Goal: Task Accomplishment & Management: Use online tool/utility

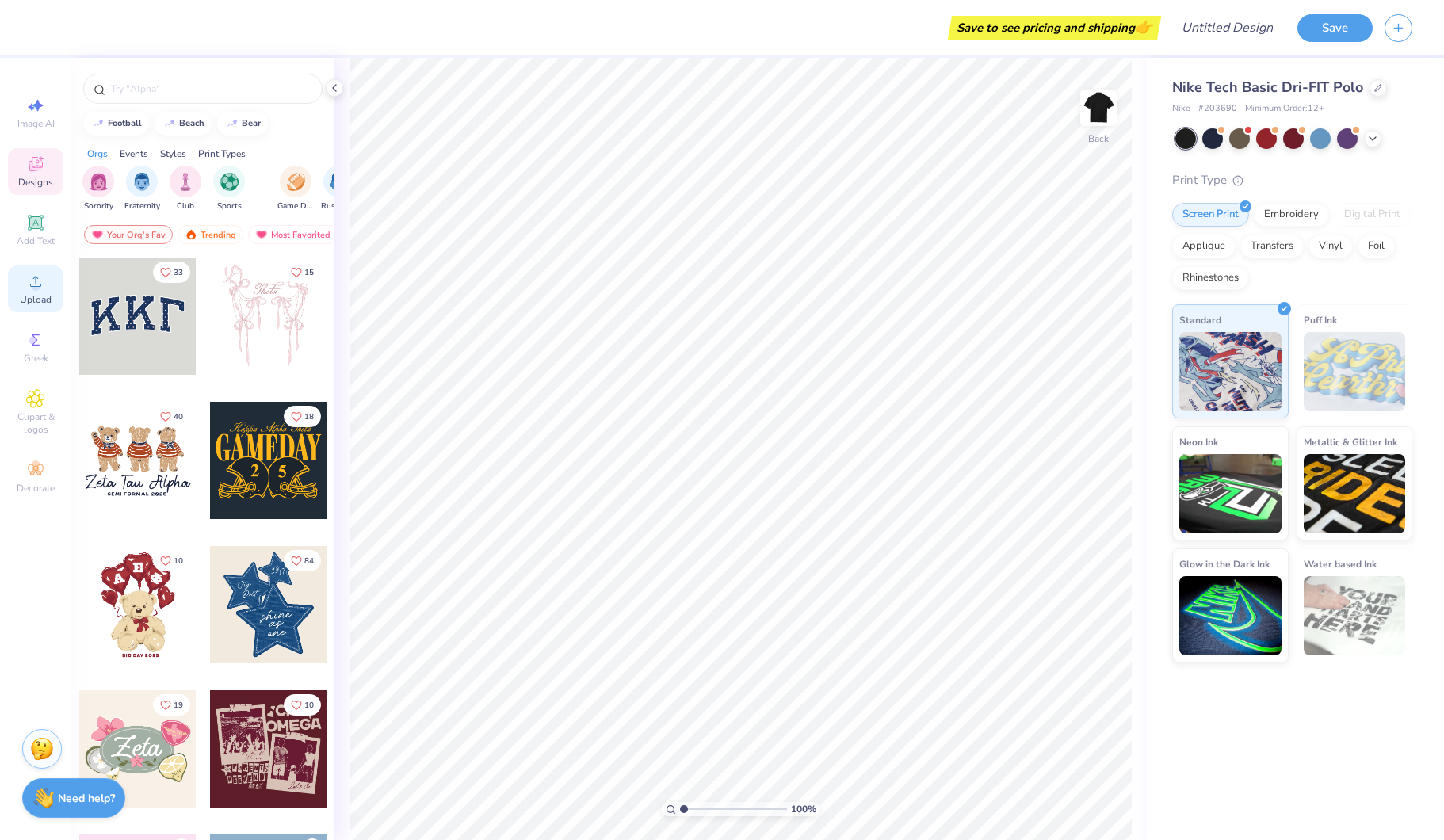
drag, startPoint x: 41, startPoint y: 277, endPoint x: 54, endPoint y: 272, distance: 13.9
click at [44, 276] on icon at bounding box center [35, 281] width 19 height 19
click at [38, 295] on span "Upload" at bounding box center [35, 299] width 32 height 13
click at [45, 278] on icon at bounding box center [35, 281] width 19 height 19
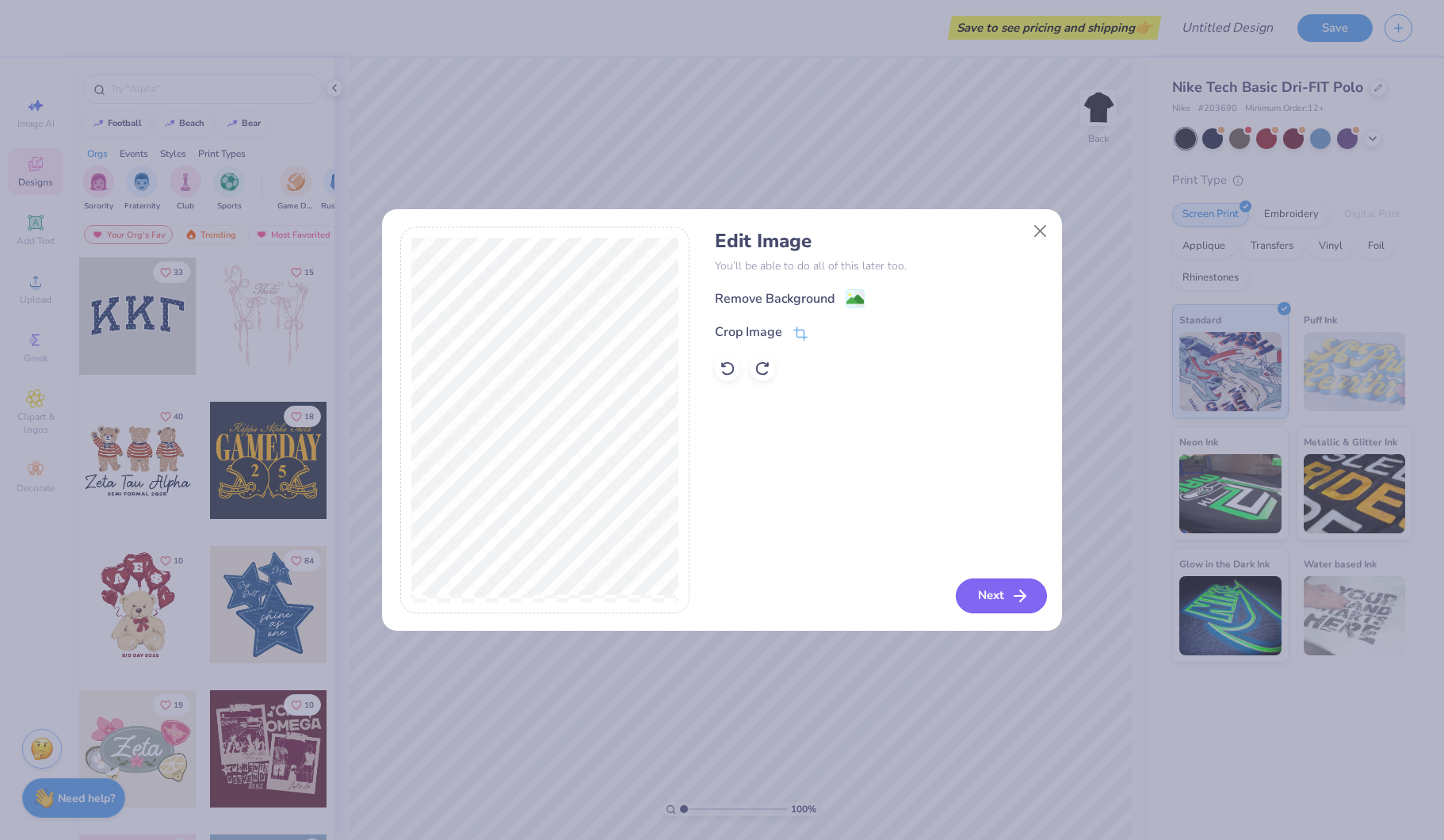
click at [1004, 588] on button "Next" at bounding box center [1001, 596] width 91 height 35
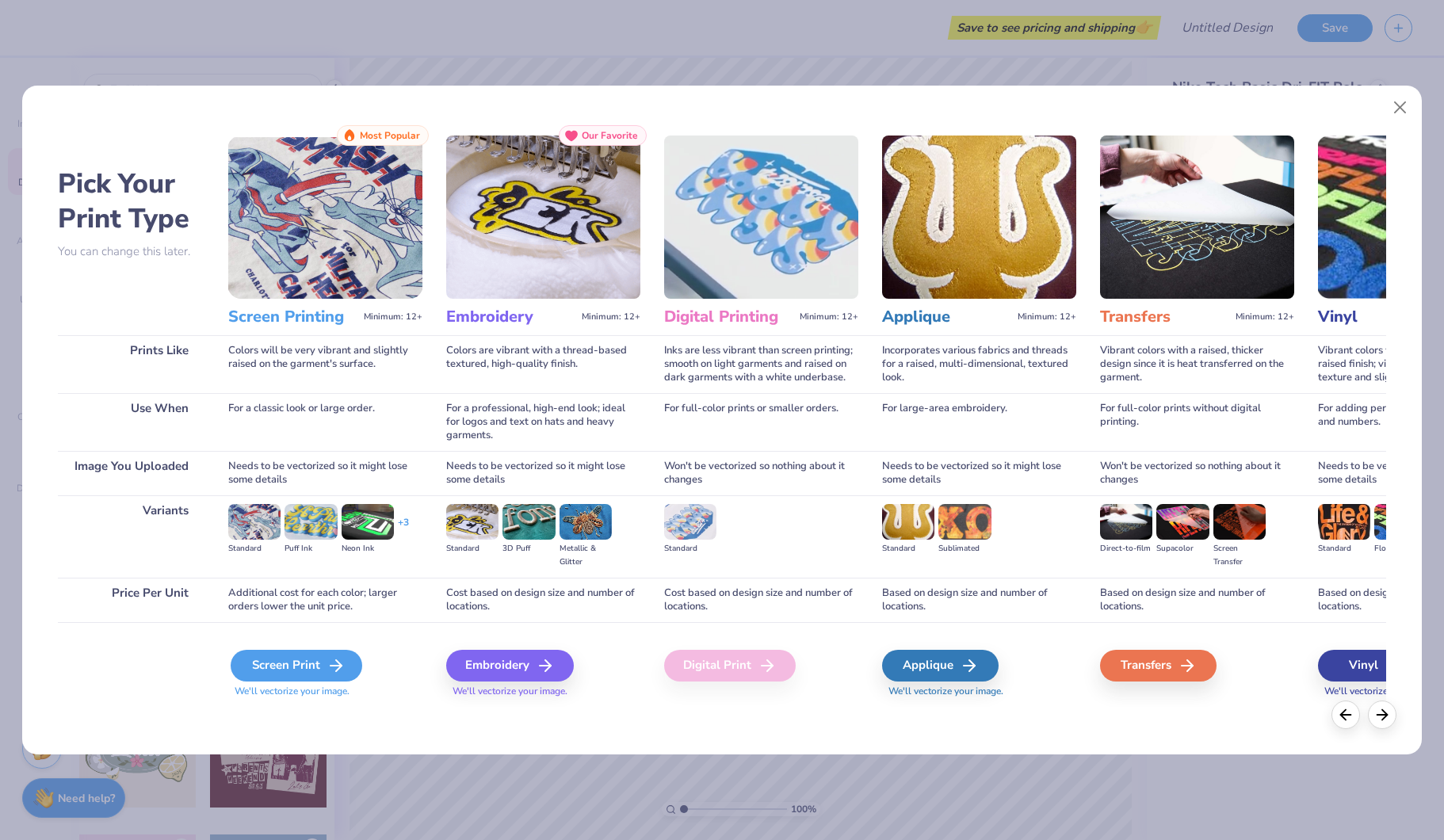
click at [312, 657] on div "Screen Print" at bounding box center [296, 666] width 131 height 32
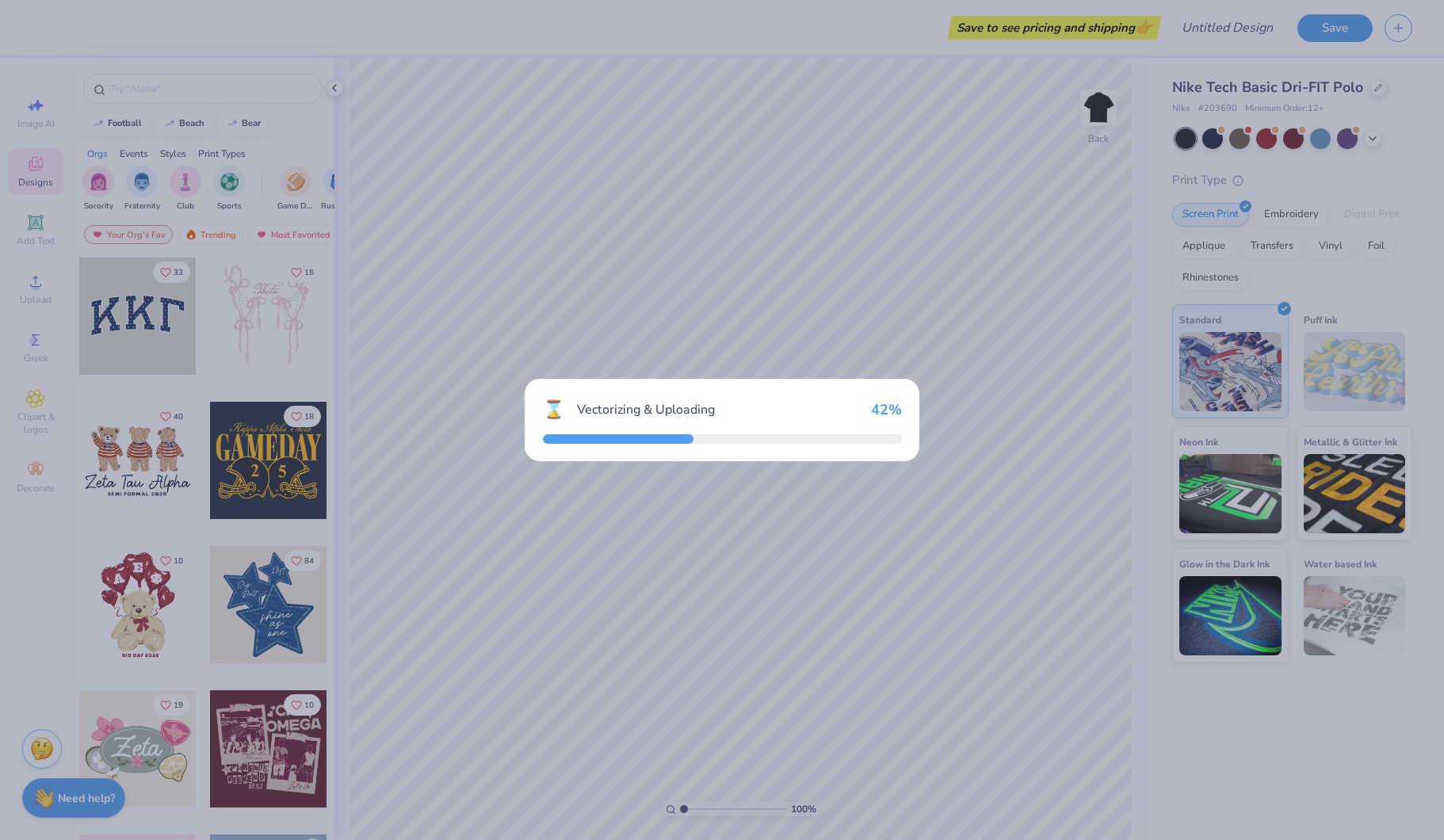
drag, startPoint x: 784, startPoint y: 183, endPoint x: 905, endPoint y: 254, distance: 140.3
click at [781, 183] on div "⌛ Vectorizing & Uploading 42 %" at bounding box center [722, 420] width 1444 height 840
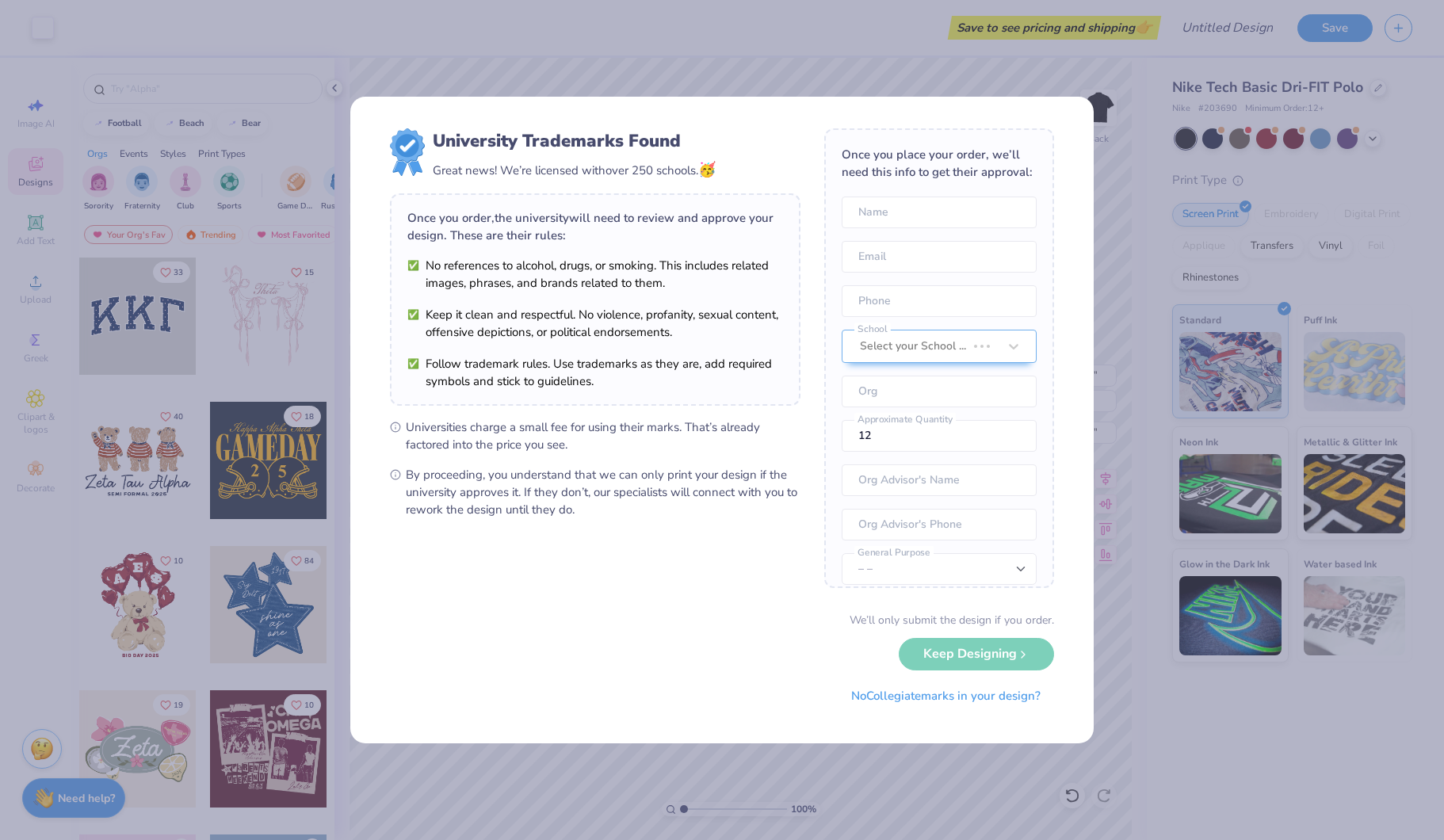
click at [739, 487] on body "Art colors Save to see pricing and shipping 👉 Design Title Save Image AI Design…" at bounding box center [722, 420] width 1444 height 840
type input "7.85"
type input "1.23"
click at [966, 700] on button "No Collegiate marks in your design?" at bounding box center [946, 692] width 217 height 32
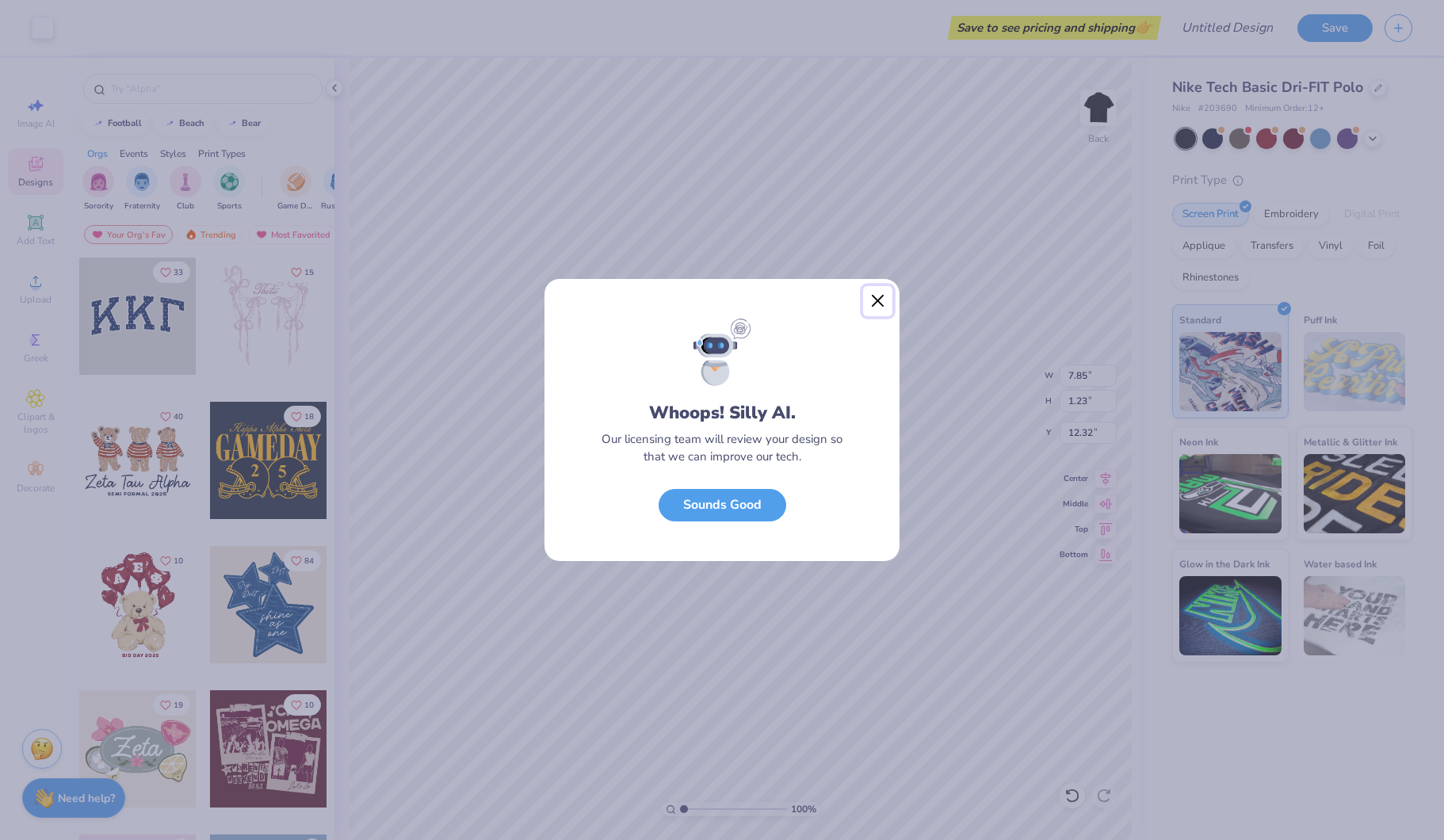
drag, startPoint x: 873, startPoint y: 302, endPoint x: 868, endPoint y: 318, distance: 16.8
click at [873, 303] on button "Close" at bounding box center [877, 300] width 30 height 30
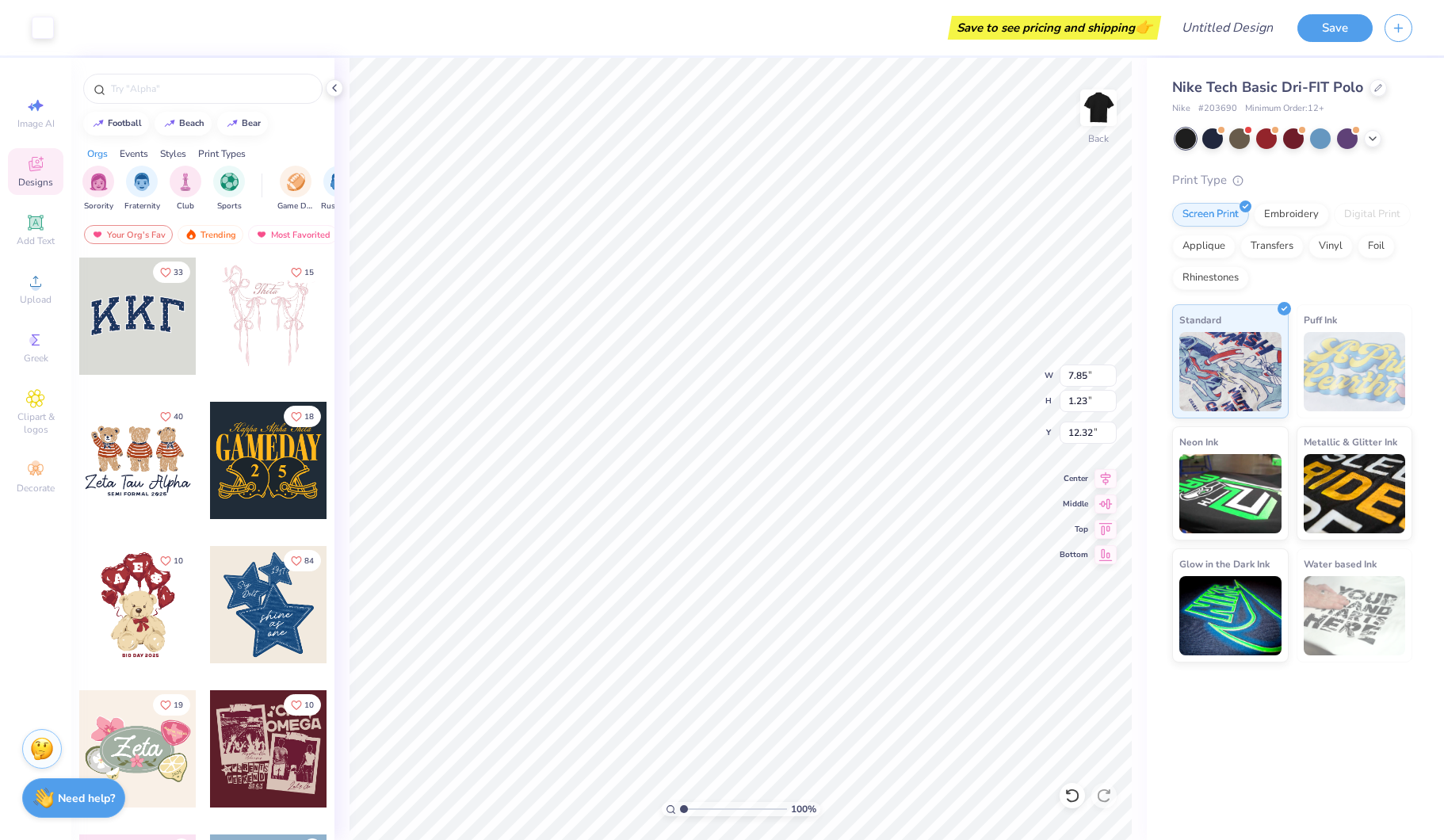
type input "2.07"
type input "6.77"
type input "1.06"
type input "2.47"
click at [1213, 138] on div at bounding box center [1212, 136] width 20 height 20
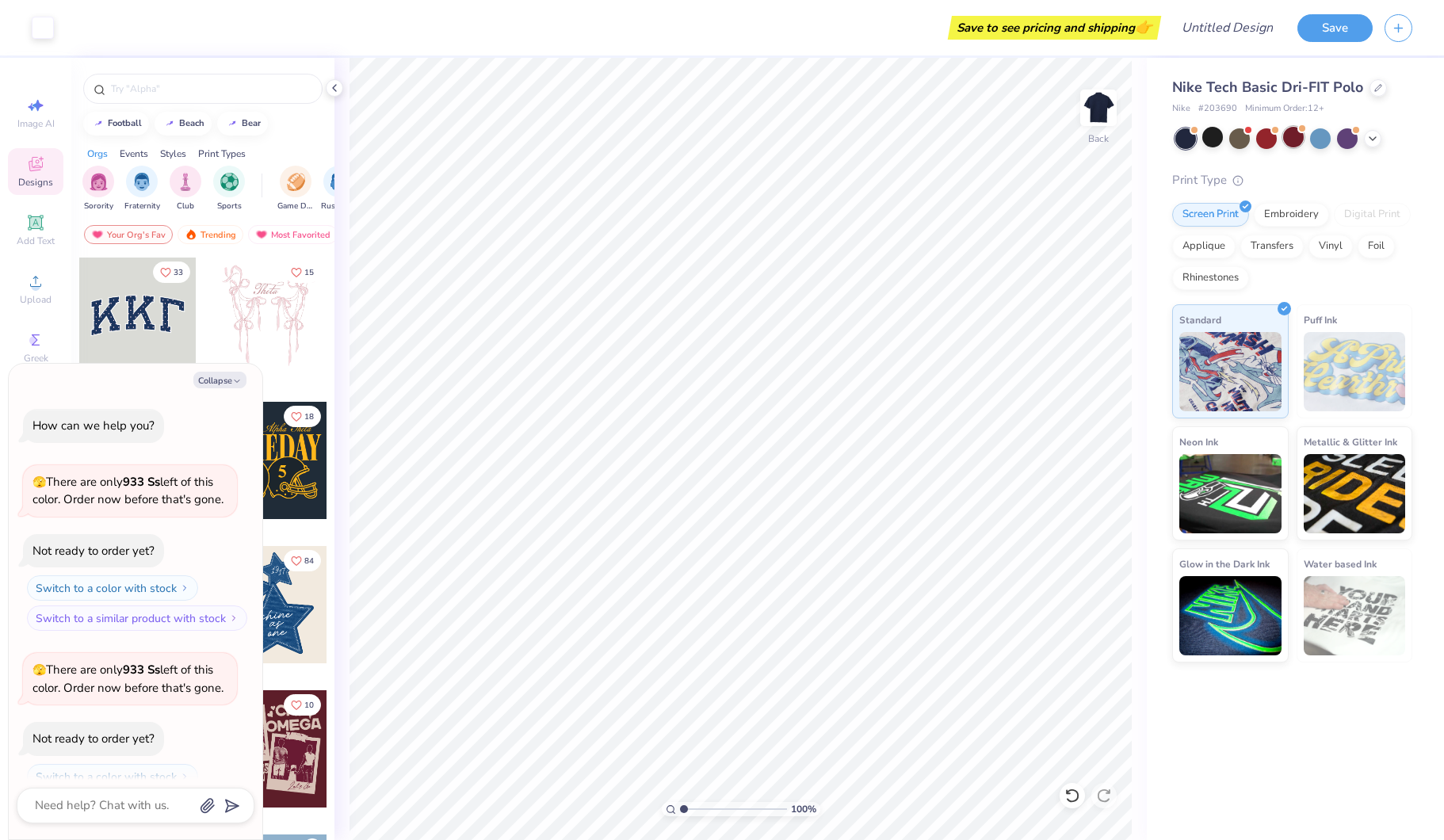
scroll to position [51, 0]
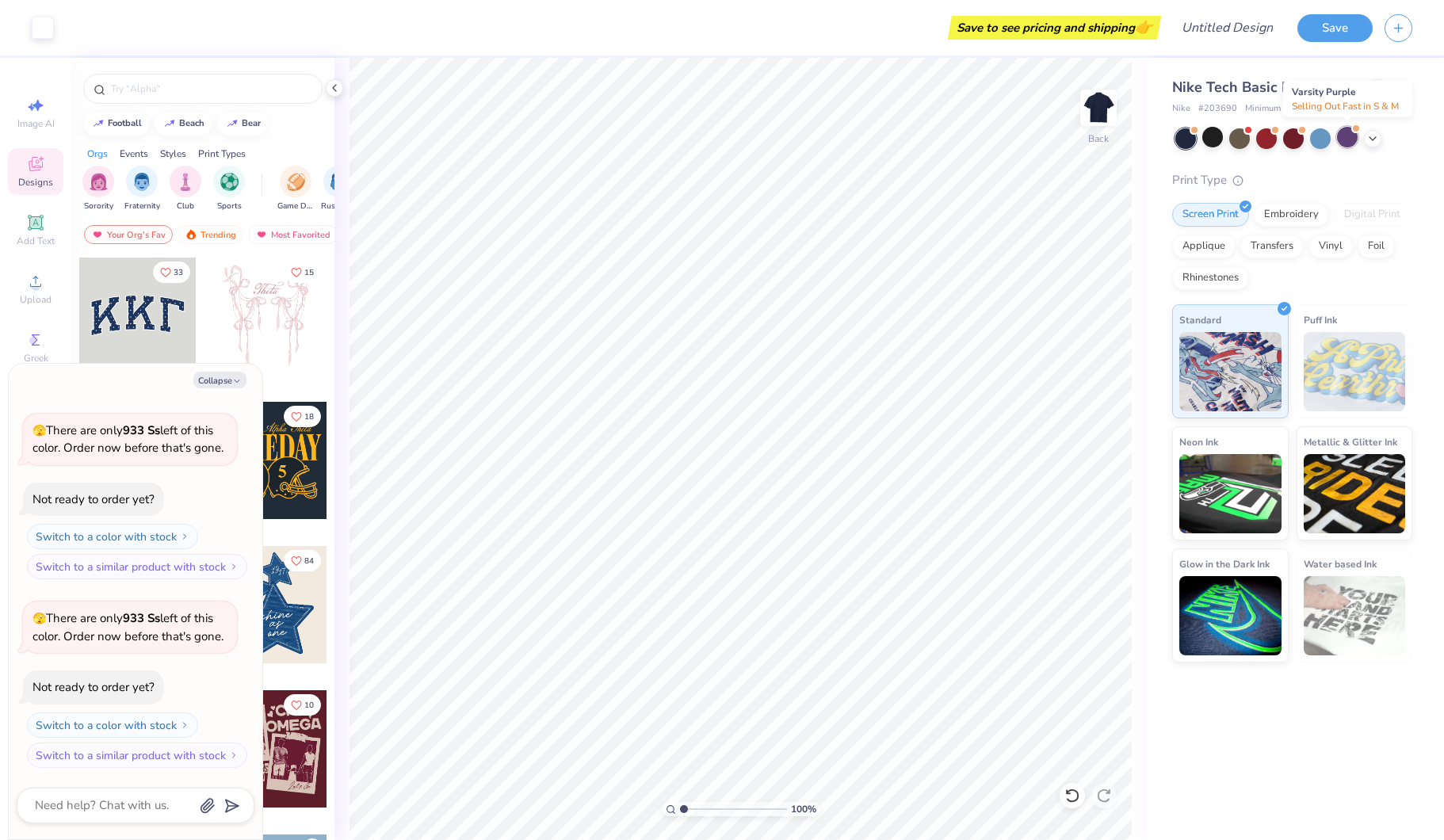
click at [1349, 137] on div at bounding box center [1347, 136] width 20 height 20
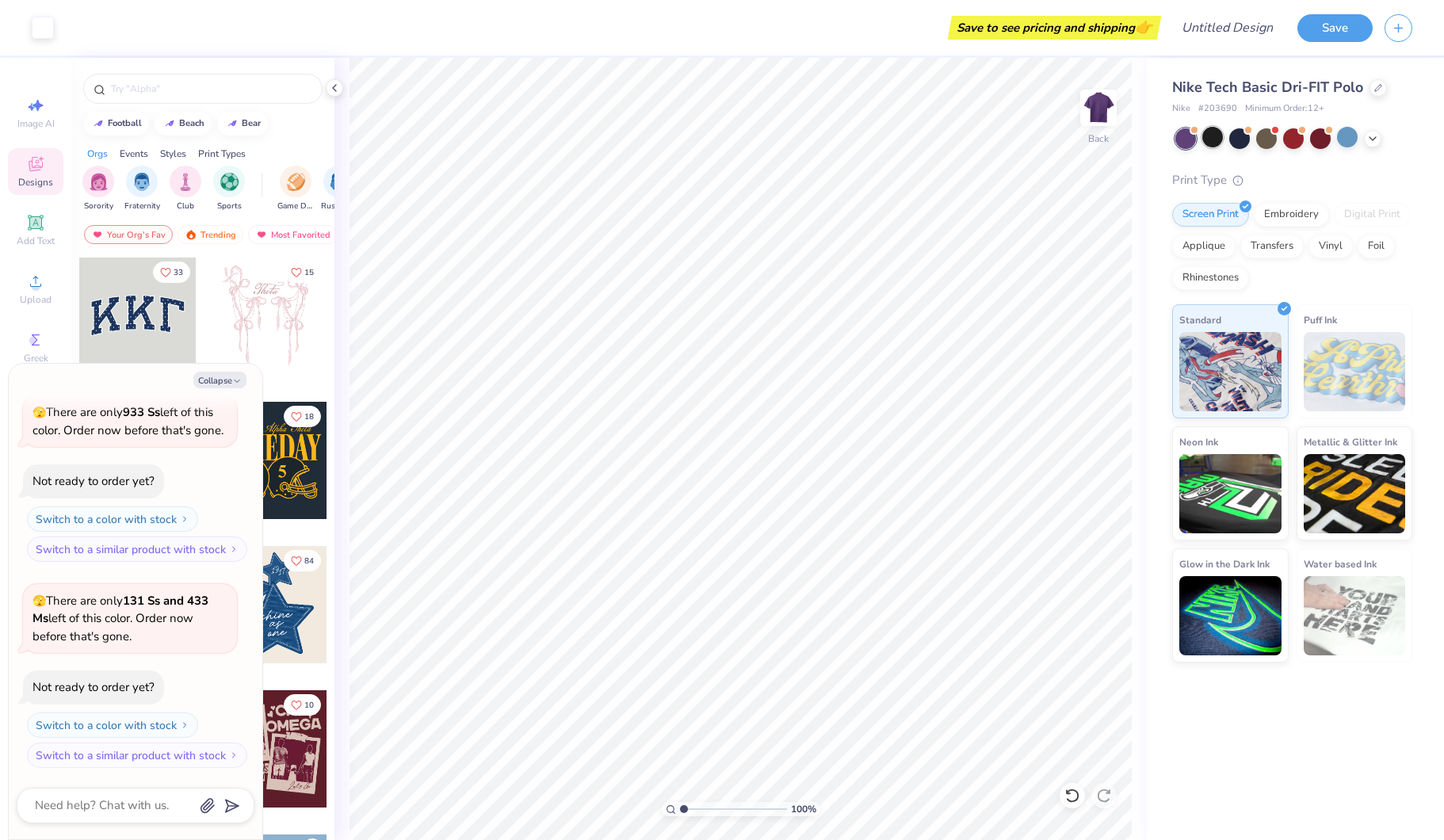
click at [1205, 137] on div at bounding box center [1212, 136] width 20 height 20
click at [1286, 212] on div "Embroidery" at bounding box center [1291, 212] width 75 height 24
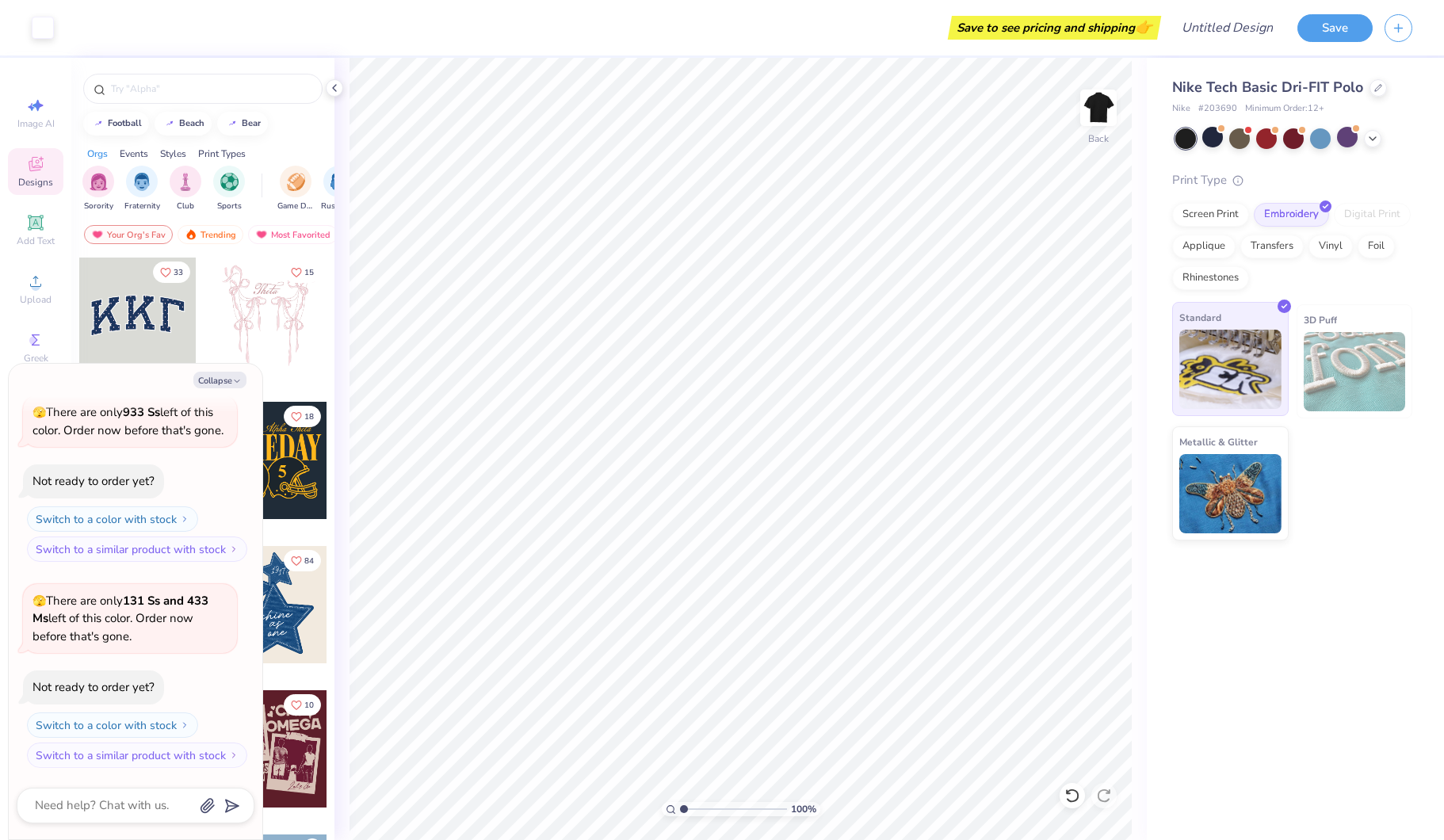
click at [1238, 370] on img at bounding box center [1231, 369] width 102 height 80
type textarea "x"
type input "6.32"
type input "0.99"
type textarea "x"
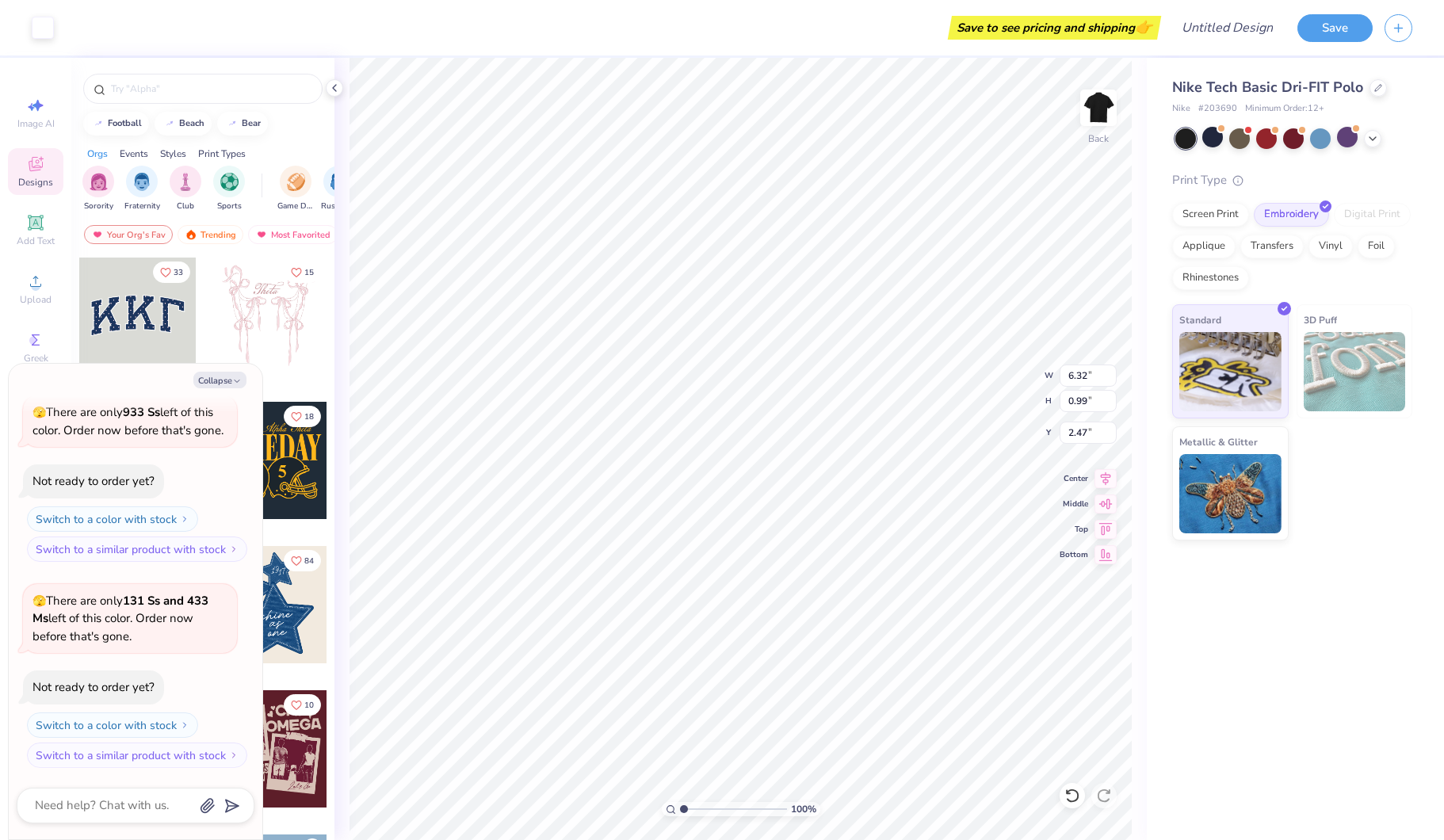
type input "2.51"
click at [1352, 143] on div at bounding box center [1347, 136] width 20 height 20
click at [1213, 141] on div at bounding box center [1212, 136] width 20 height 20
type textarea "x"
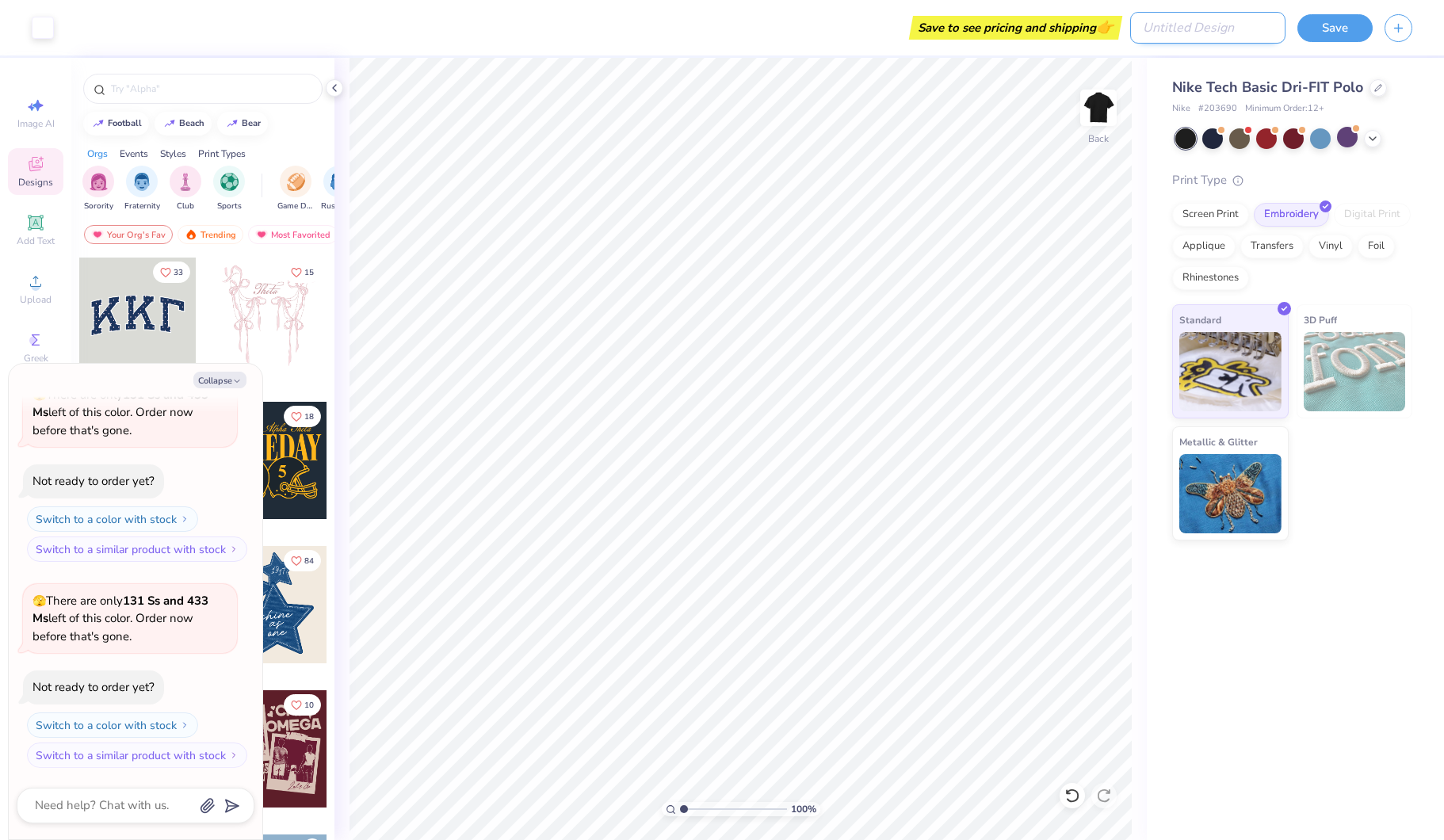
click at [1223, 36] on input "Design Title" at bounding box center [1207, 28] width 155 height 32
type input "p"
type textarea "x"
type input "po"
type textarea "x"
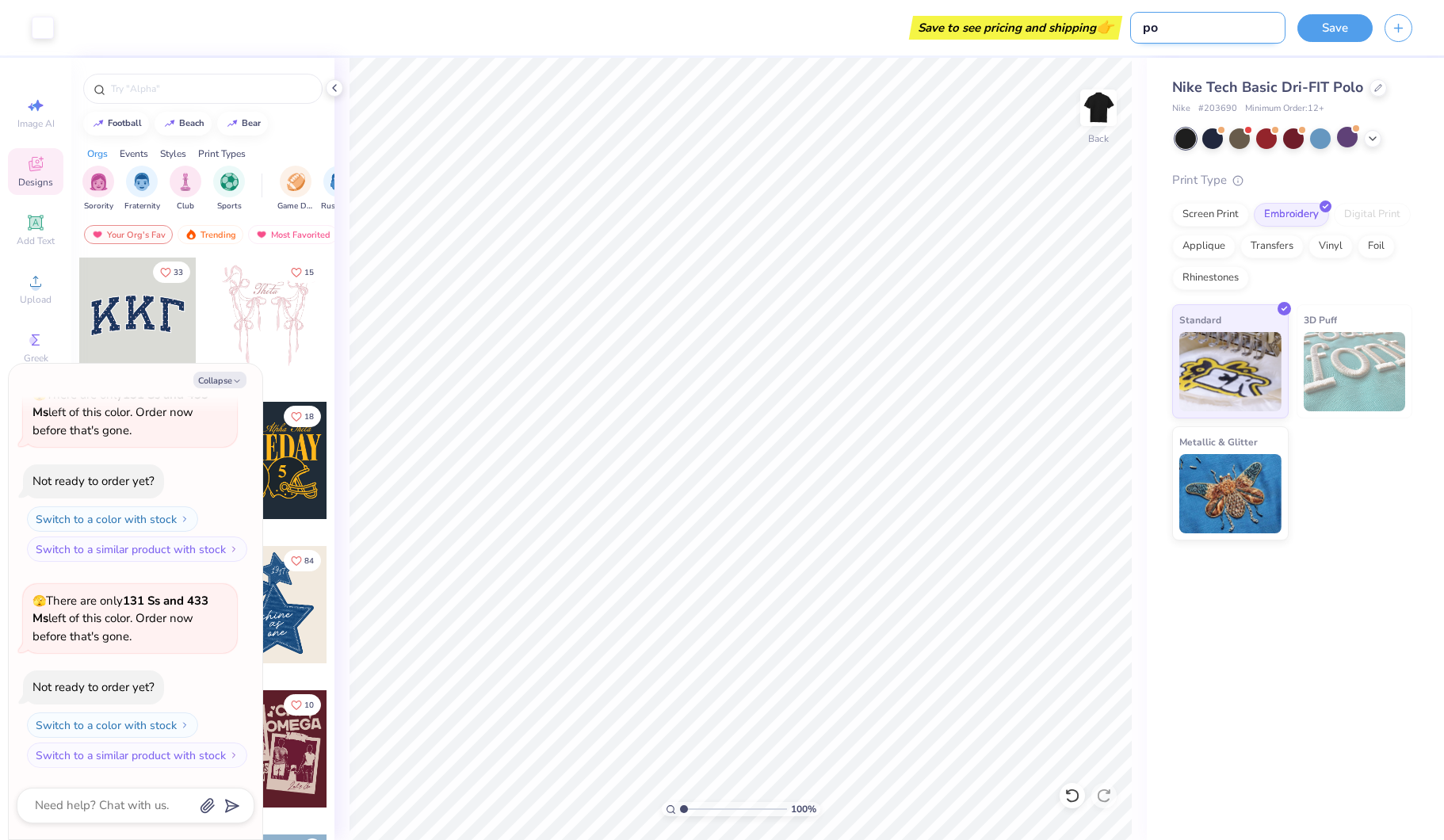
type input "pol"
type textarea "x"
type input "polo"
type textarea "x"
type input "polo"
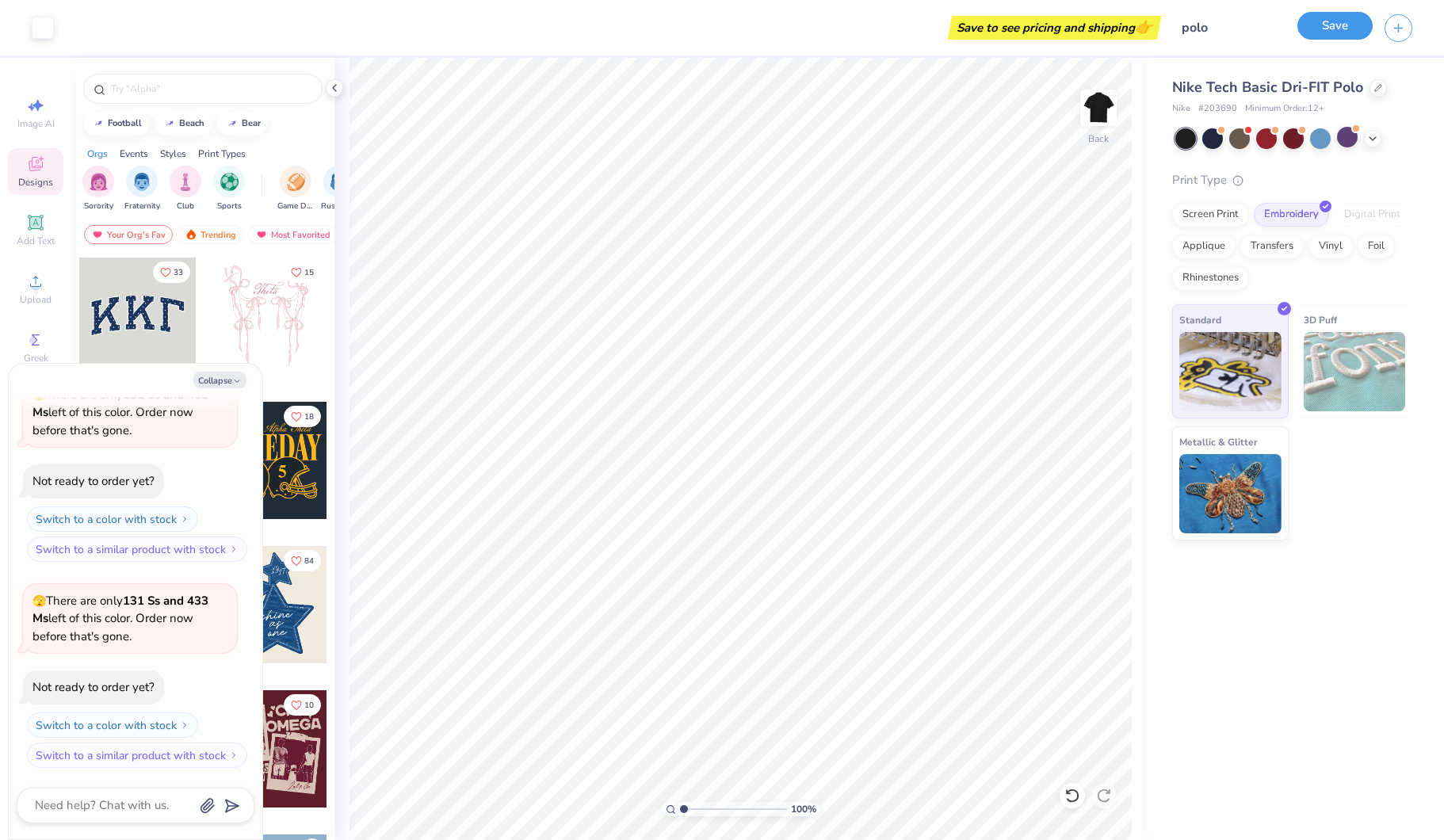
click at [1344, 34] on button "Save" at bounding box center [1334, 26] width 75 height 28
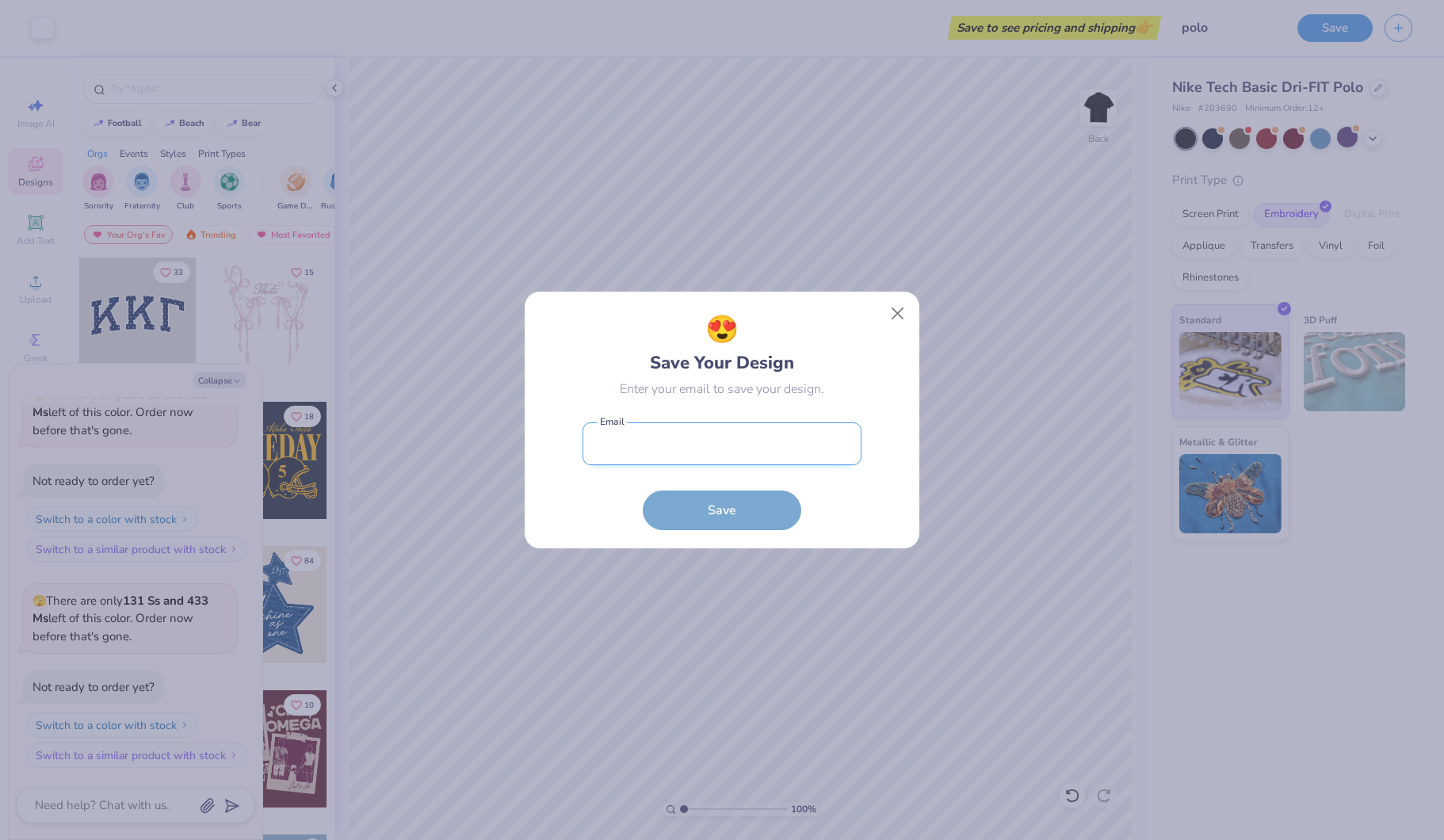
click at [726, 462] on input "email" at bounding box center [722, 444] width 279 height 44
type input "emmaoak41@gmail.com"
click at [700, 500] on button "Save" at bounding box center [722, 510] width 158 height 40
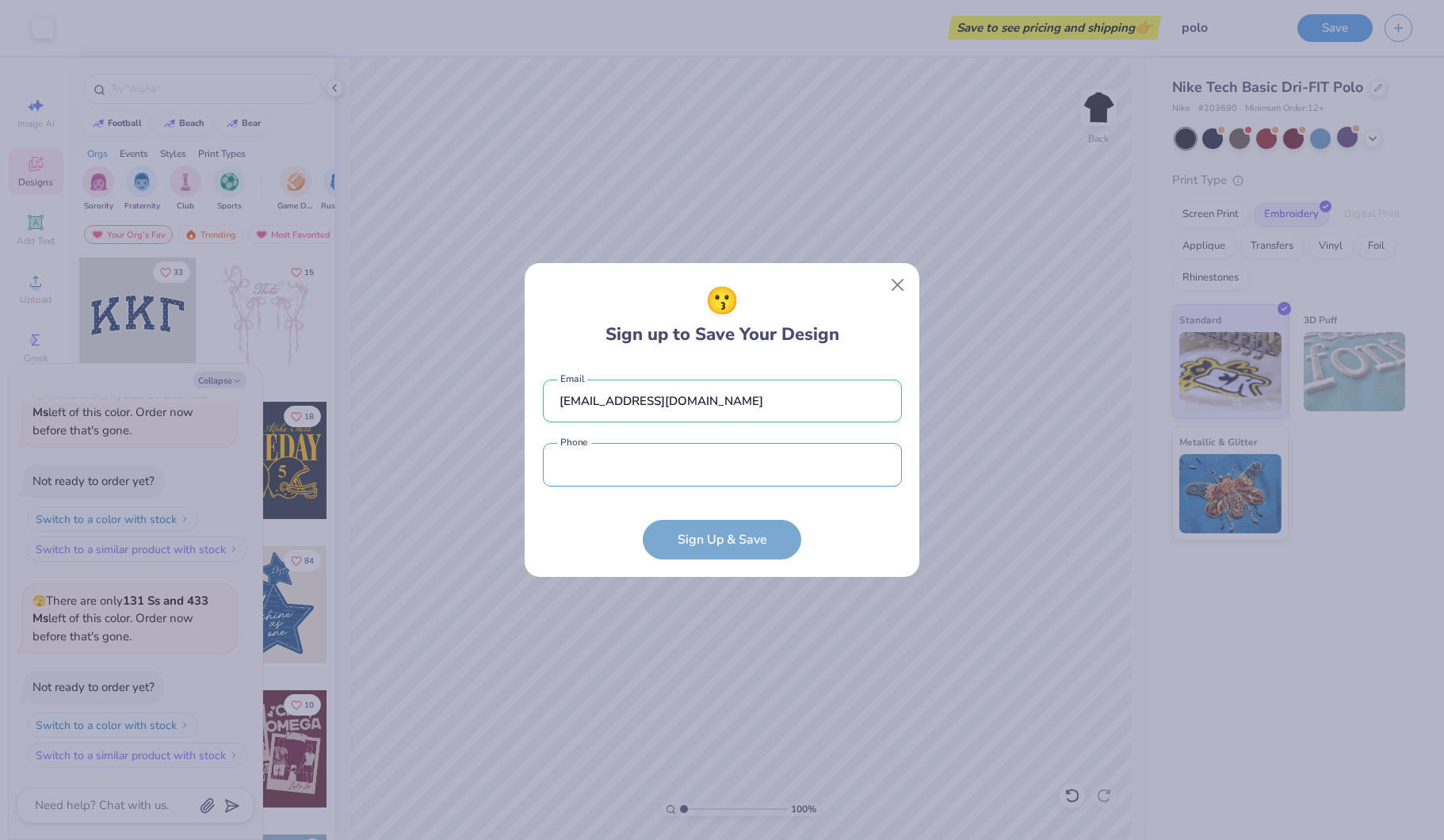
drag, startPoint x: 742, startPoint y: 476, endPoint x: 752, endPoint y: 491, distance: 18.0
click at [742, 476] on input "tel" at bounding box center [722, 465] width 359 height 44
type input "(503) 803-1230"
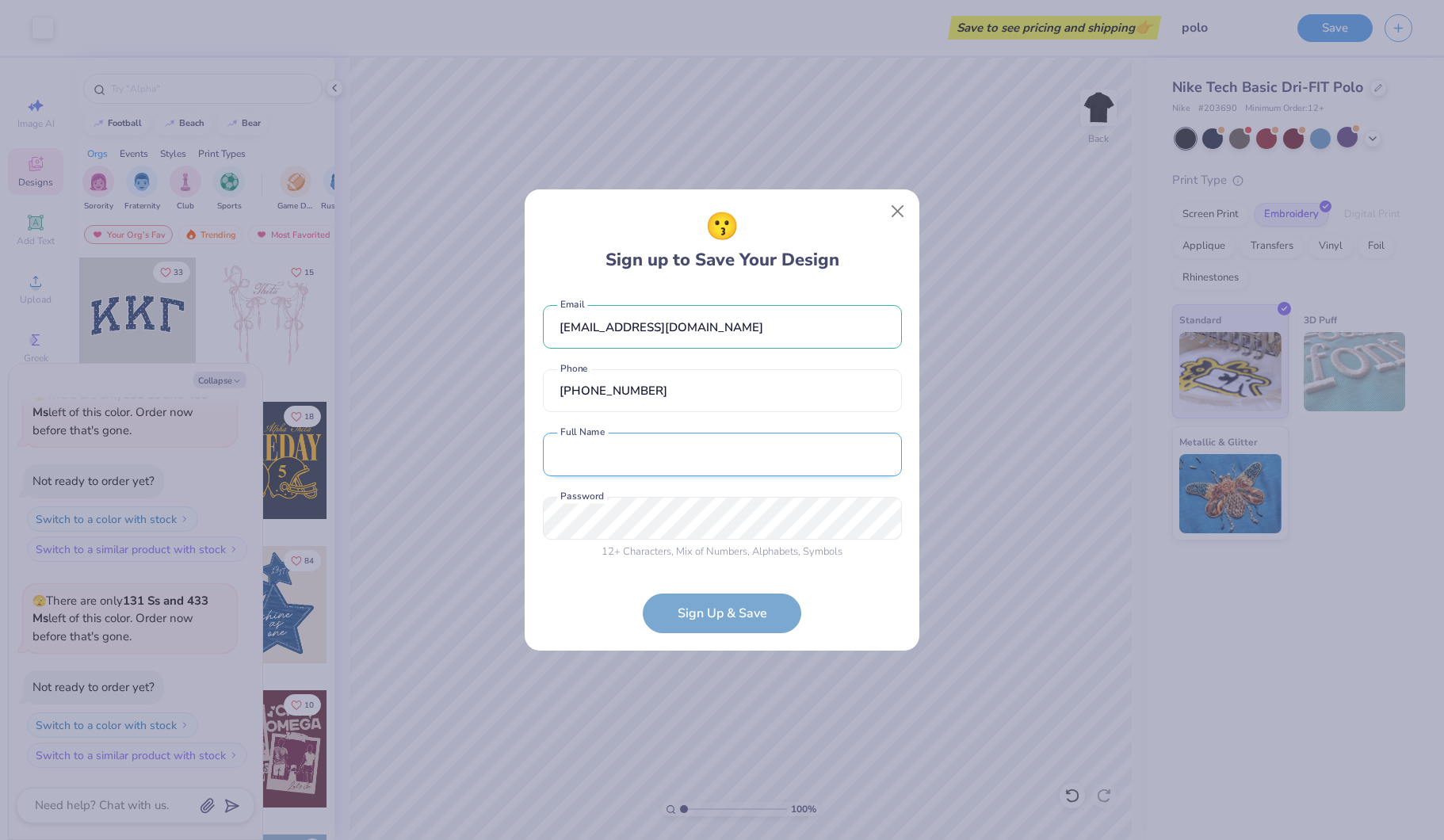
click at [677, 446] on input "text" at bounding box center [722, 454] width 359 height 44
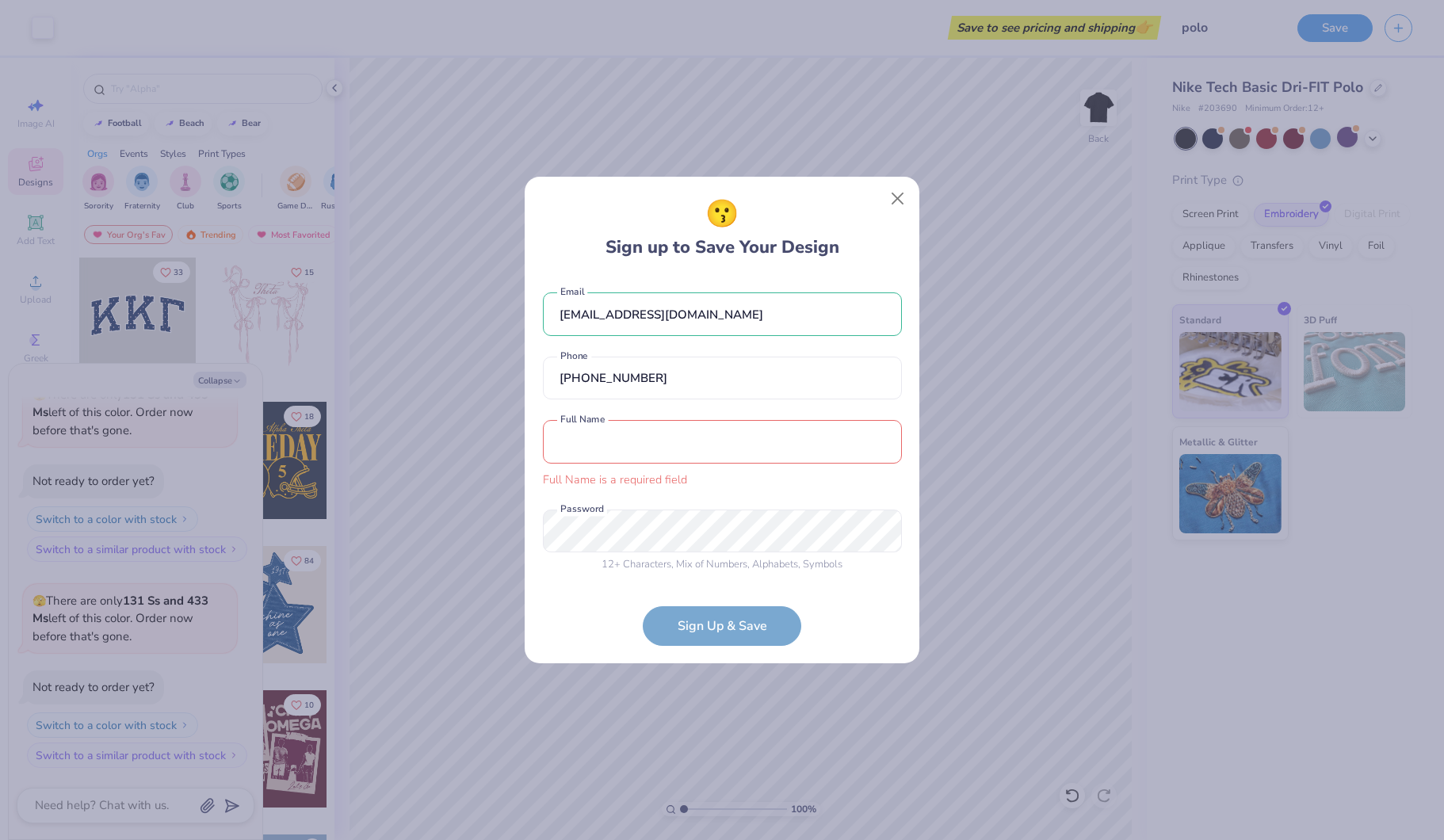
click at [649, 456] on input "text" at bounding box center [722, 442] width 359 height 44
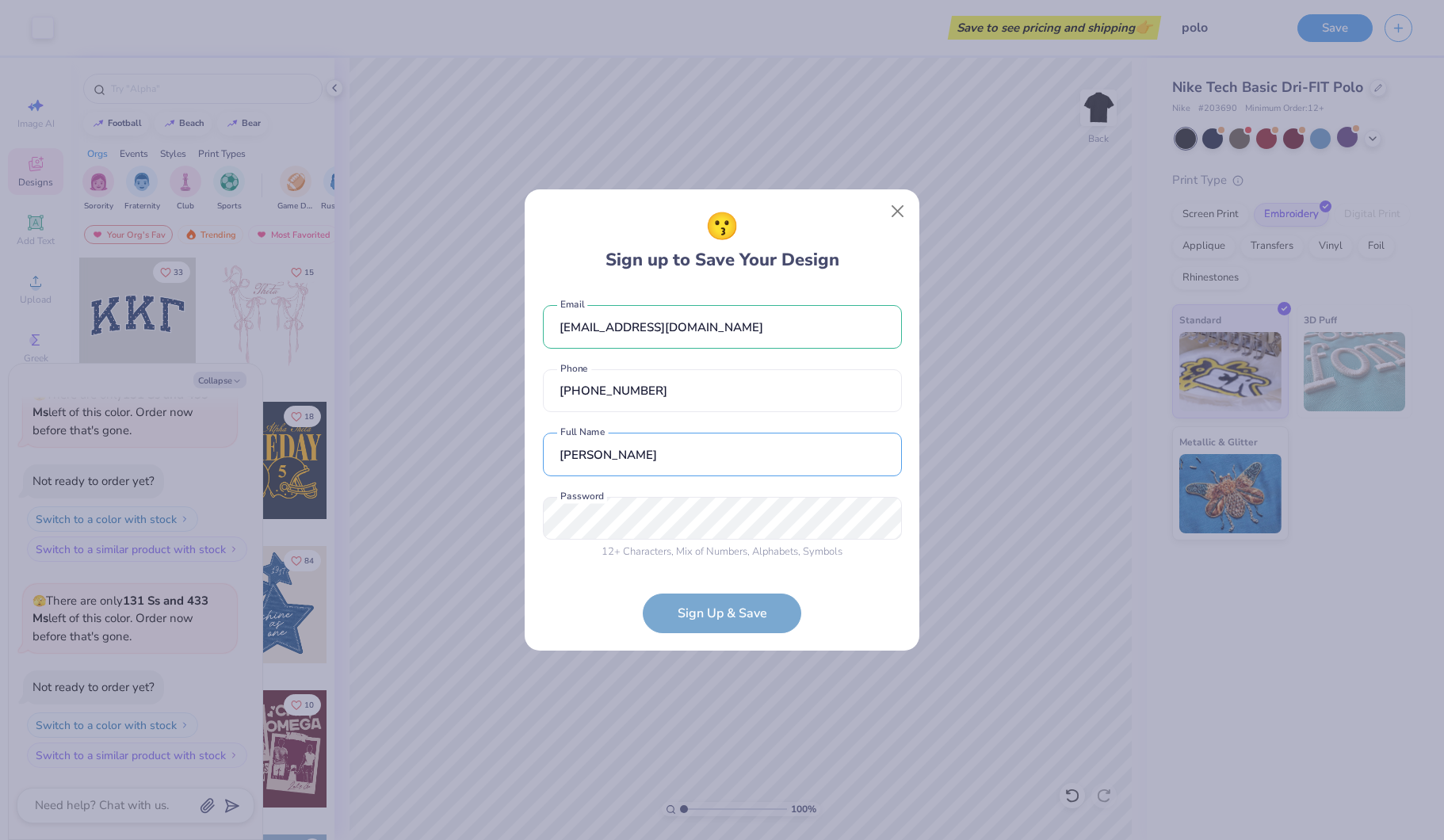
type input "emmaoak41@gmail.com"
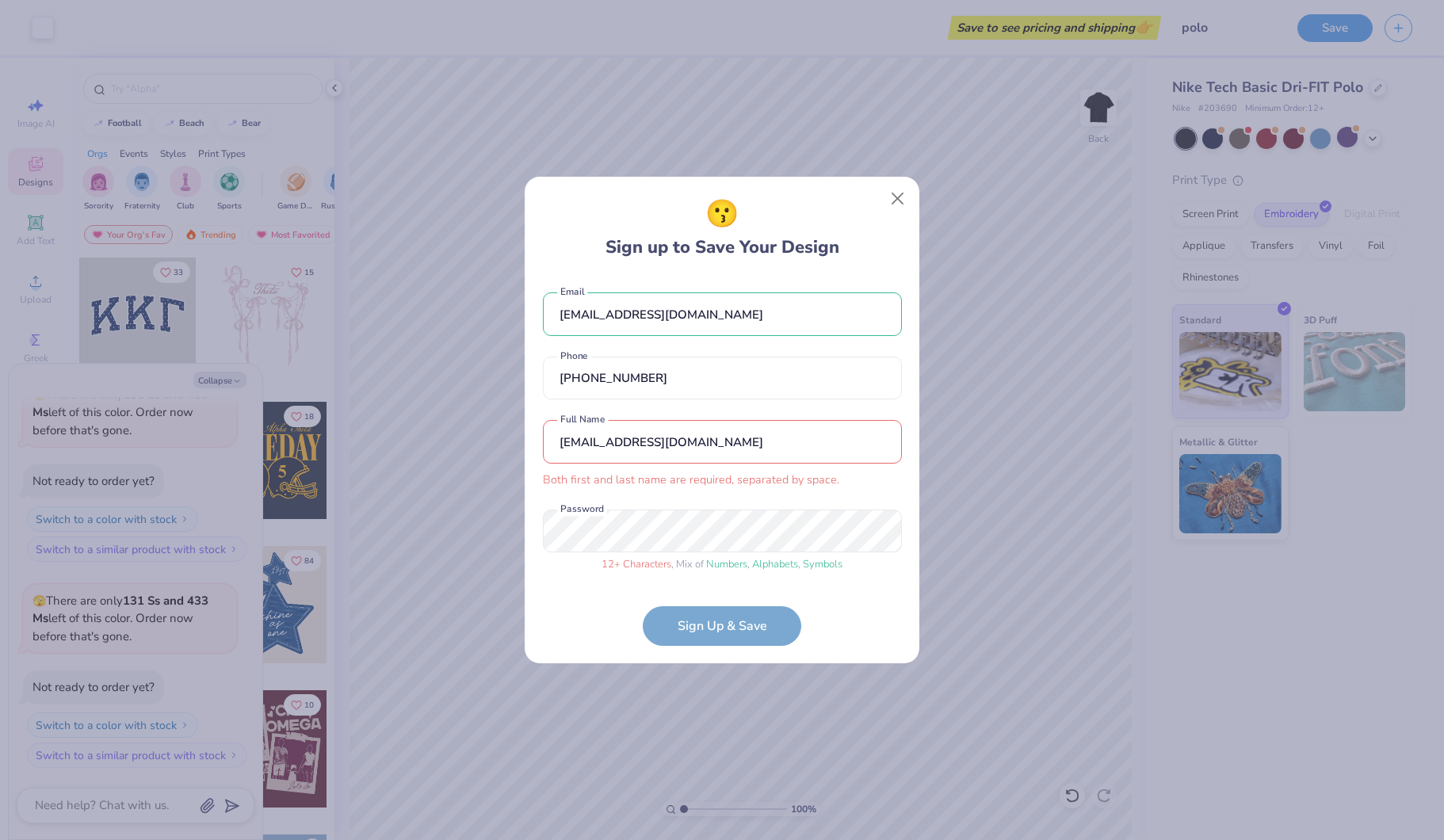
click at [763, 624] on form "emmaoak41@gmail.com Email (503) 803-1230 Phone emmaoak41@gmail.com Both first a…" at bounding box center [722, 461] width 359 height 368
click at [900, 209] on button "Close" at bounding box center [898, 198] width 30 height 30
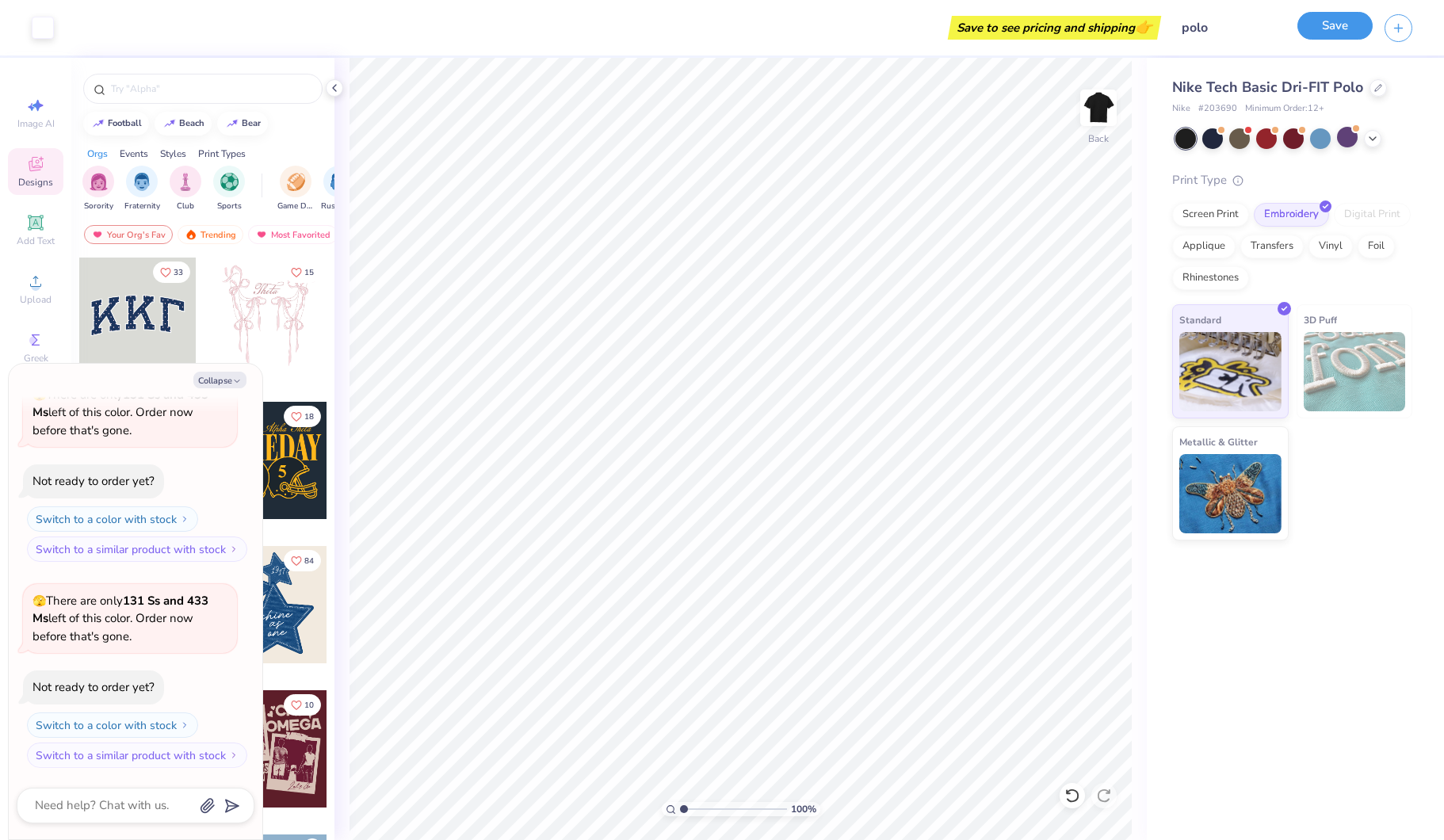
click at [1328, 33] on button "Save" at bounding box center [1334, 26] width 75 height 28
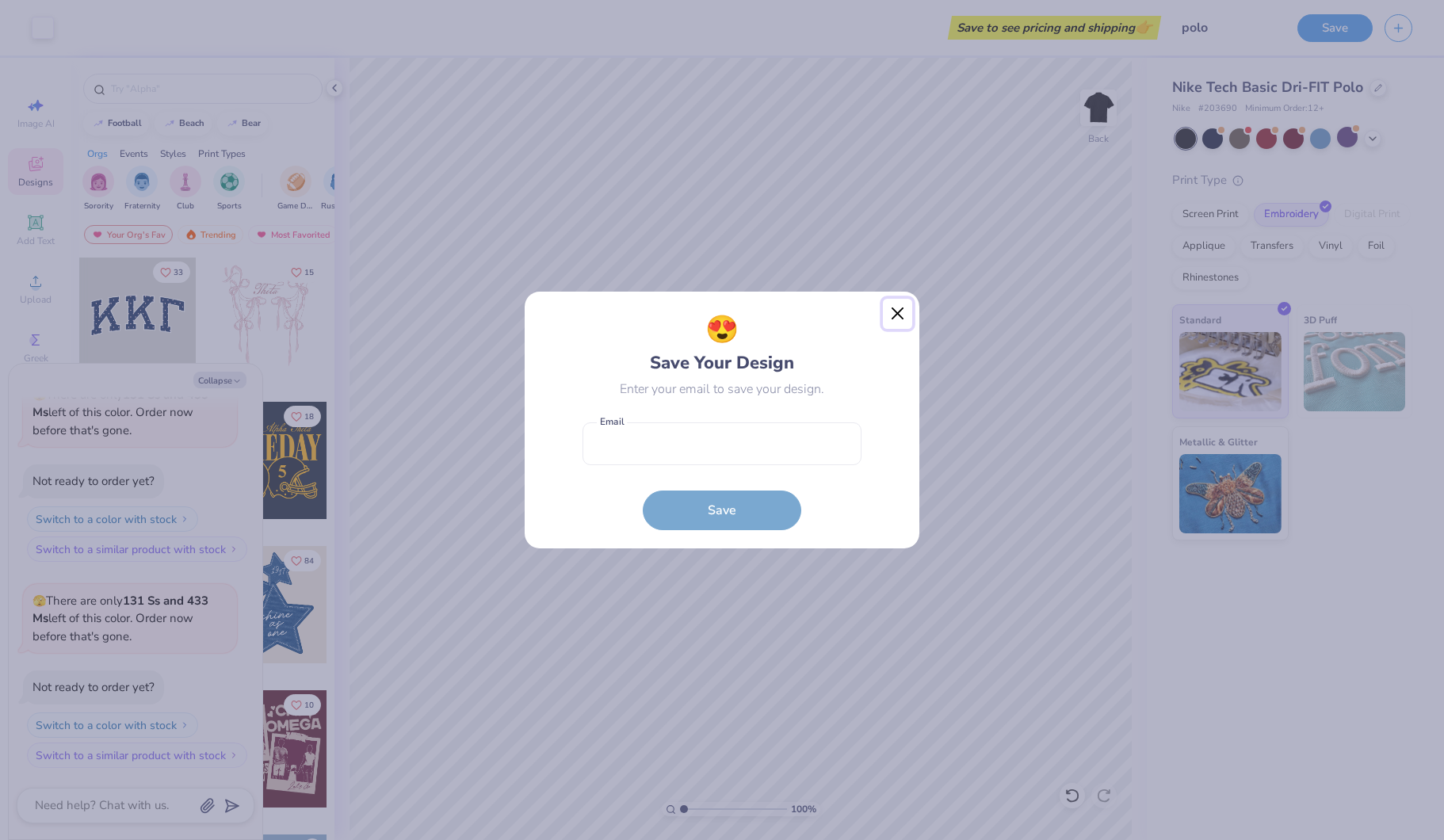
drag, startPoint x: 894, startPoint y: 312, endPoint x: 1133, endPoint y: 270, distance: 242.7
click at [895, 312] on button "Close" at bounding box center [898, 313] width 30 height 30
drag, startPoint x: 893, startPoint y: 313, endPoint x: 950, endPoint y: 334, distance: 60.7
click at [896, 317] on button "Close" at bounding box center [898, 313] width 30 height 30
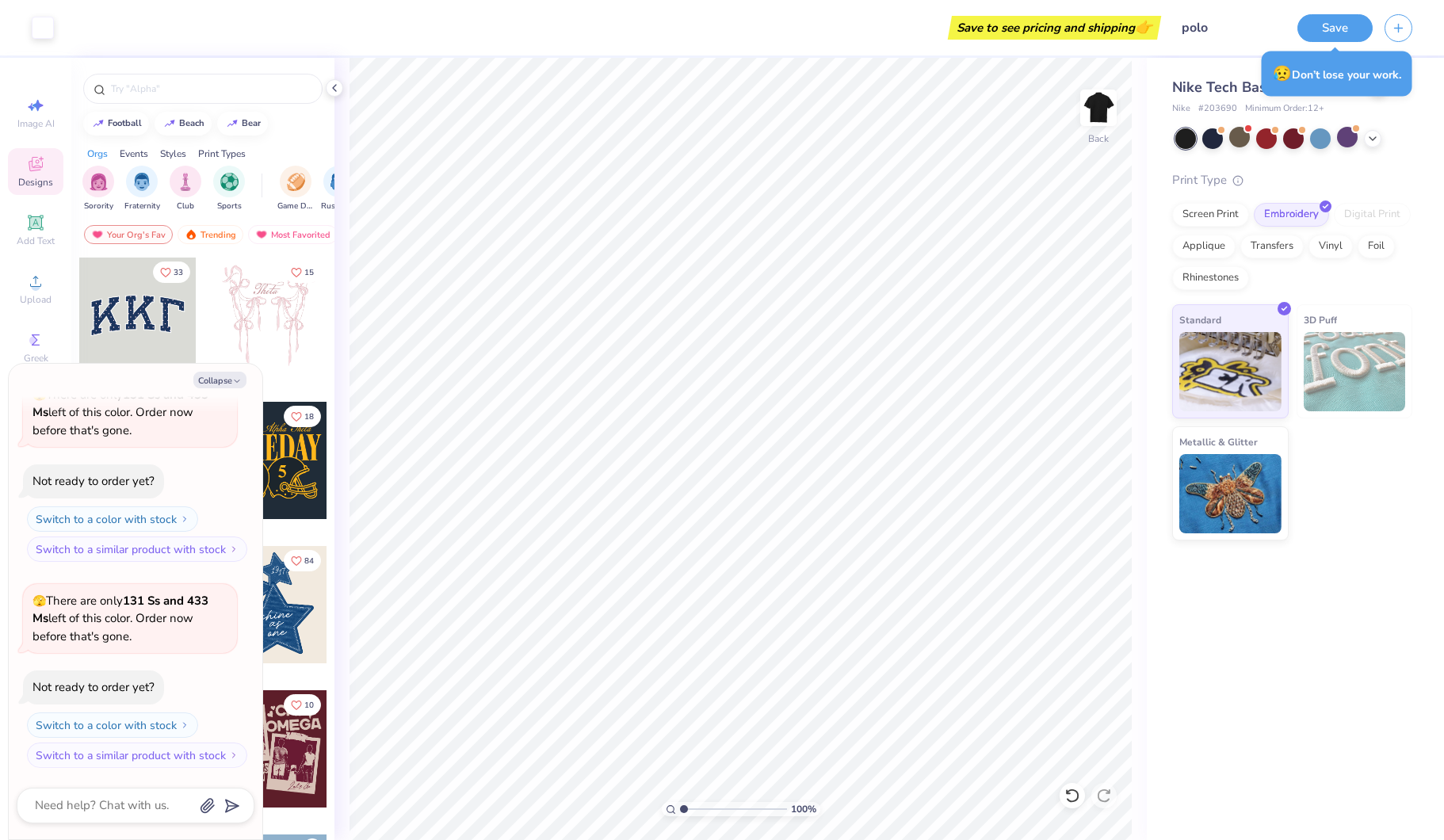
click at [1230, 144] on div at bounding box center [1239, 136] width 20 height 20
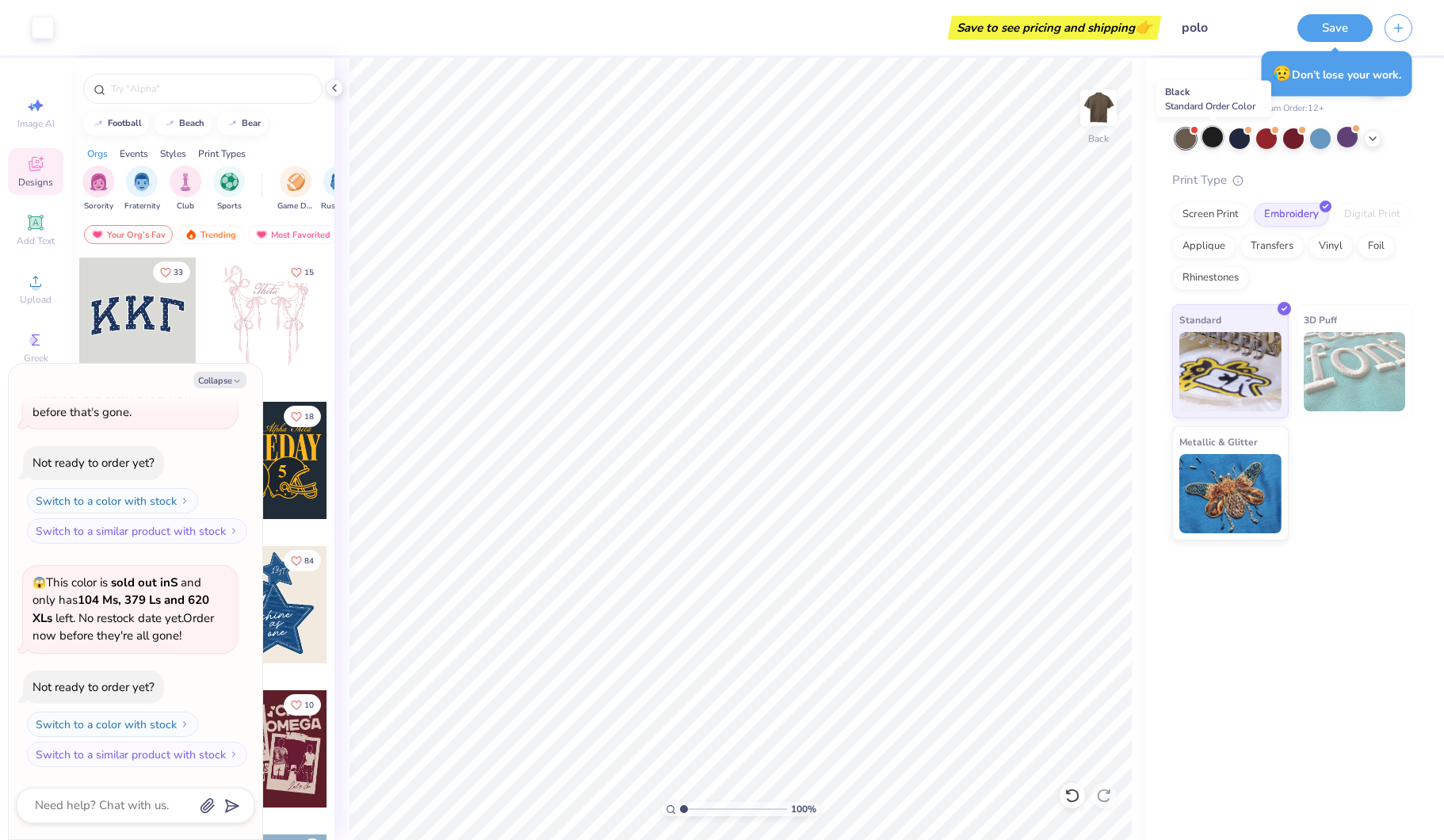
click at [1210, 144] on div at bounding box center [1212, 136] width 20 height 20
type textarea "x"
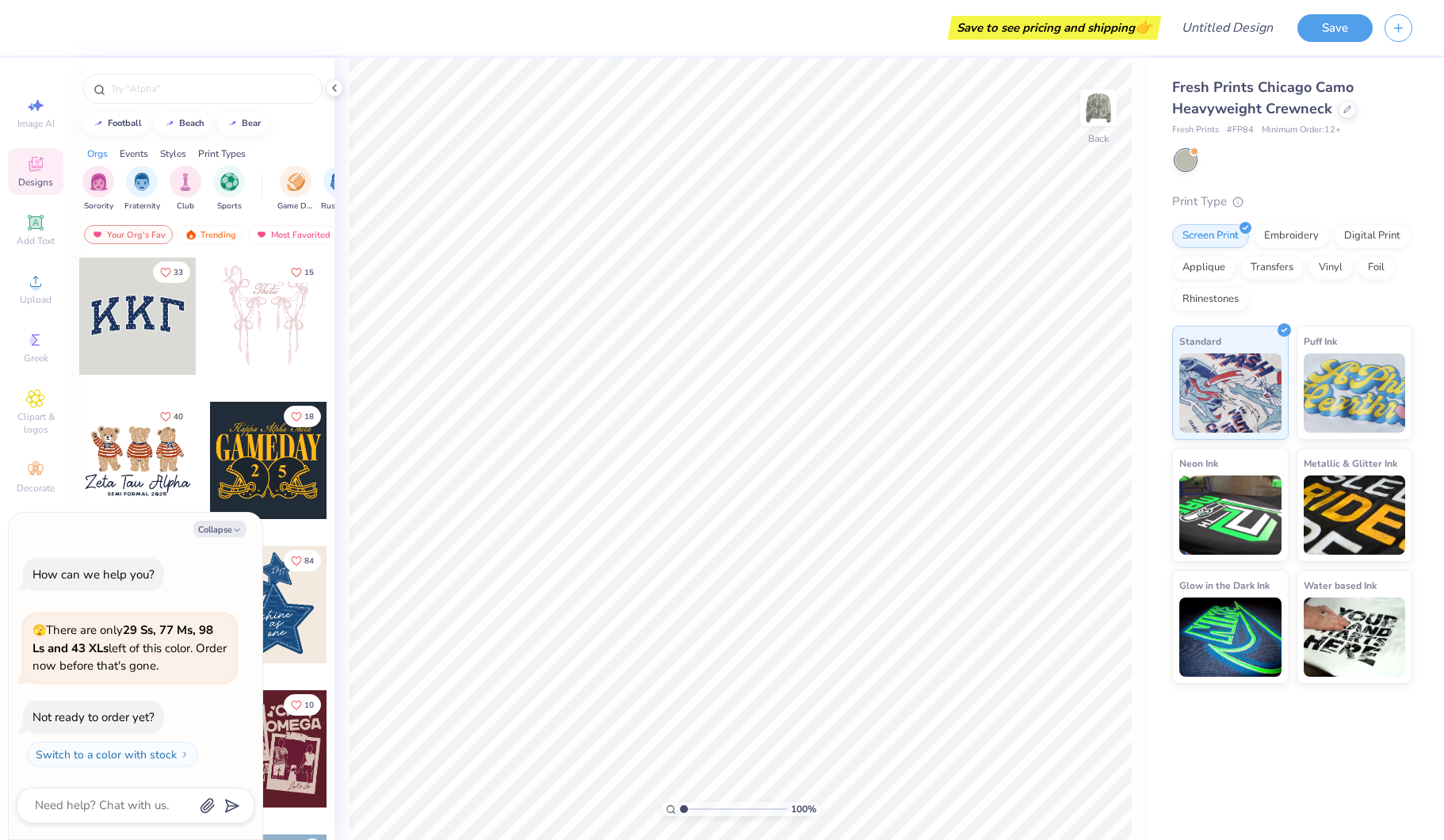
click at [137, 312] on div at bounding box center [138, 316] width 117 height 117
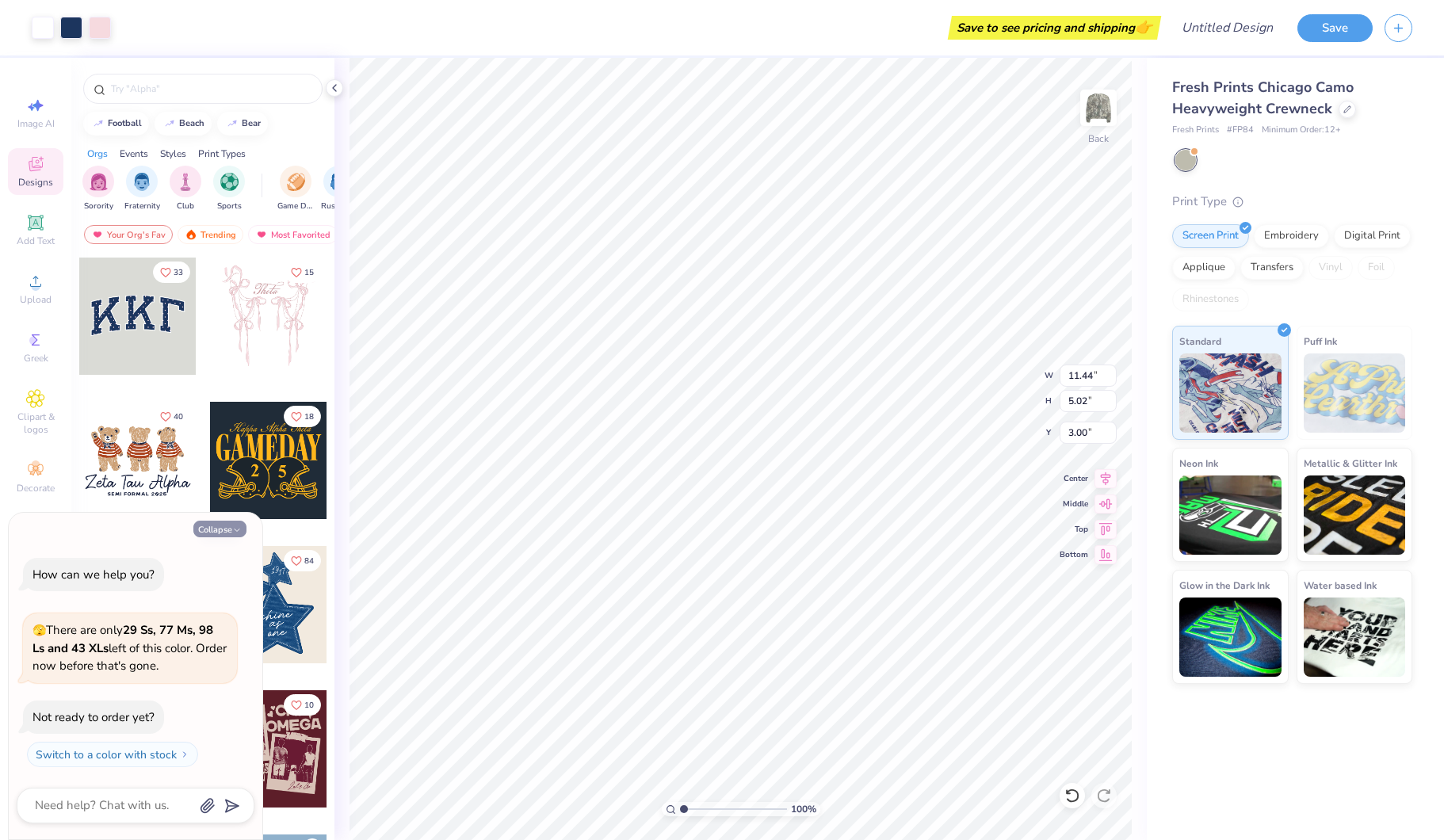
click at [224, 531] on button "Collapse" at bounding box center [219, 528] width 53 height 17
type textarea "x"
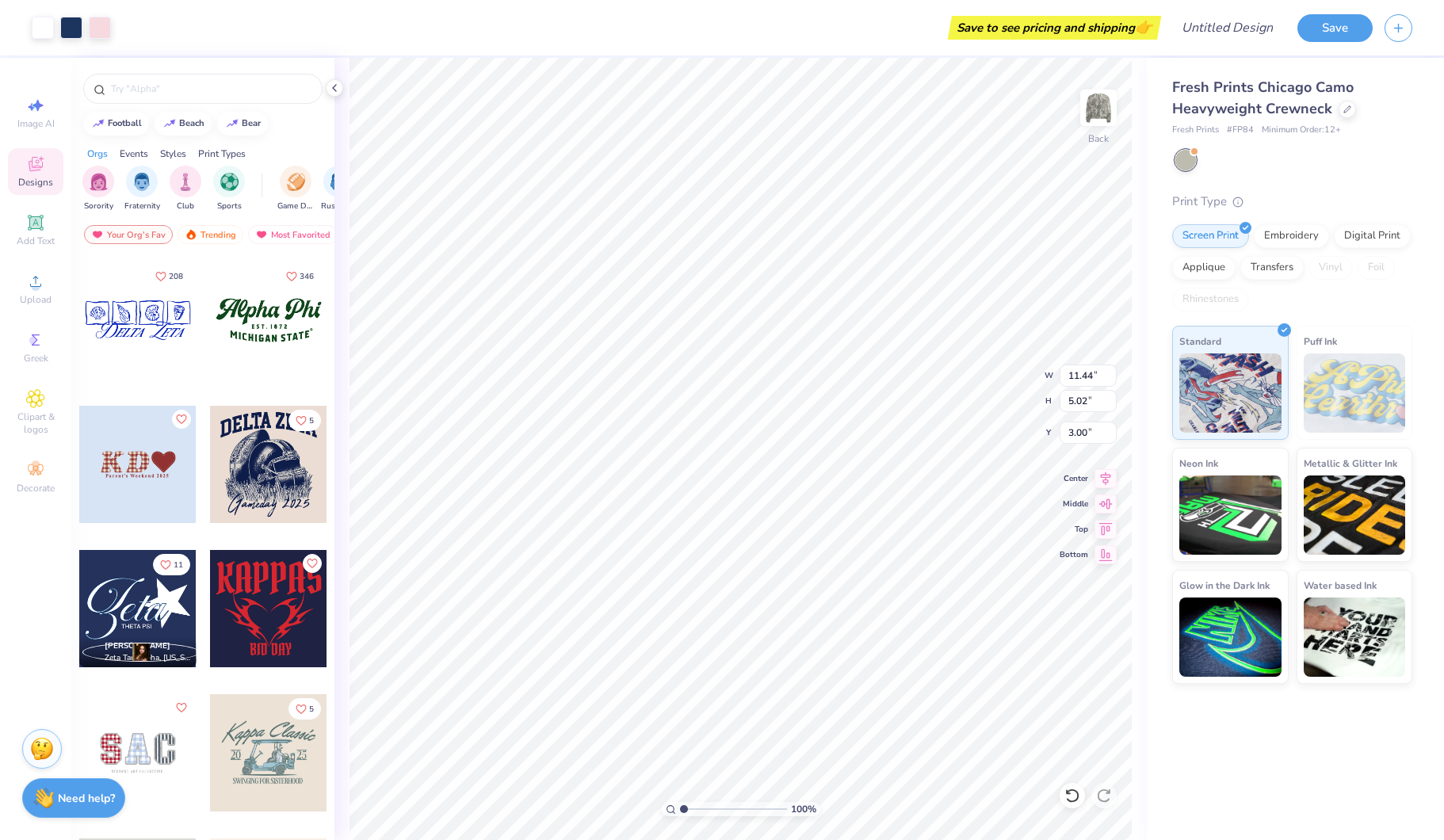
scroll to position [1729, 0]
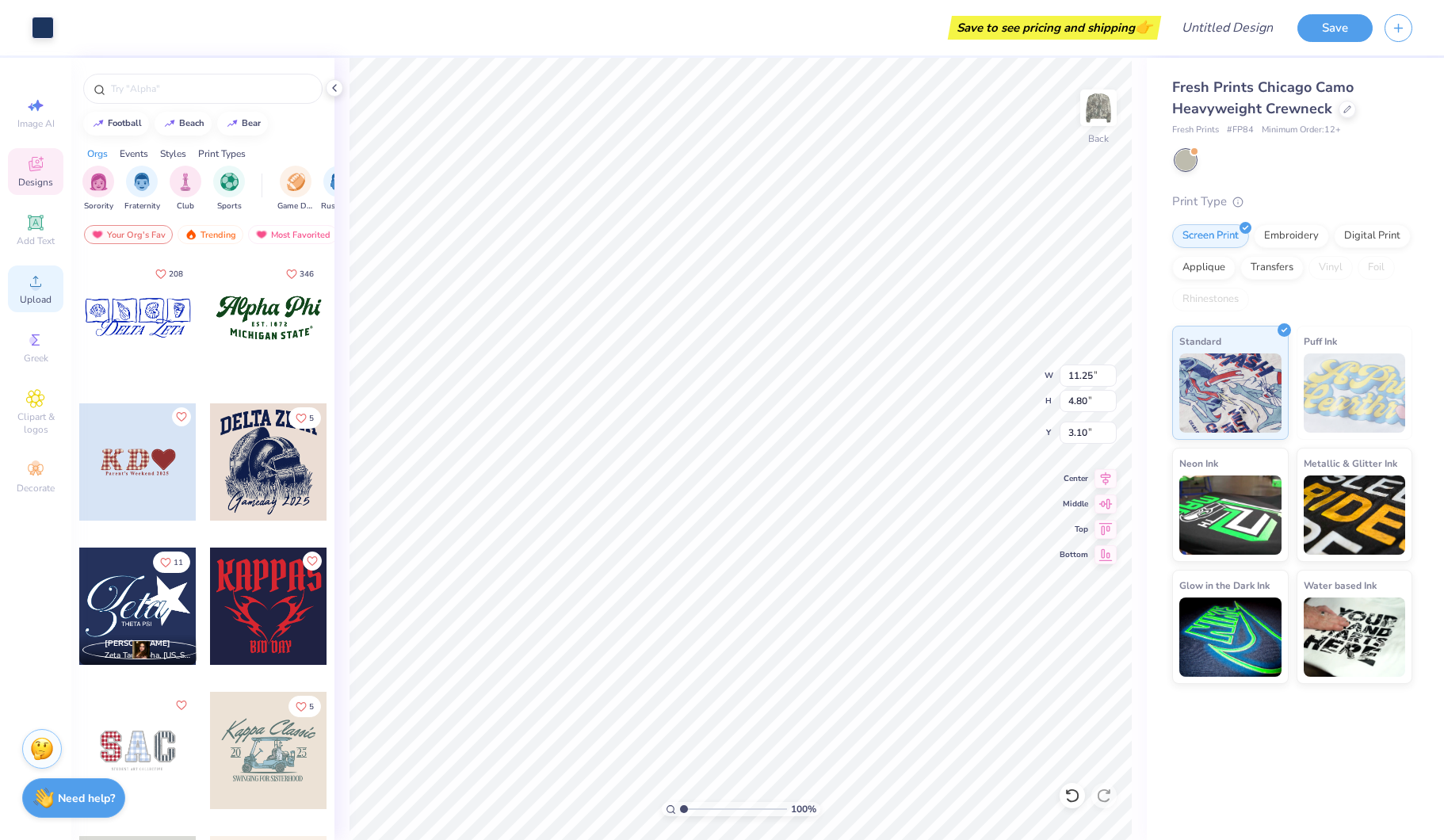
click at [26, 297] on span "Upload" at bounding box center [35, 299] width 32 height 13
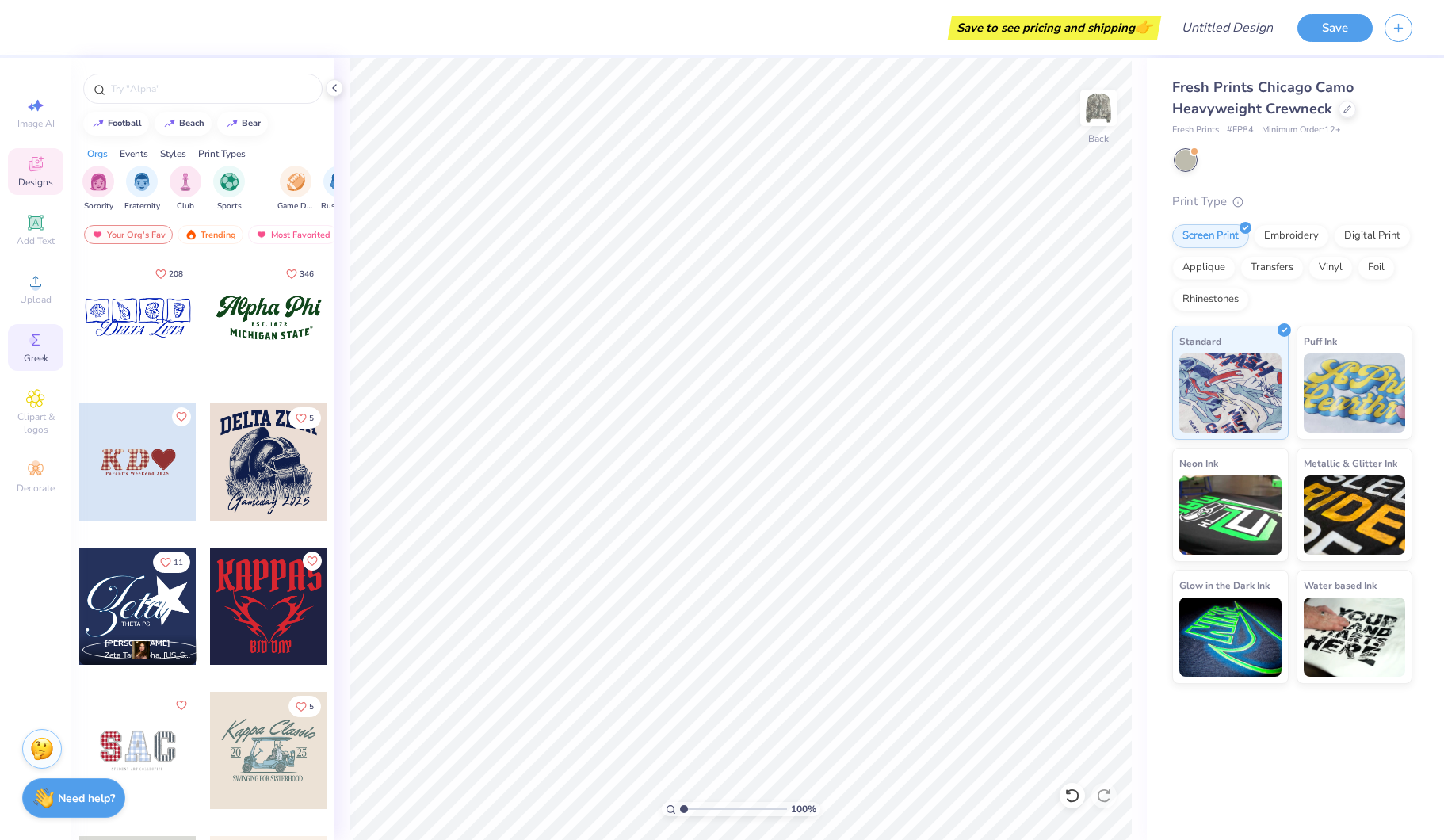
click at [30, 339] on circle at bounding box center [33, 340] width 9 height 9
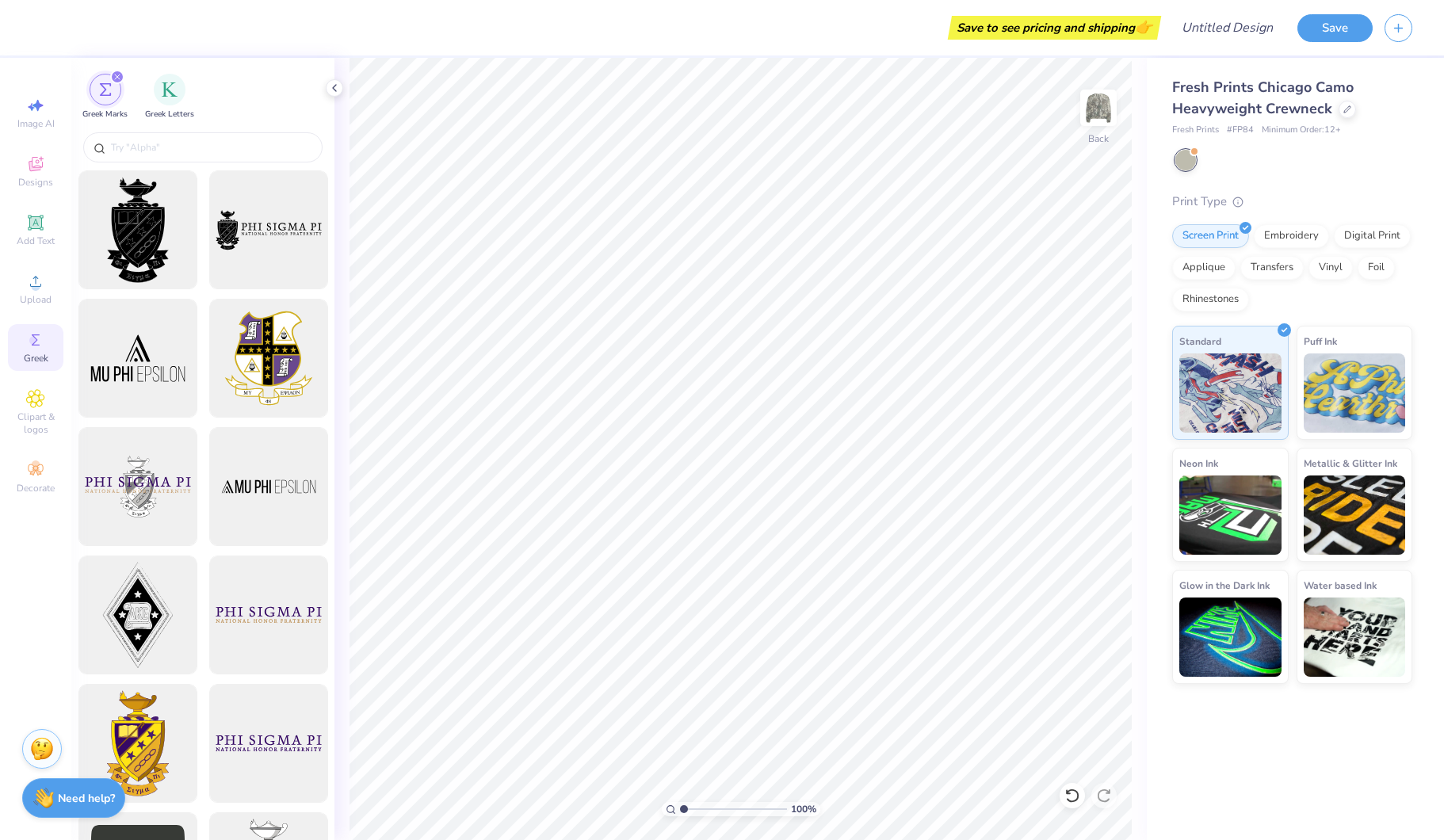
drag, startPoint x: 115, startPoint y: 80, endPoint x: 99, endPoint y: 136, distance: 58.2
click at [115, 80] on icon "filter for Greek Marks" at bounding box center [118, 77] width 6 height 6
click at [44, 233] on div "Add Text" at bounding box center [36, 230] width 55 height 47
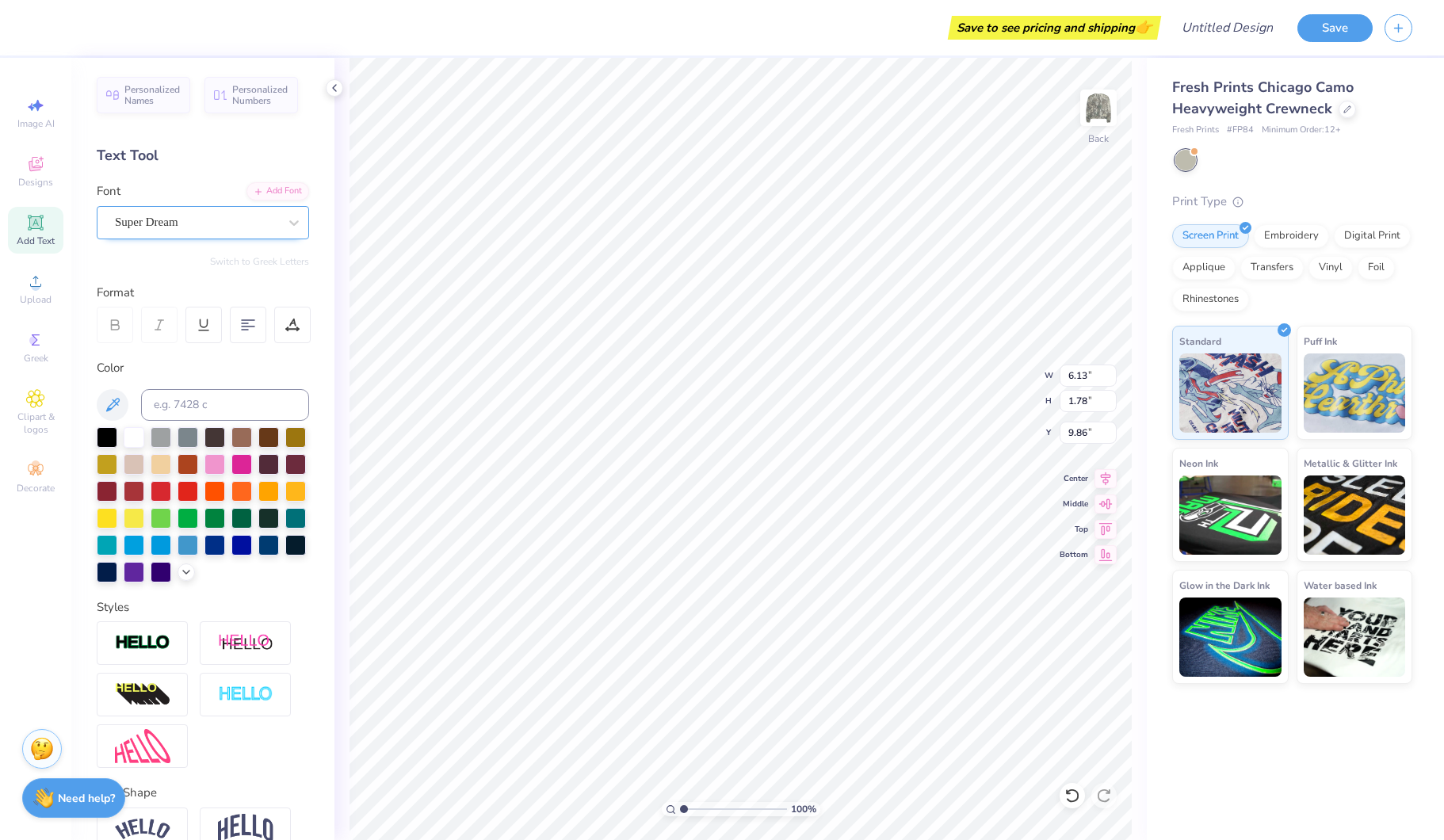
type input "5.80"
type input "10.56"
type input "3.06"
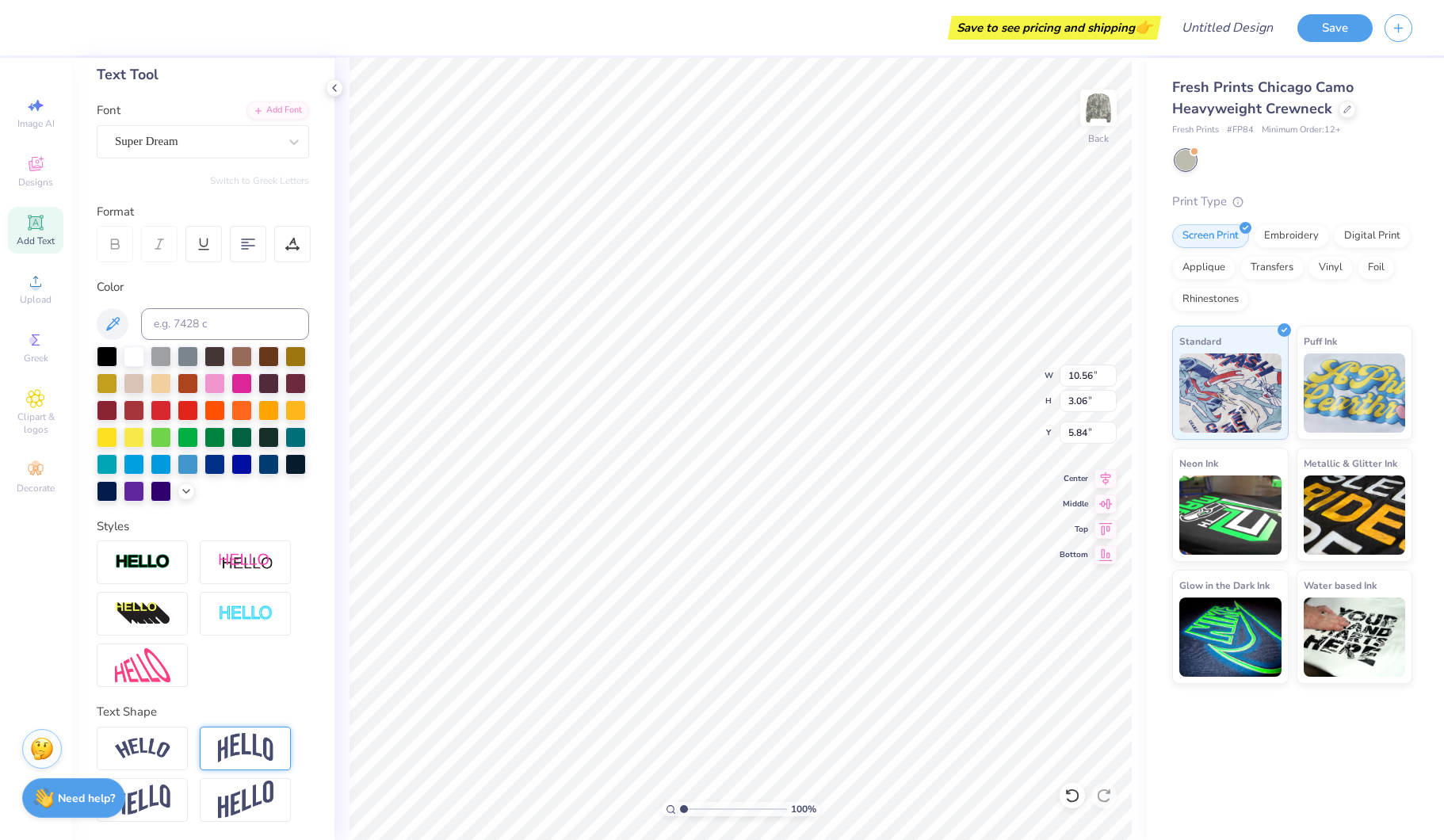
click at [253, 752] on img at bounding box center [245, 747] width 55 height 30
type textarea "ASLU"
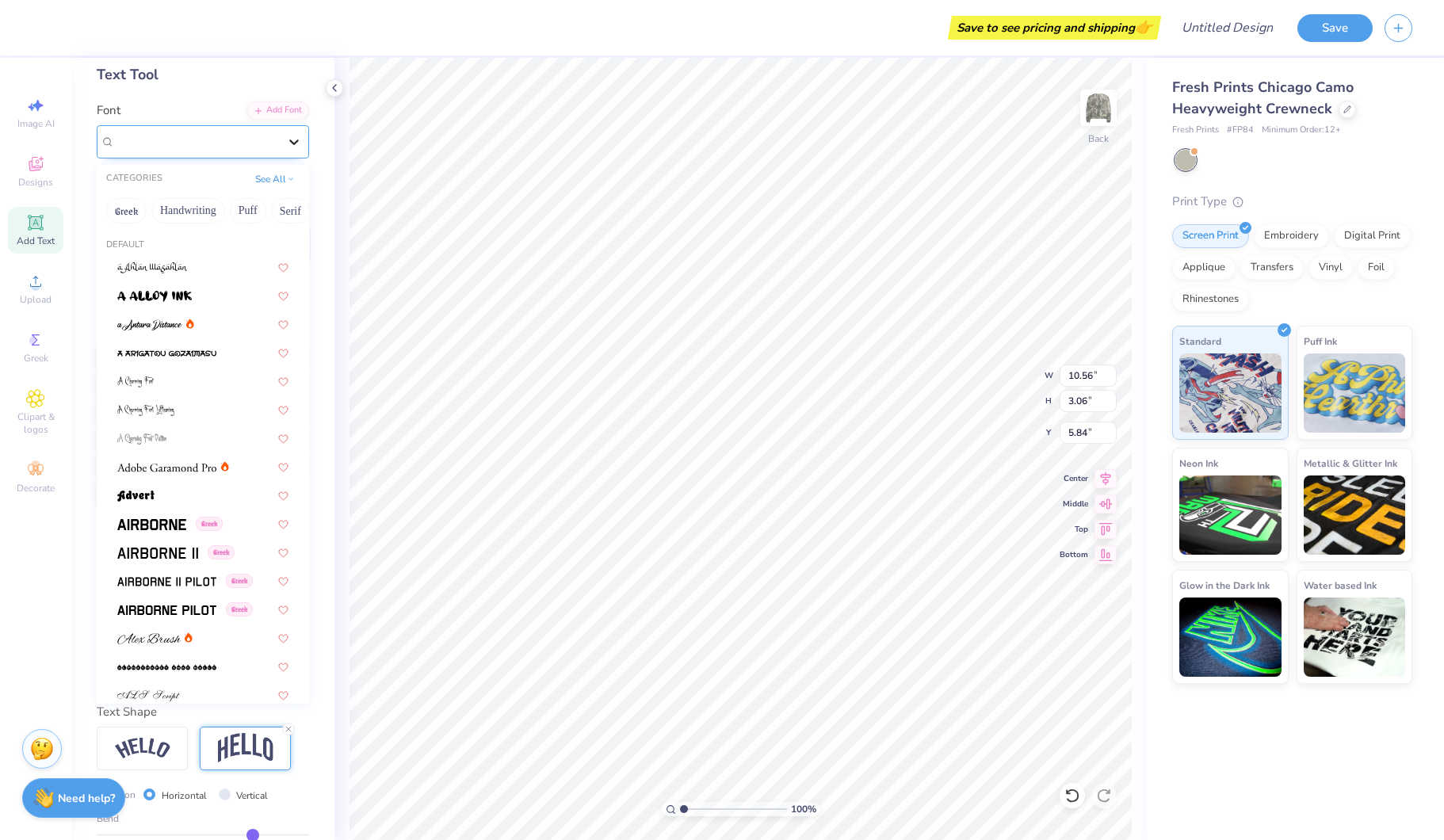
click at [286, 146] on icon at bounding box center [294, 142] width 16 height 16
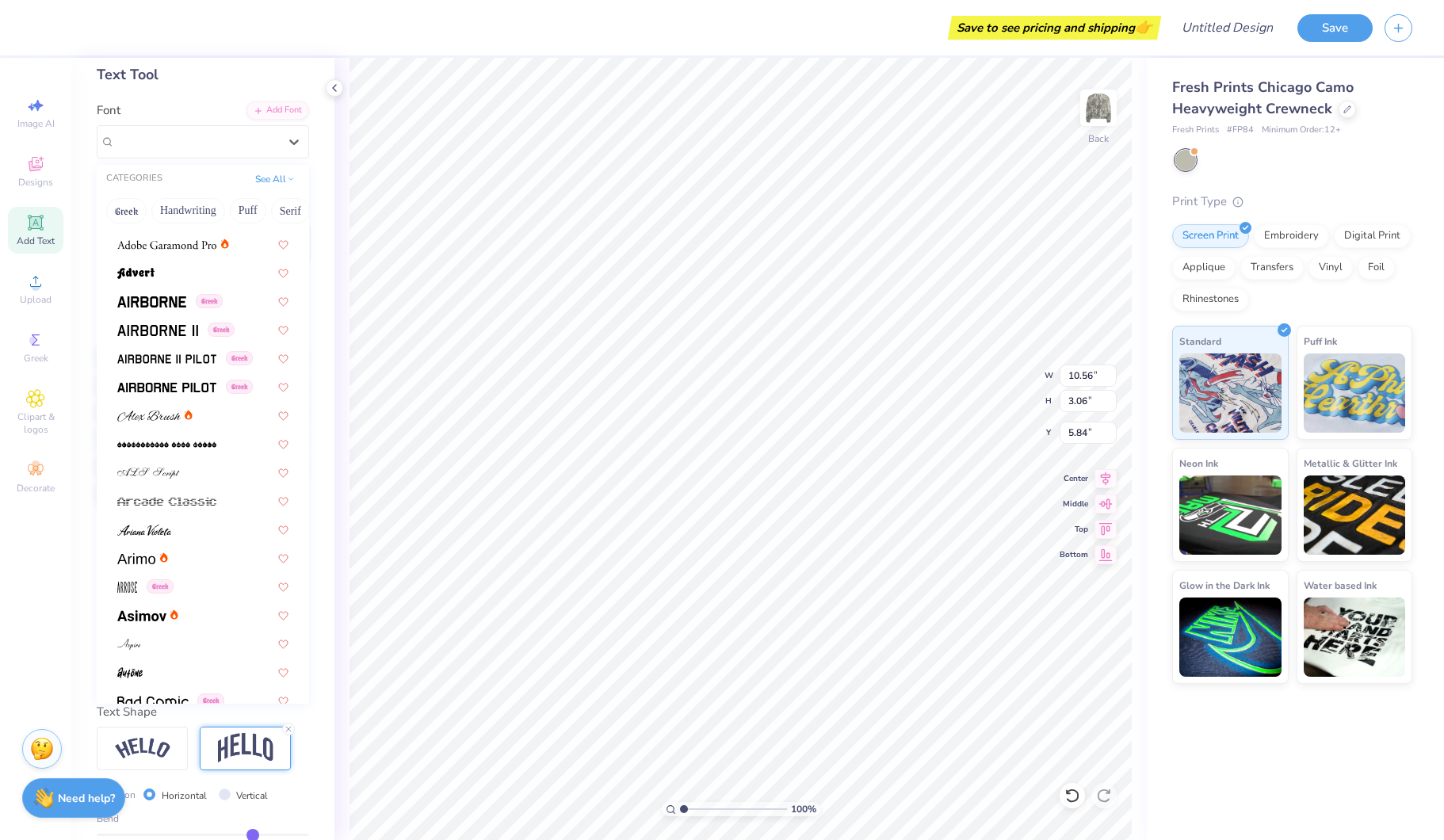
scroll to position [243, 0]
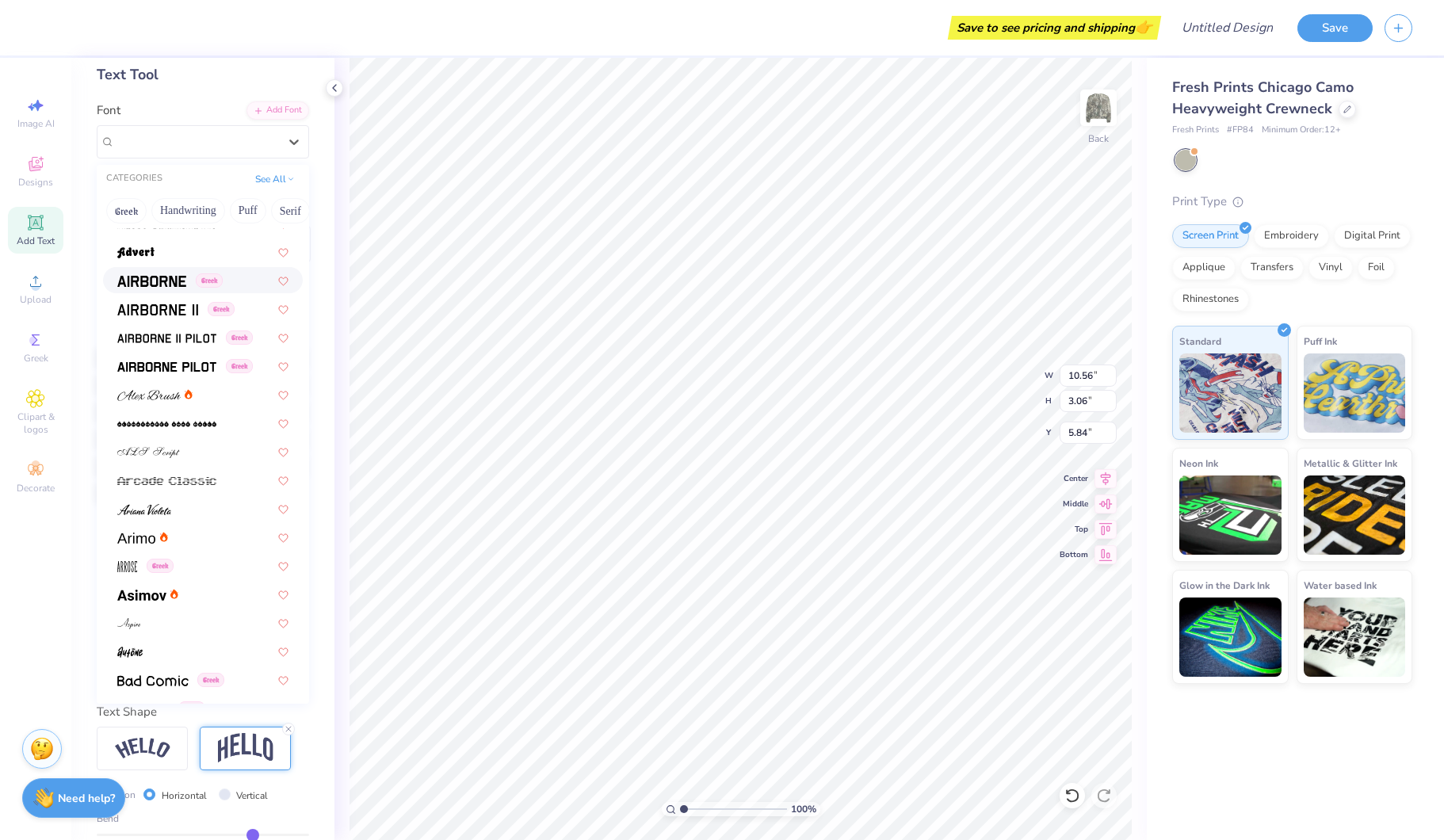
click at [175, 287] on span at bounding box center [151, 280] width 69 height 17
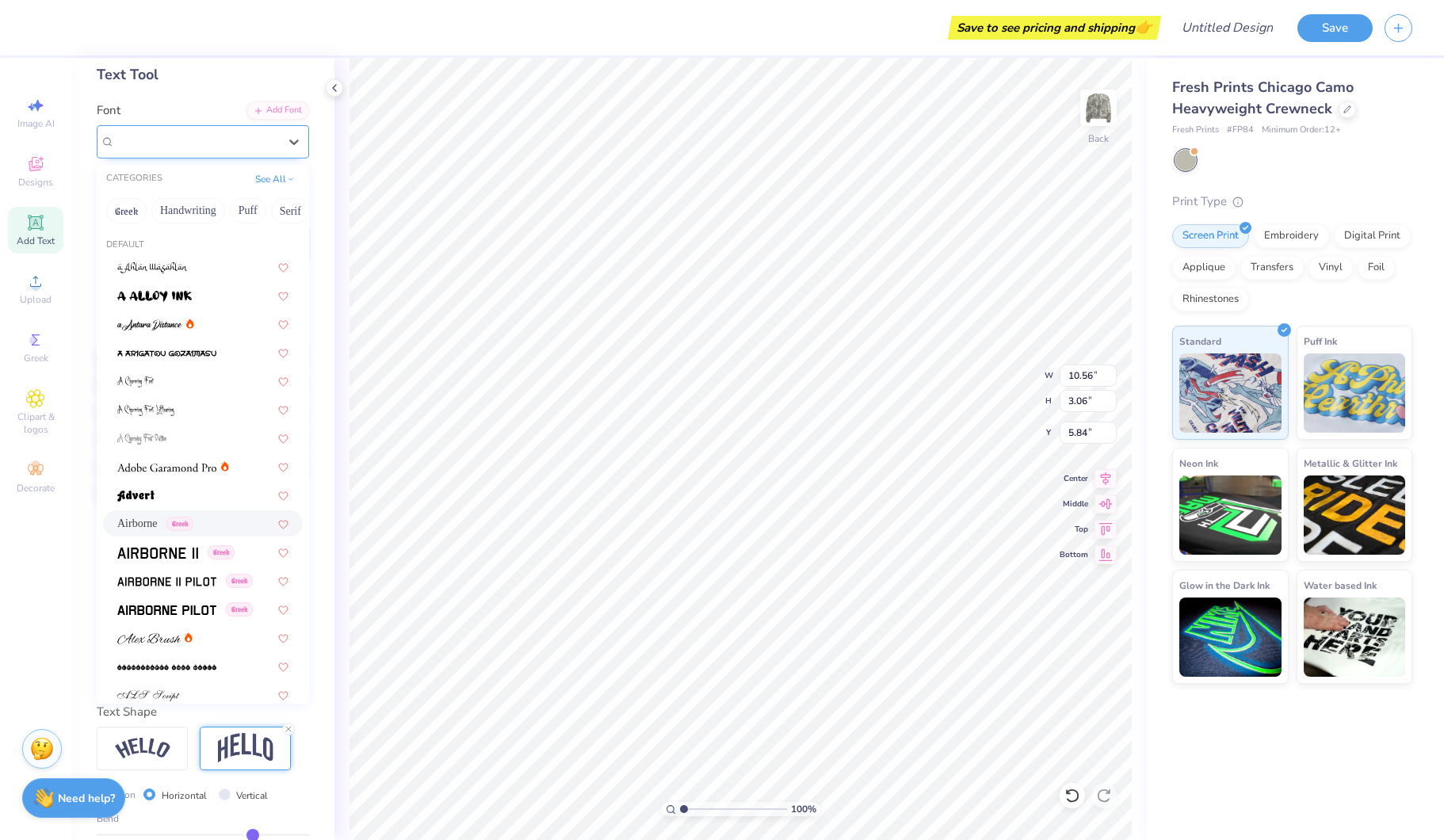
click at [257, 150] on div at bounding box center [196, 141] width 163 height 21
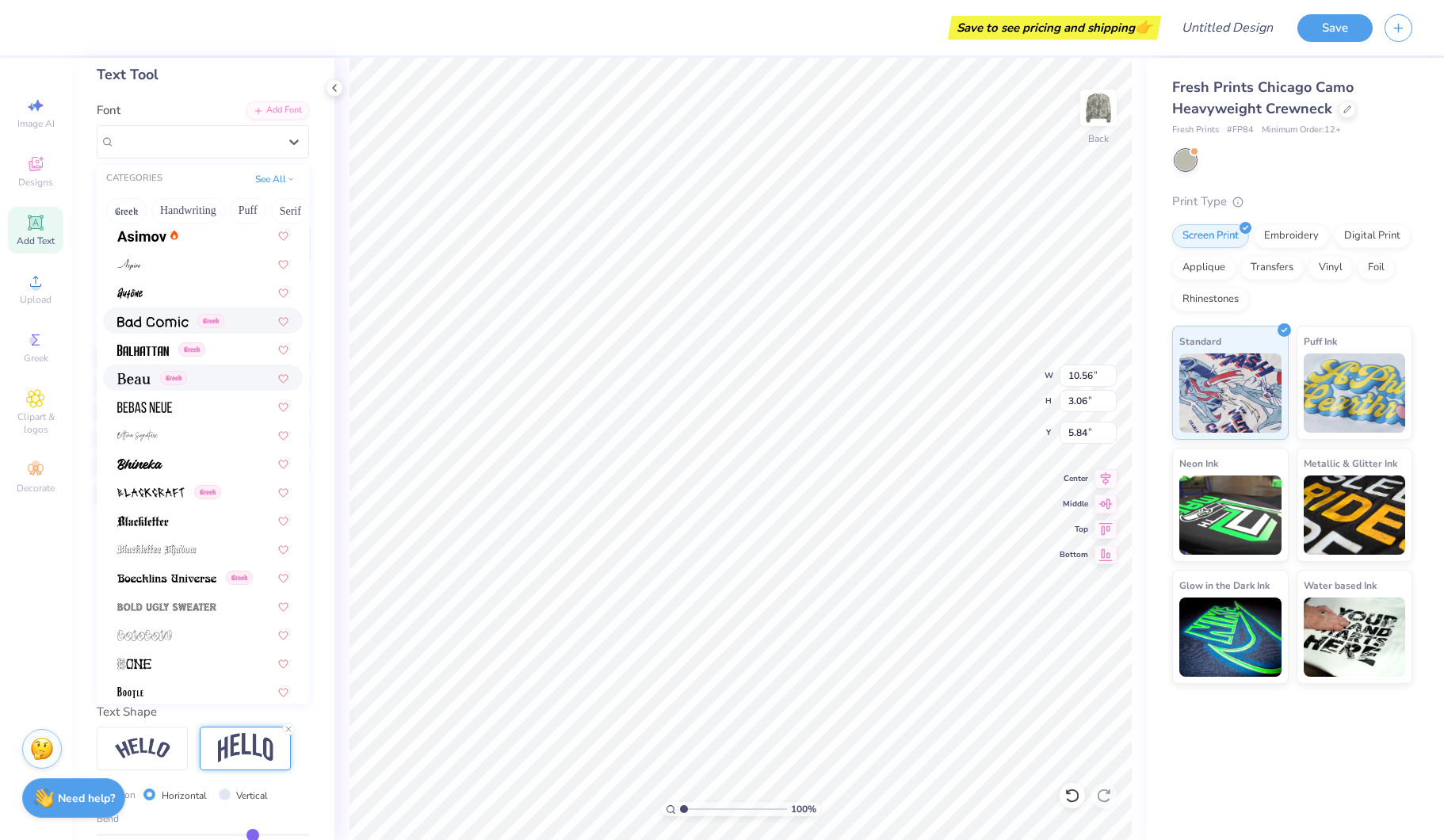
scroll to position [612, 0]
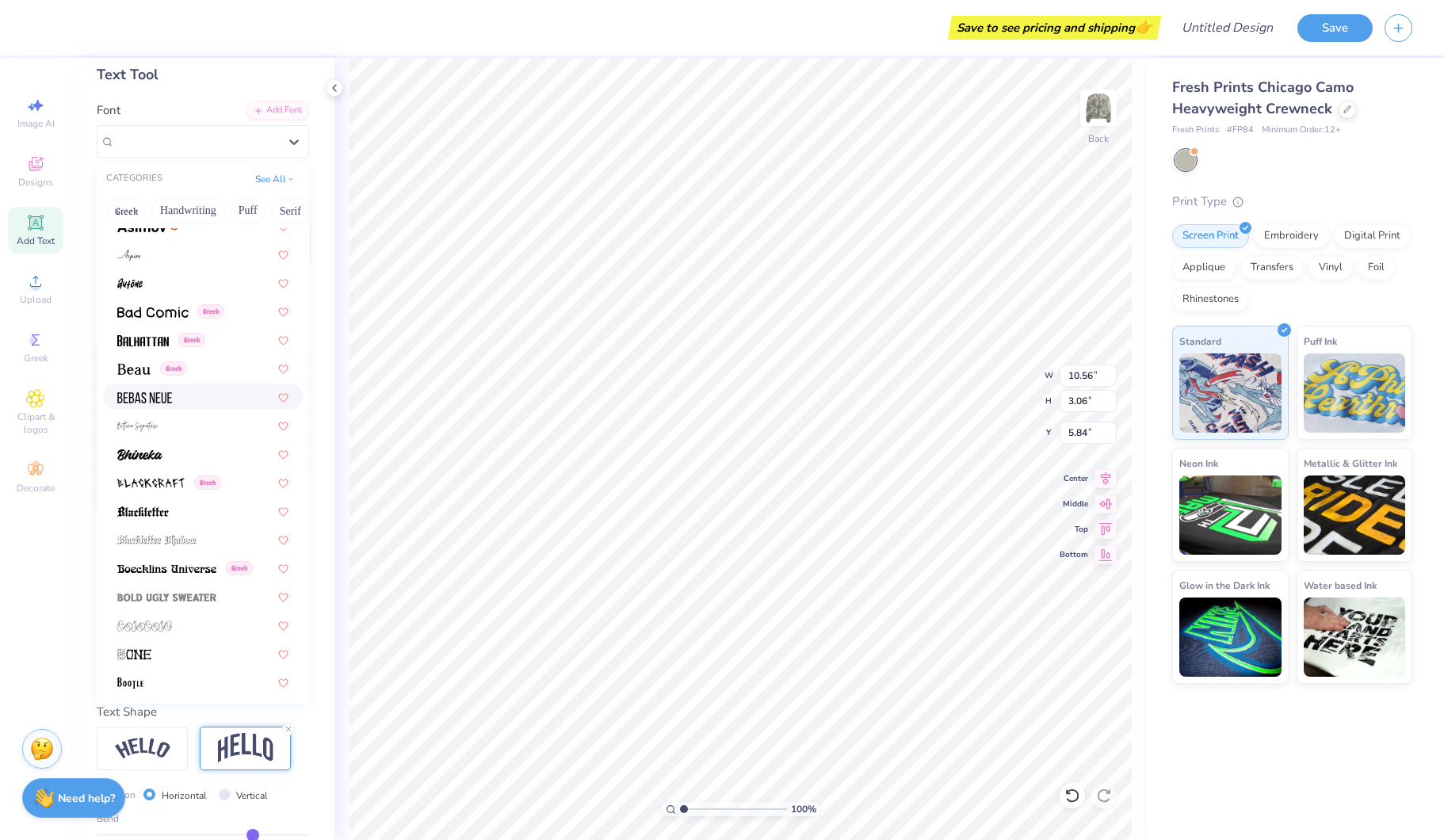
click at [218, 386] on div at bounding box center [203, 397] width 200 height 26
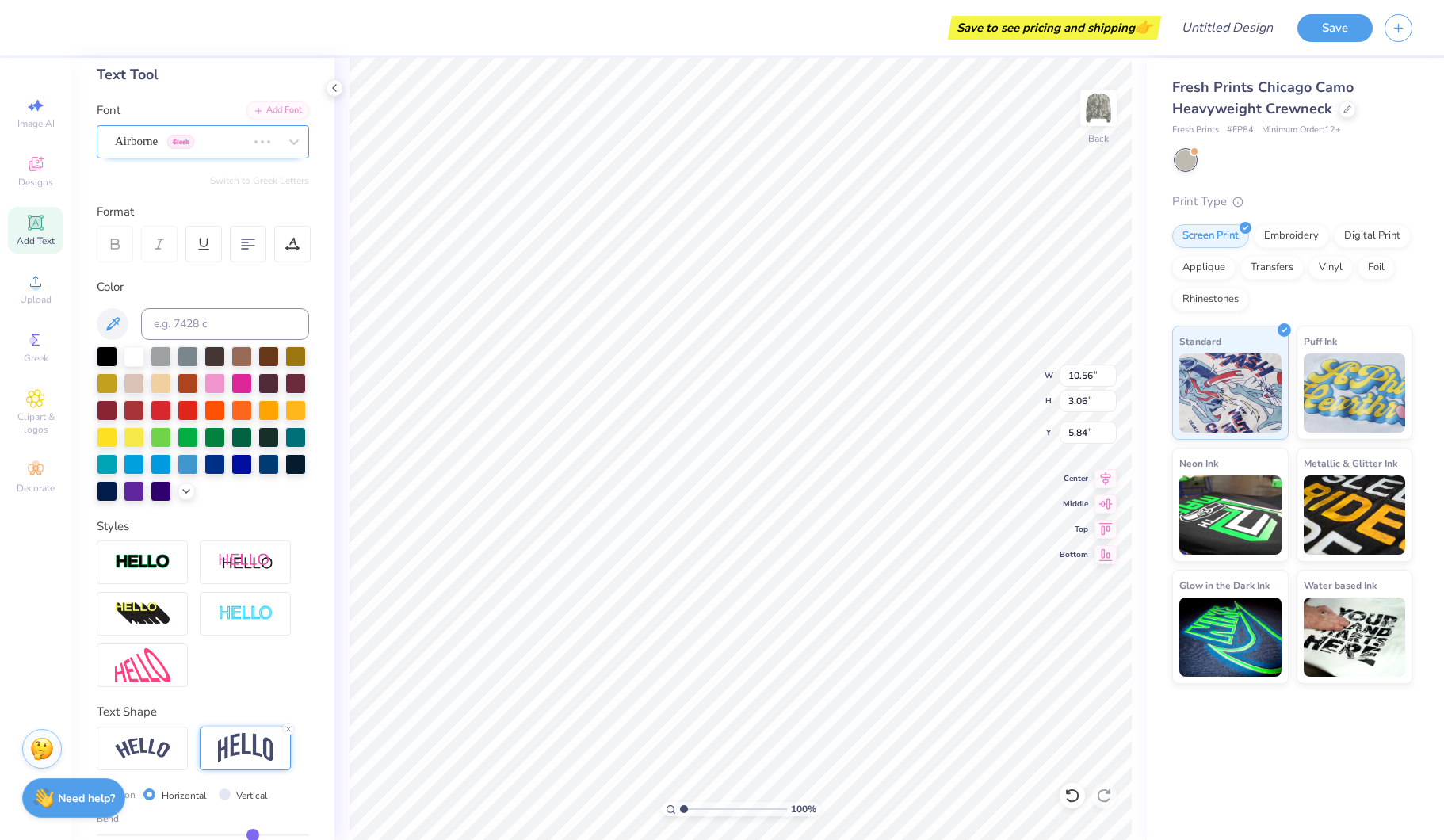
click at [260, 150] on div at bounding box center [278, 141] width 60 height 32
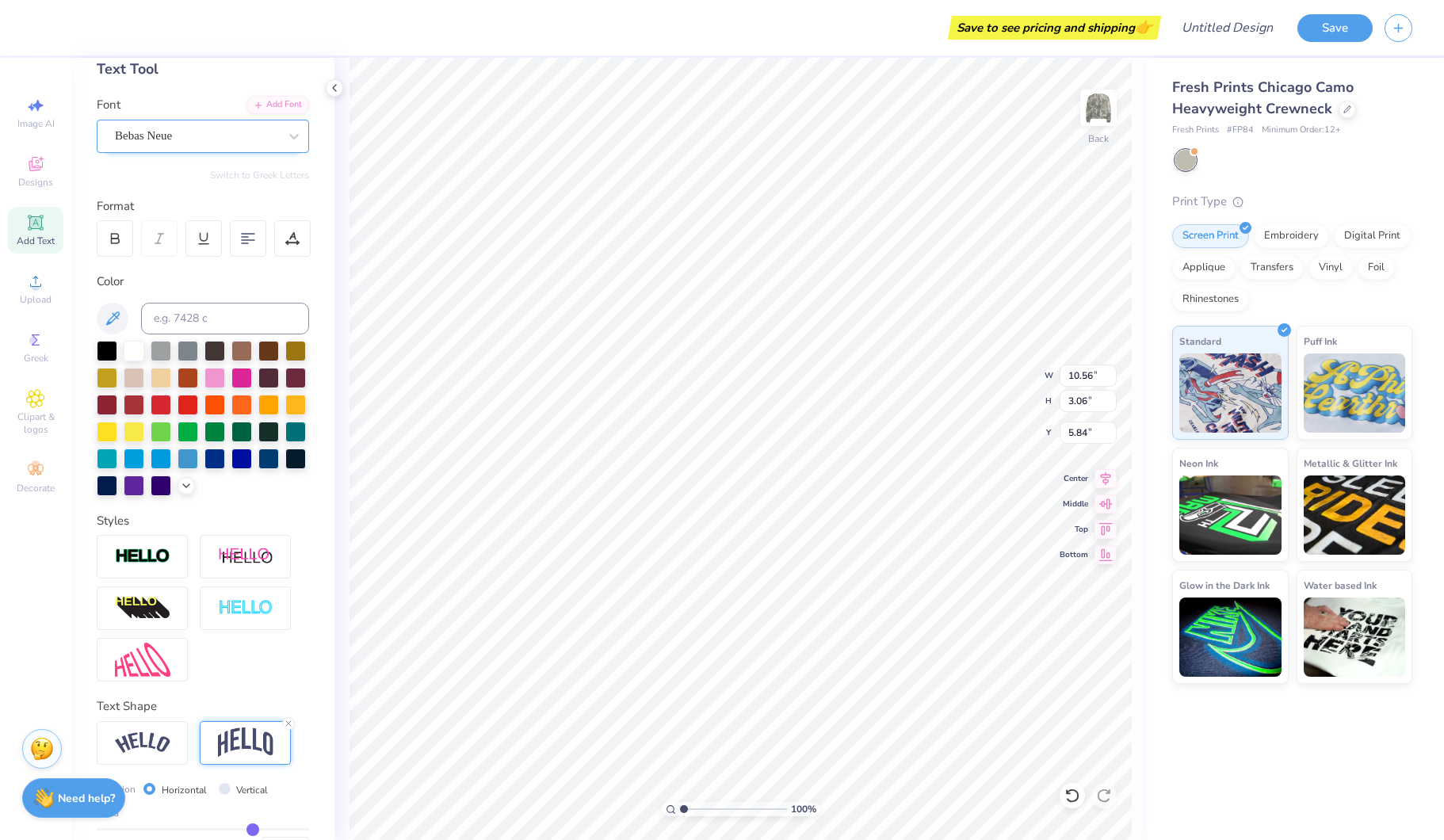
scroll to position [88, 0]
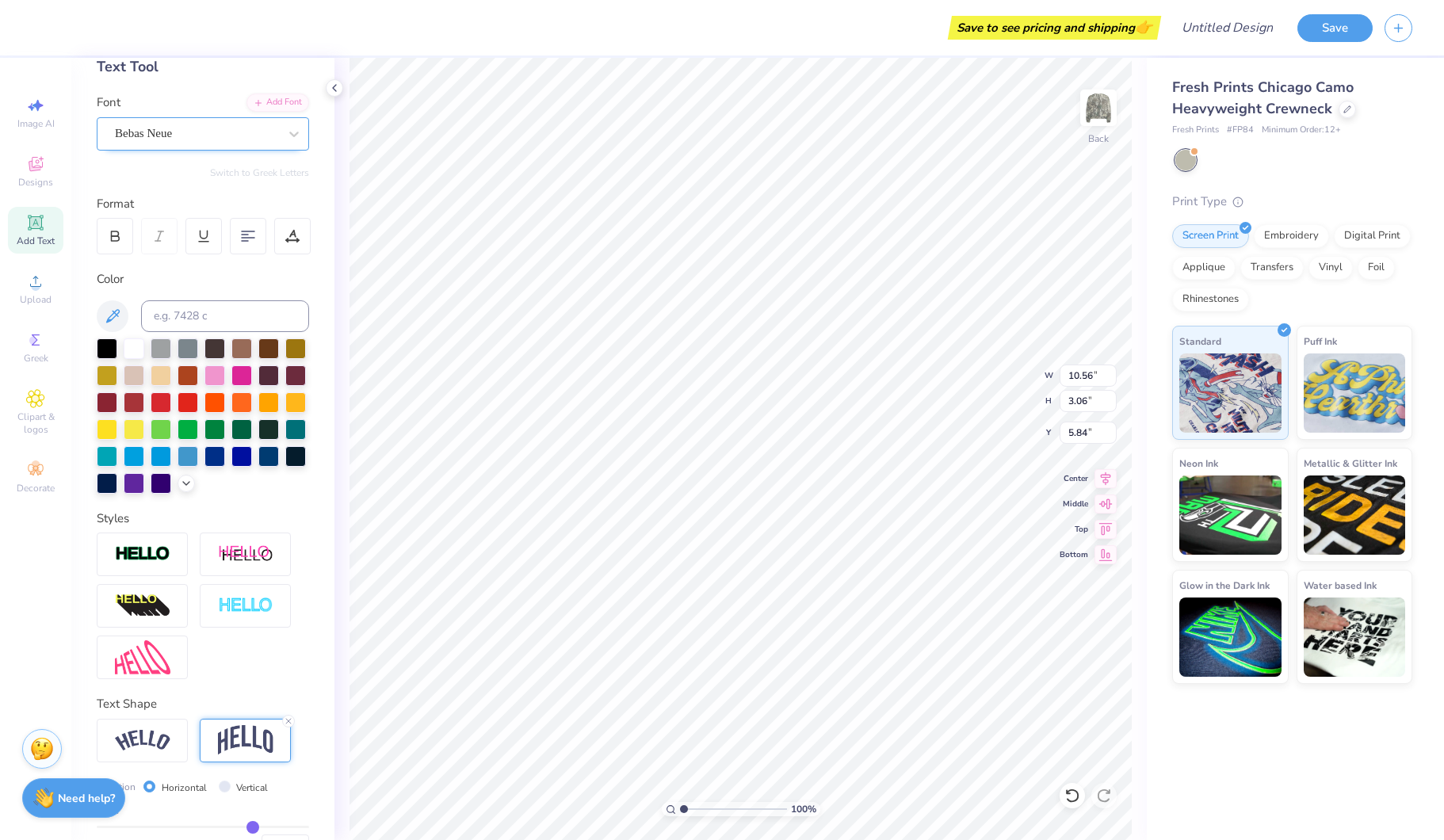
click at [211, 126] on div "Bebas Neue" at bounding box center [196, 133] width 166 height 24
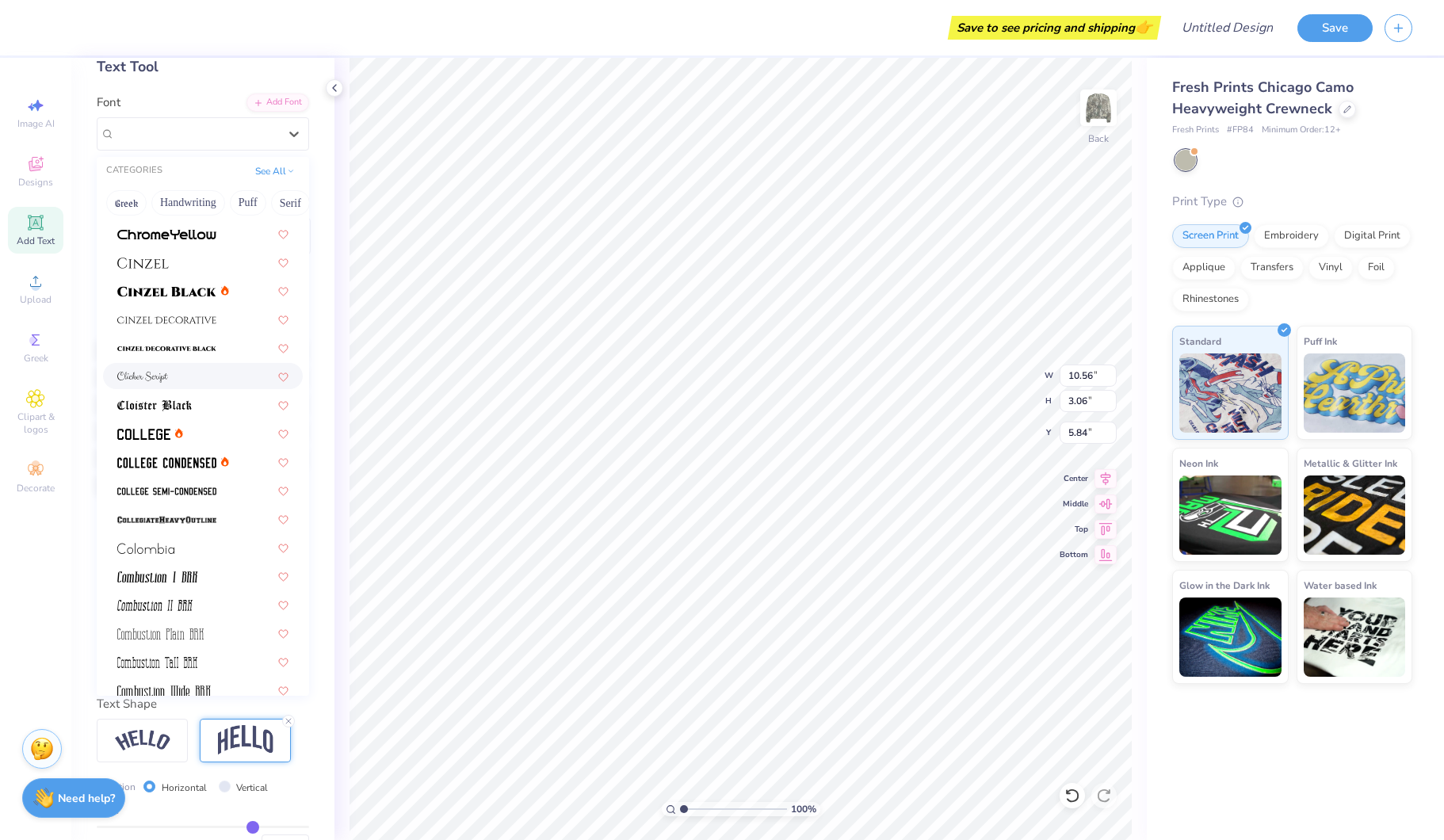
scroll to position [1879, 0]
click at [198, 459] on img at bounding box center [166, 463] width 99 height 11
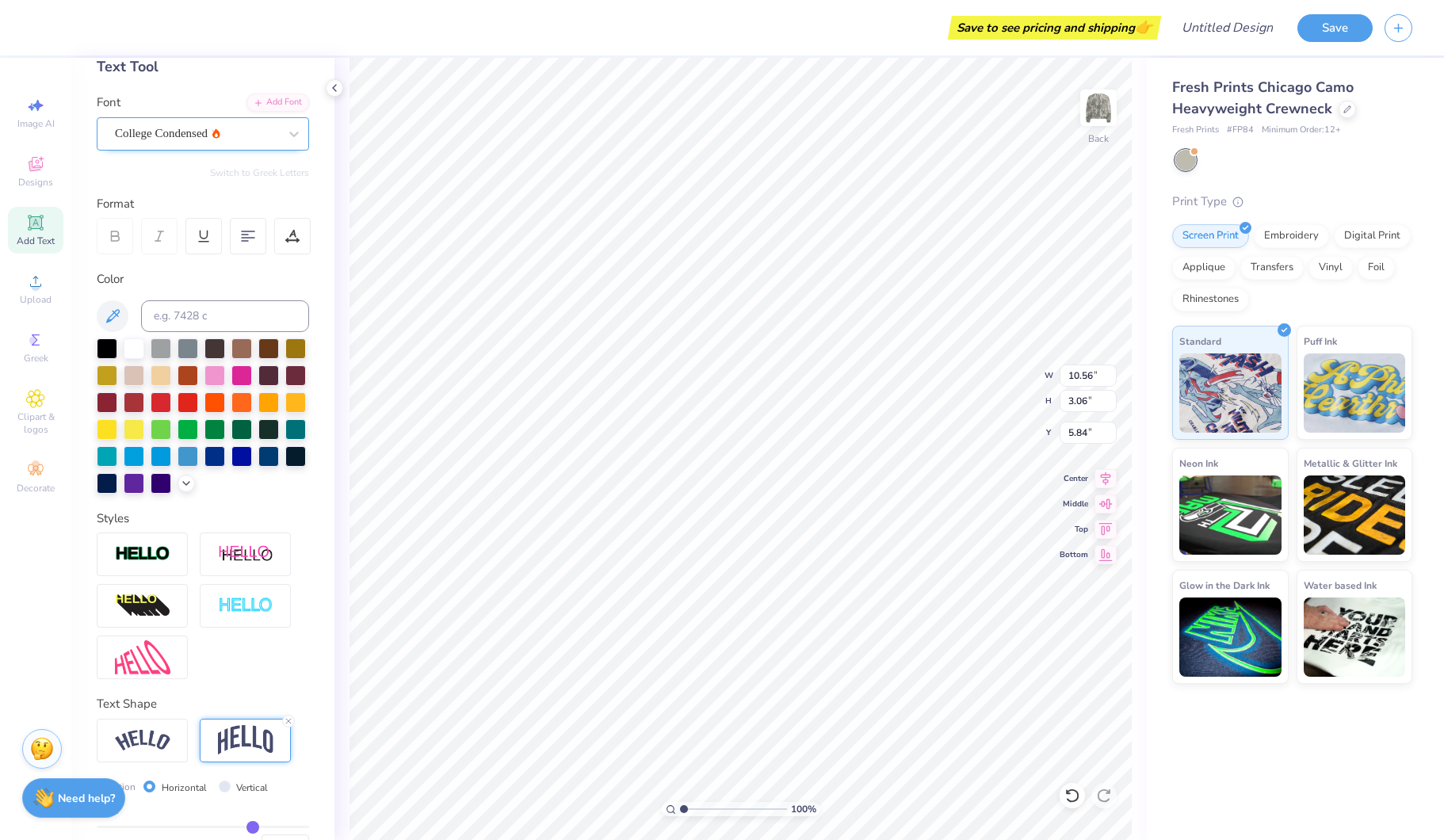
click at [249, 143] on div at bounding box center [196, 133] width 163 height 21
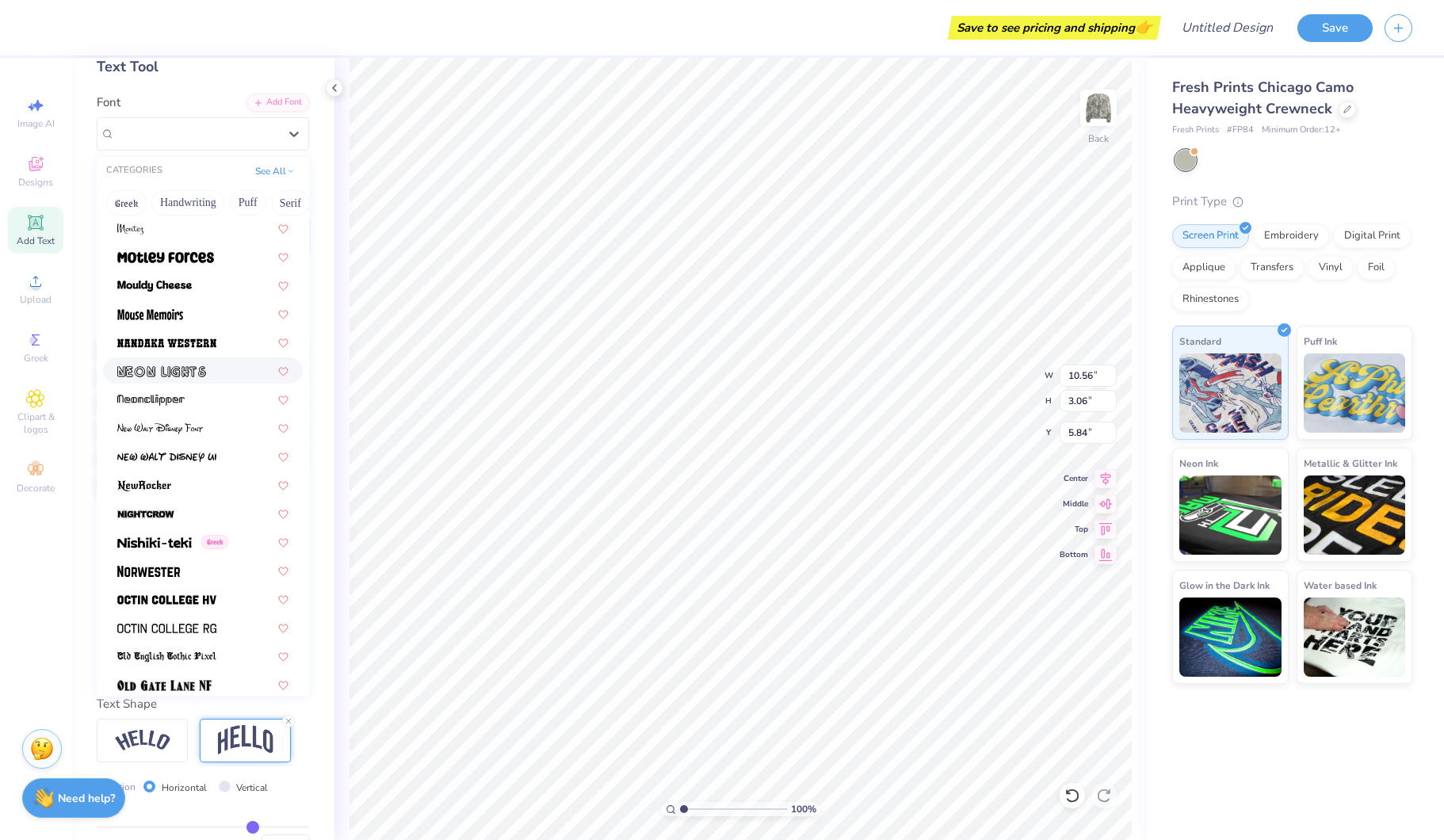
scroll to position [5881, 0]
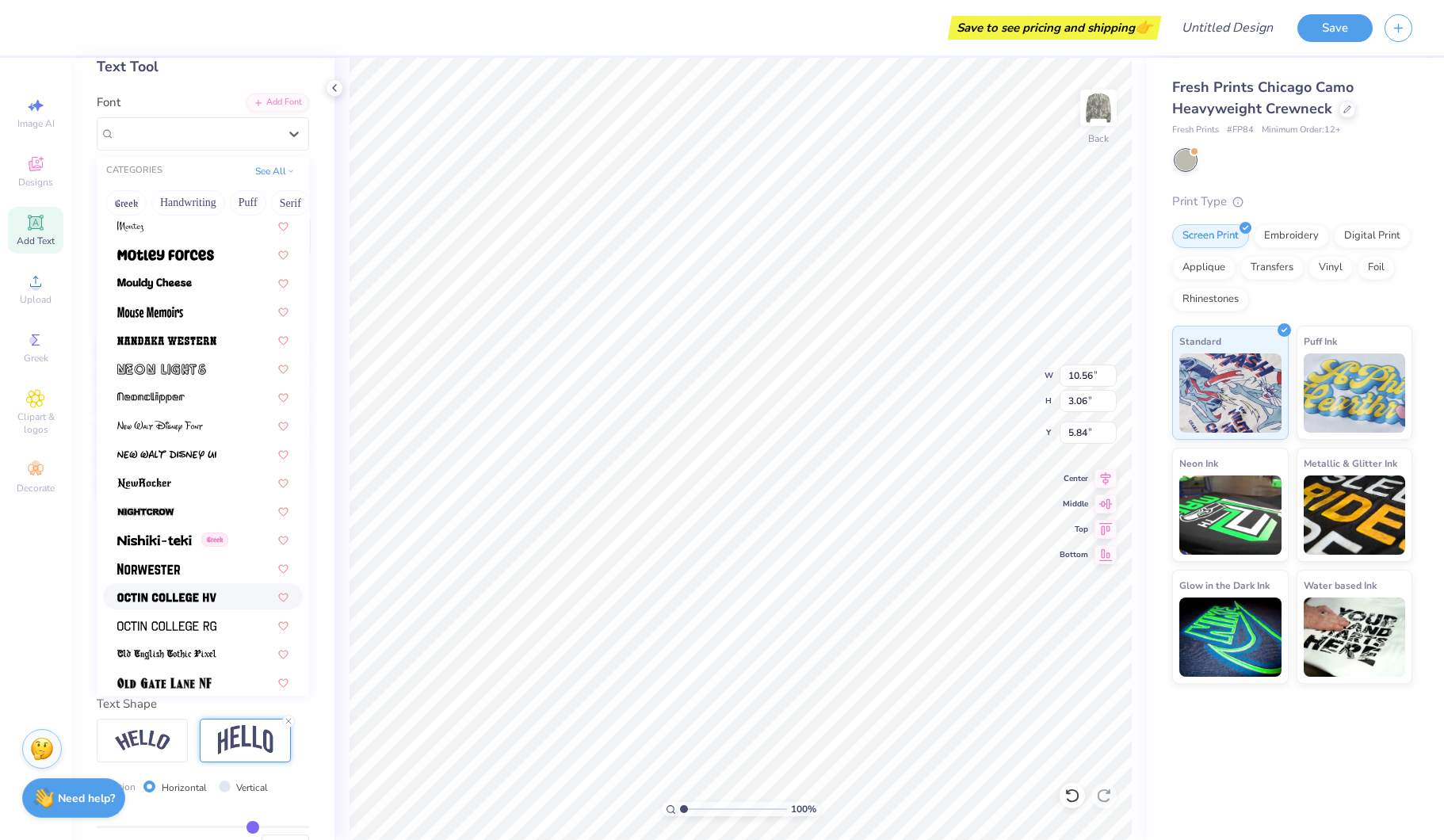
click at [204, 588] on span at bounding box center [166, 596] width 99 height 17
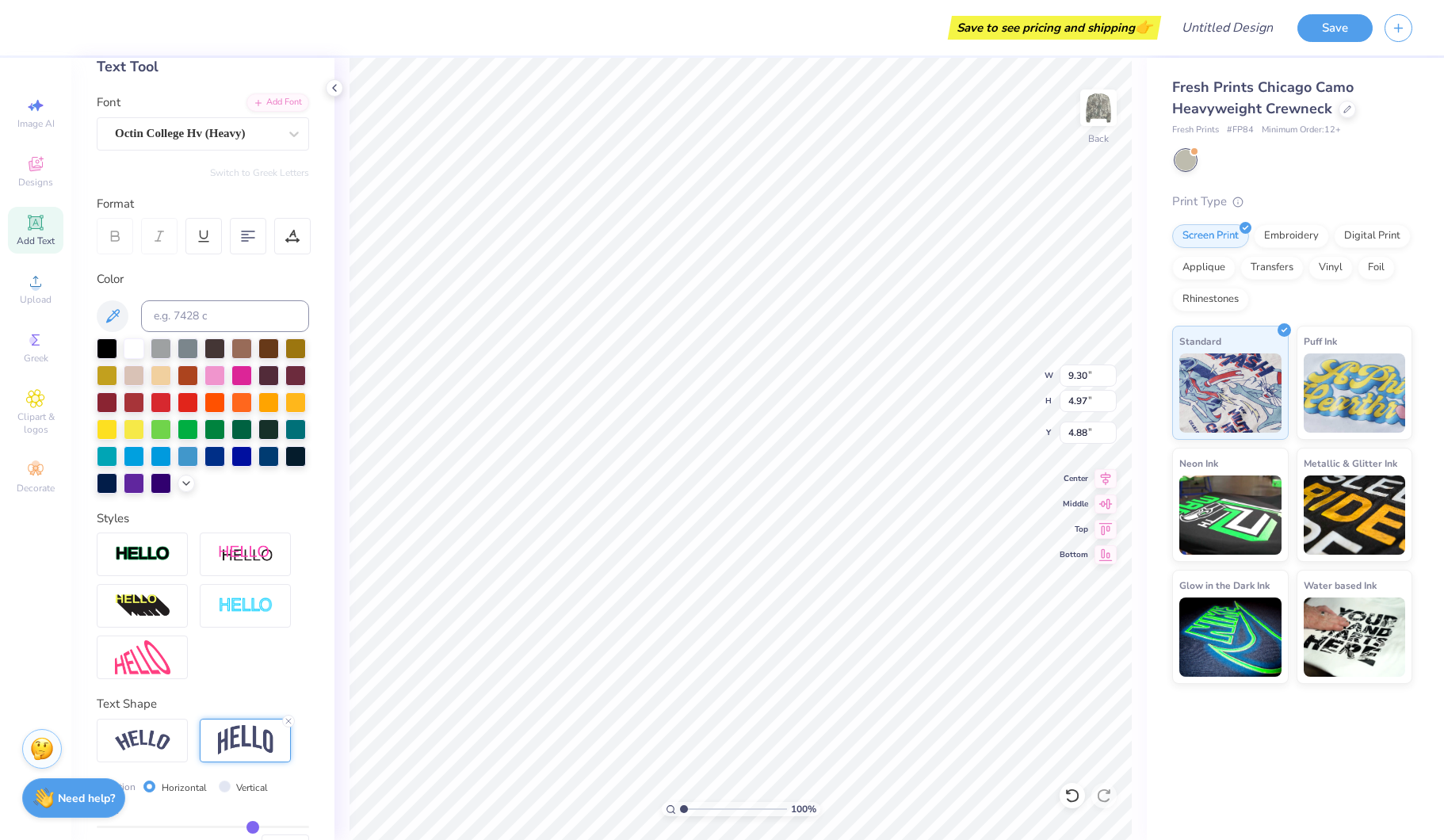
type input "3.70"
type input "12.51"
type input "6.69"
type input "3.00"
type input "14.21"
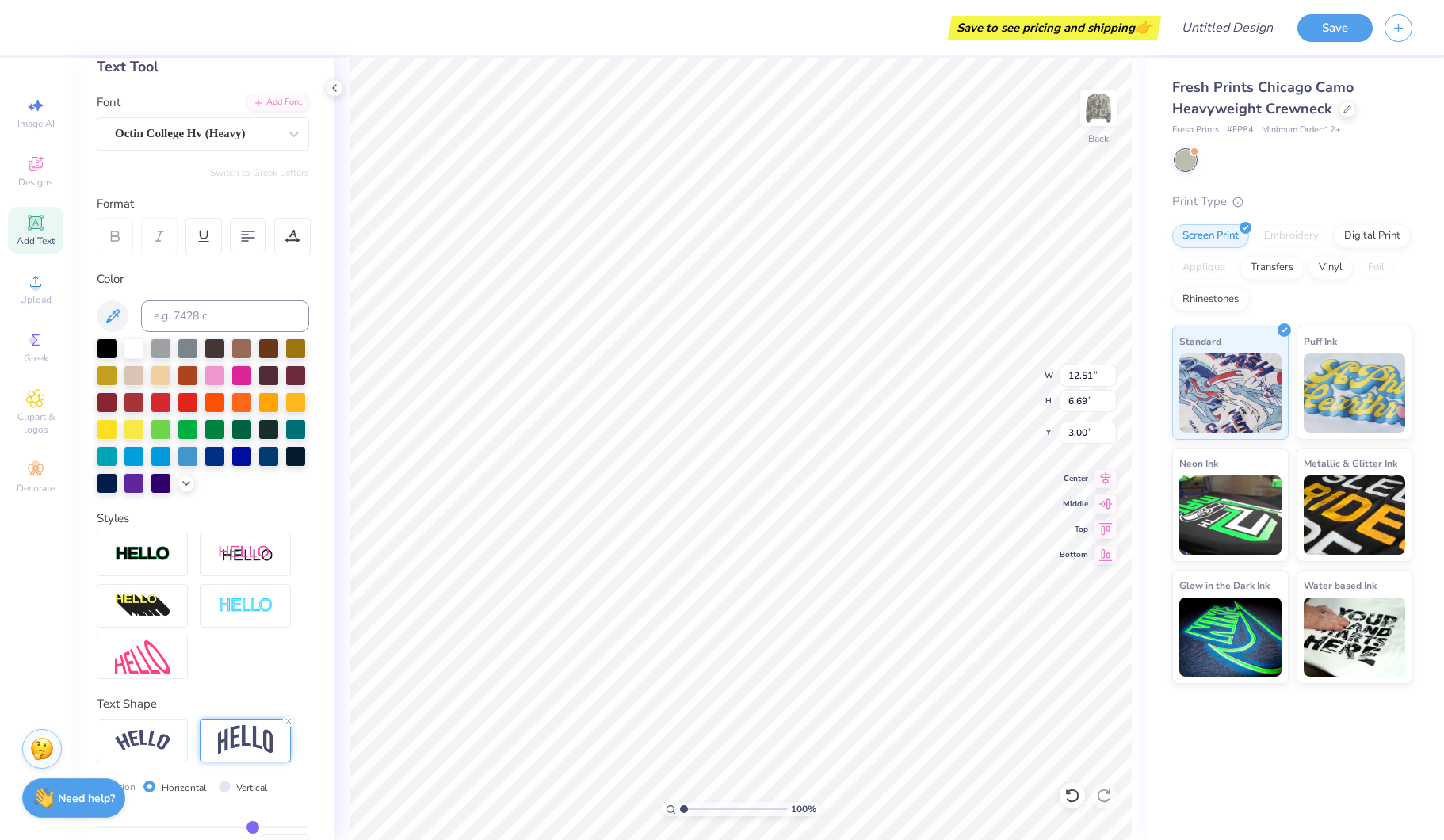
type input "7.60"
click at [105, 347] on div at bounding box center [106, 347] width 20 height 20
click at [218, 349] on div at bounding box center [214, 347] width 20 height 20
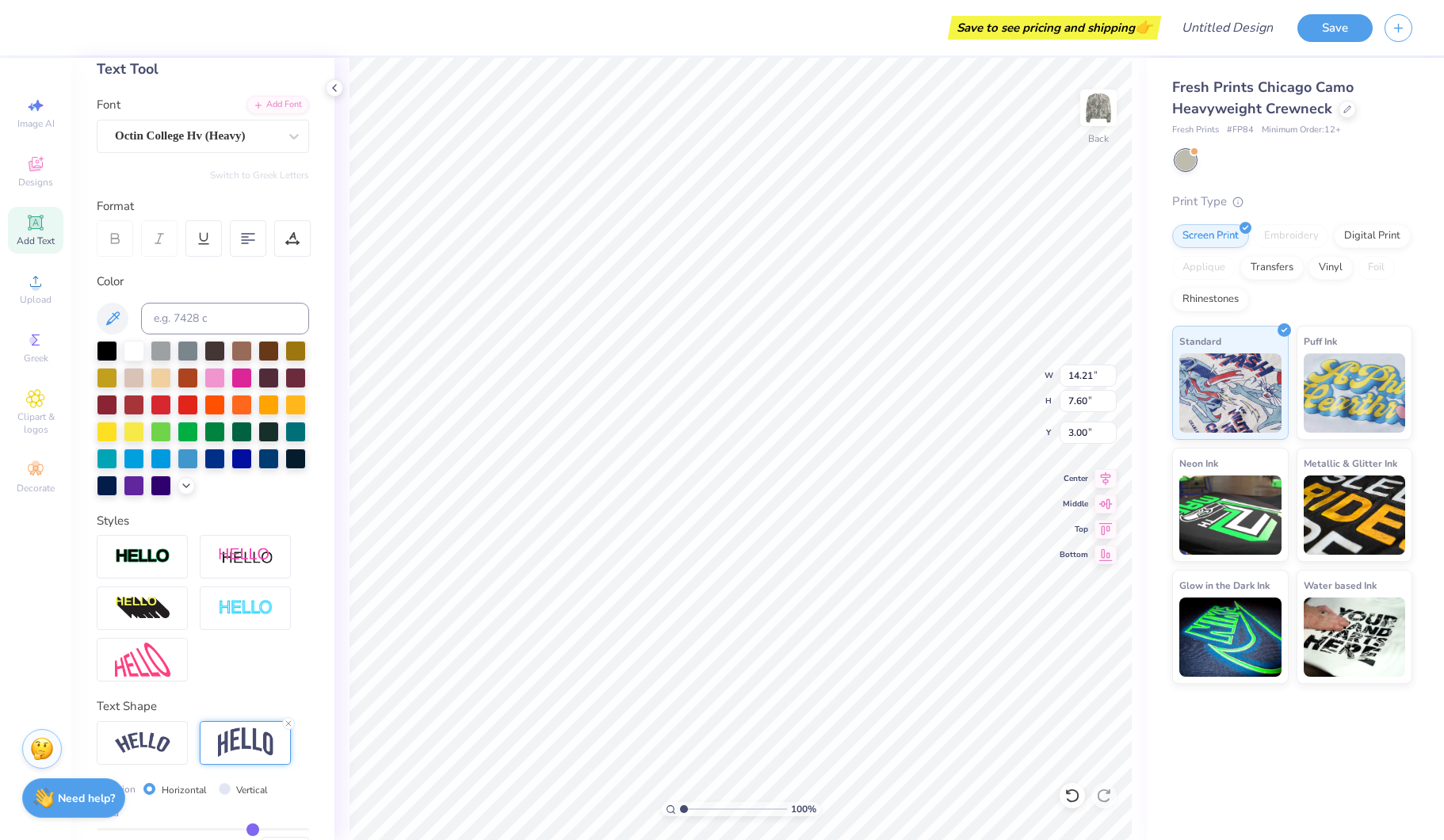
drag, startPoint x: 248, startPoint y: 434, endPoint x: 255, endPoint y: 433, distance: 7.1
click at [248, 434] on div at bounding box center [241, 431] width 20 height 20
click at [214, 351] on div at bounding box center [214, 349] width 20 height 20
click at [111, 482] on div at bounding box center [106, 484] width 20 height 20
click at [264, 356] on div at bounding box center [268, 349] width 20 height 20
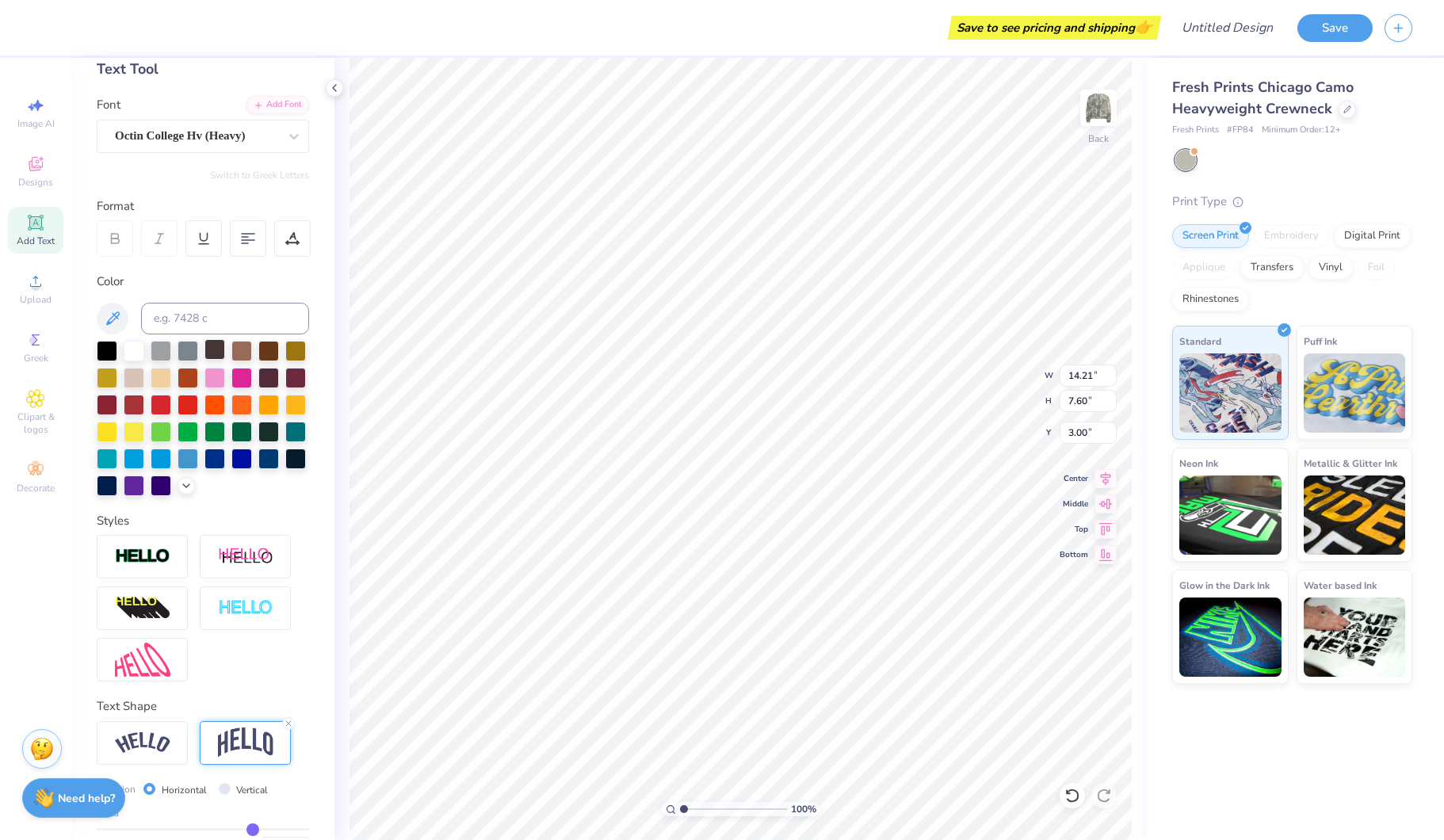
click at [217, 356] on div at bounding box center [214, 349] width 20 height 20
click at [273, 381] on div at bounding box center [268, 376] width 20 height 20
click at [219, 355] on div at bounding box center [214, 349] width 20 height 20
click at [139, 367] on div at bounding box center [133, 376] width 20 height 20
click at [137, 355] on div at bounding box center [133, 349] width 20 height 20
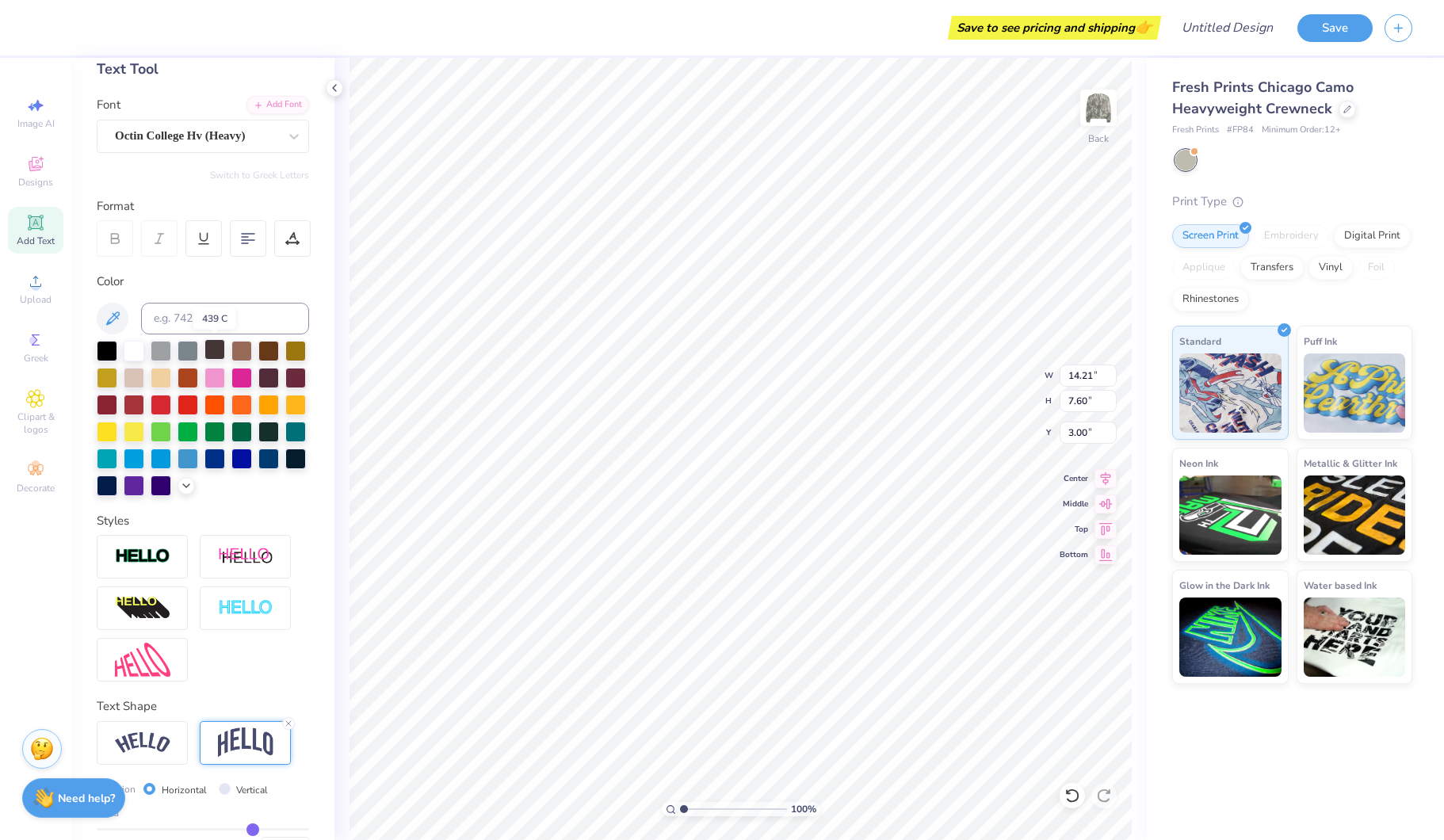
click at [218, 355] on div at bounding box center [214, 349] width 20 height 20
click at [140, 351] on div at bounding box center [133, 349] width 20 height 20
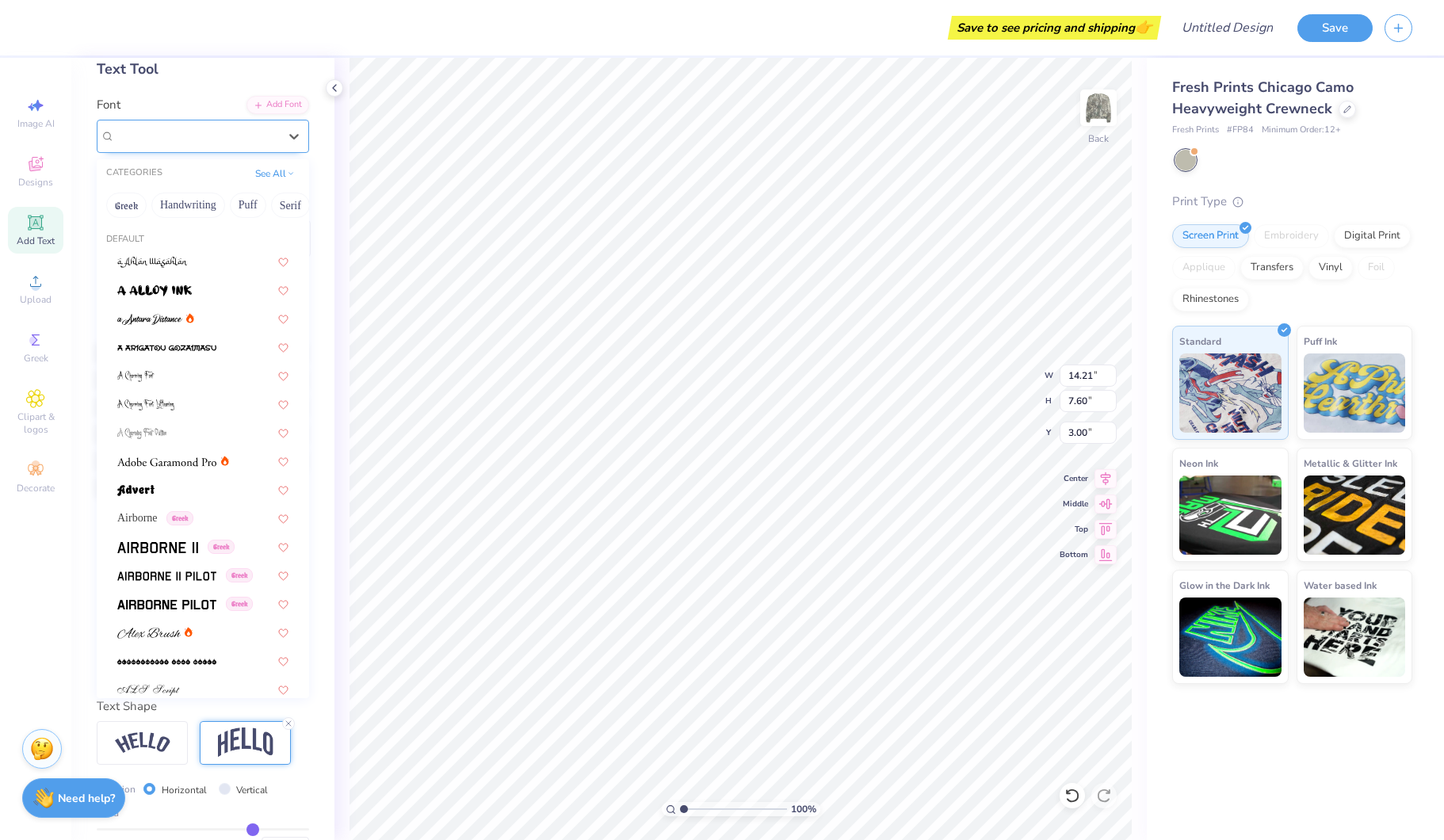
click at [220, 132] on div "Octin College Hv (Heavy)" at bounding box center [196, 136] width 166 height 24
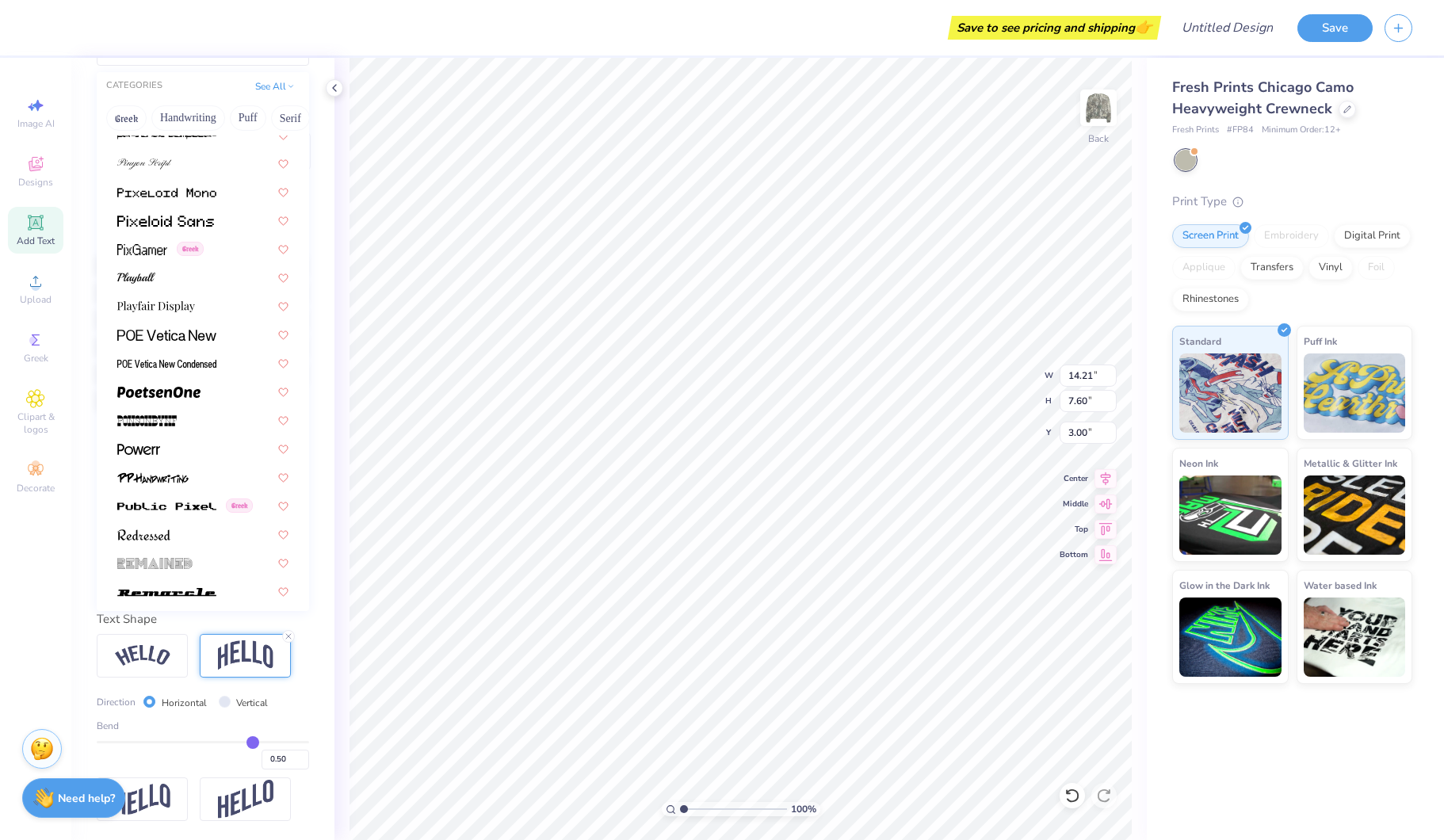
scroll to position [6598, 0]
click at [145, 639] on div at bounding box center [142, 656] width 91 height 44
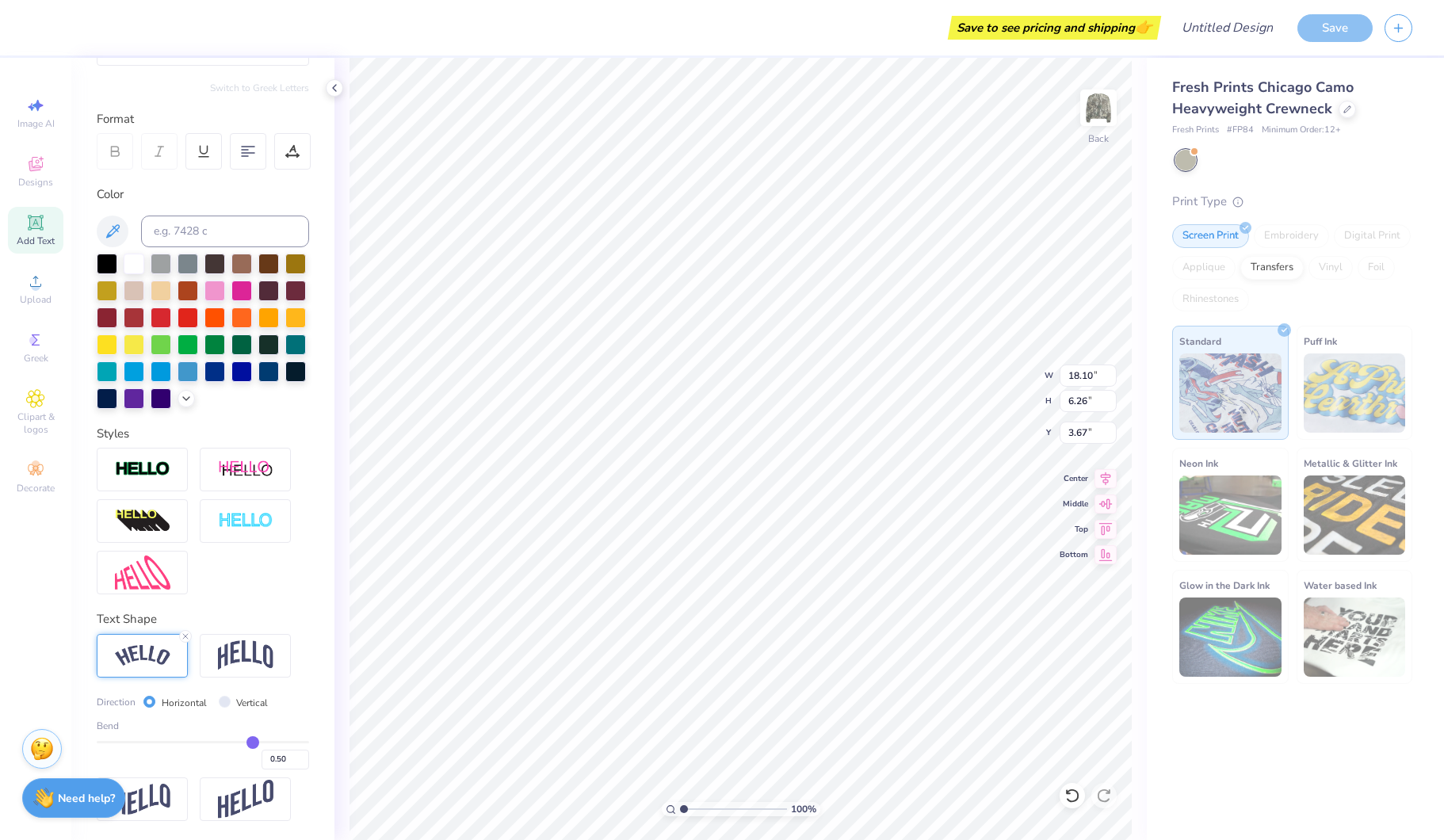
type input "18.10"
type input "6.26"
type input "3.67"
click at [235, 655] on img at bounding box center [245, 655] width 55 height 30
type input "13.21"
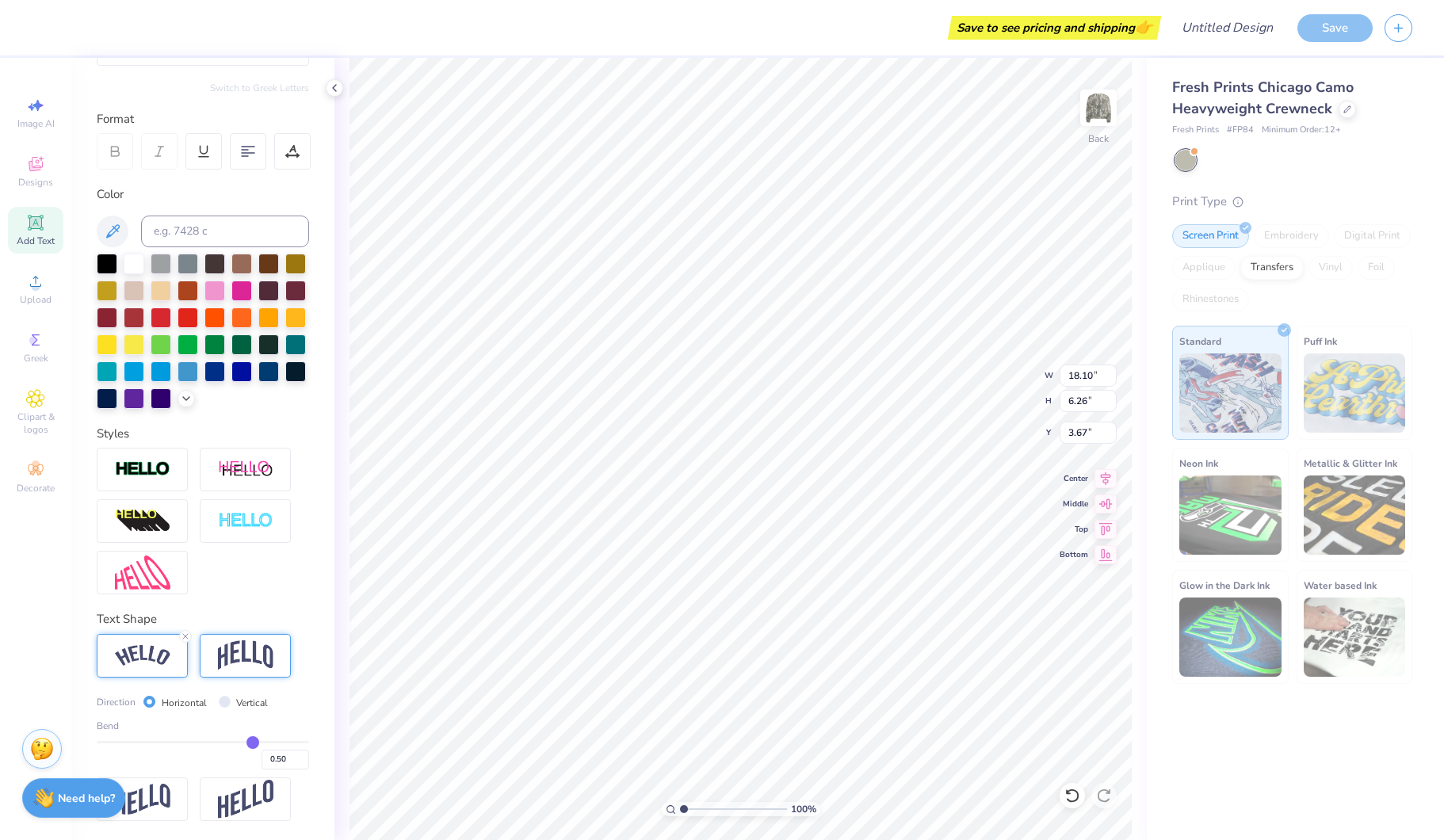
type input "7.06"
type input "3.27"
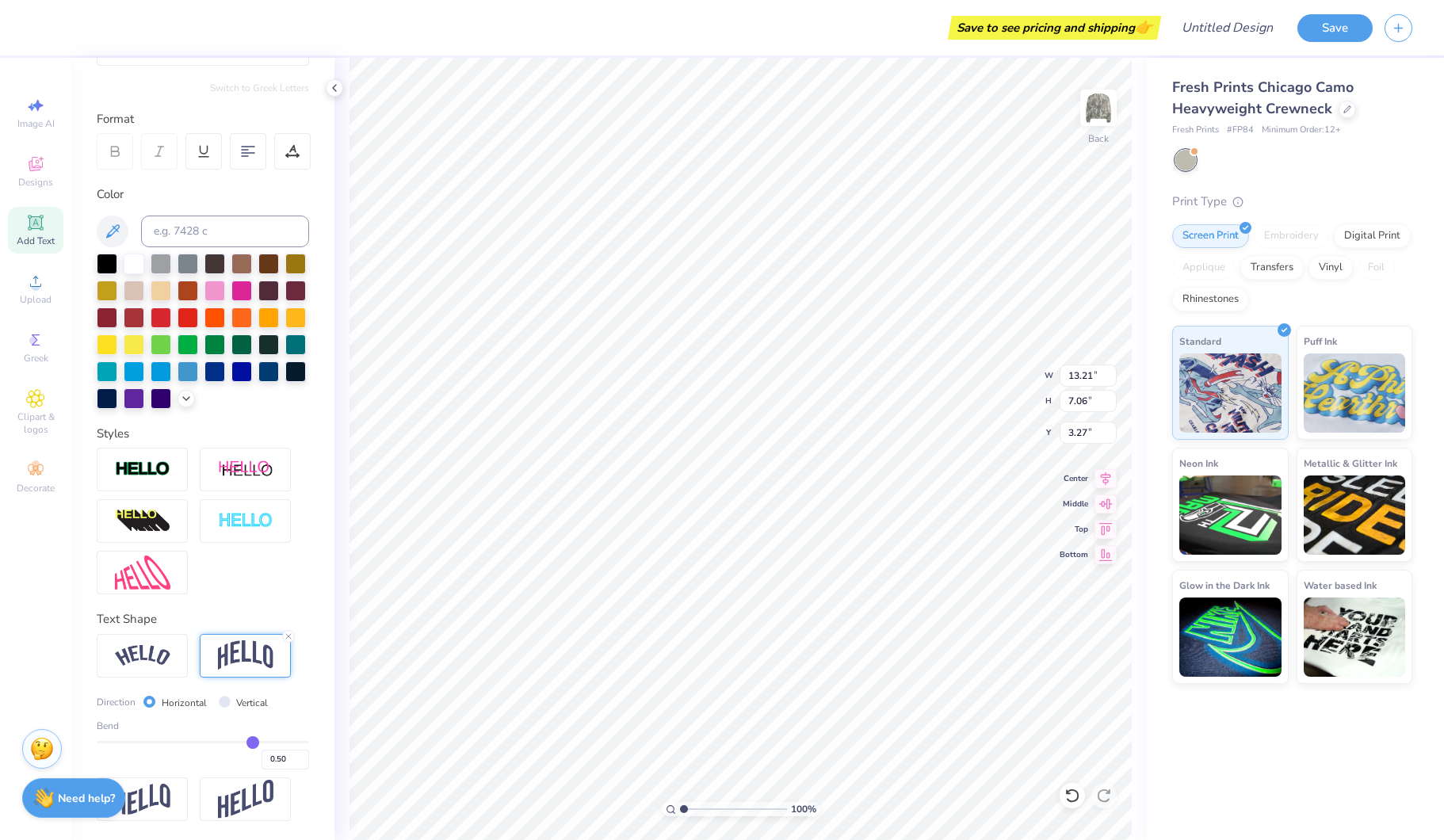
scroll to position [0, 0]
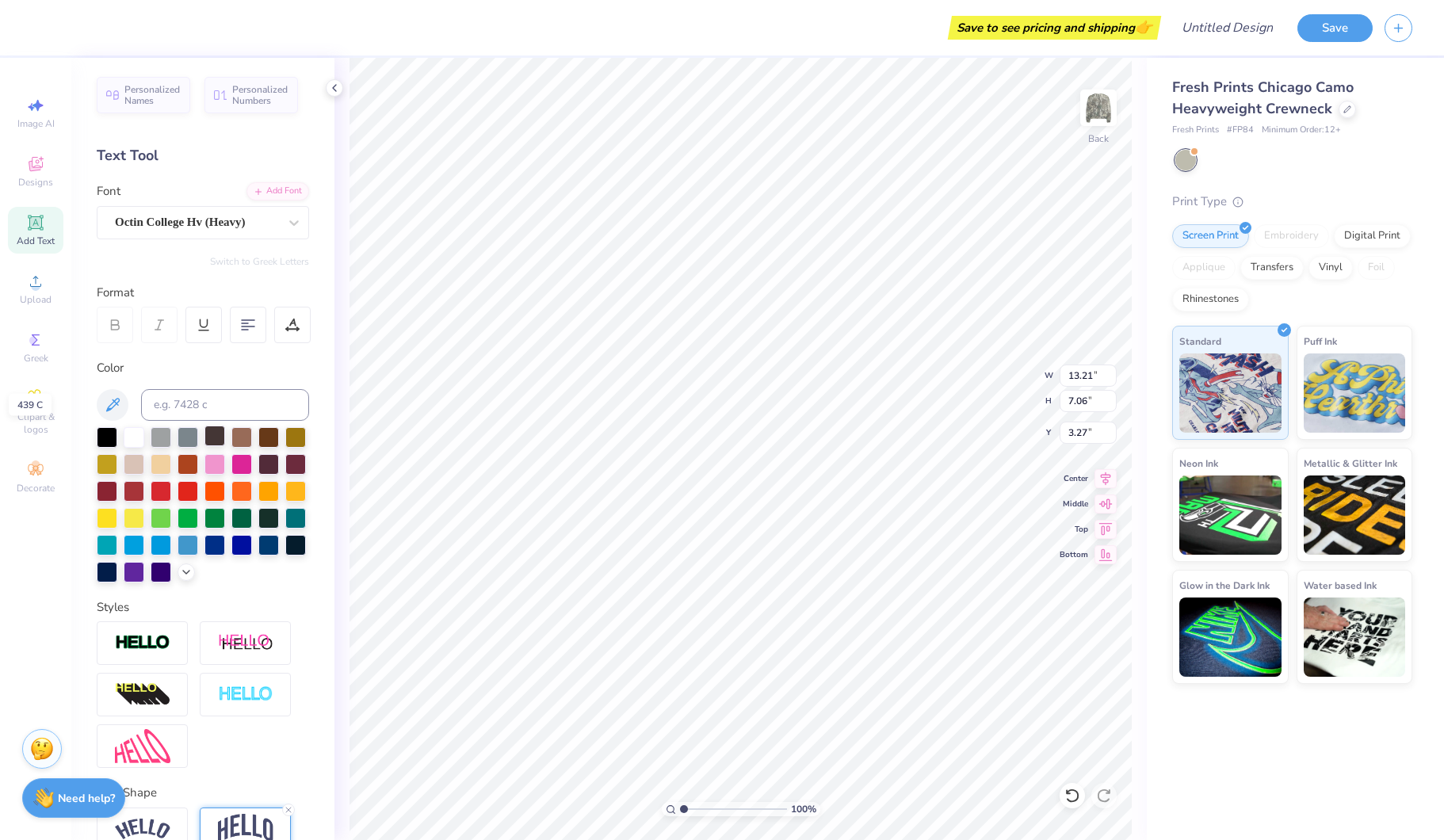
click at [209, 432] on div at bounding box center [214, 435] width 20 height 20
click at [139, 436] on div at bounding box center [133, 435] width 20 height 20
type input "14.03"
type input "7.50"
type input "3.00"
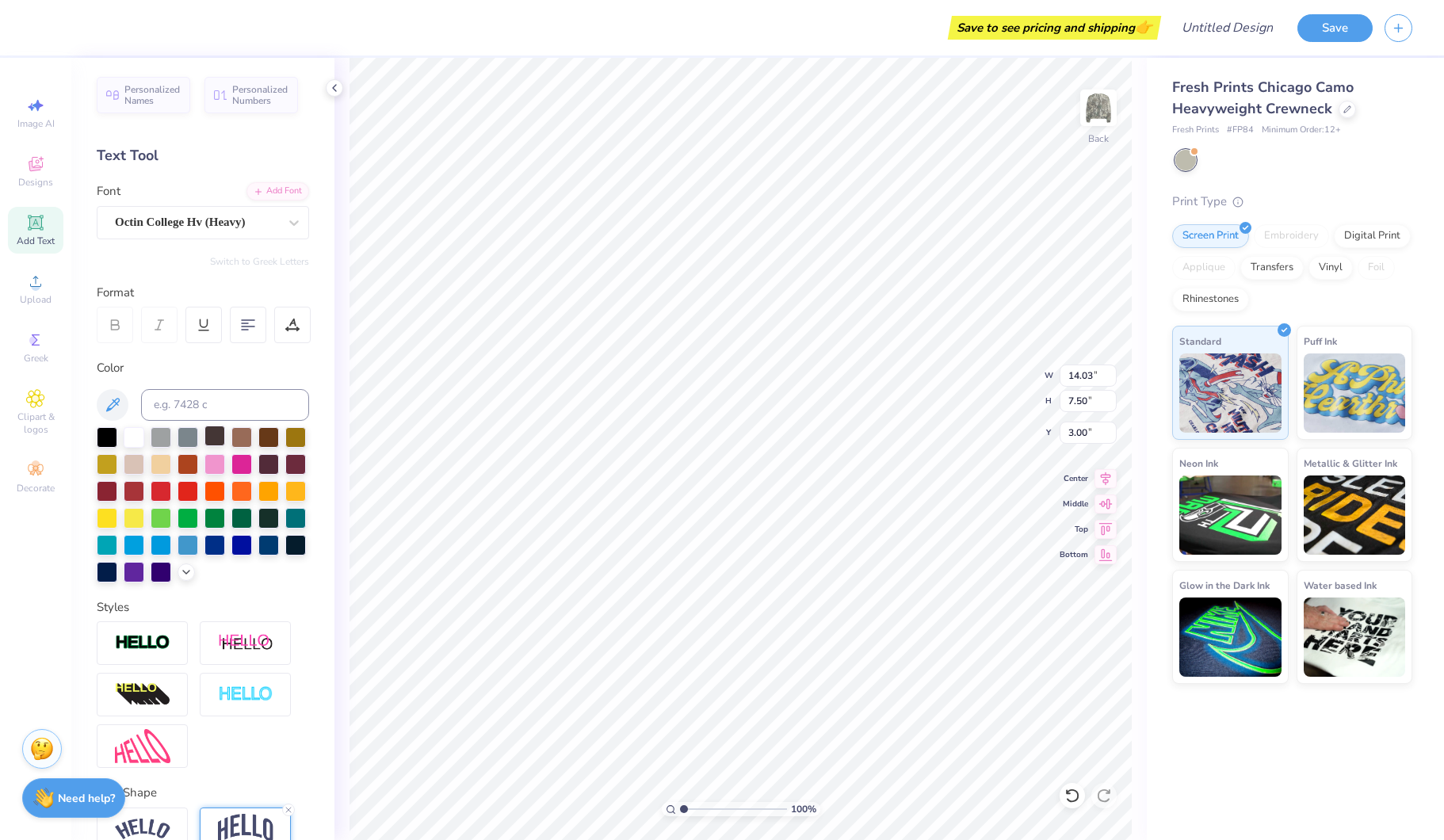
click at [205, 437] on div at bounding box center [214, 435] width 20 height 20
click at [239, 436] on div at bounding box center [241, 435] width 20 height 20
click at [218, 437] on div at bounding box center [214, 435] width 20 height 20
click at [139, 437] on div at bounding box center [133, 435] width 20 height 20
click at [213, 435] on div at bounding box center [214, 435] width 20 height 20
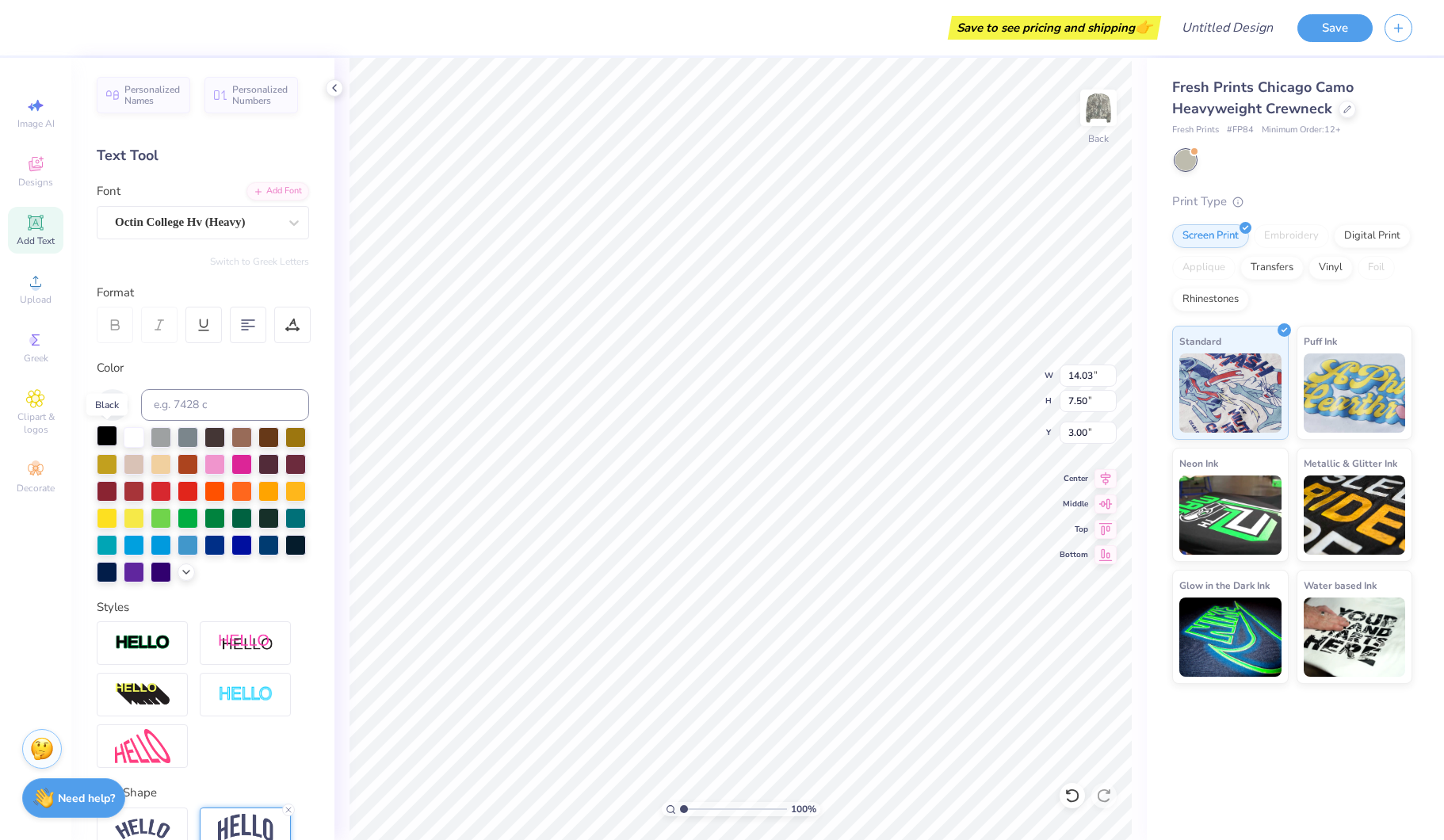
click at [113, 442] on div at bounding box center [106, 435] width 20 height 20
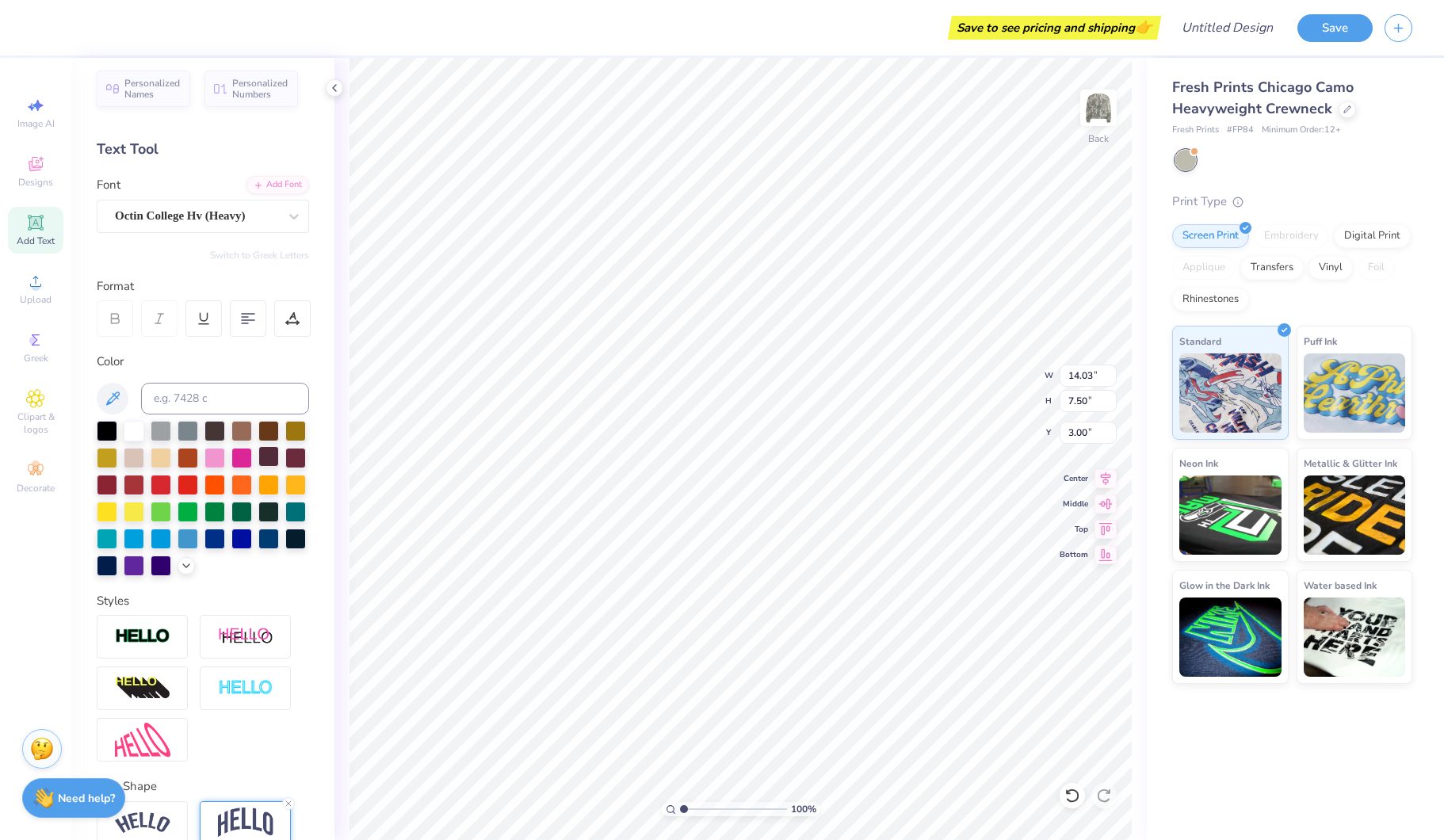
click at [269, 458] on div at bounding box center [268, 456] width 20 height 20
click at [294, 536] on div at bounding box center [295, 536] width 20 height 20
click at [295, 453] on div at bounding box center [295, 456] width 20 height 20
click at [269, 436] on div at bounding box center [268, 430] width 20 height 20
click at [248, 433] on div at bounding box center [241, 429] width 20 height 20
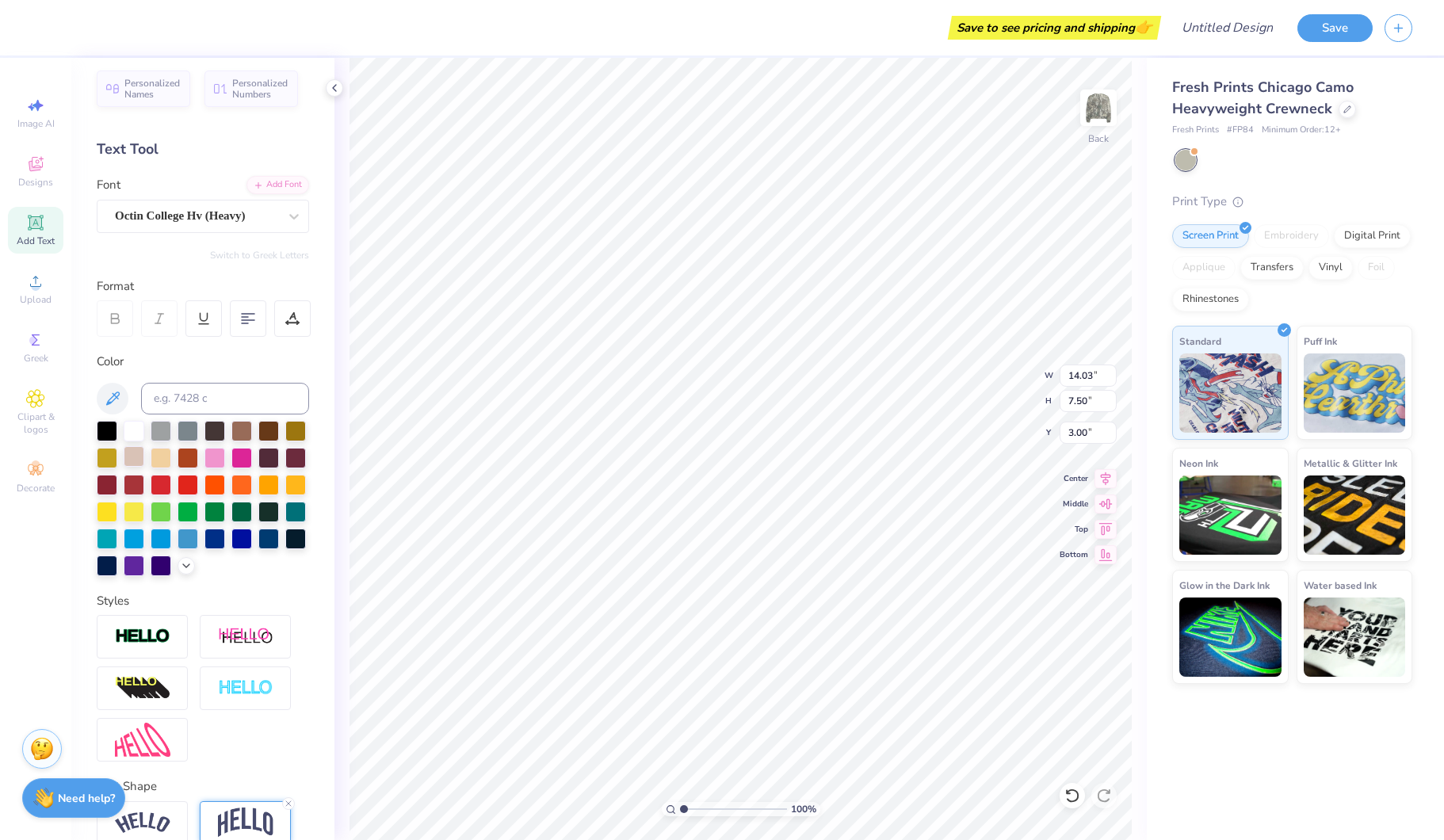
click at [137, 460] on div at bounding box center [133, 456] width 20 height 20
click at [209, 429] on div at bounding box center [214, 429] width 20 height 20
click at [133, 432] on div at bounding box center [133, 429] width 20 height 20
click at [112, 562] on div at bounding box center [106, 563] width 20 height 20
click at [144, 562] on div at bounding box center [133, 563] width 20 height 20
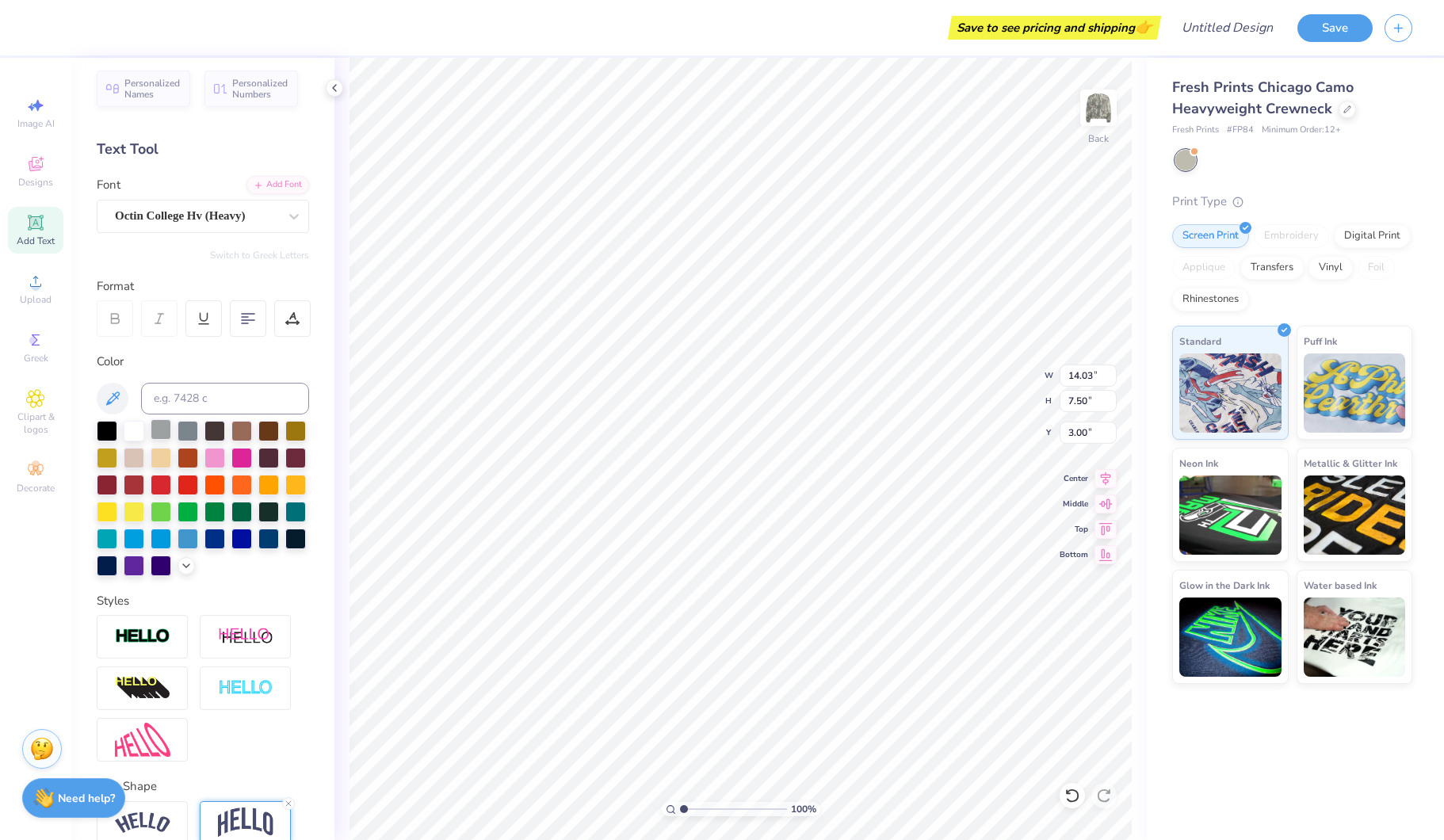
drag, startPoint x: 133, startPoint y: 433, endPoint x: 159, endPoint y: 433, distance: 26.0
click at [133, 433] on div at bounding box center [133, 430] width 20 height 20
click at [235, 432] on div at bounding box center [241, 429] width 20 height 20
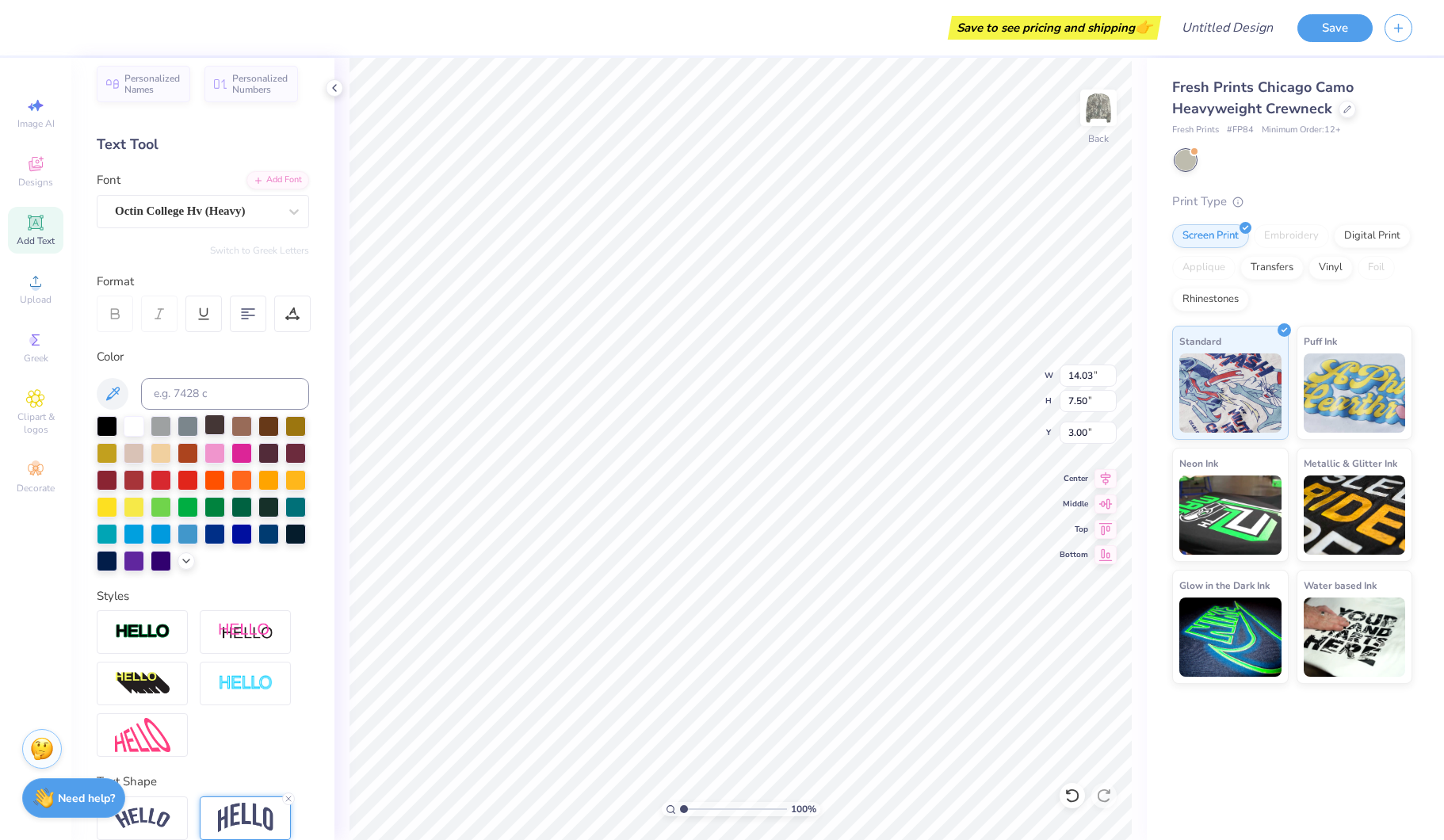
click at [221, 432] on div at bounding box center [214, 424] width 20 height 20
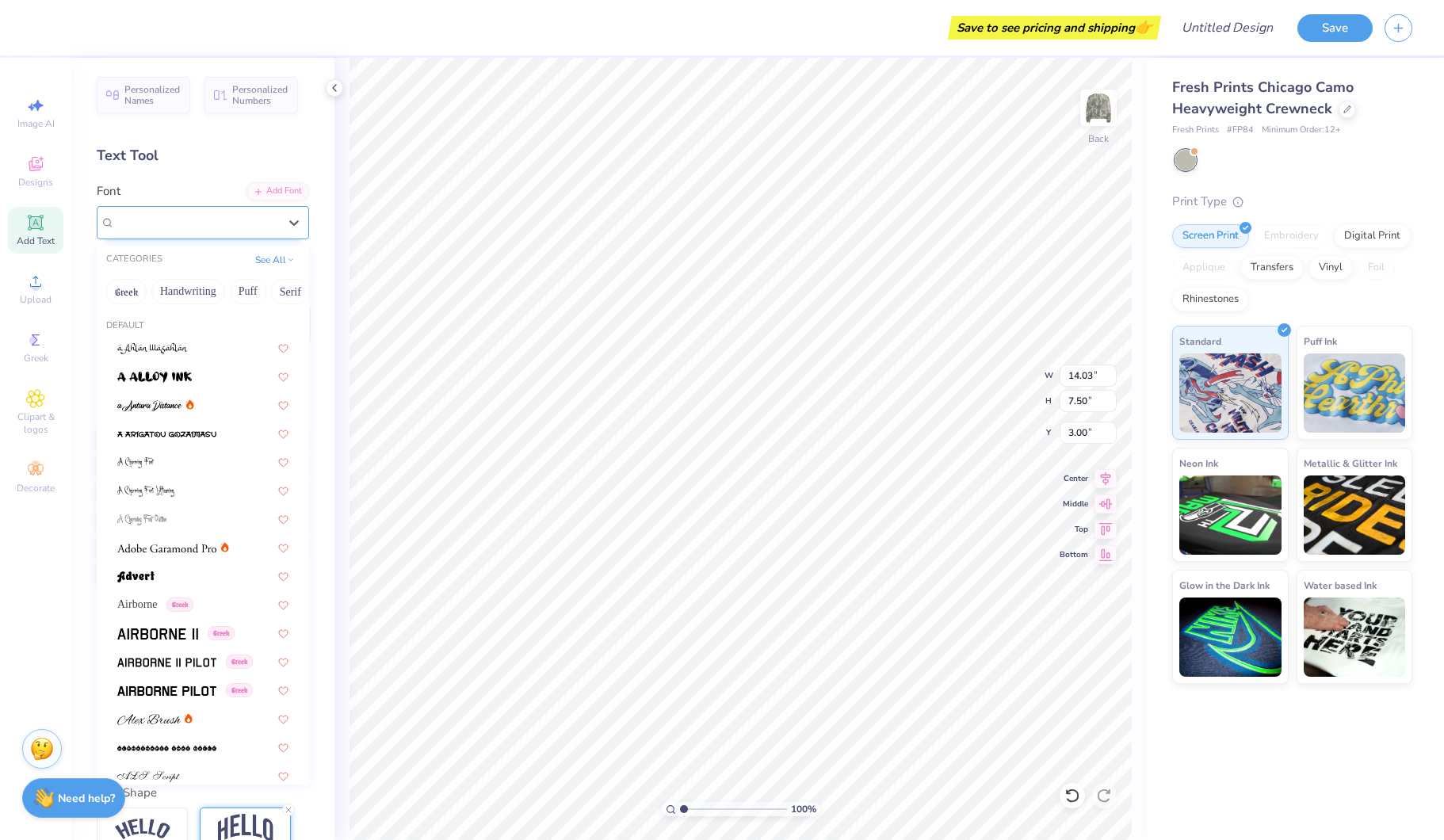
click at [208, 230] on div "Octin College Hv (Heavy)" at bounding box center [196, 222] width 166 height 24
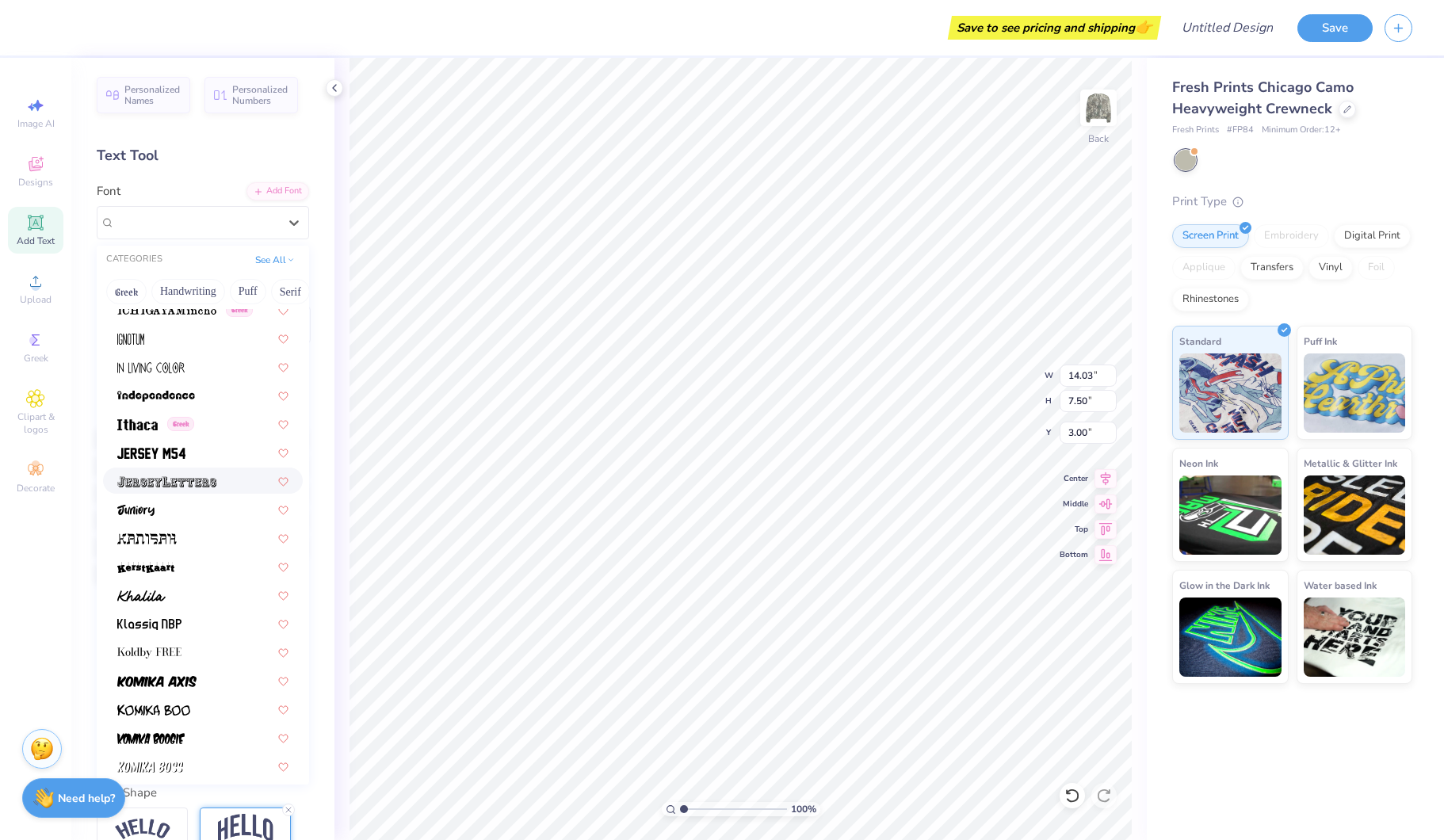
scroll to position [4232, 0]
click at [146, 458] on span at bounding box center [151, 450] width 68 height 17
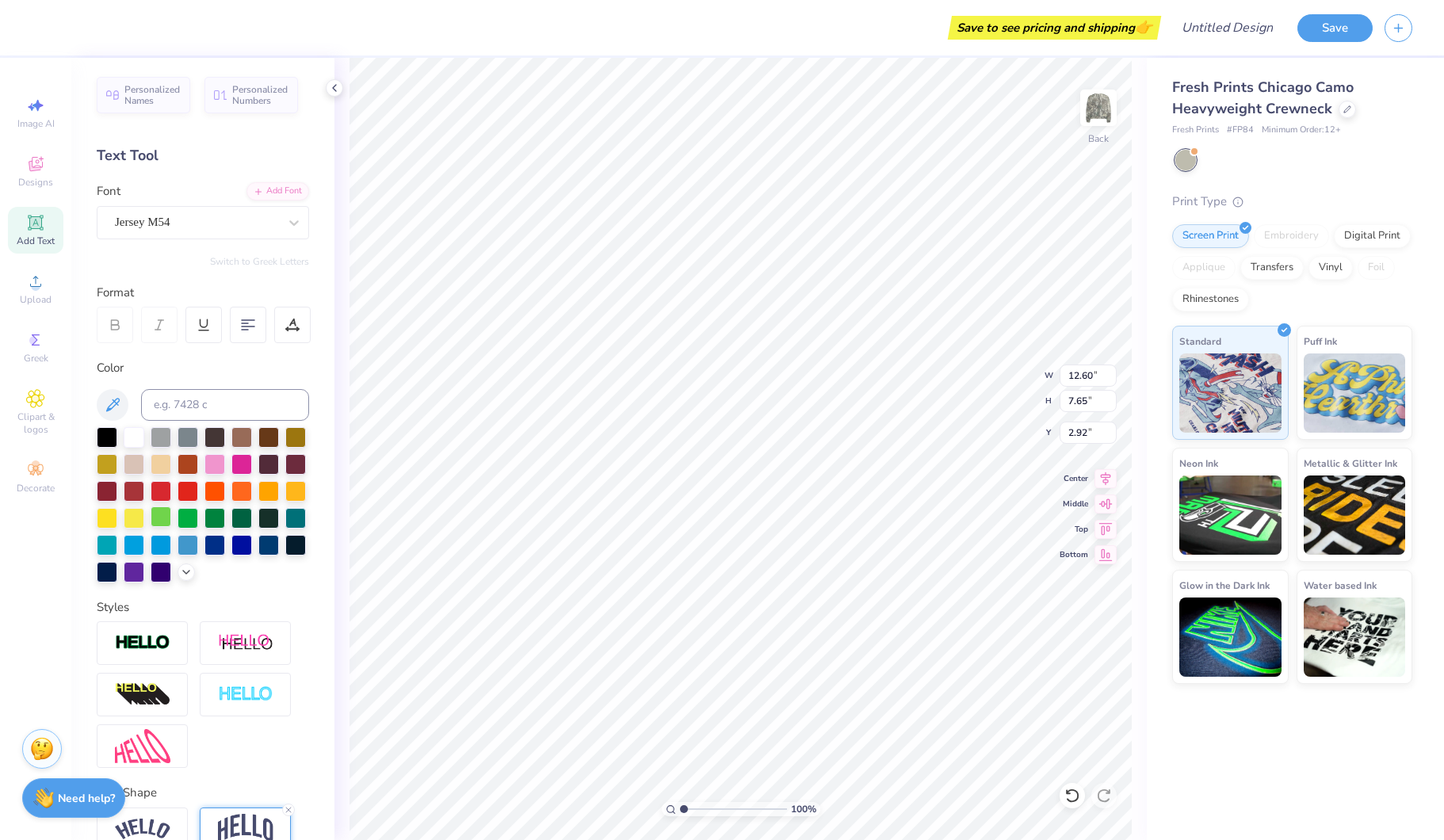
type input "12.60"
type input "7.65"
type input "2.92"
click at [244, 230] on div "Jersey M54" at bounding box center [196, 222] width 166 height 24
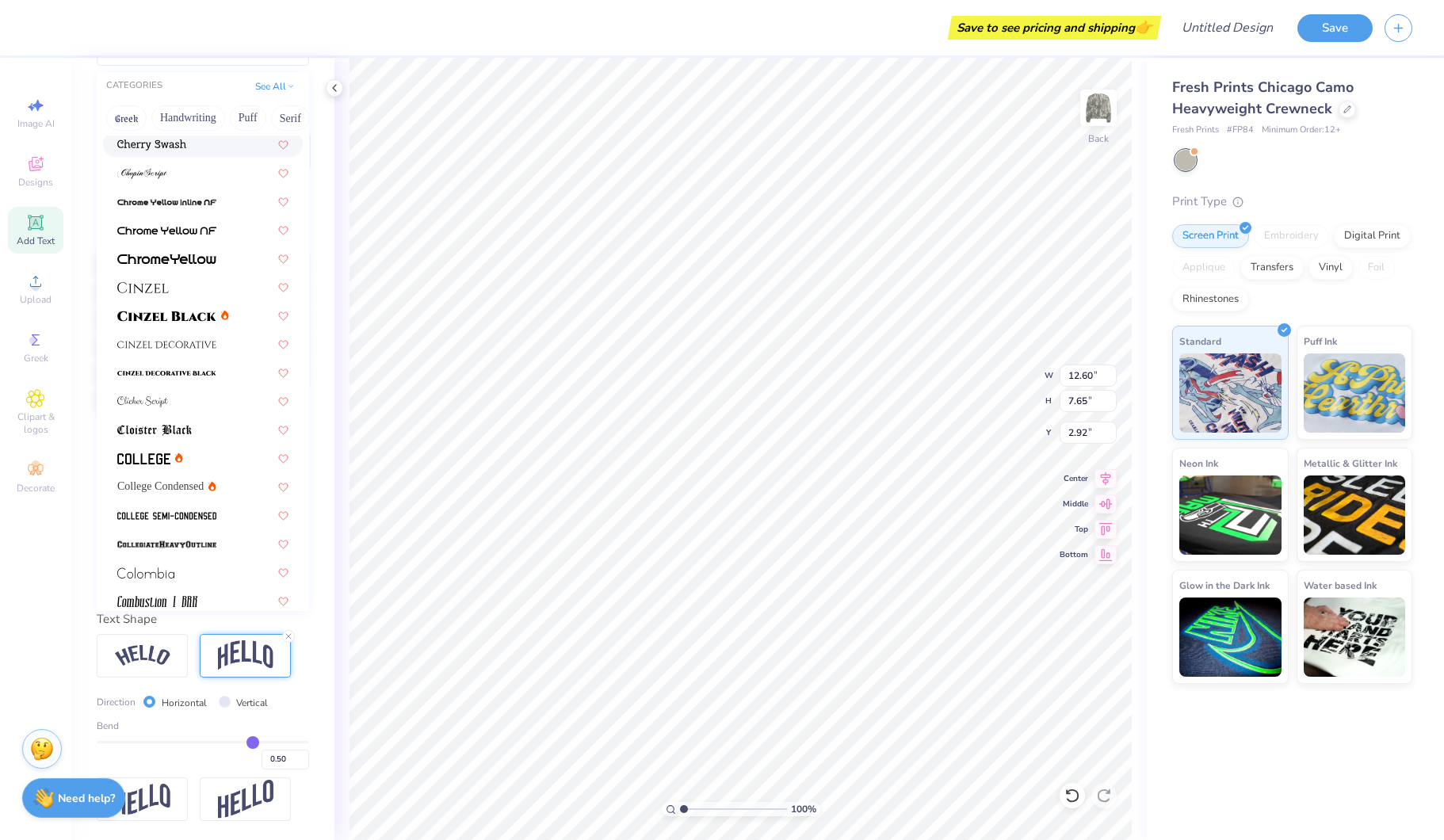
scroll to position [1775, 0]
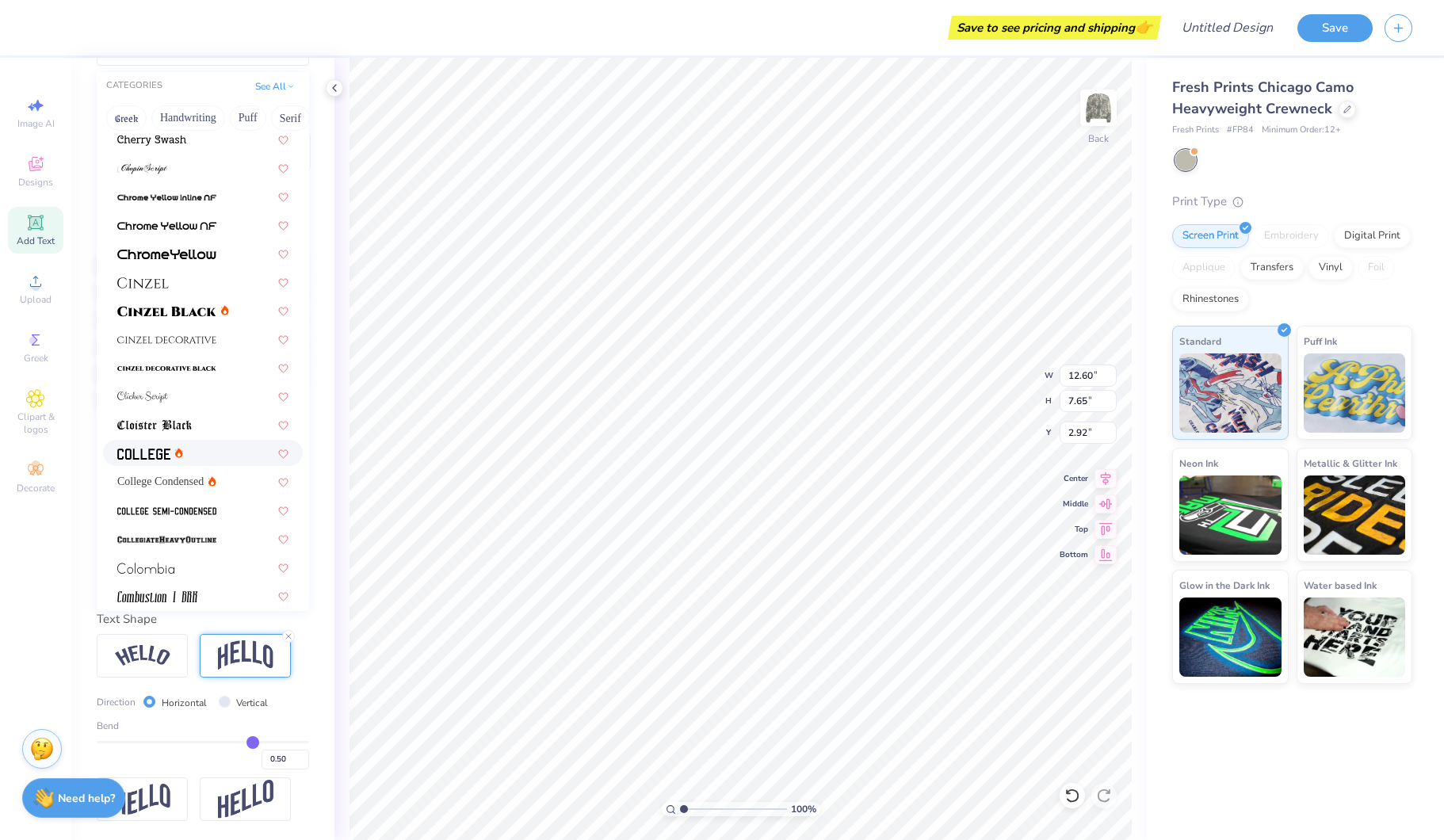
click at [210, 454] on div at bounding box center [202, 453] width 171 height 17
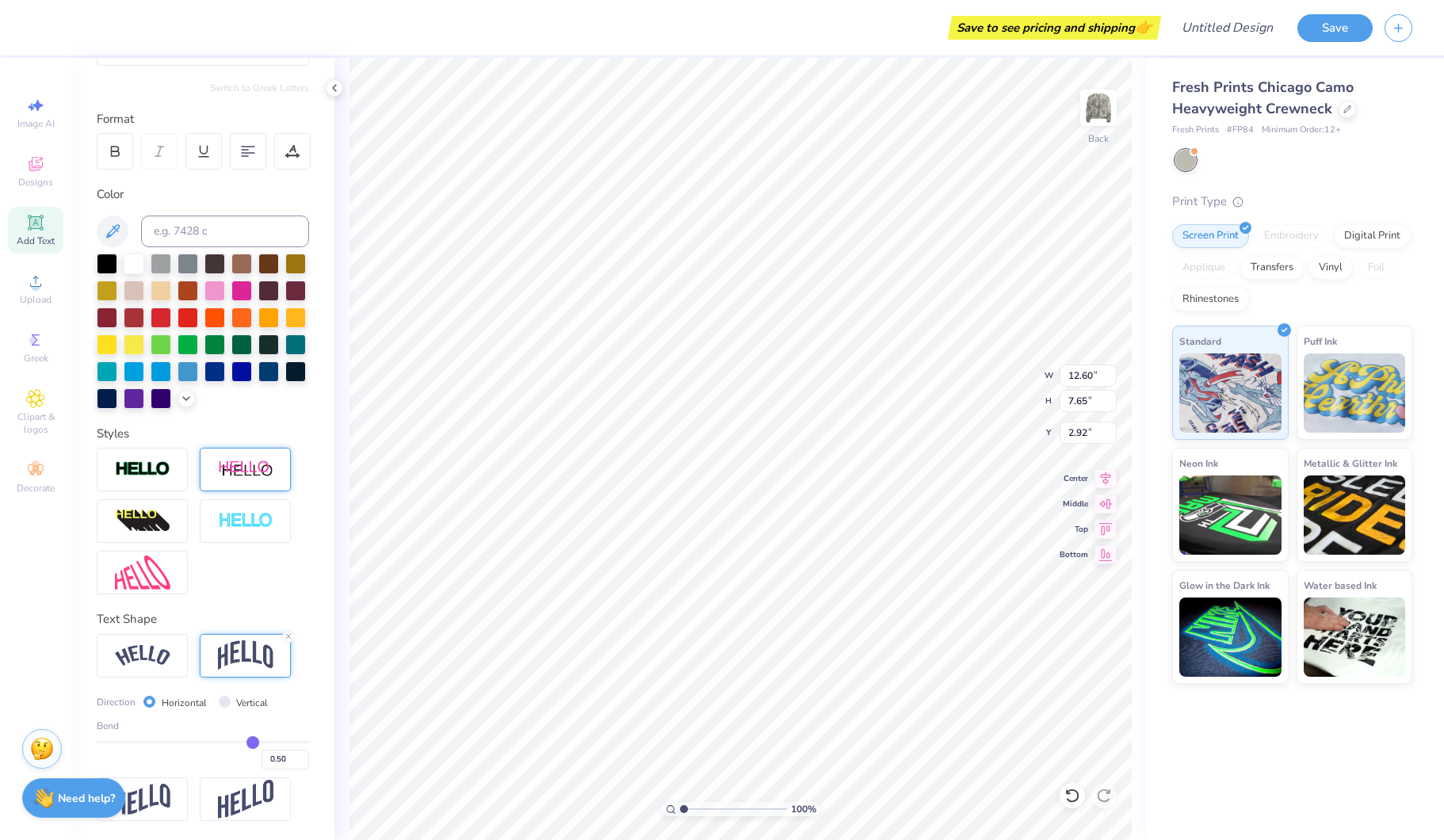
type input "13.83"
type input "7.37"
type input "3.07"
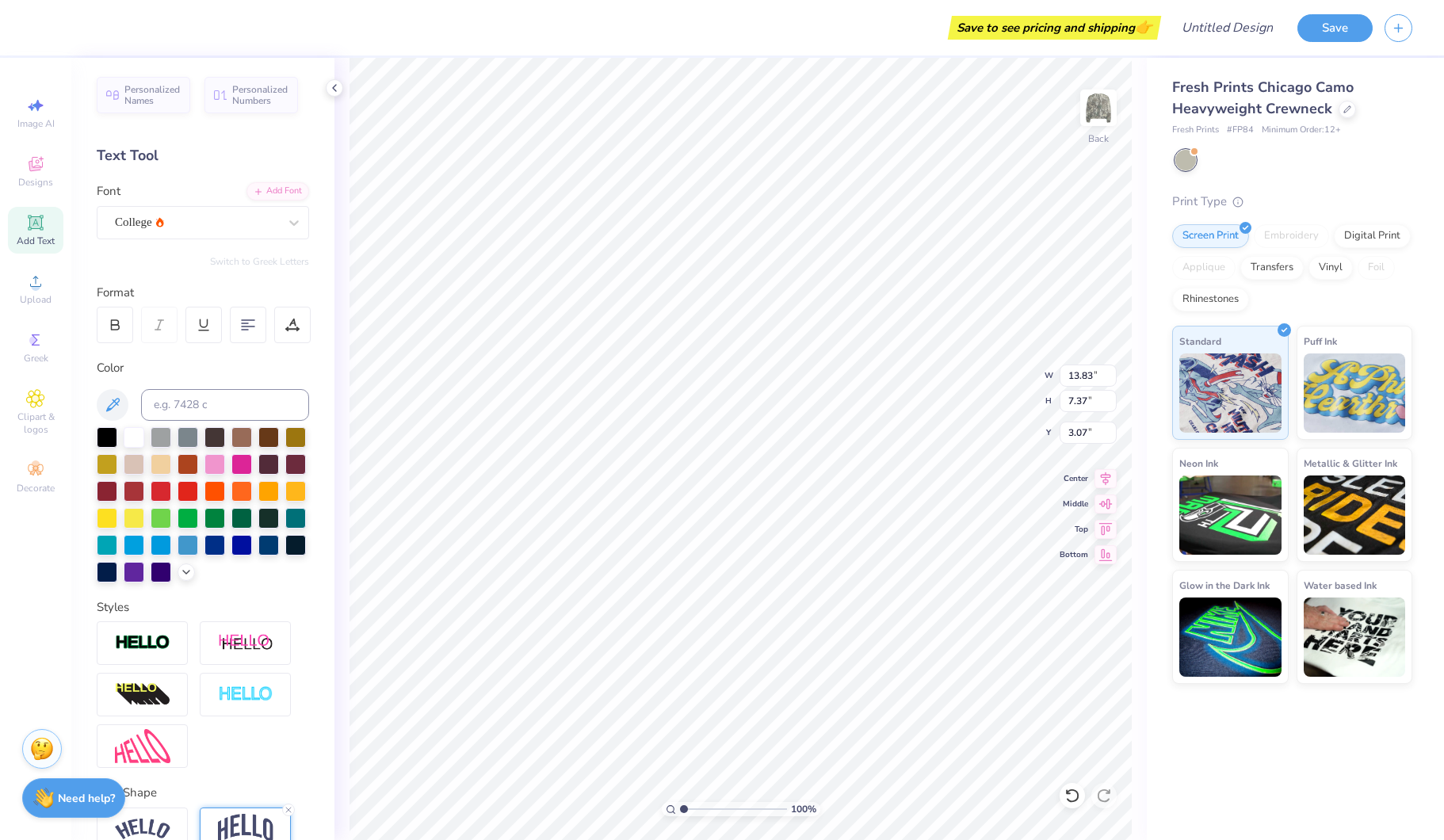
drag, startPoint x: 167, startPoint y: 226, endPoint x: 171, endPoint y: 243, distance: 17.5
click at [167, 226] on div "College" at bounding box center [196, 222] width 166 height 24
drag, startPoint x: 204, startPoint y: 183, endPoint x: 200, endPoint y: 194, distance: 11.7
click at [203, 186] on div "Personalized Names Personalized Numbers Text Tool Add Font Font College Switch …" at bounding box center [203, 449] width 263 height 782
drag, startPoint x: 114, startPoint y: 320, endPoint x: 132, endPoint y: 336, distance: 24.1
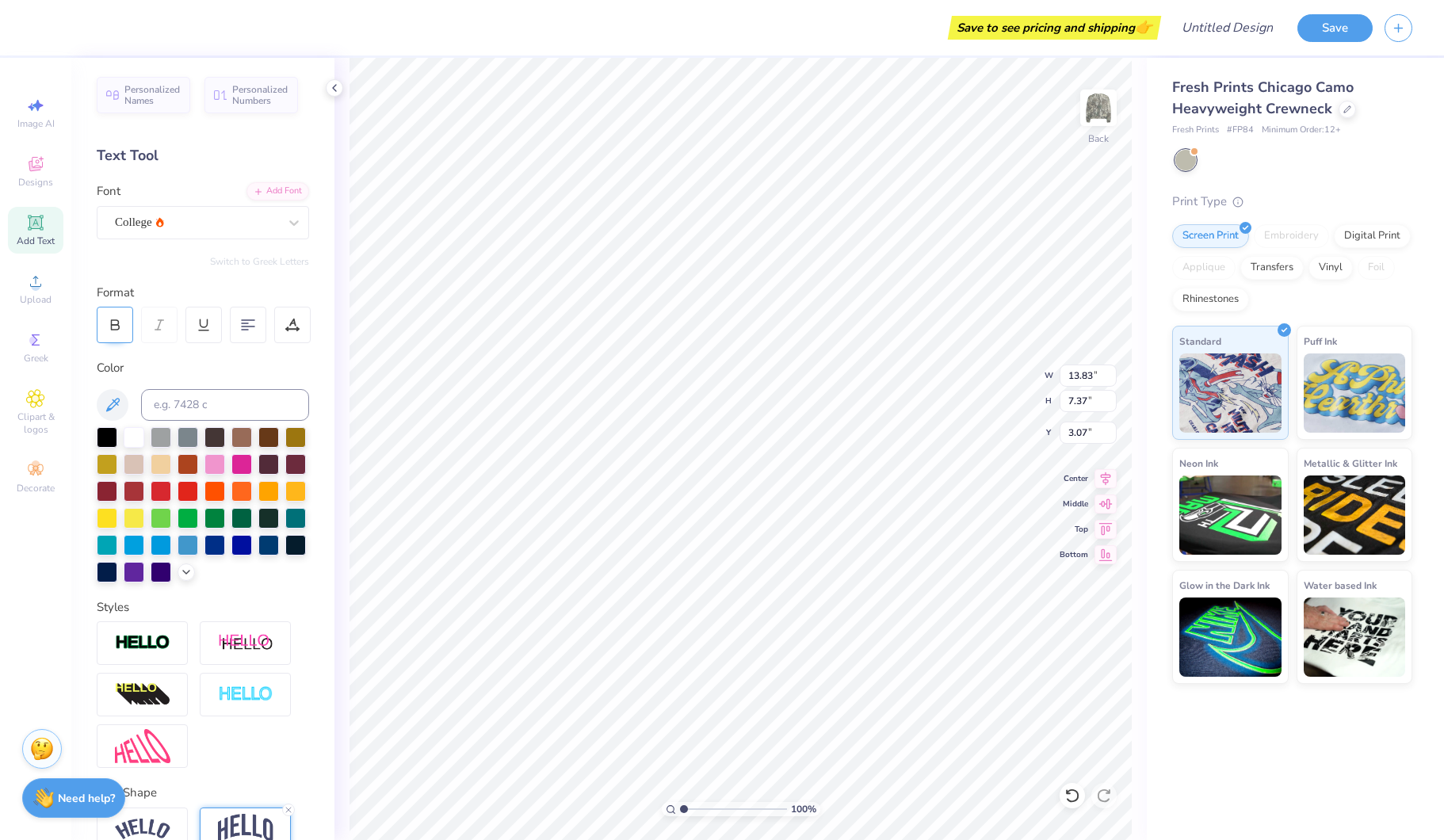
click at [116, 321] on icon at bounding box center [115, 325] width 15 height 15
type input "14.99"
type input "7.61"
type input "2.95"
click at [222, 218] on div "College" at bounding box center [196, 222] width 166 height 24
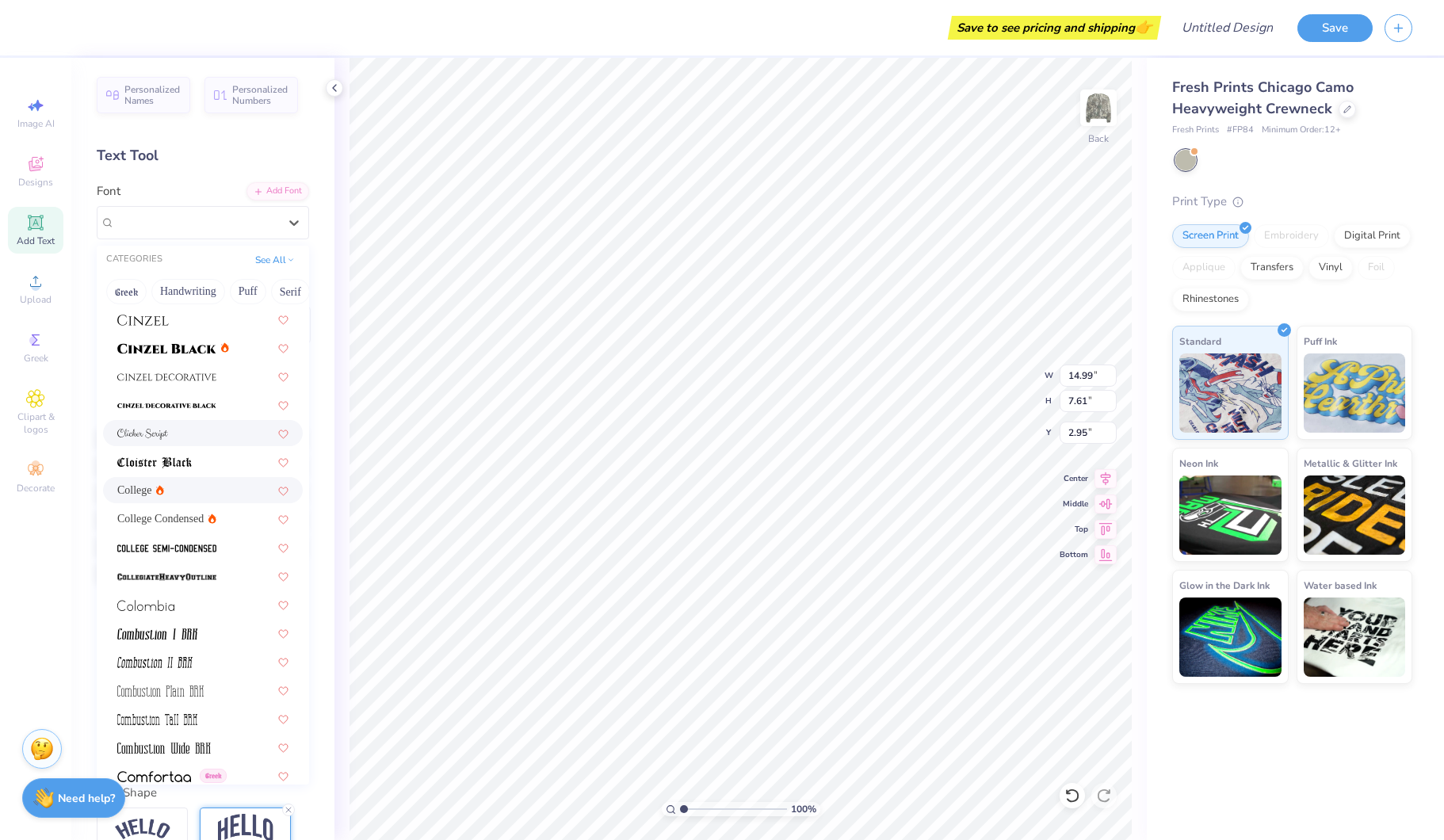
scroll to position [1845, 0]
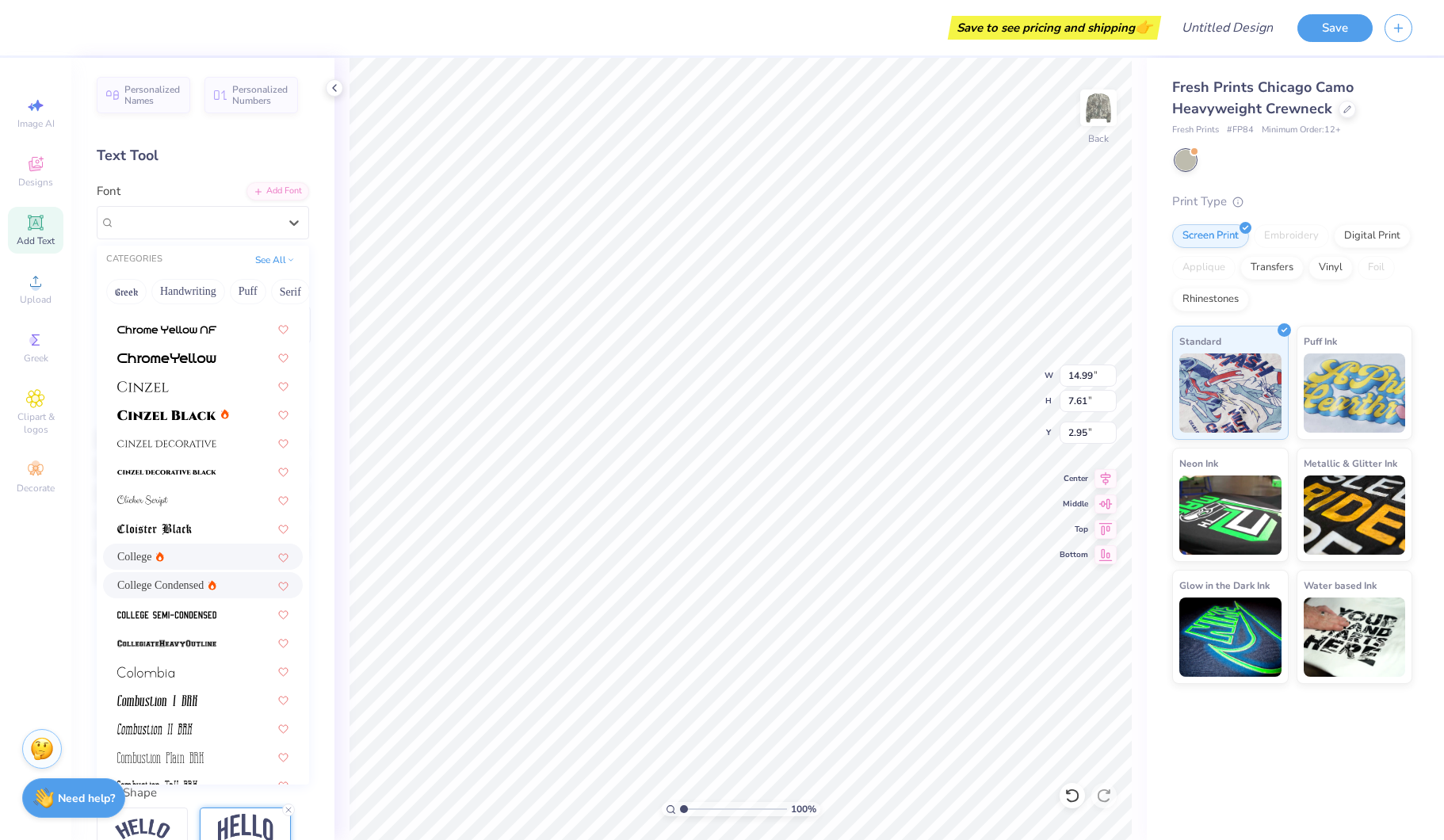
click at [218, 592] on div "College Condensed" at bounding box center [202, 585] width 171 height 17
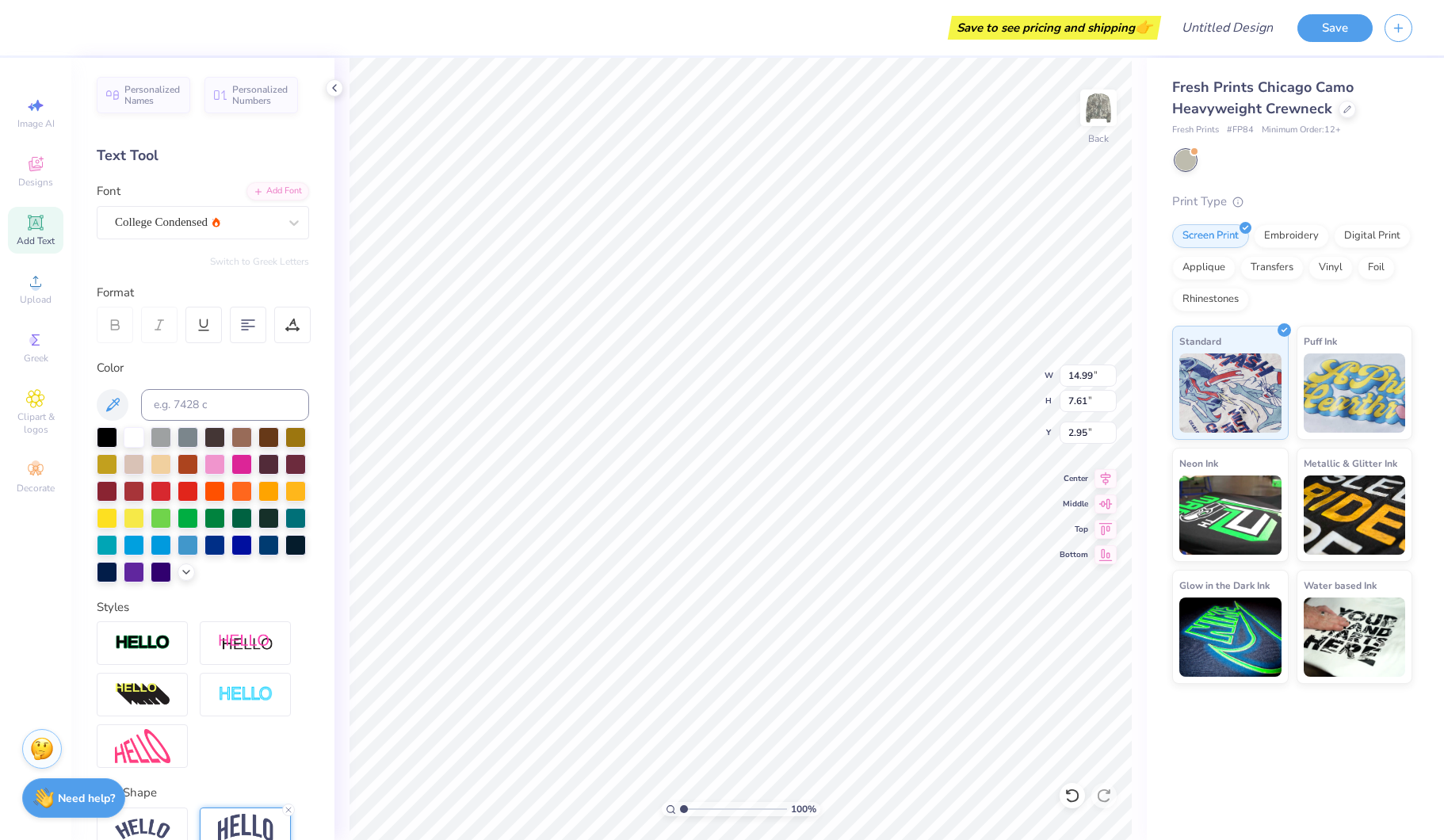
type input "11.26"
type input "6.83"
type input "3.33"
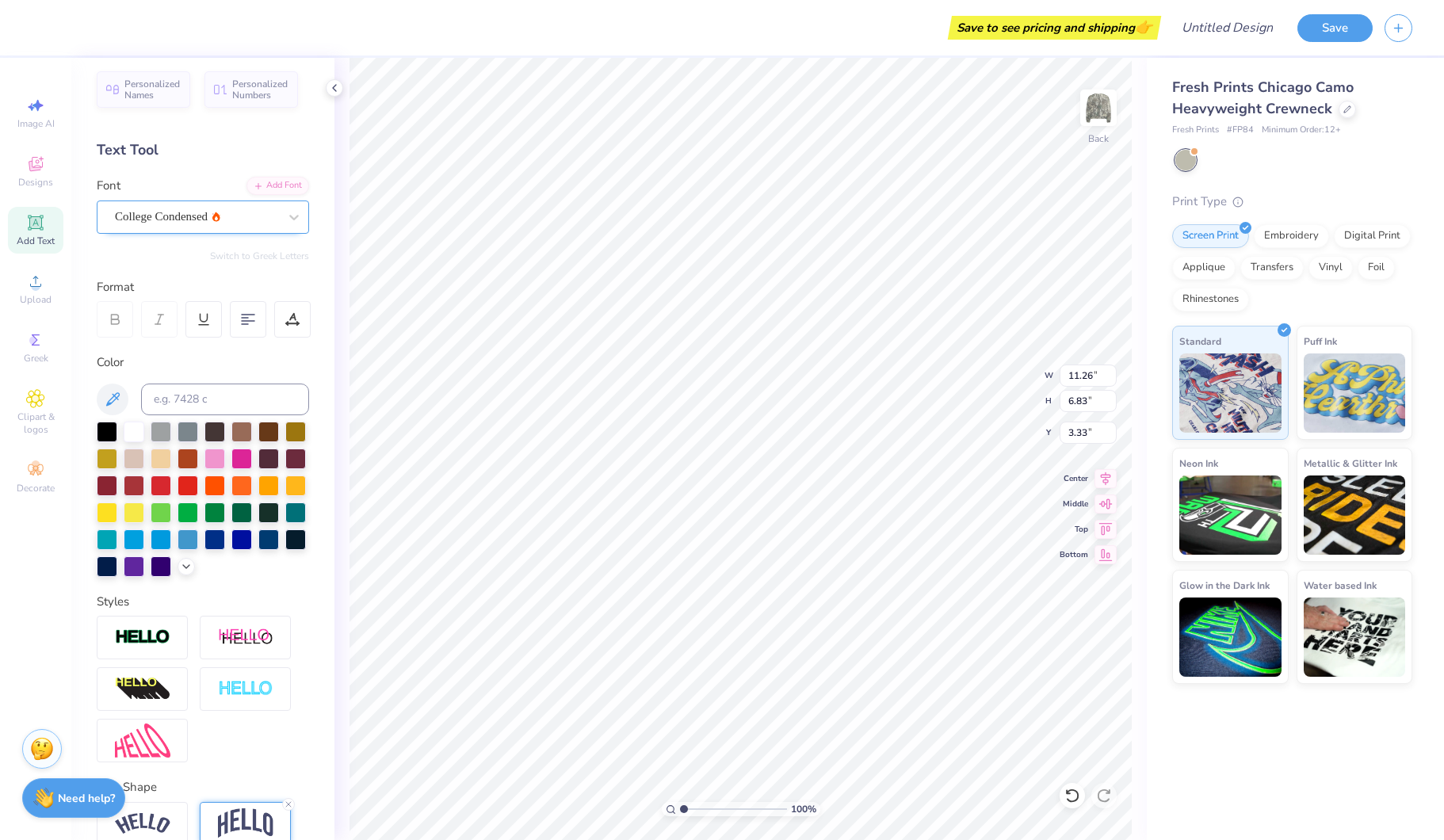
drag, startPoint x: 181, startPoint y: 216, endPoint x: 185, endPoint y: 230, distance: 14.6
click at [181, 217] on div "College Condensed" at bounding box center [196, 217] width 166 height 24
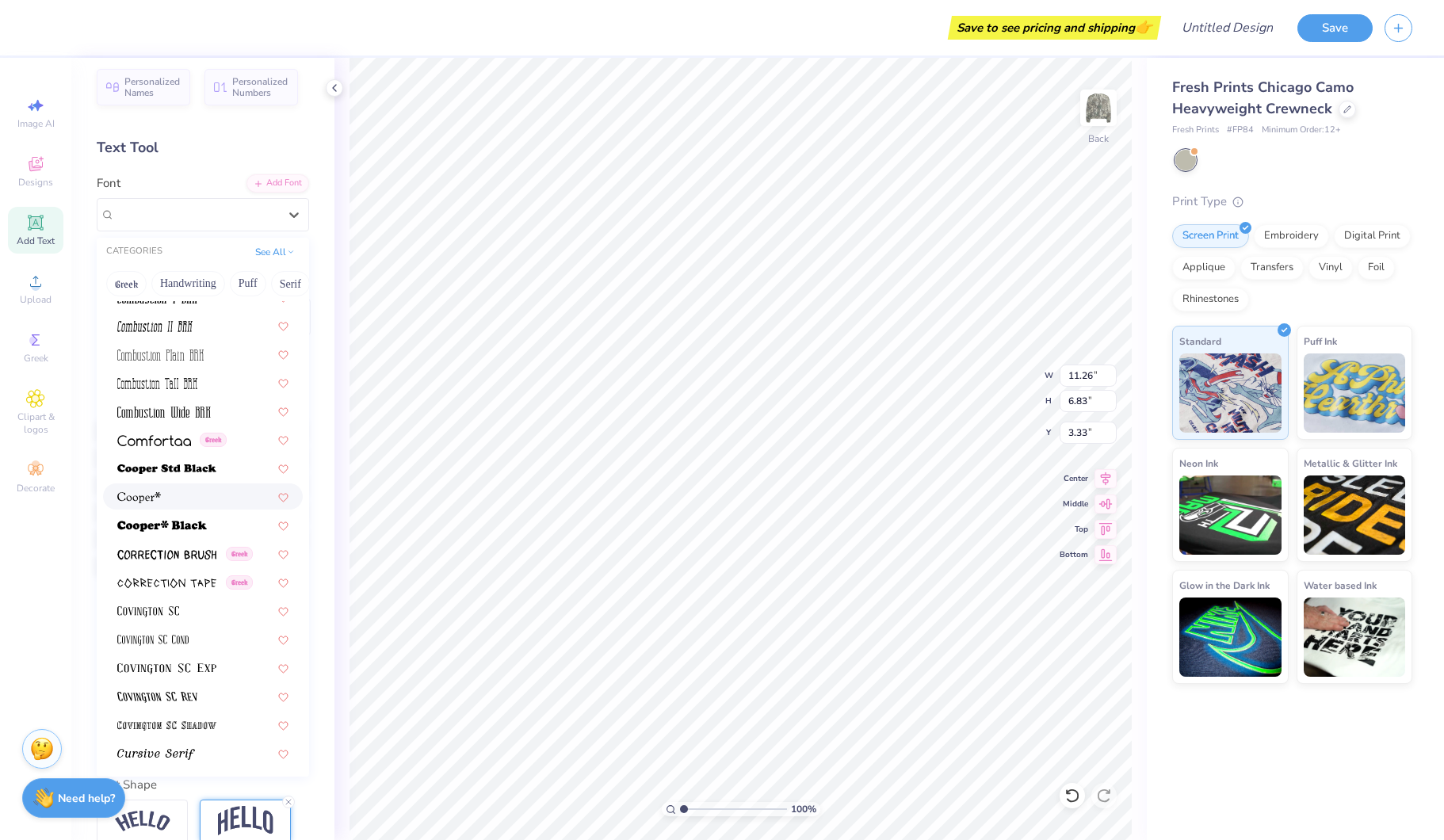
scroll to position [2255, 0]
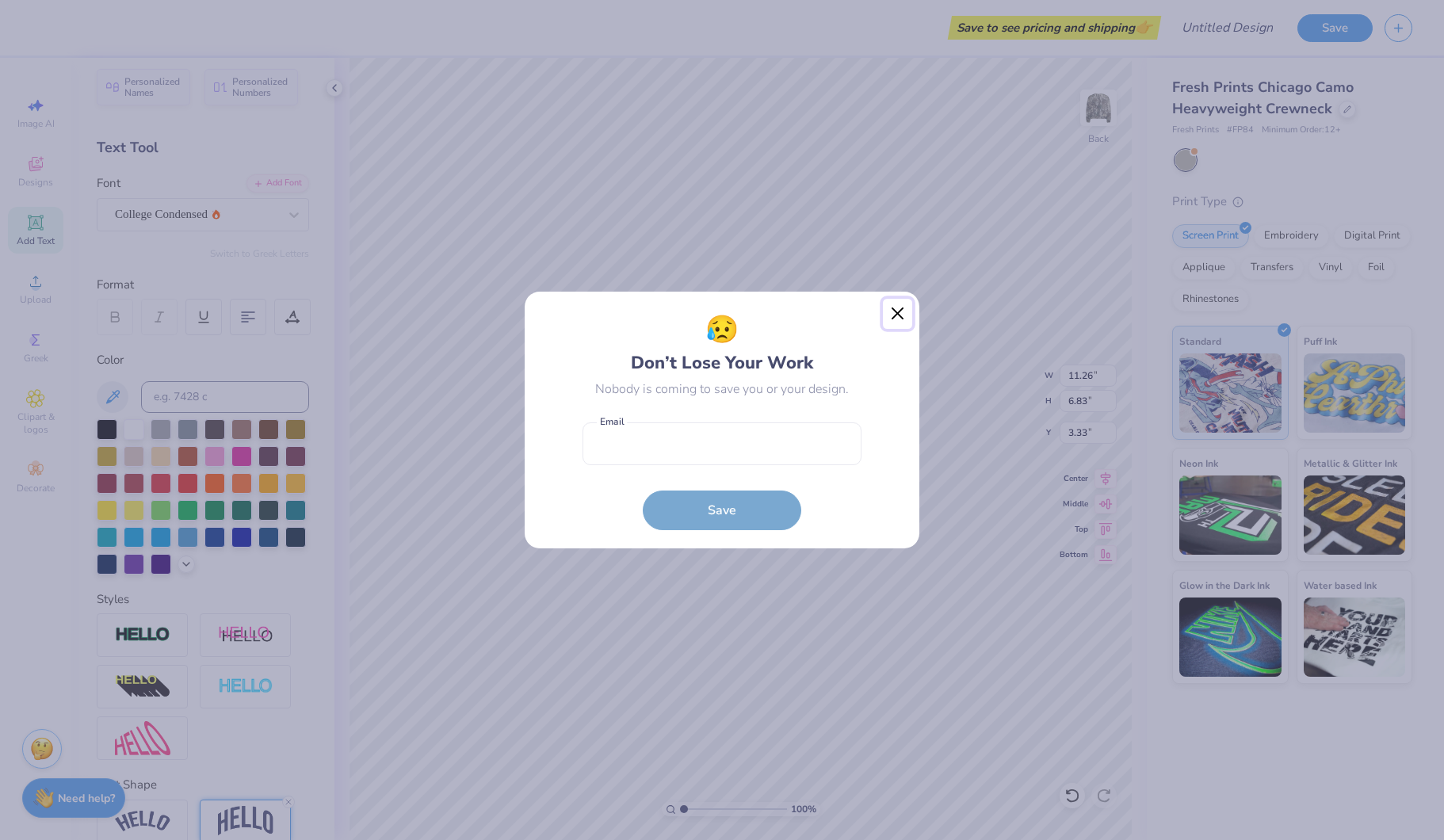
click at [896, 313] on button "Close" at bounding box center [898, 313] width 30 height 30
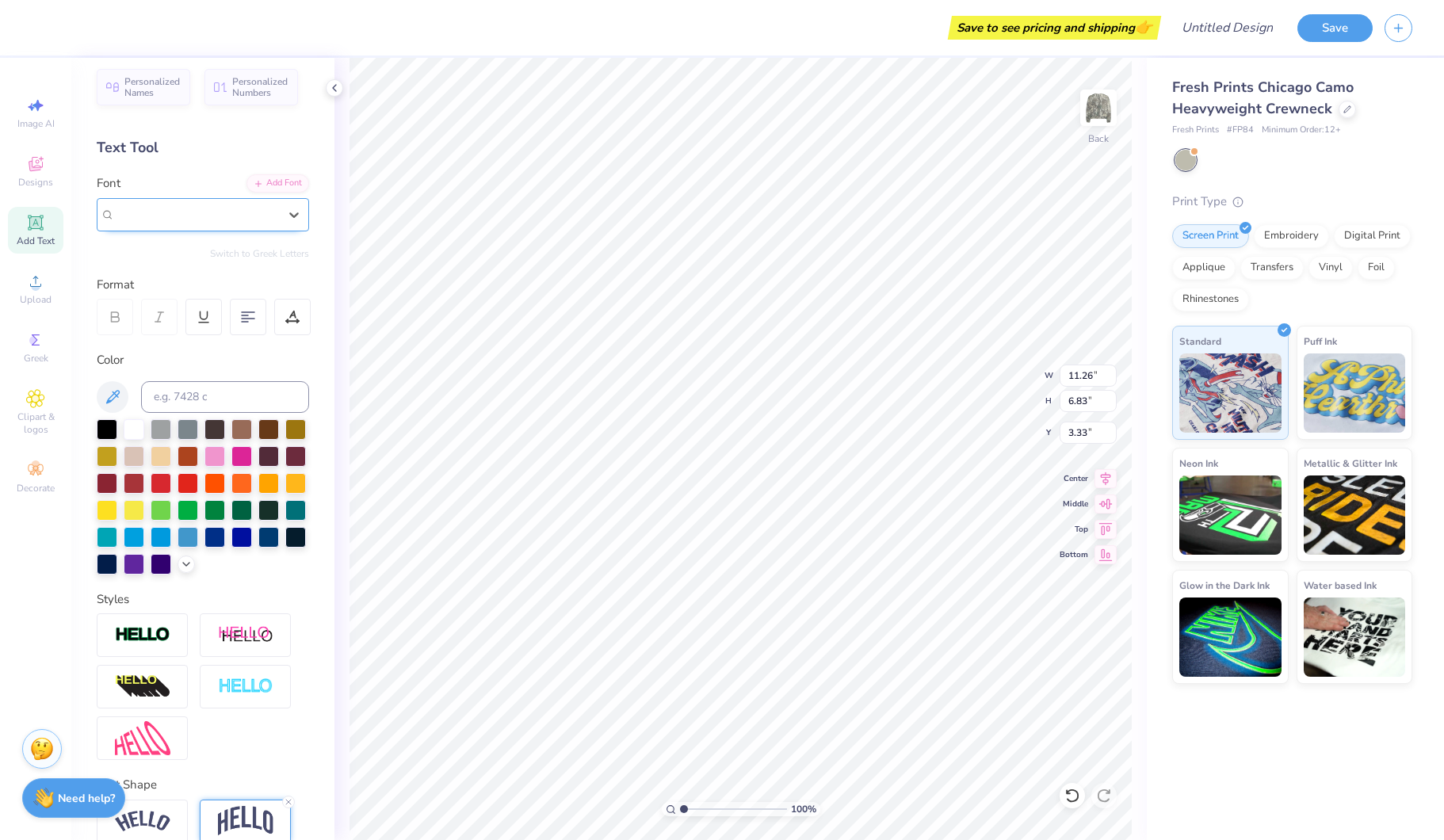
click at [235, 225] on div "College Condensed" at bounding box center [196, 214] width 166 height 24
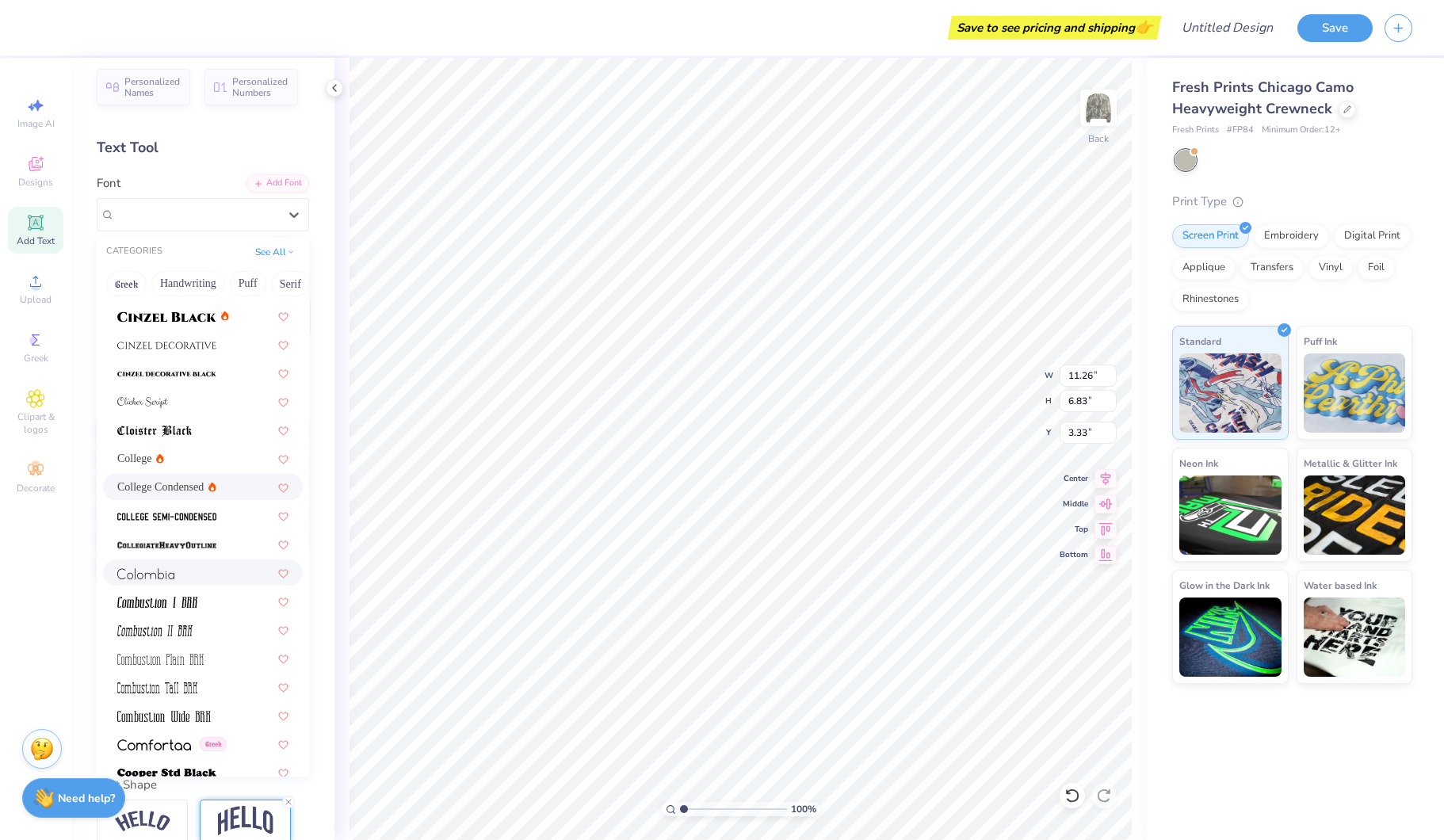
scroll to position [1939, 0]
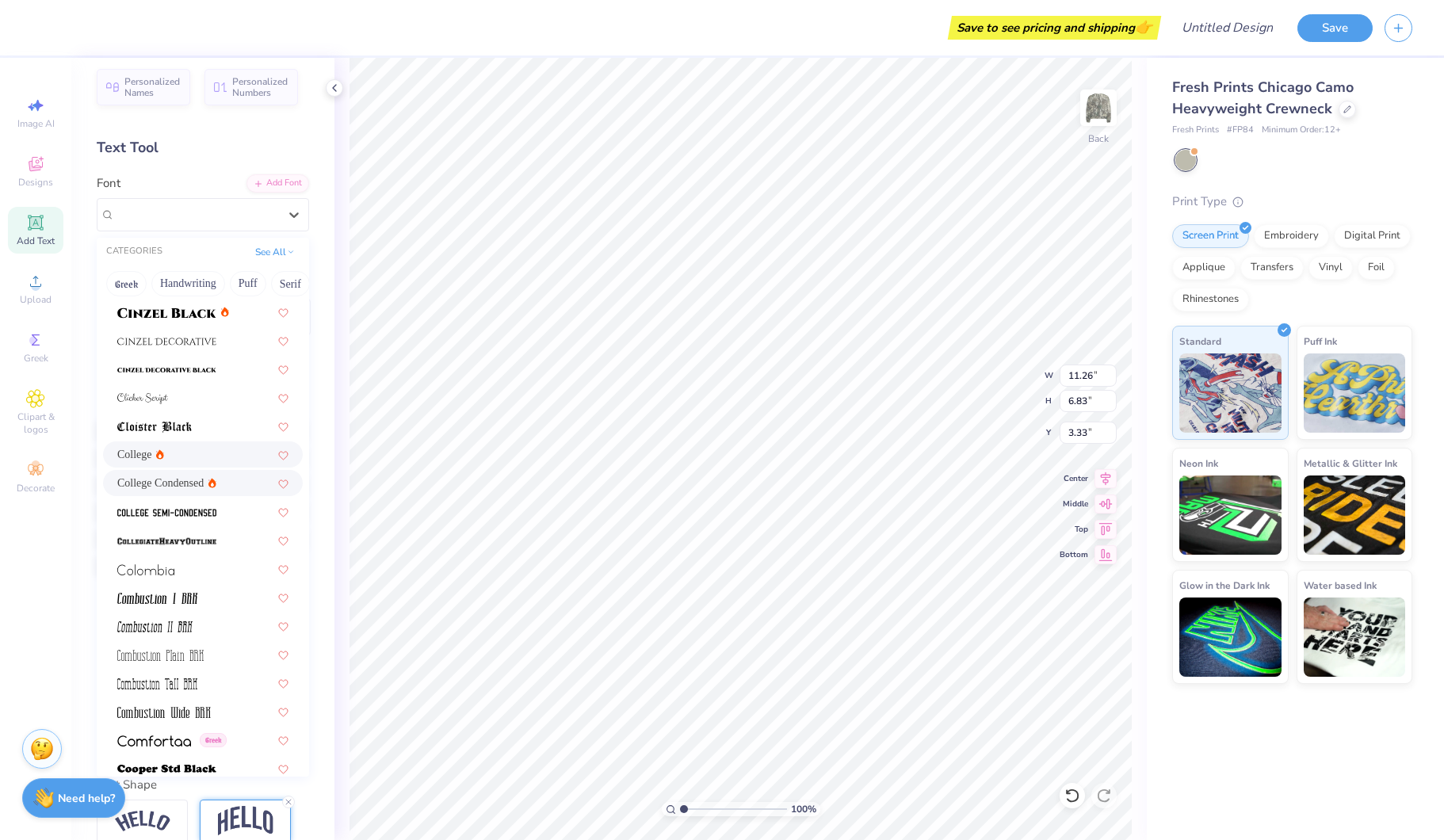
click at [205, 448] on div "College" at bounding box center [202, 454] width 171 height 17
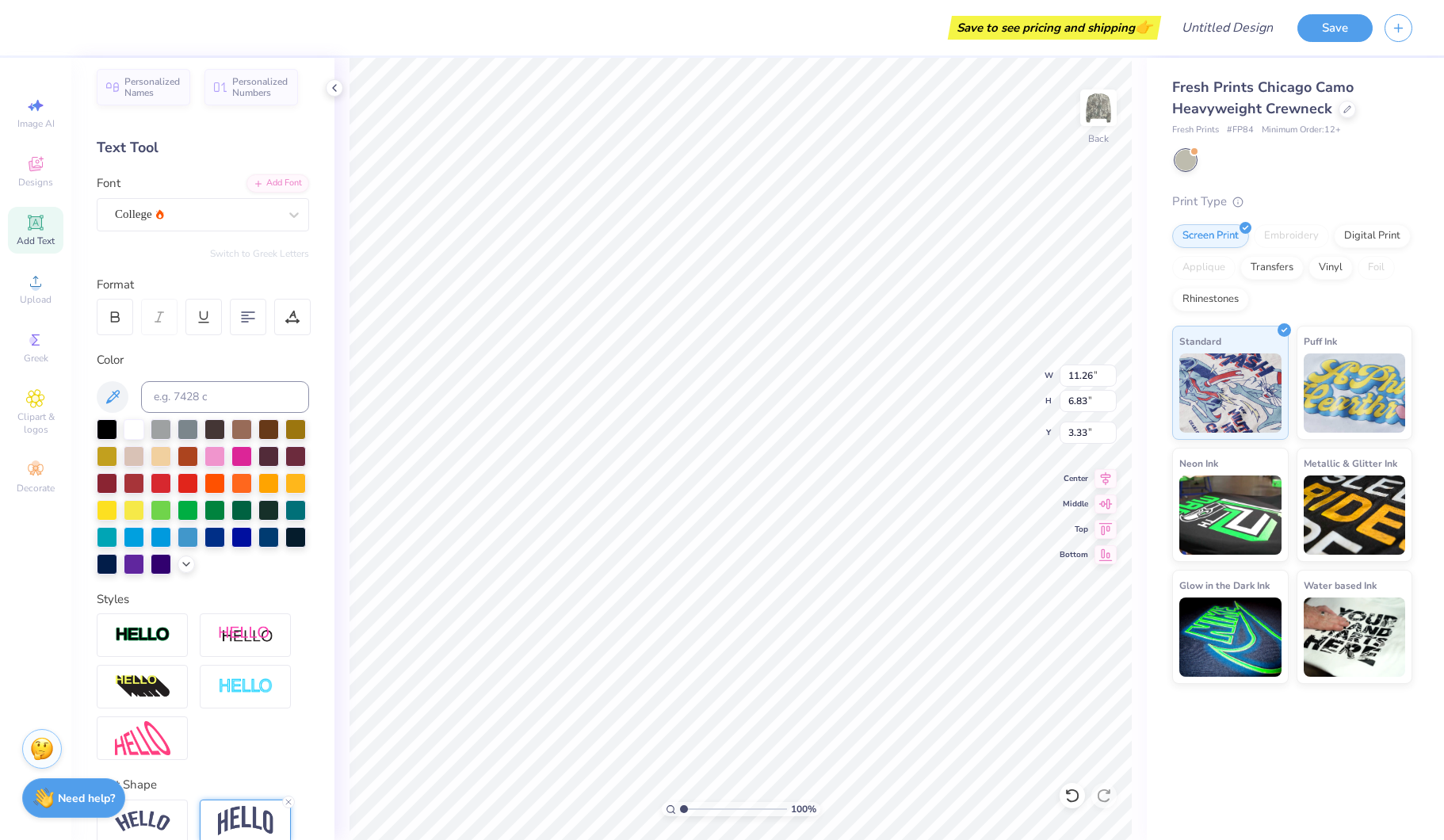
type input "13.83"
type input "7.37"
type input "3.07"
click at [124, 317] on div at bounding box center [114, 317] width 37 height 37
type input "14.99"
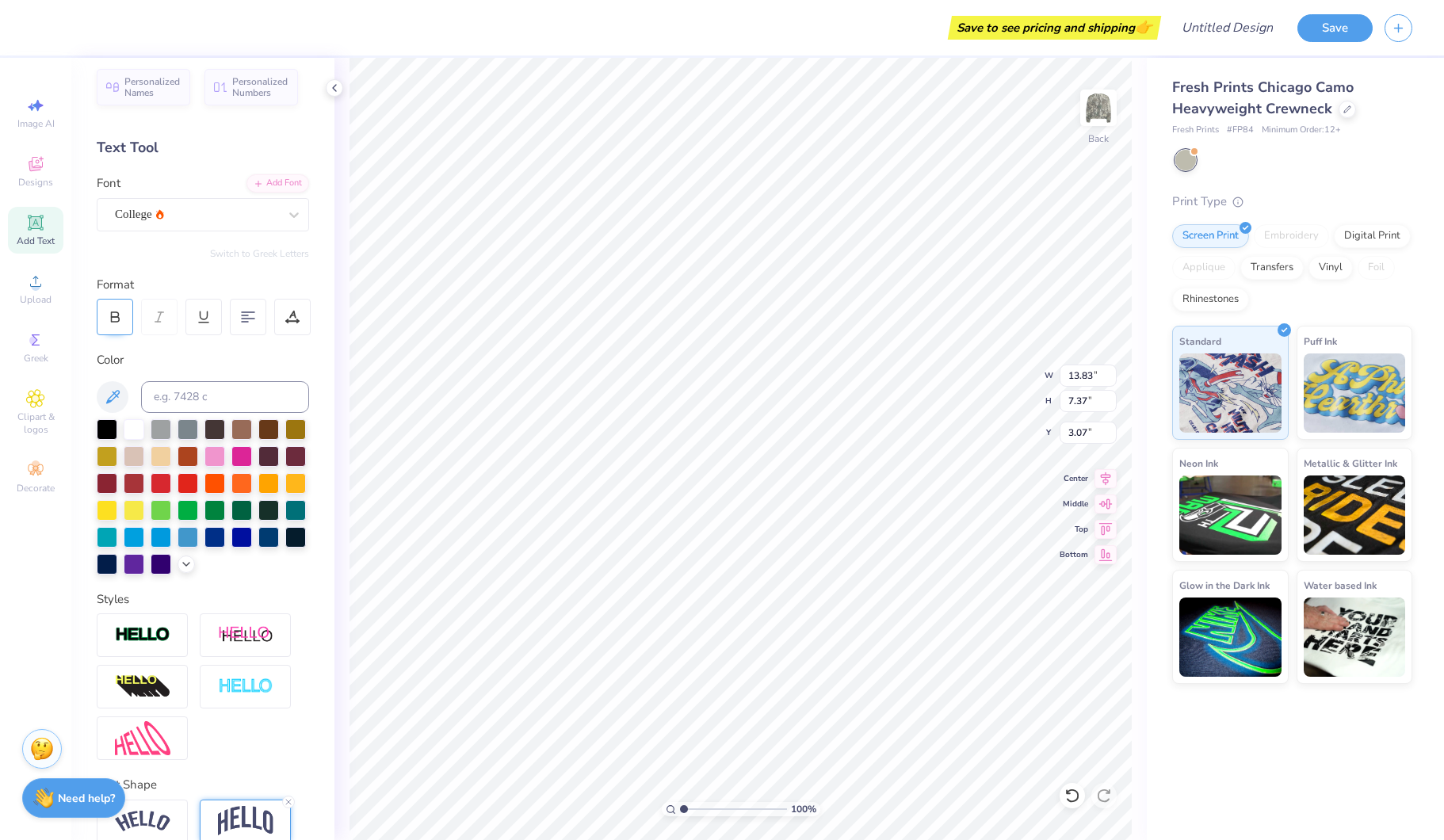
type input "7.61"
type input "2.95"
click at [224, 228] on div "College" at bounding box center [203, 214] width 213 height 33
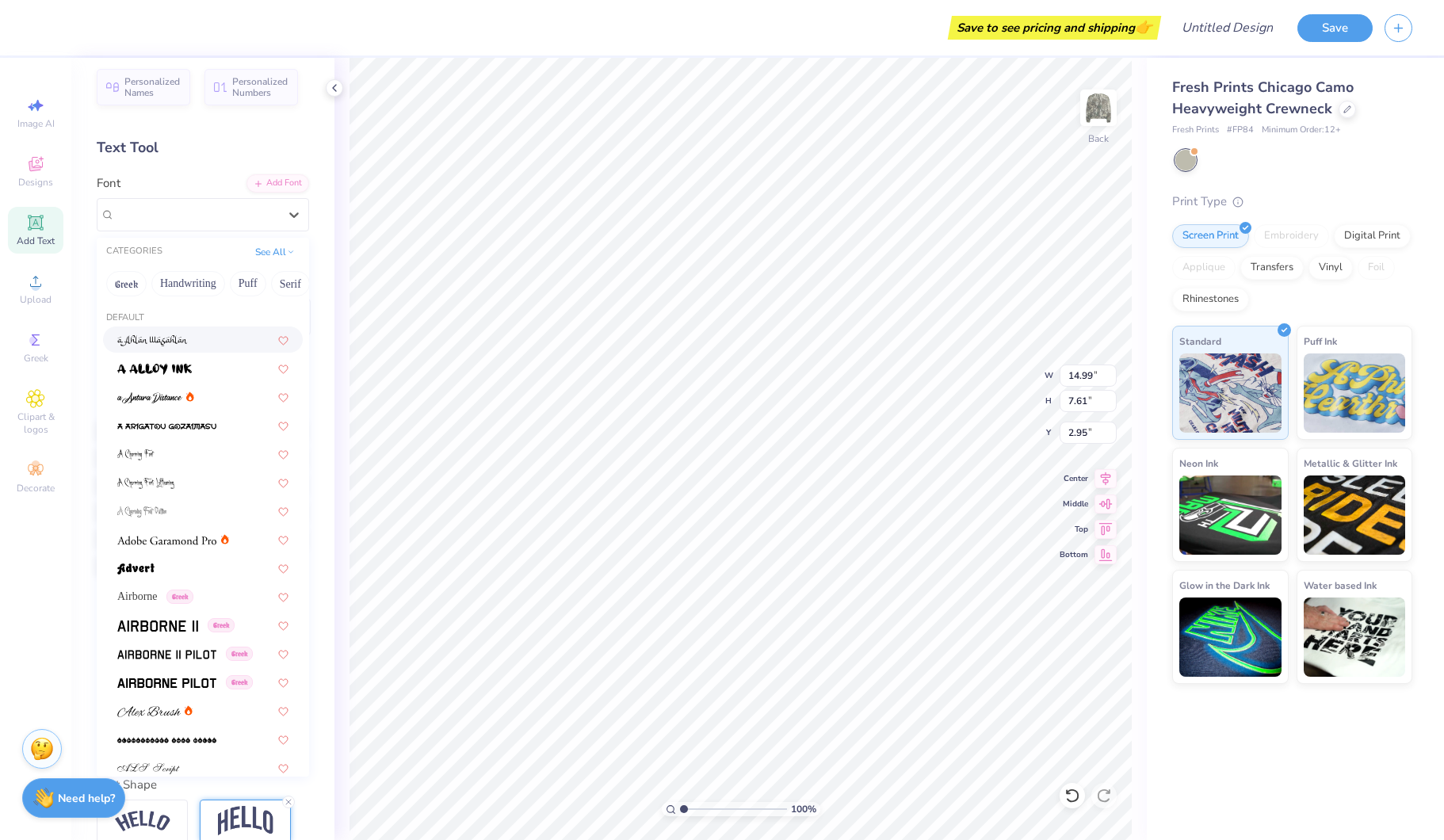
click at [186, 180] on div "Font option a [PERSON_NAME] focused, 1 of 311. 311 results available. Use Up an…" at bounding box center [203, 203] width 213 height 57
click at [197, 218] on div "College" at bounding box center [196, 214] width 166 height 24
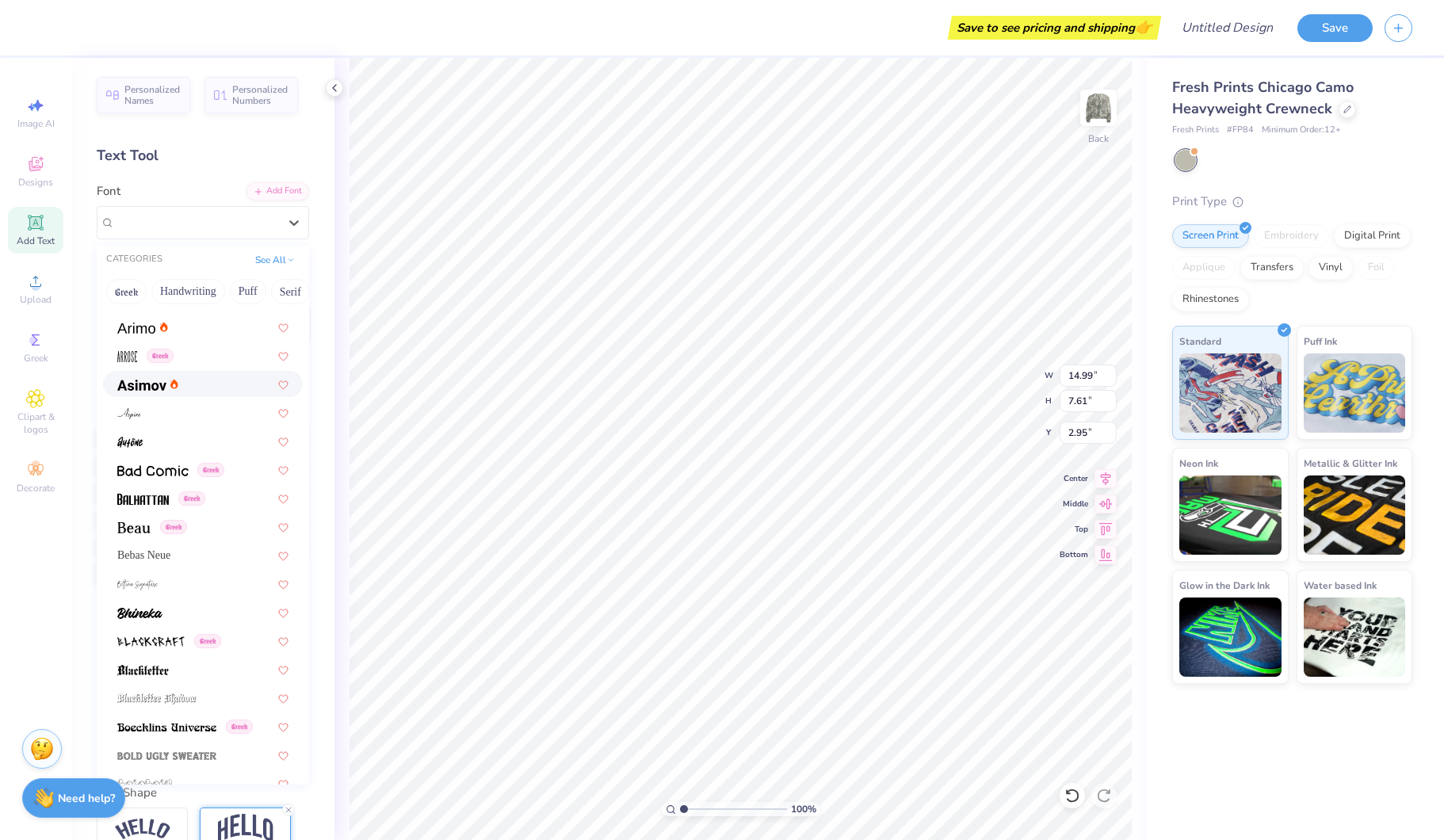
scroll to position [533, 0]
click at [209, 548] on div "Bebas Neue" at bounding box center [202, 556] width 171 height 17
type input "9.70"
type input "6.61"
type input "3.44"
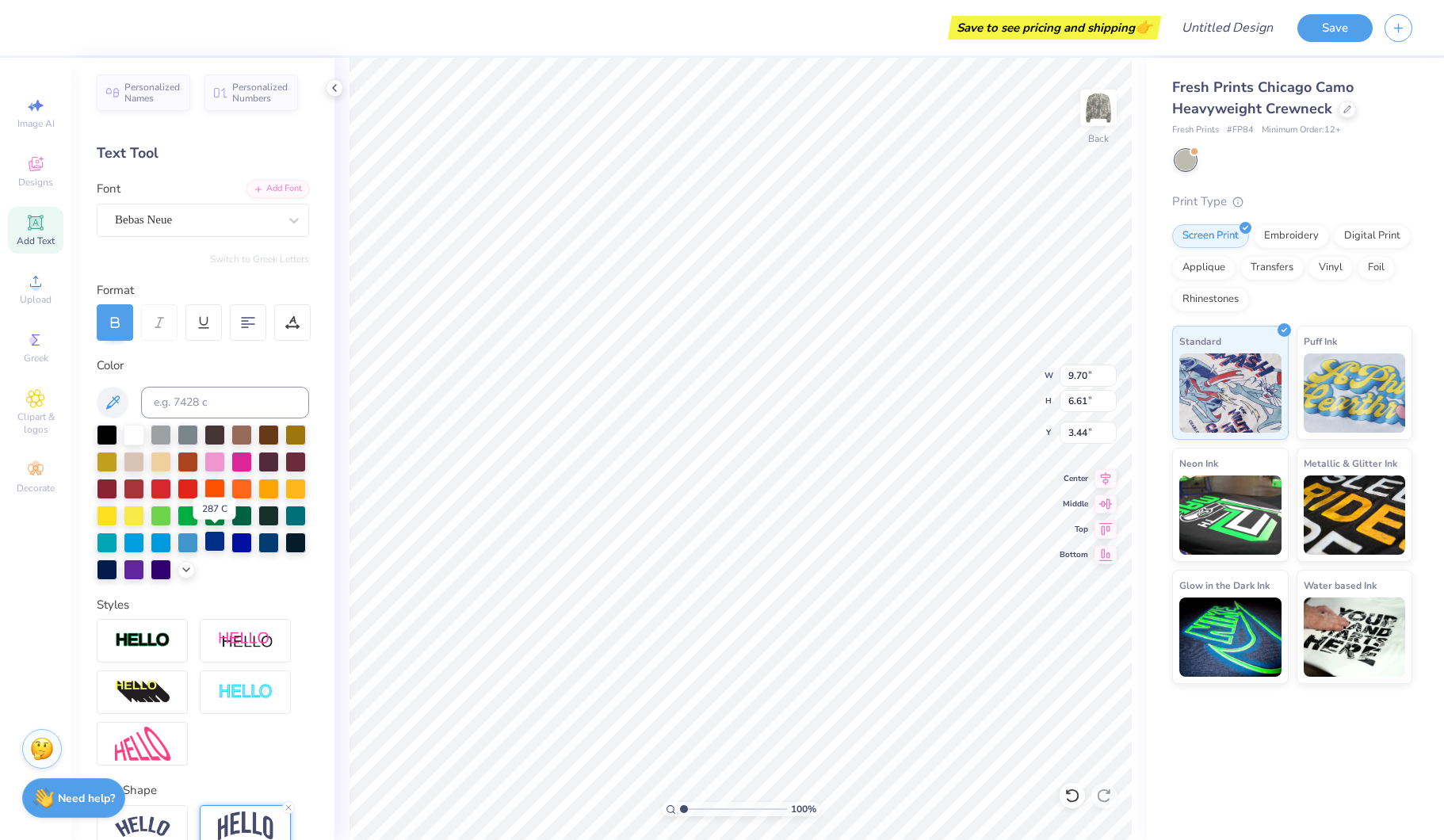
scroll to position [4, 0]
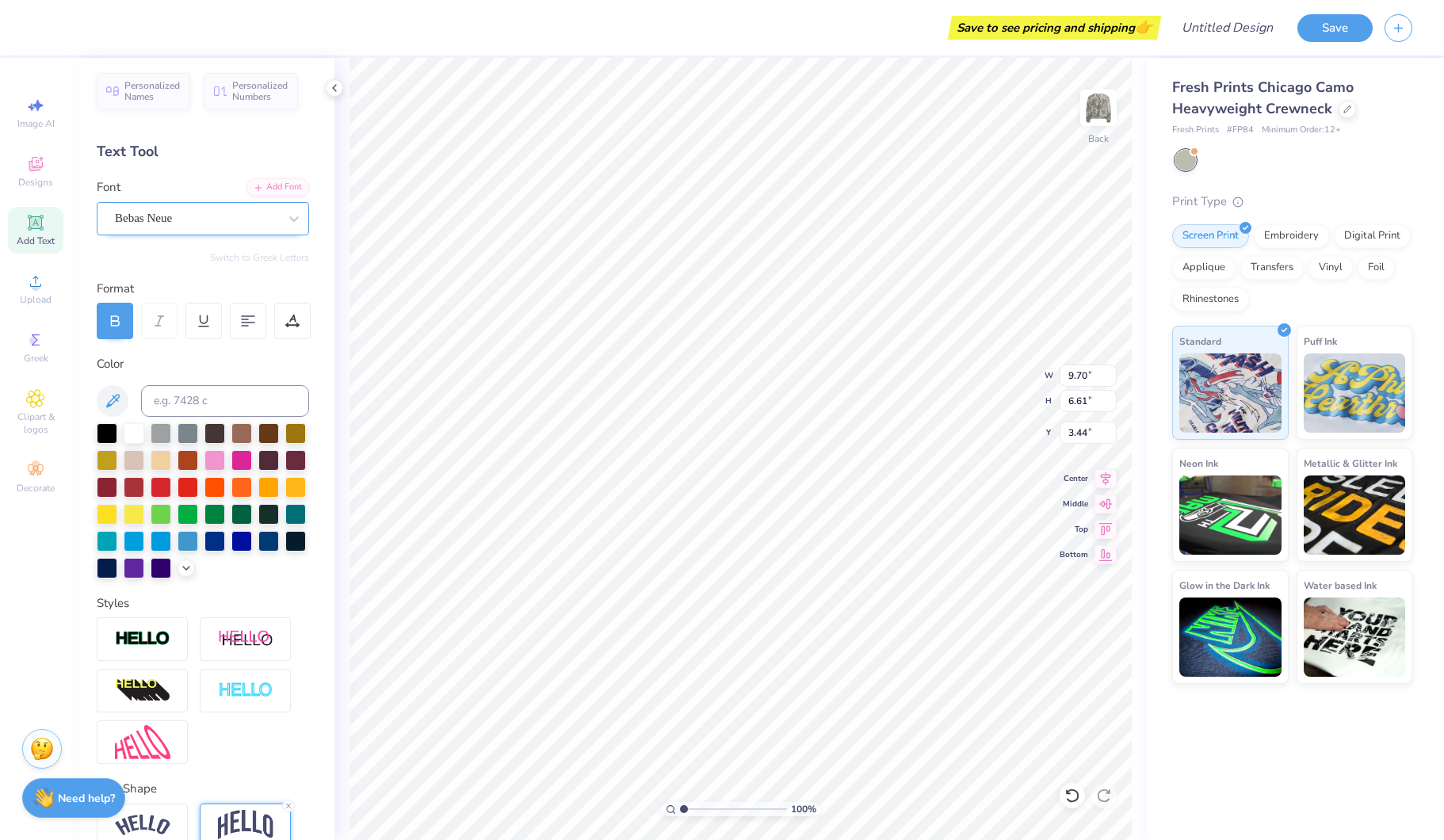
click at [188, 222] on div "Bebas Neue" at bounding box center [196, 218] width 166 height 24
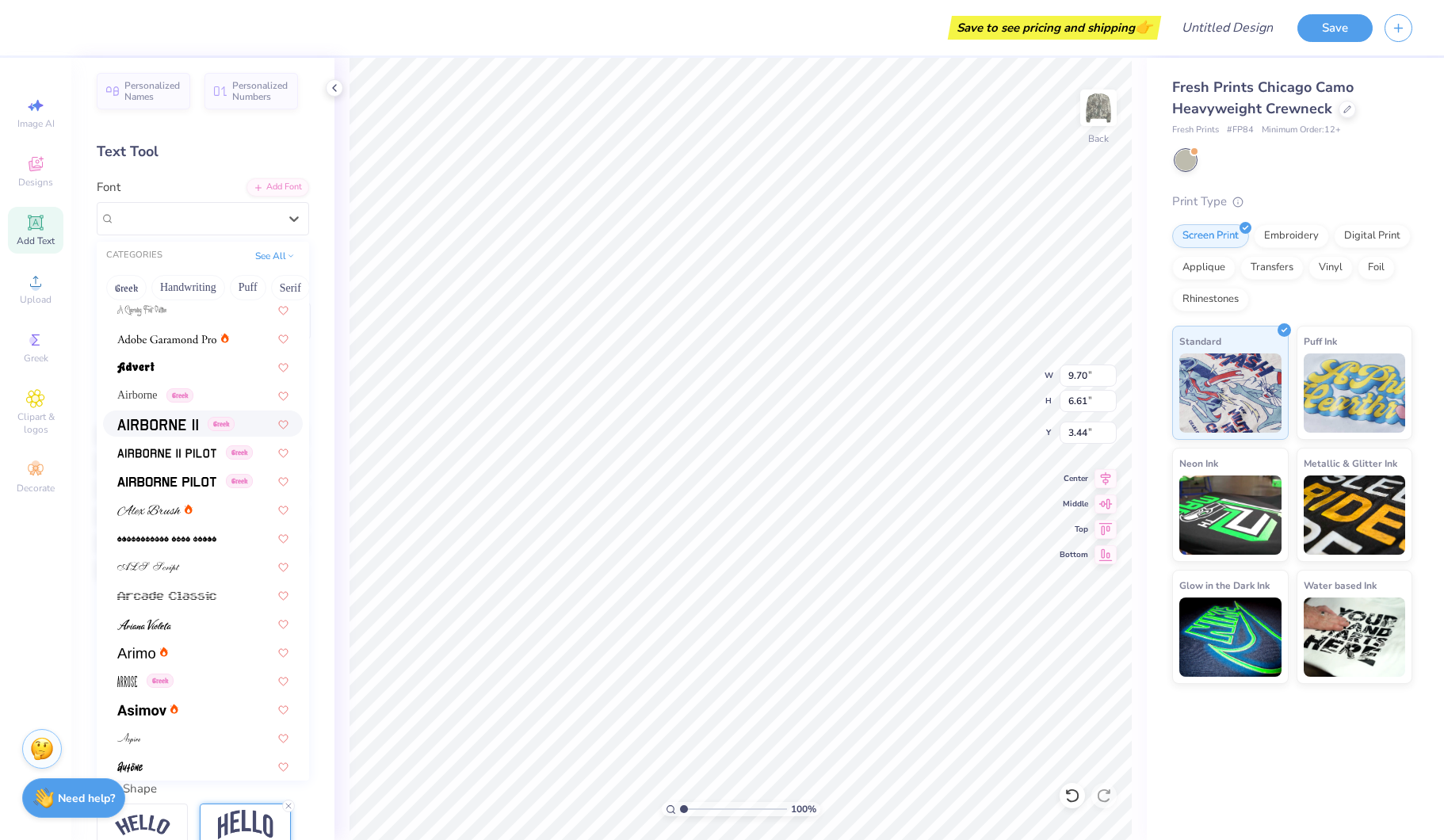
scroll to position [200, 0]
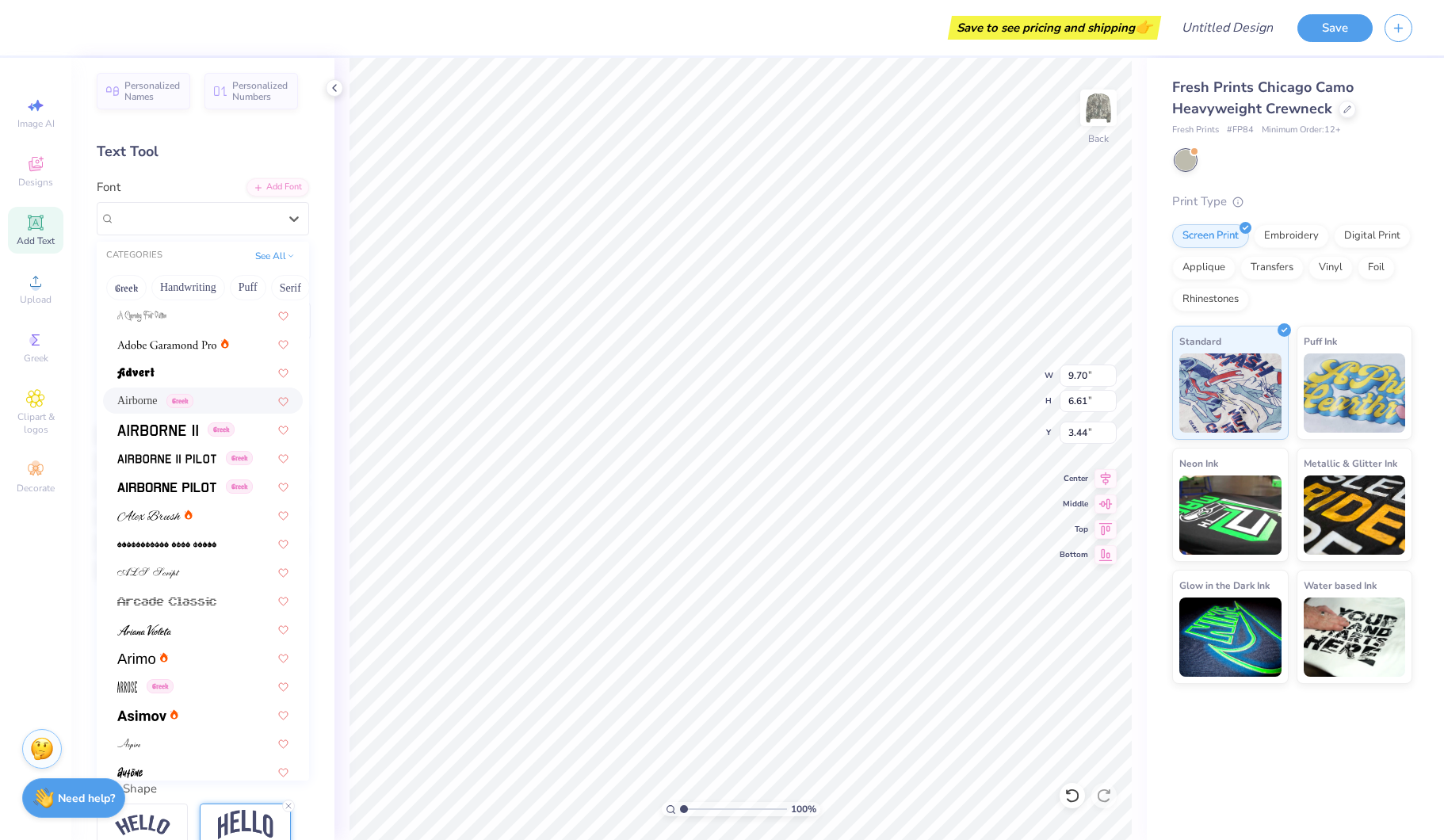
click at [150, 402] on span "Airborne" at bounding box center [137, 400] width 41 height 17
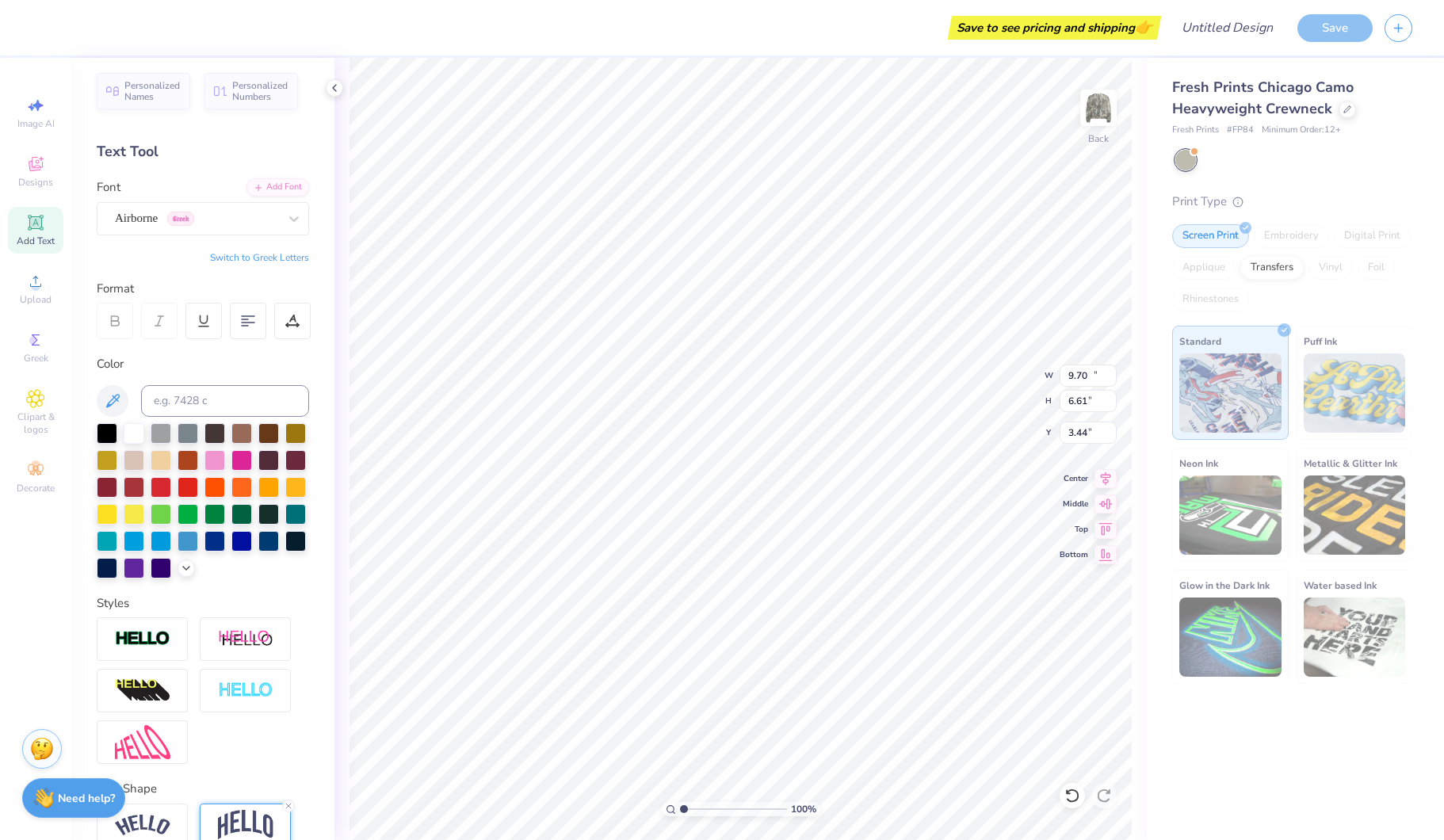
type input "15.99"
type input "8.12"
type input "2.69"
click at [123, 313] on div at bounding box center [114, 321] width 37 height 37
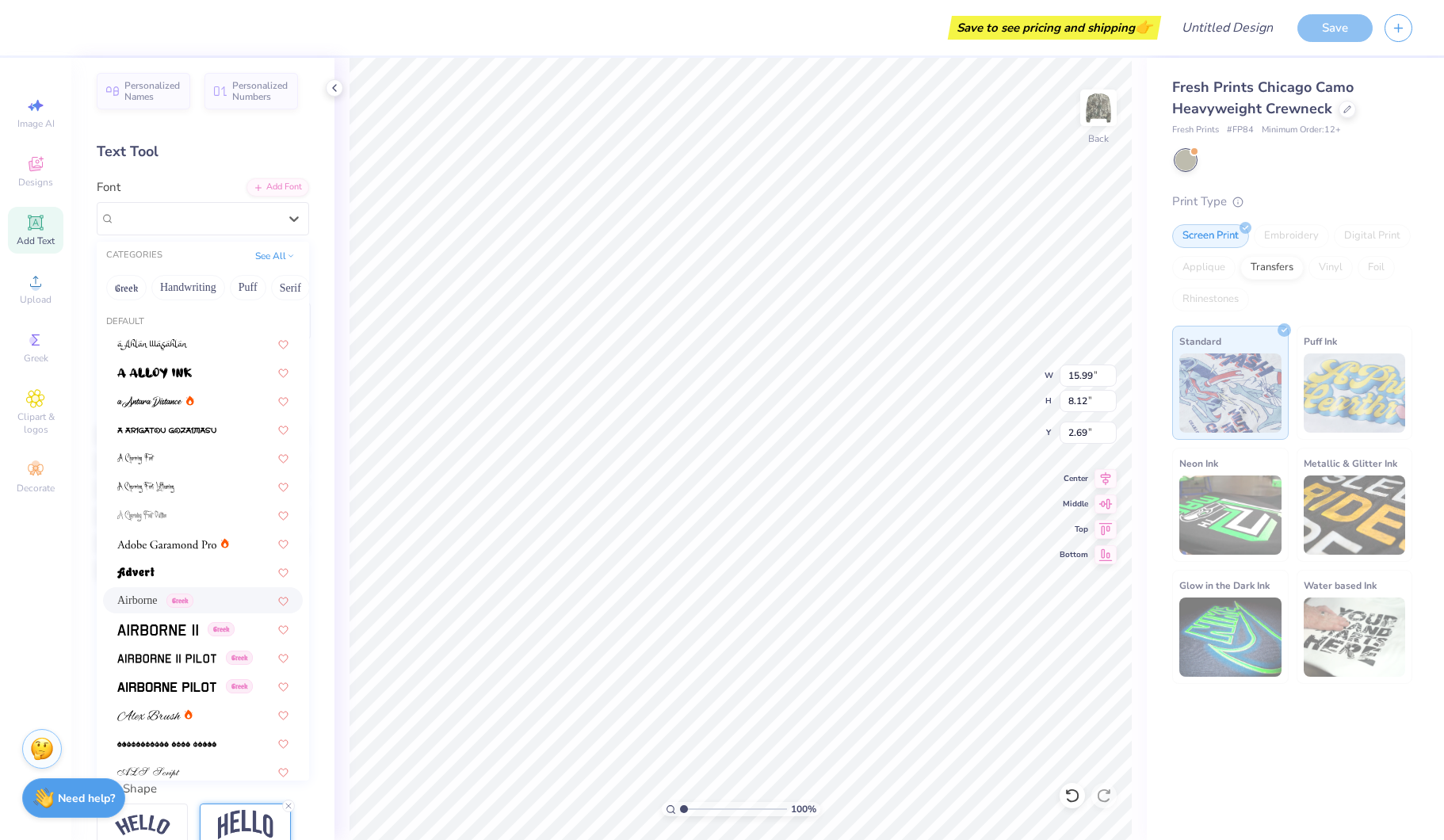
drag, startPoint x: 278, startPoint y: 226, endPoint x: 235, endPoint y: 315, distance: 98.8
click at [277, 226] on div "Airborne Greek" at bounding box center [196, 218] width 166 height 24
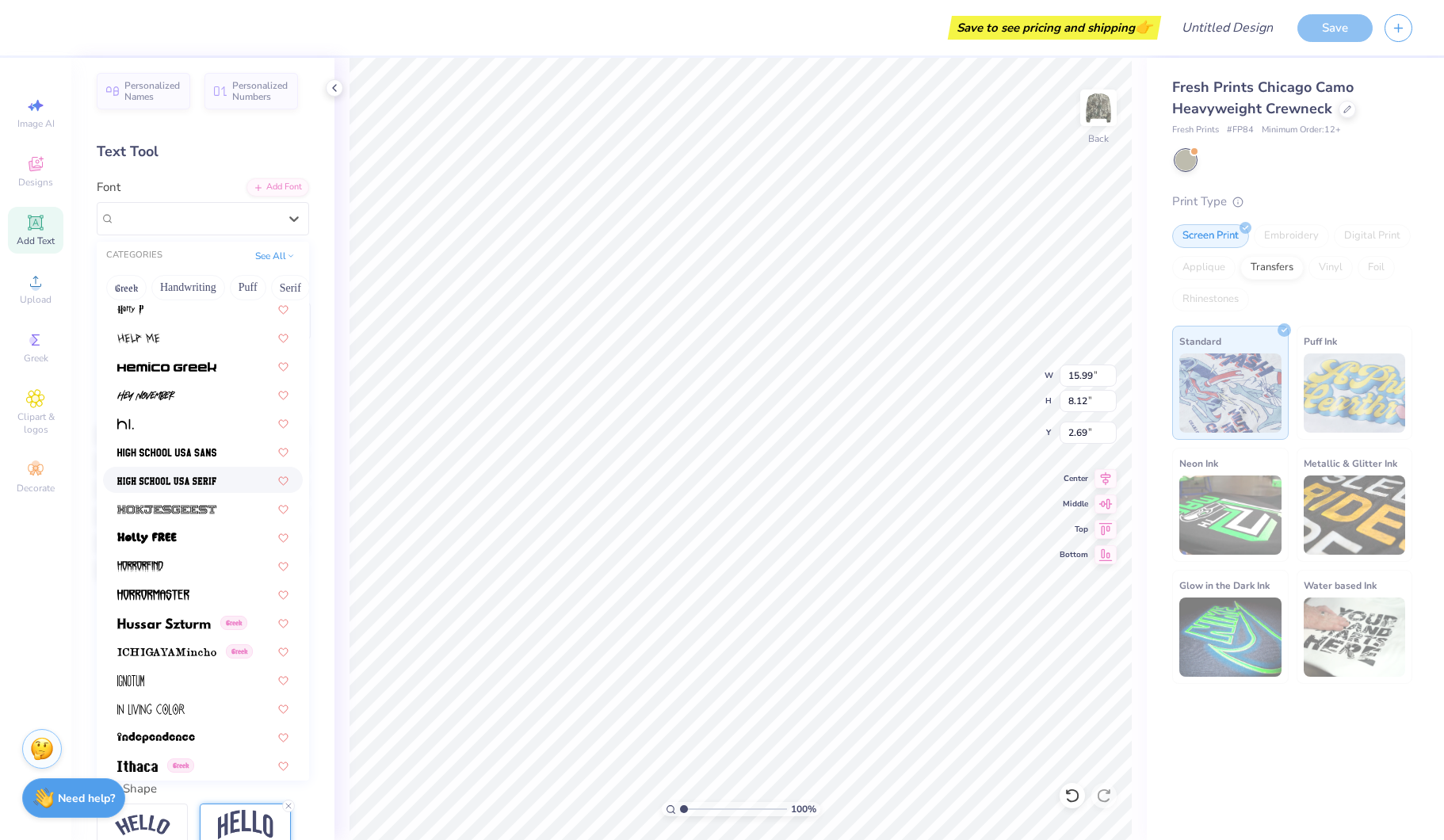
scroll to position [3903, 0]
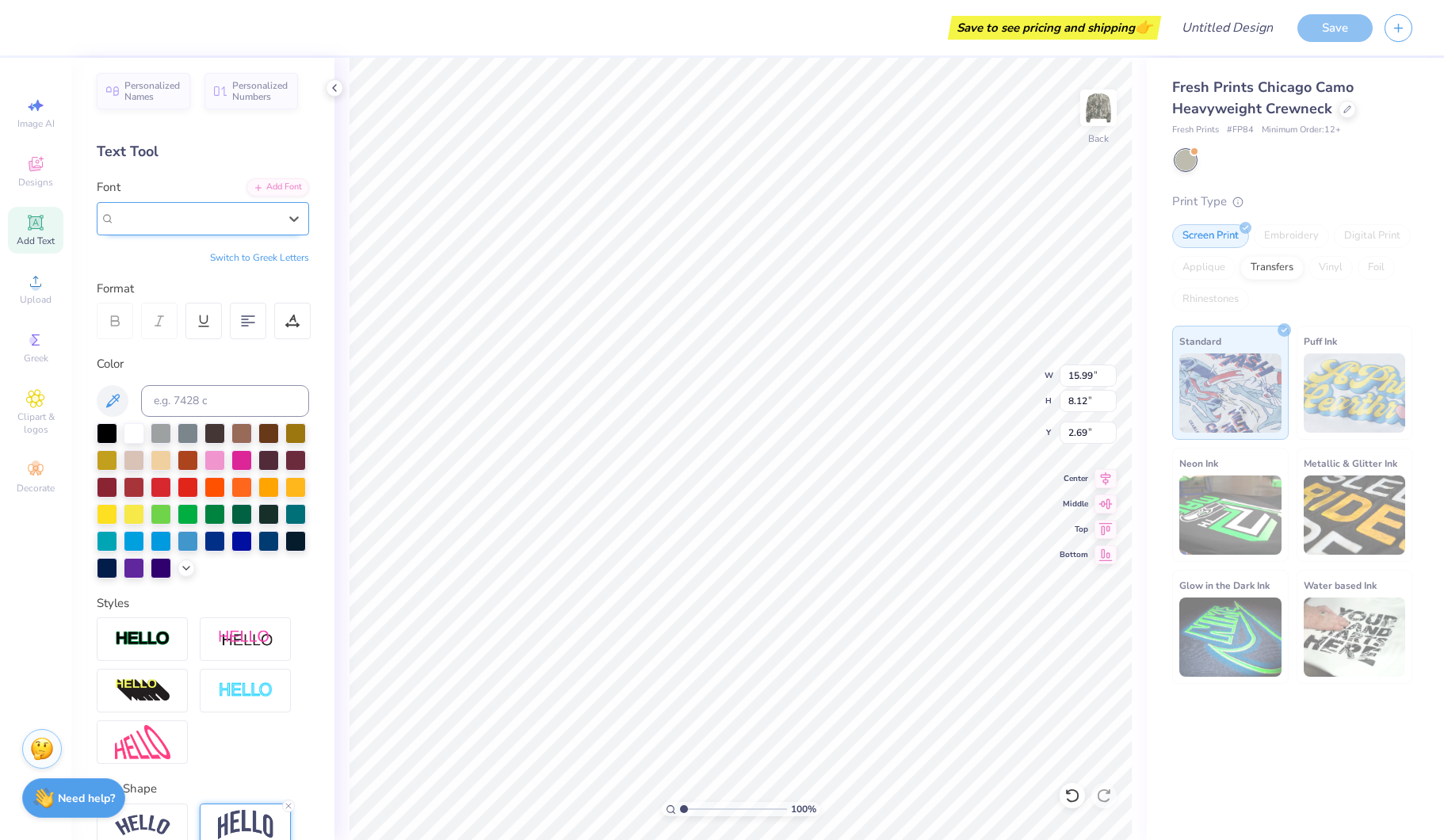
click at [213, 218] on div "Airborne Greek" at bounding box center [196, 218] width 163 height 18
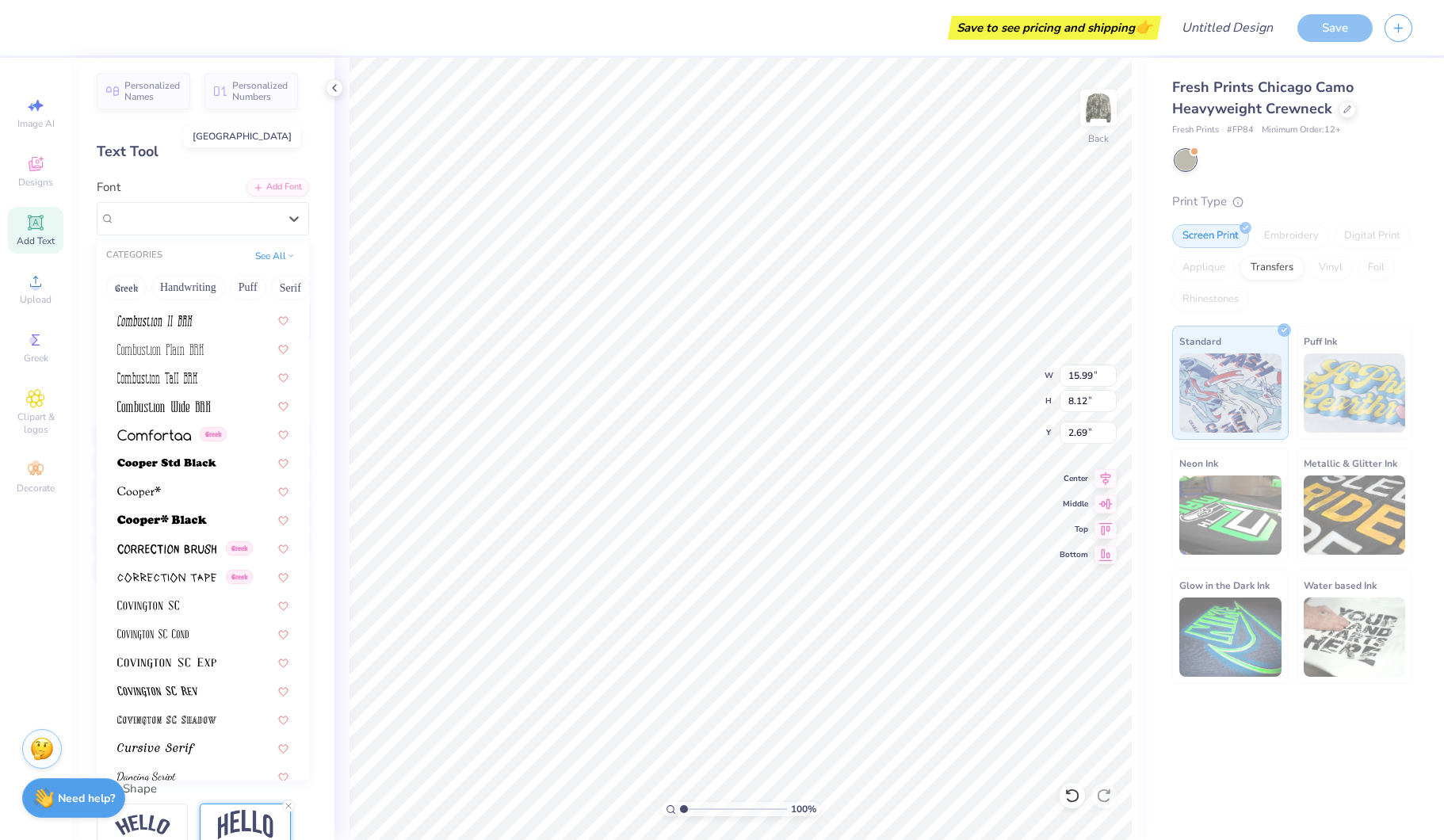
scroll to position [2423, 0]
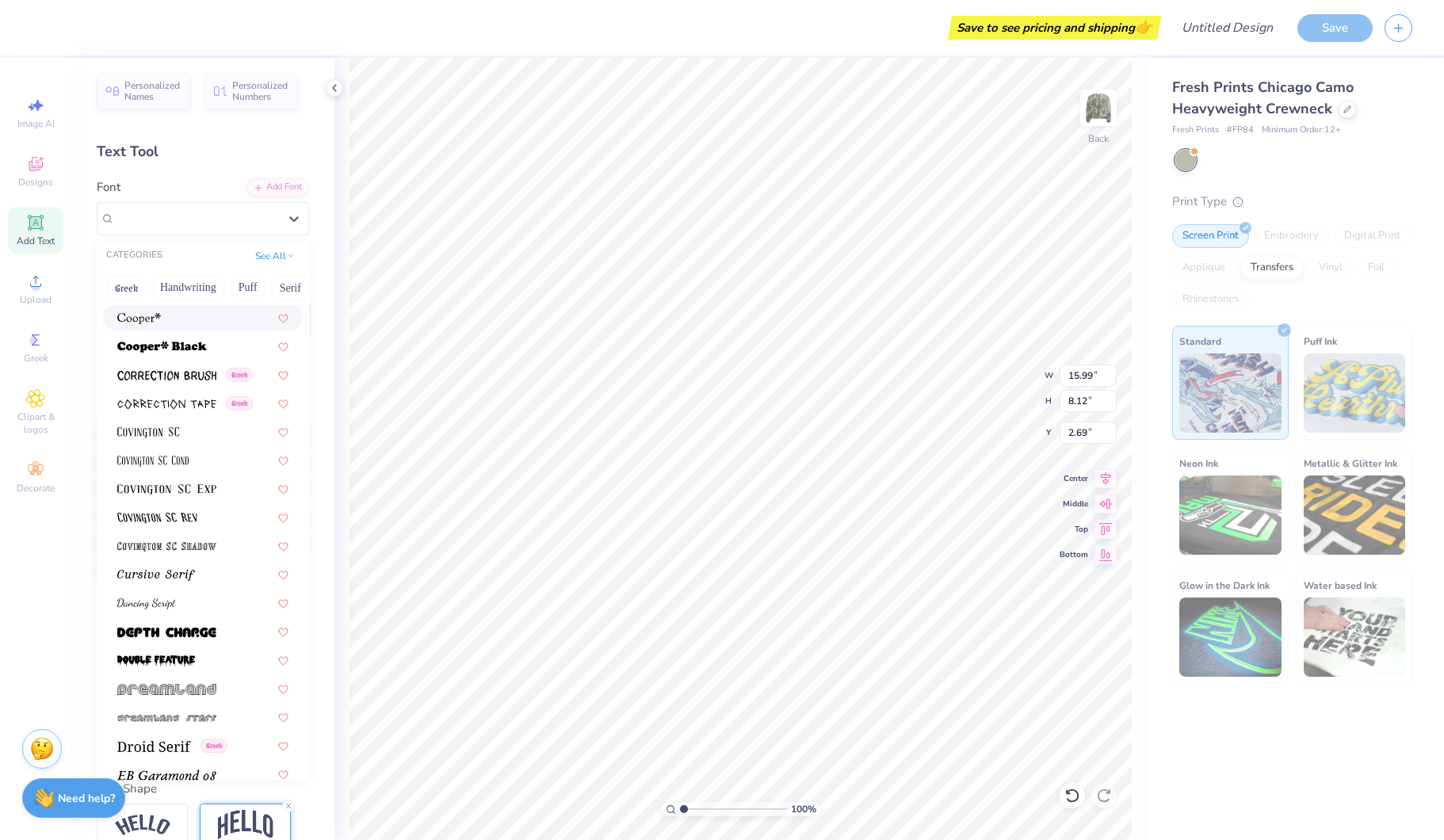
click at [196, 318] on div at bounding box center [202, 317] width 171 height 17
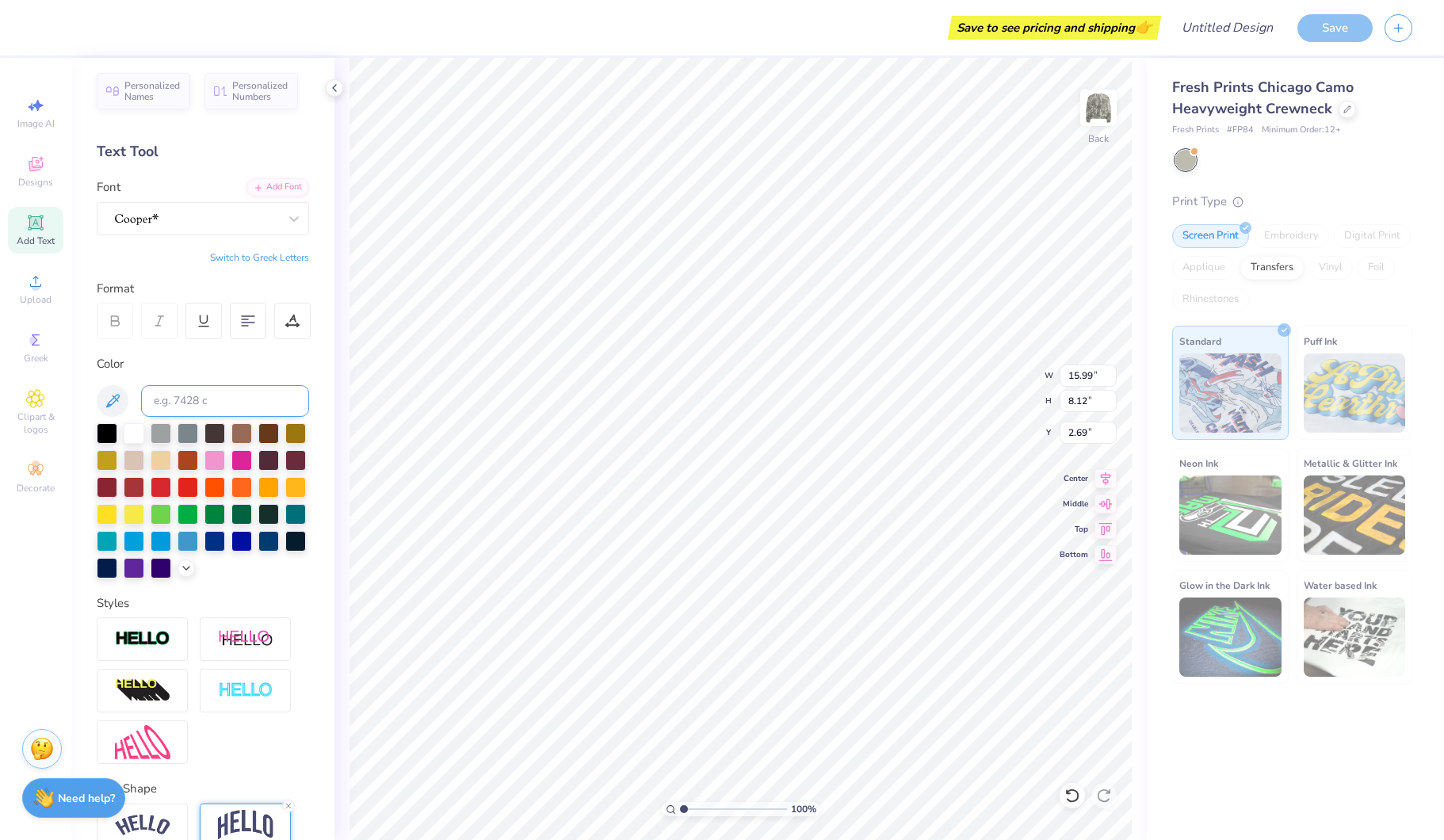
type input "18.10"
type input "8.19"
type input "2.65"
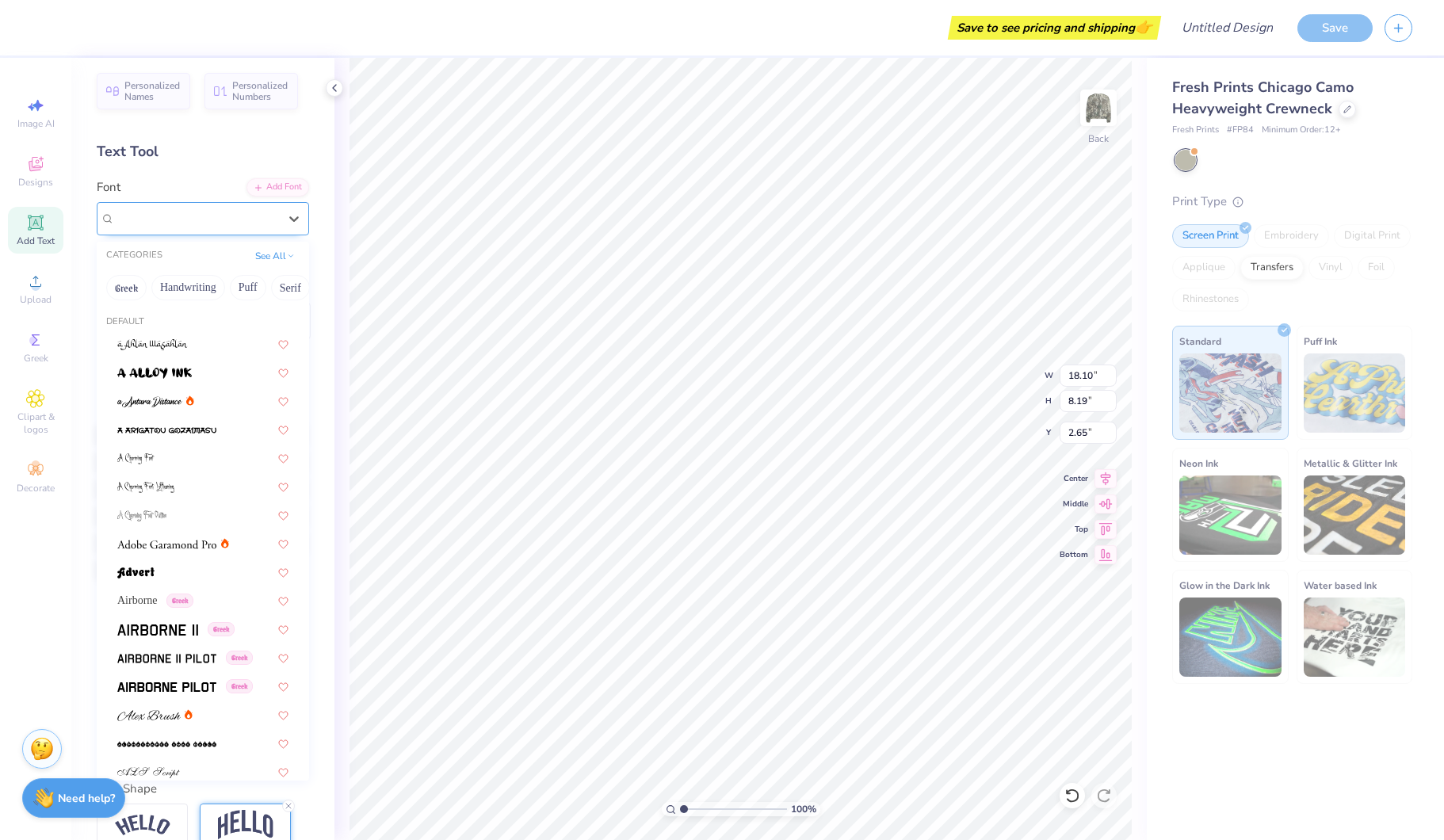
click at [260, 216] on div at bounding box center [196, 218] width 166 height 24
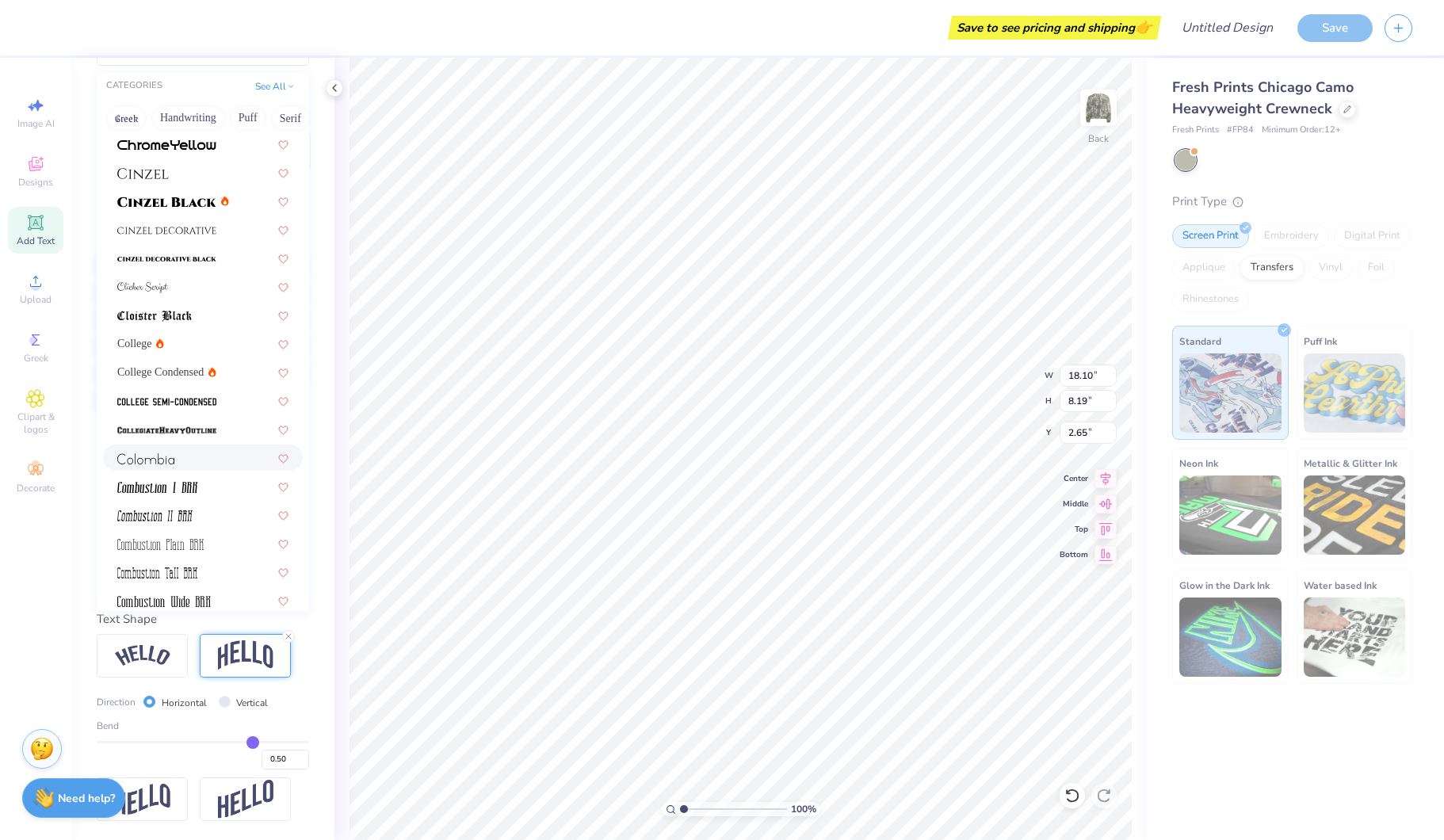
scroll to position [1880, 0]
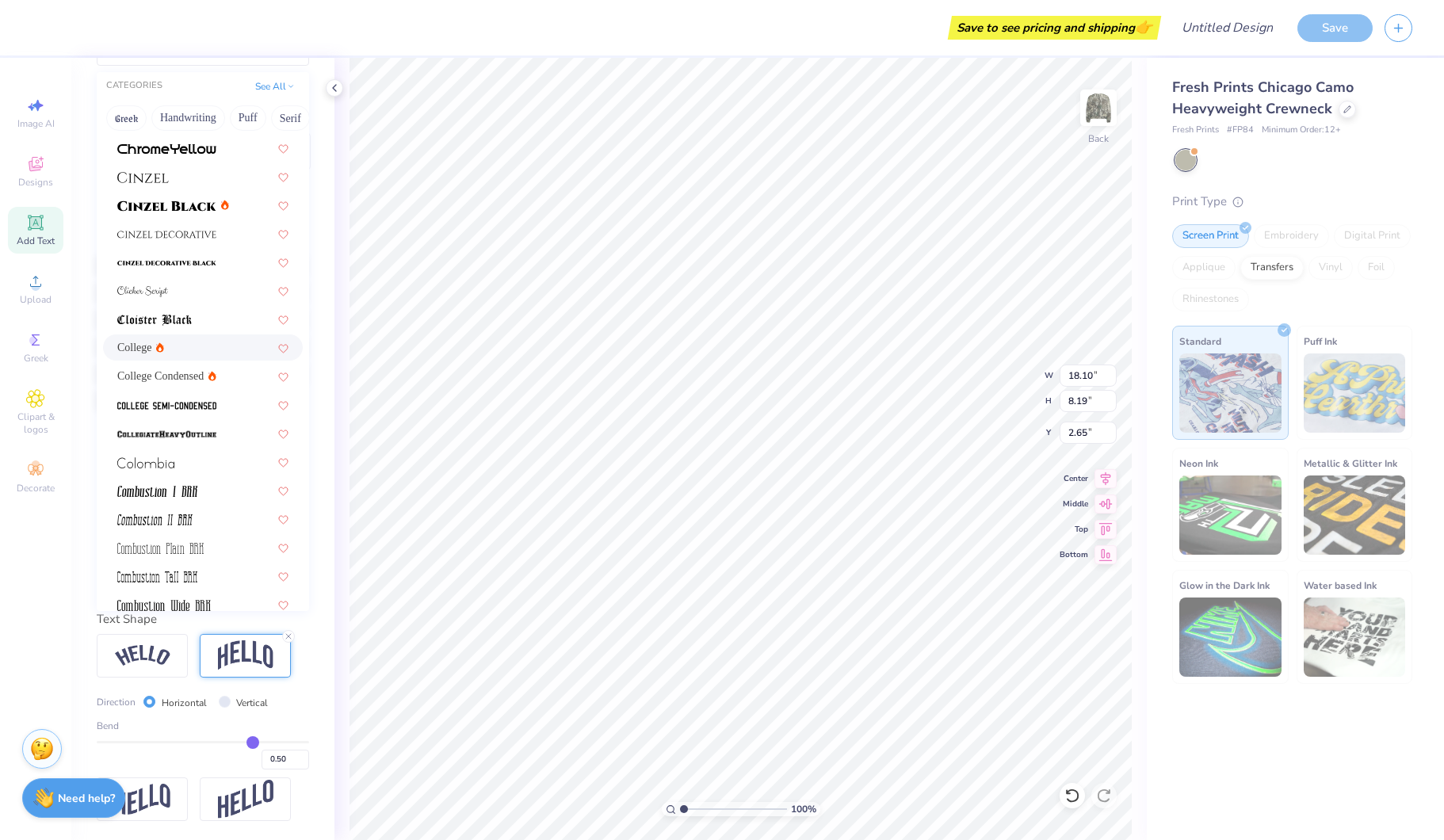
click at [226, 353] on div "College" at bounding box center [202, 347] width 171 height 17
type input "13.62"
type input "7.26"
type input "3.12"
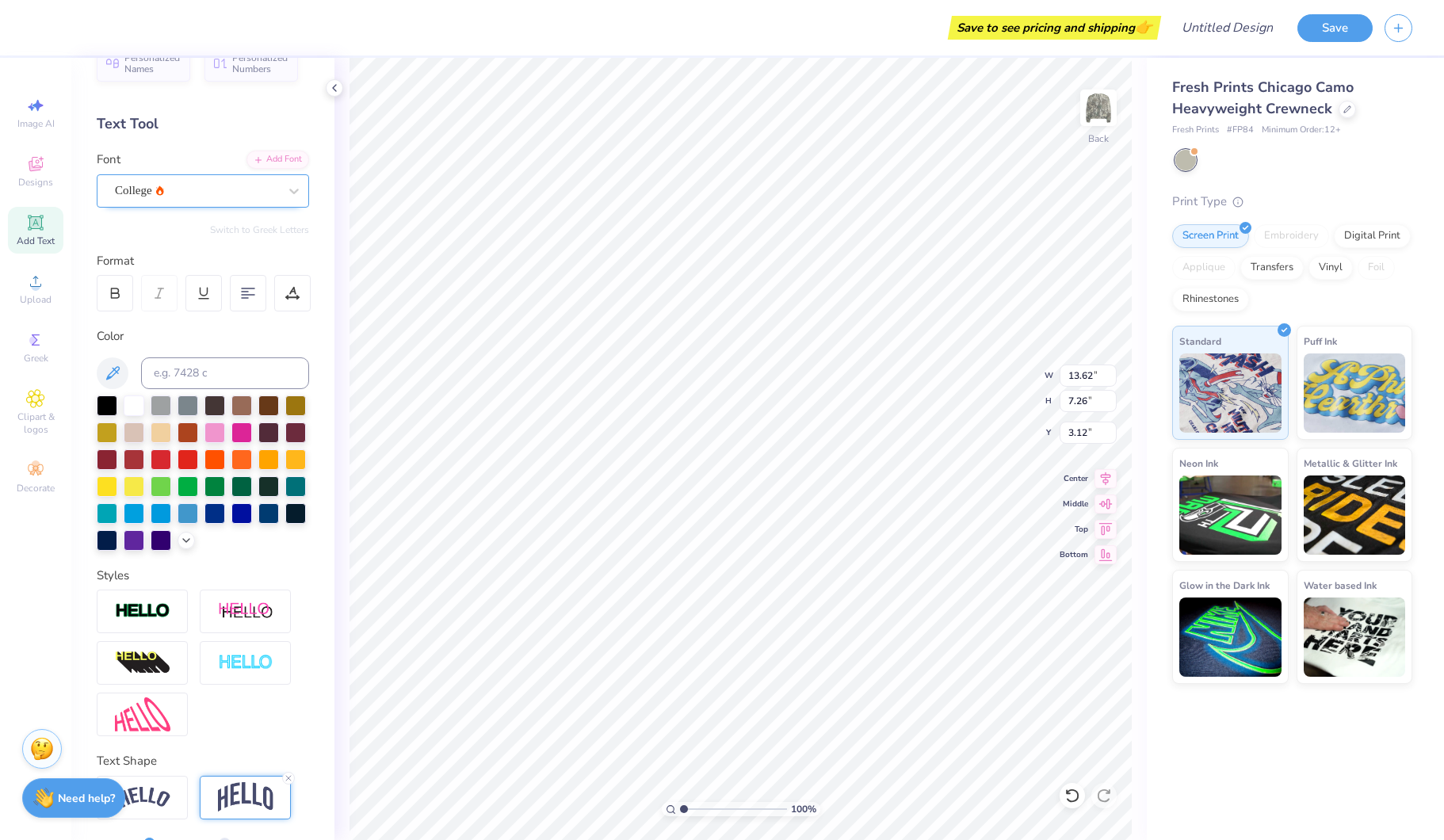
scroll to position [30, 0]
click at [207, 192] on div "College" at bounding box center [196, 192] width 166 height 24
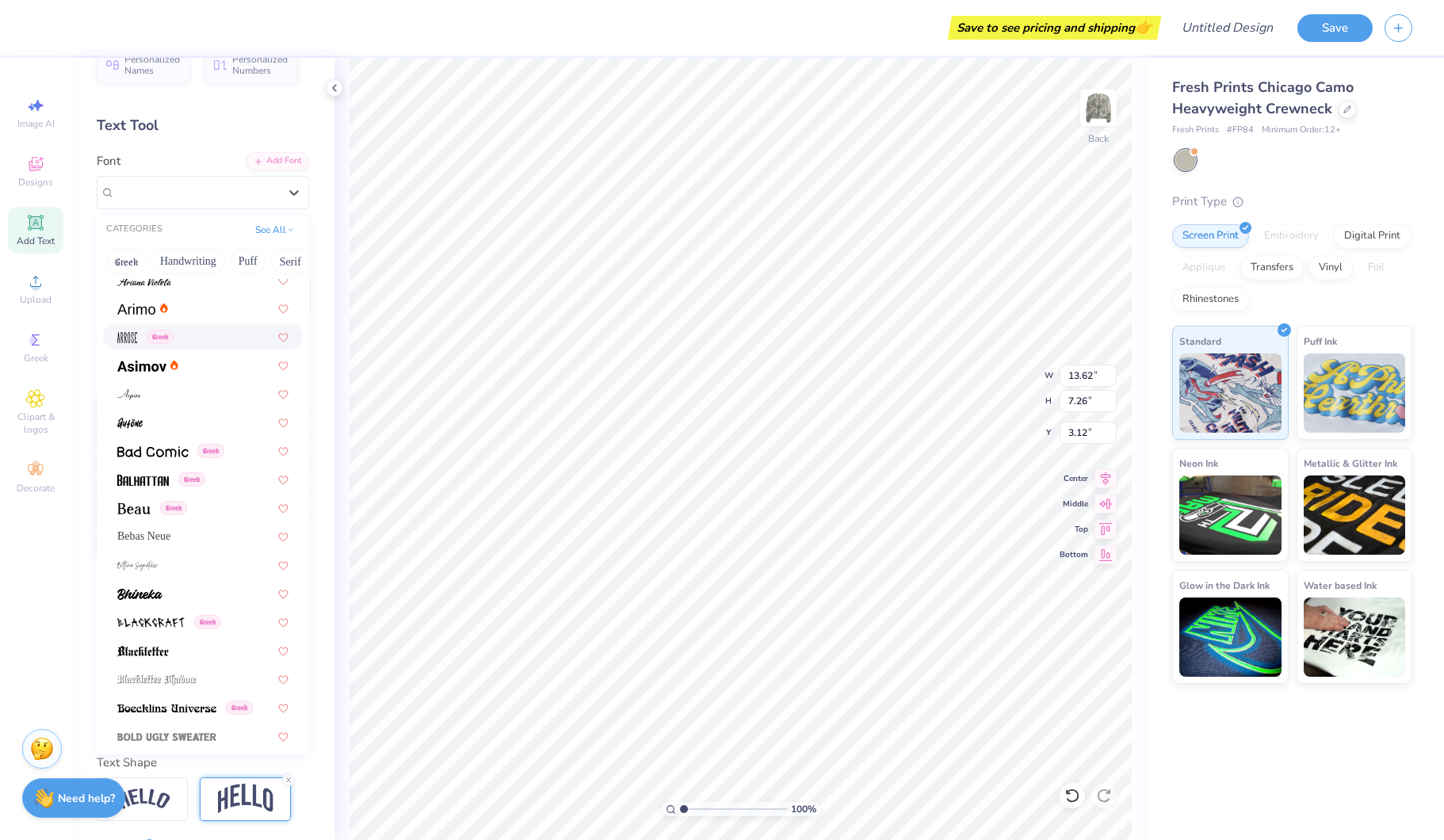
scroll to position [535, 0]
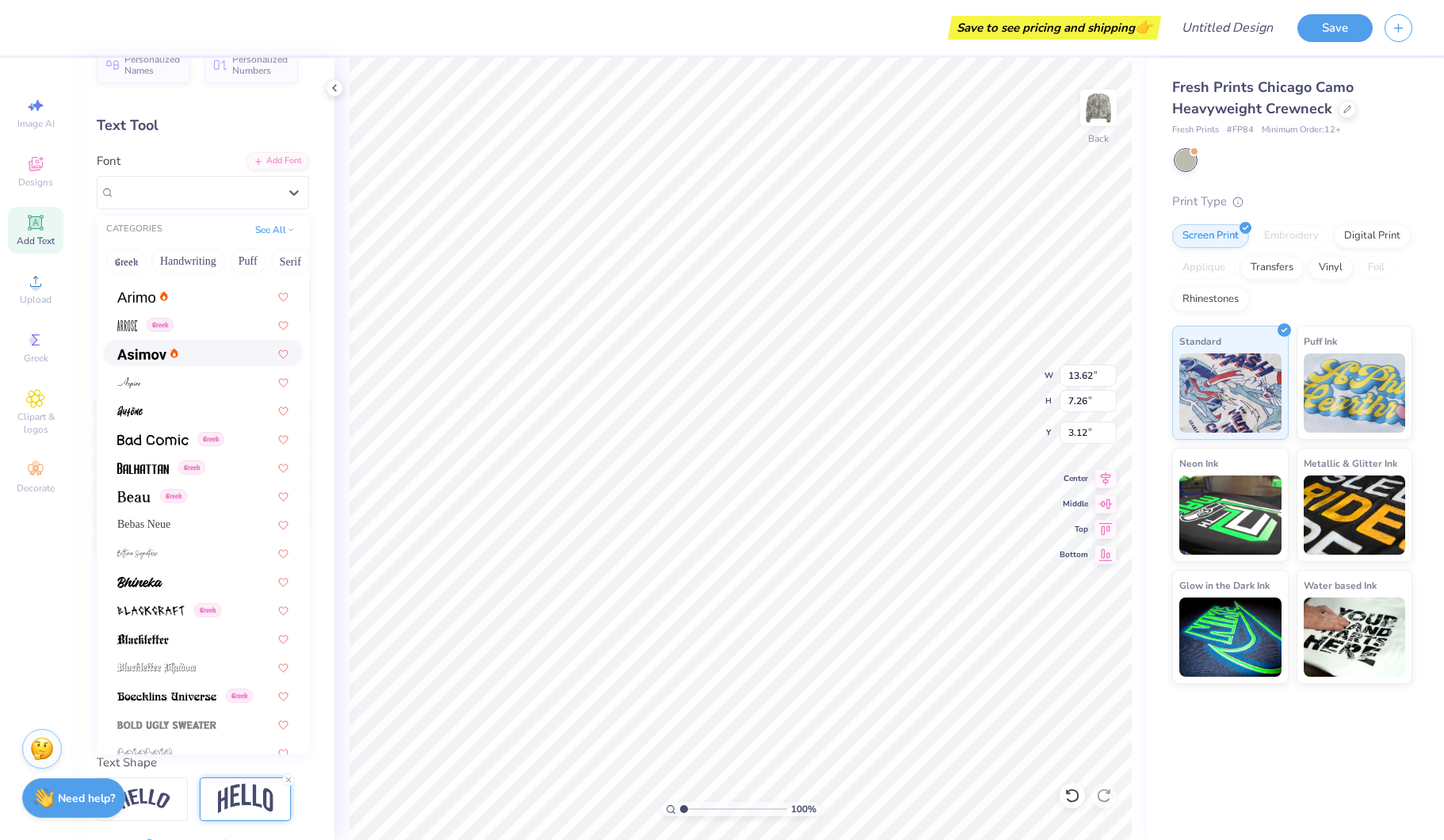
click at [200, 350] on div at bounding box center [202, 353] width 171 height 17
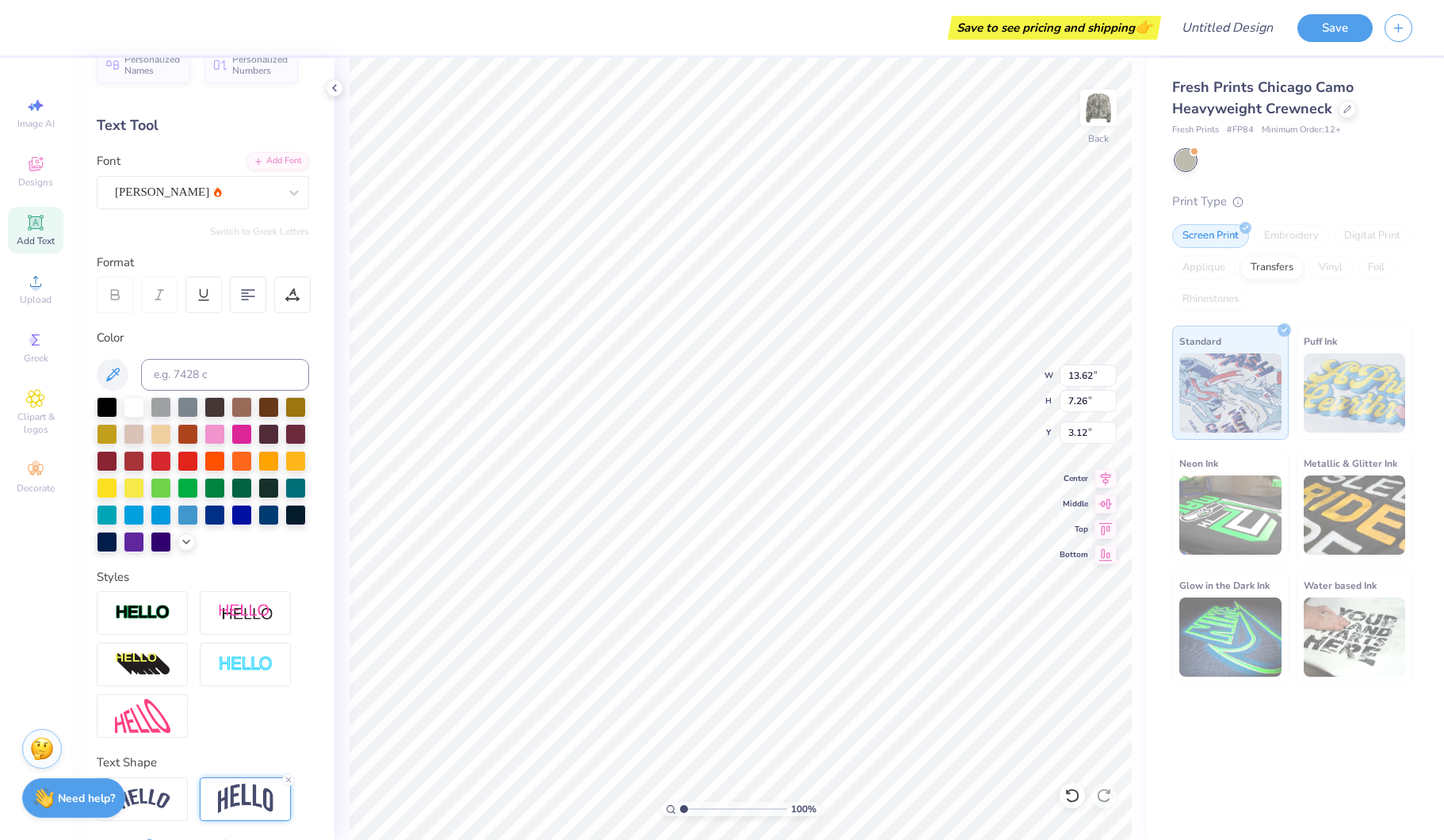
type input "15.66"
type input "7.85"
type input "2.83"
click at [212, 198] on div "[PERSON_NAME]" at bounding box center [196, 192] width 166 height 24
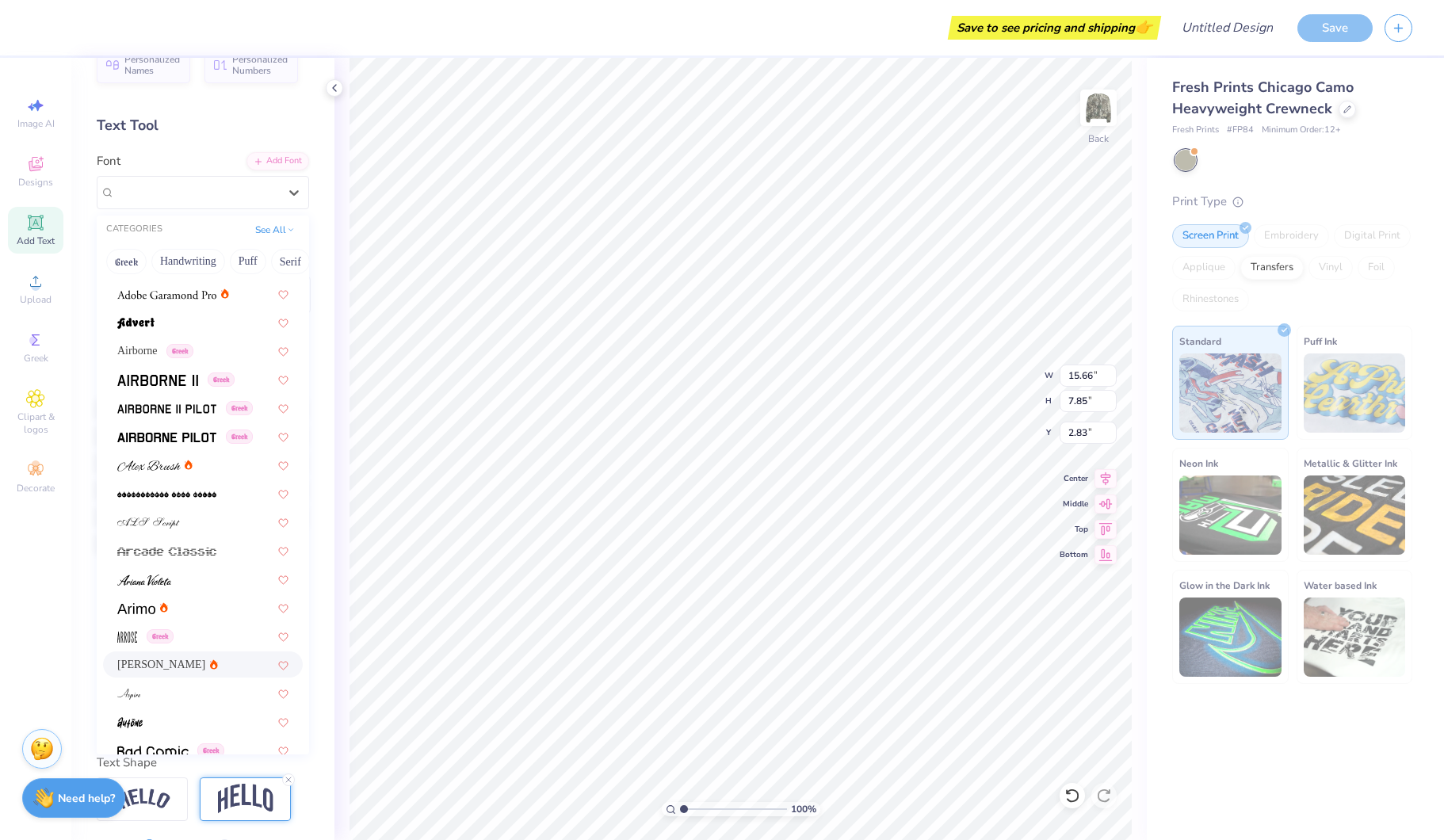
scroll to position [252, 0]
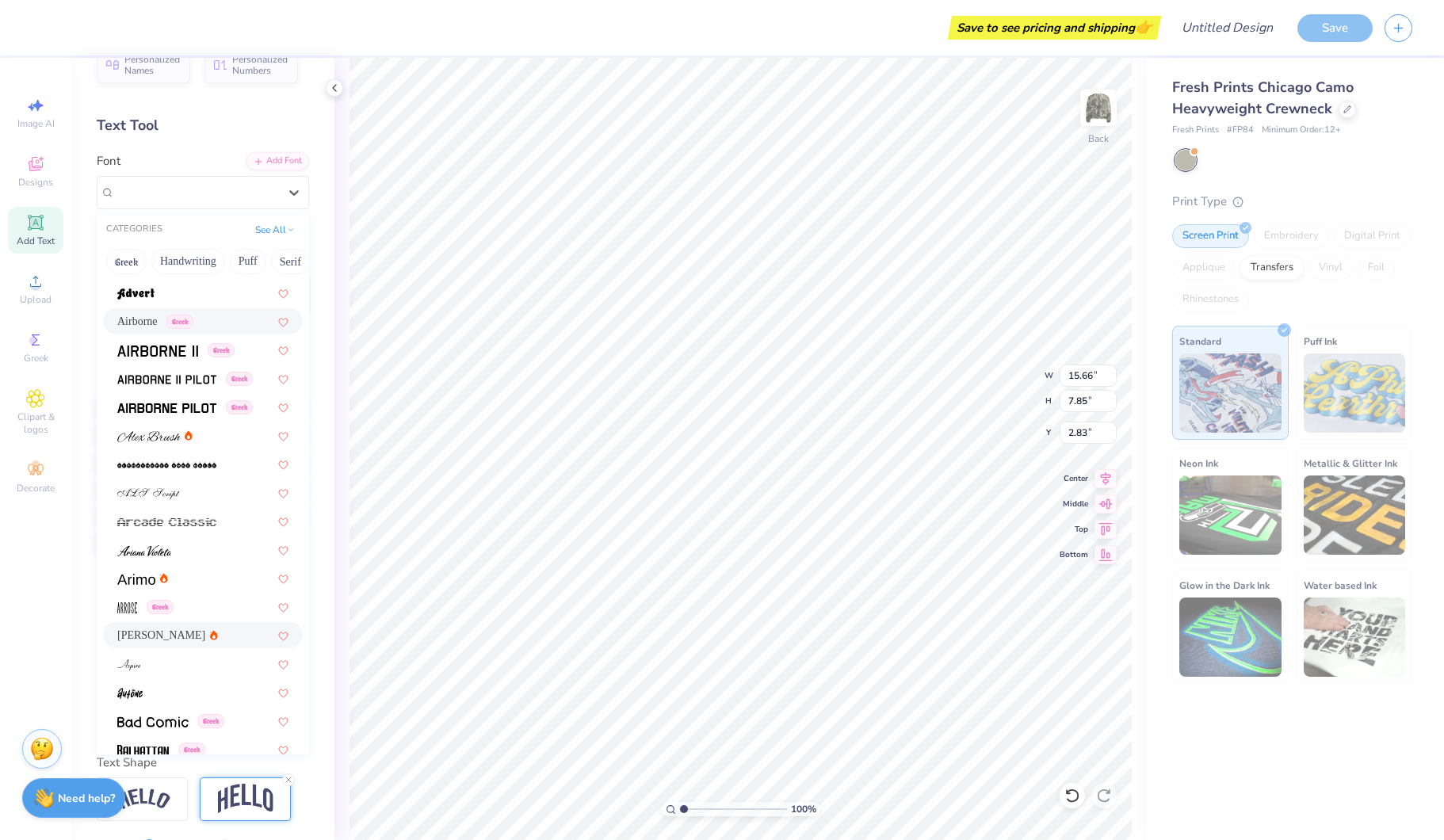
click at [241, 321] on div "Airborne Greek" at bounding box center [202, 321] width 171 height 17
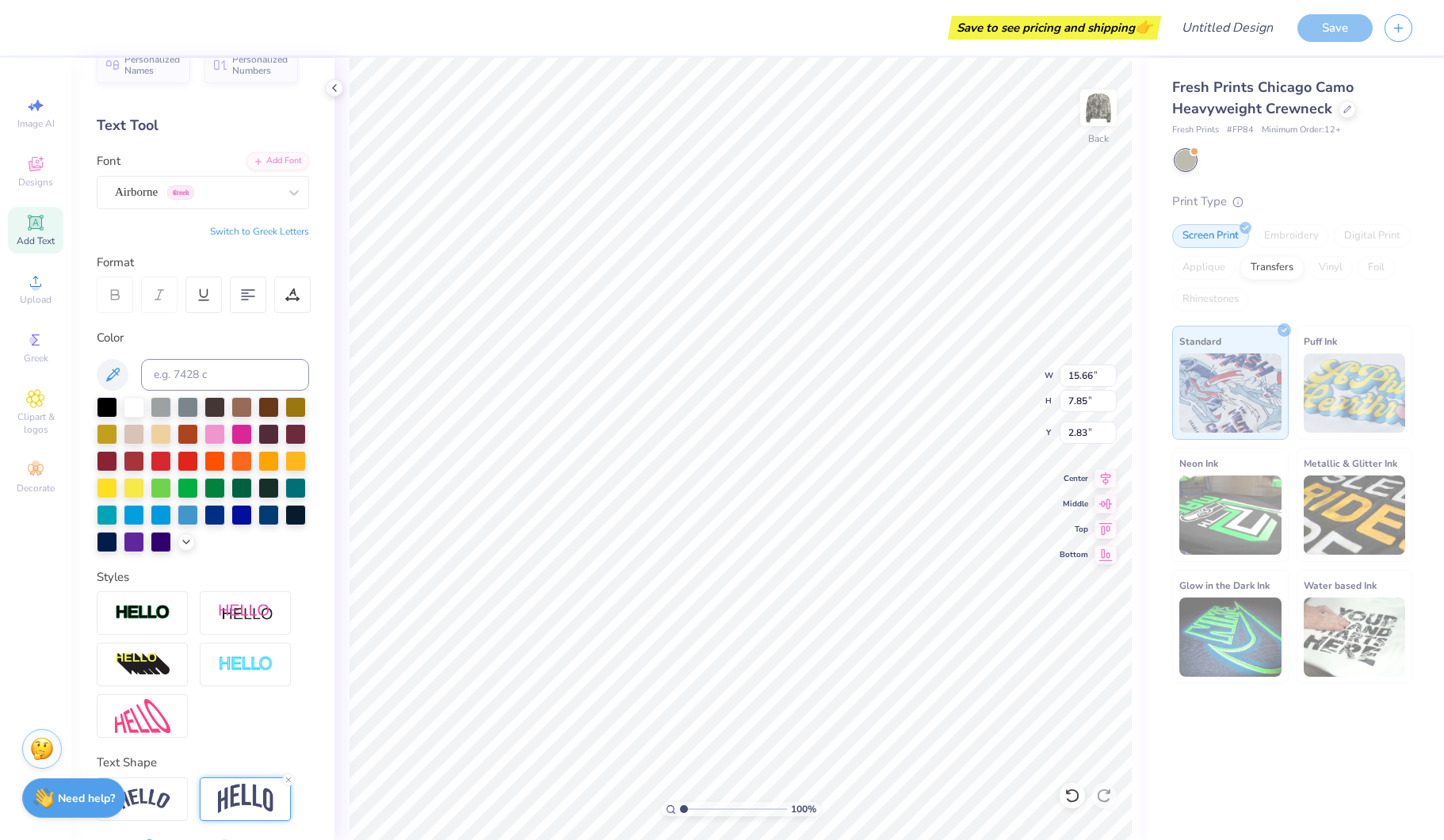
type input "15.75"
type input "8.00"
type input "2.75"
click at [241, 193] on div "Airborne Greek" at bounding box center [196, 192] width 166 height 24
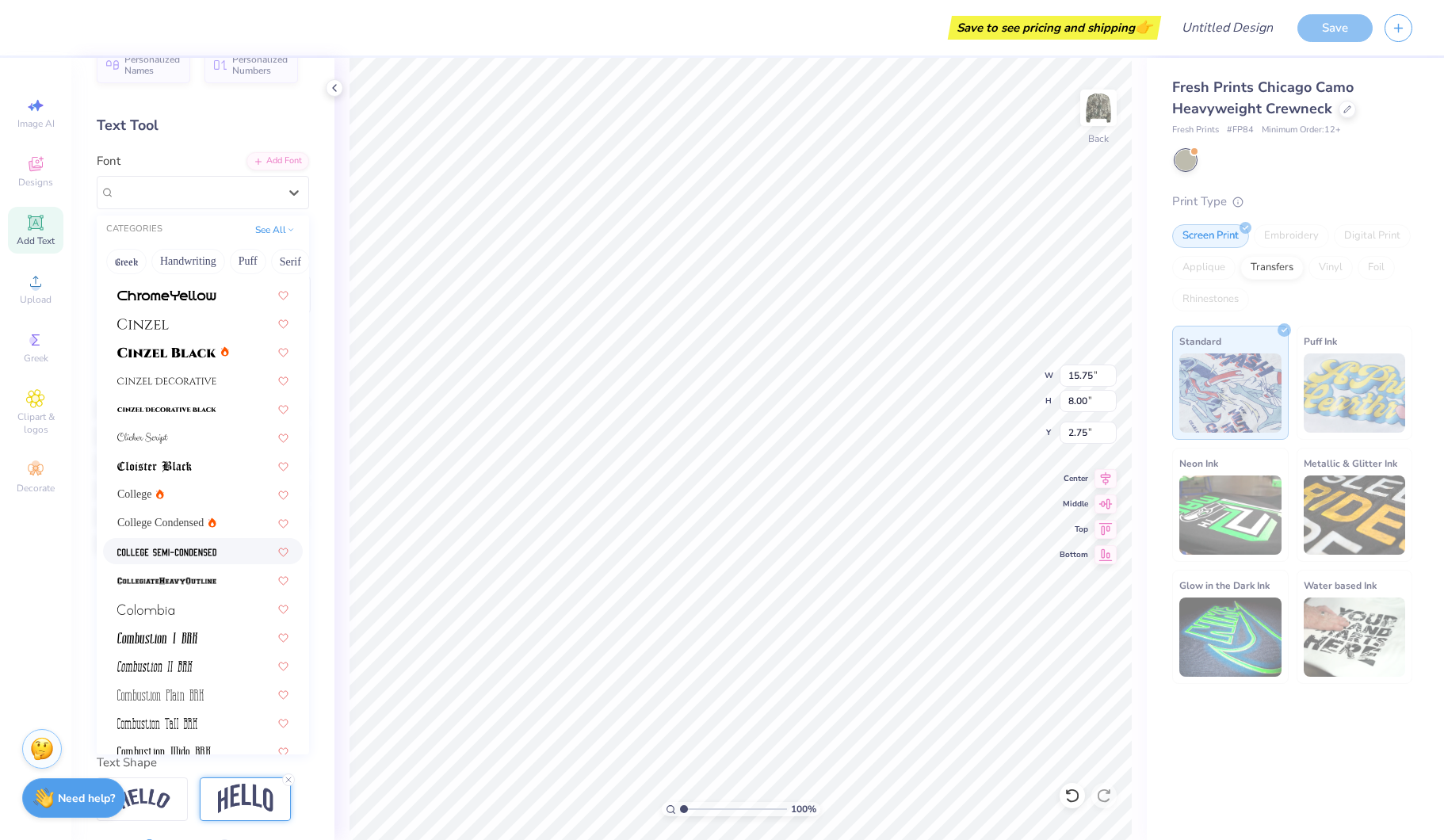
scroll to position [1891, 0]
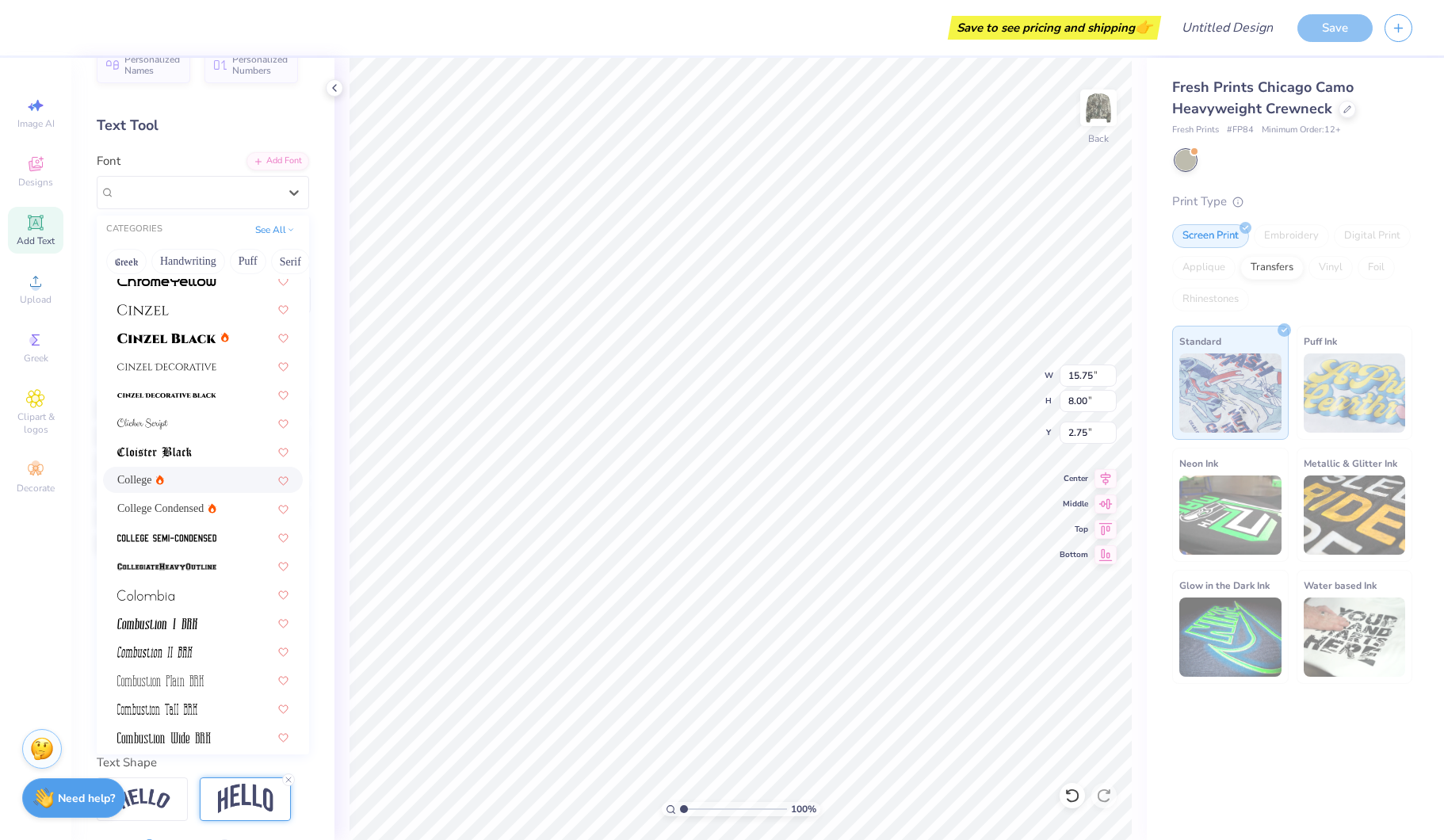
click at [189, 476] on div "College" at bounding box center [202, 480] width 171 height 17
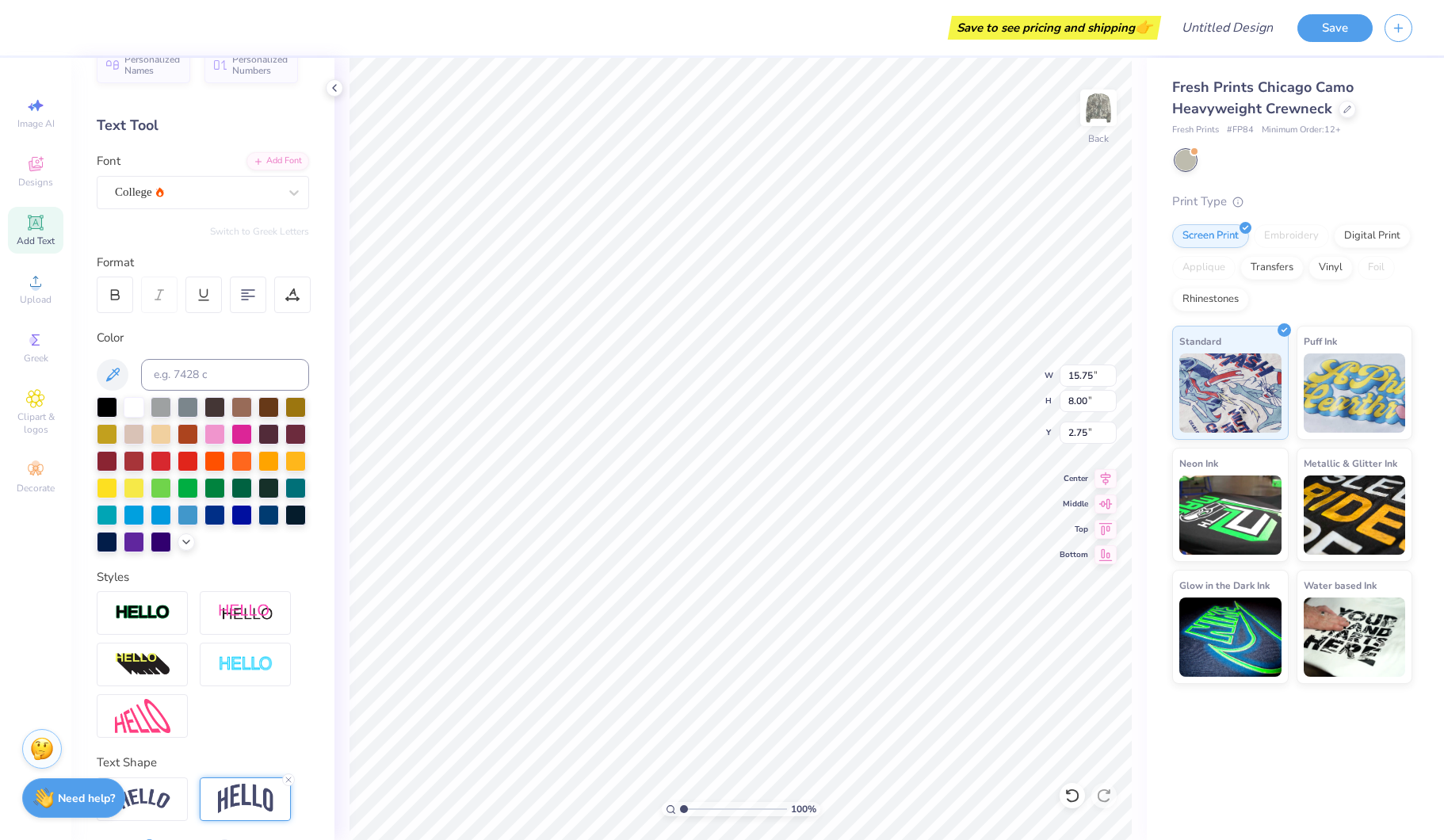
type input "13.62"
type input "7.26"
type input "3.12"
click at [117, 271] on div "Format" at bounding box center [204, 283] width 214 height 60
click at [116, 290] on icon at bounding box center [115, 292] width 7 height 5
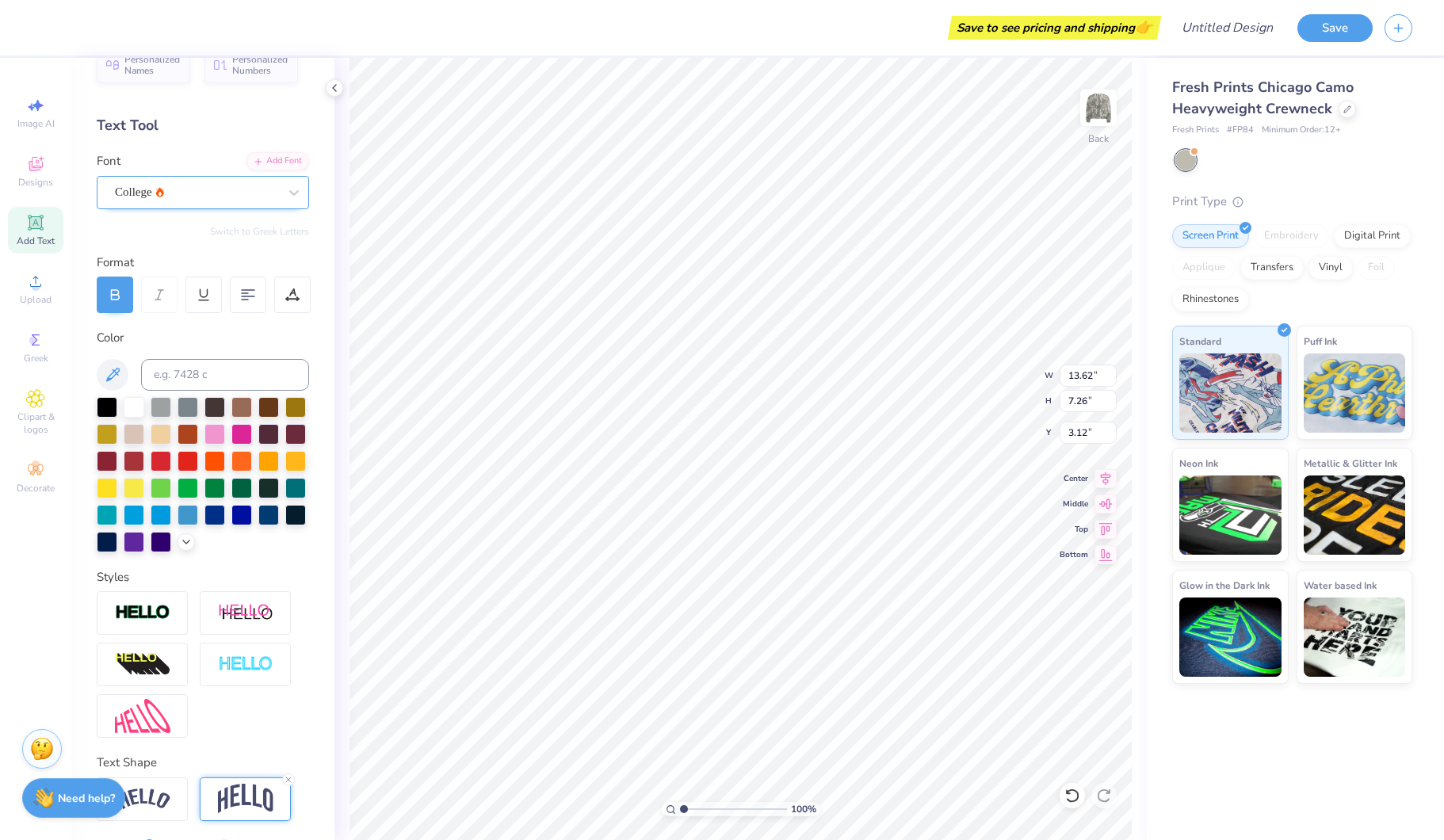
type input "14.77"
type input "7.49"
type input "3.00"
click at [178, 203] on div "College" at bounding box center [196, 192] width 166 height 24
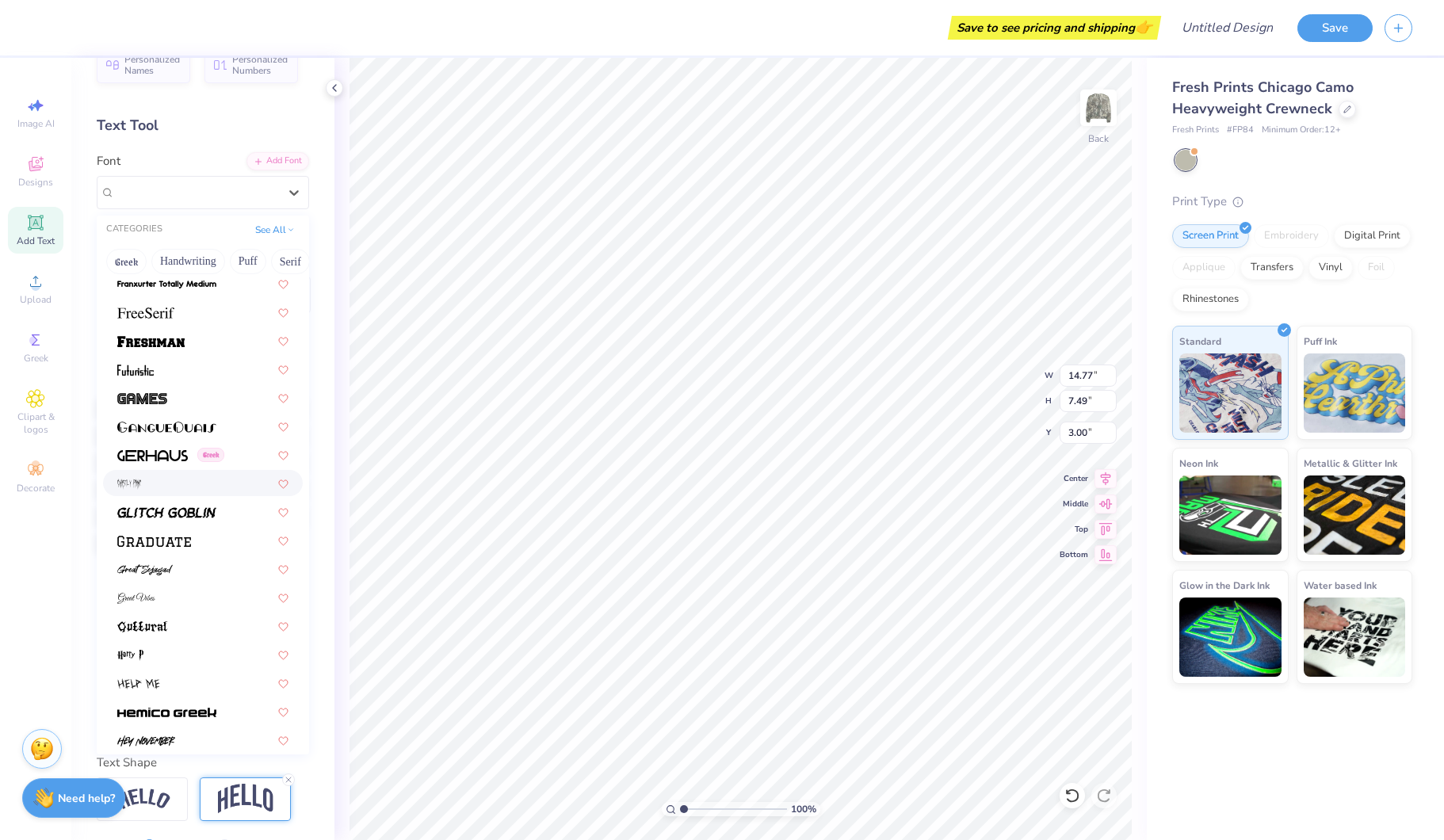
scroll to position [3521, 0]
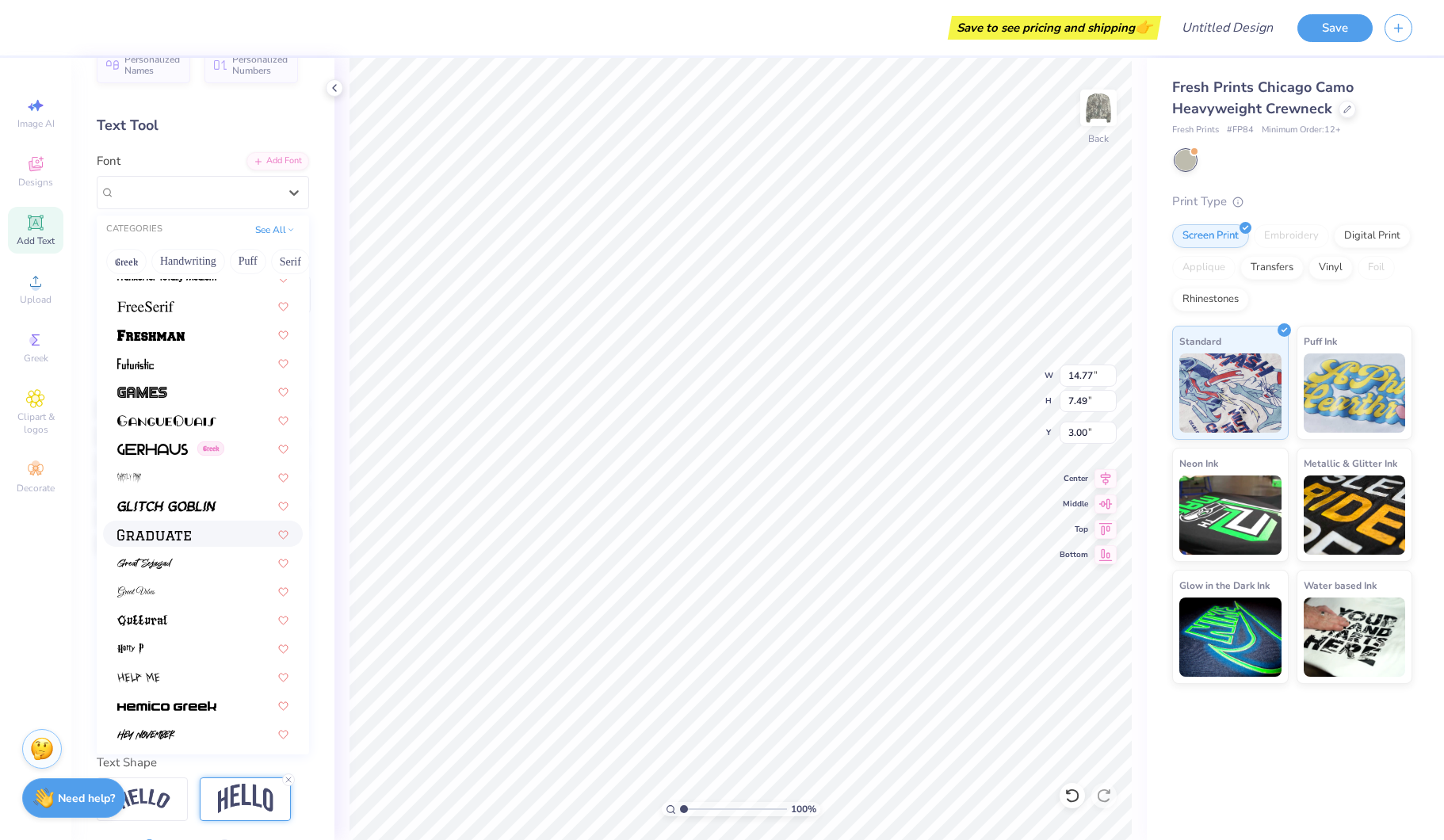
click at [141, 545] on div at bounding box center [203, 533] width 200 height 26
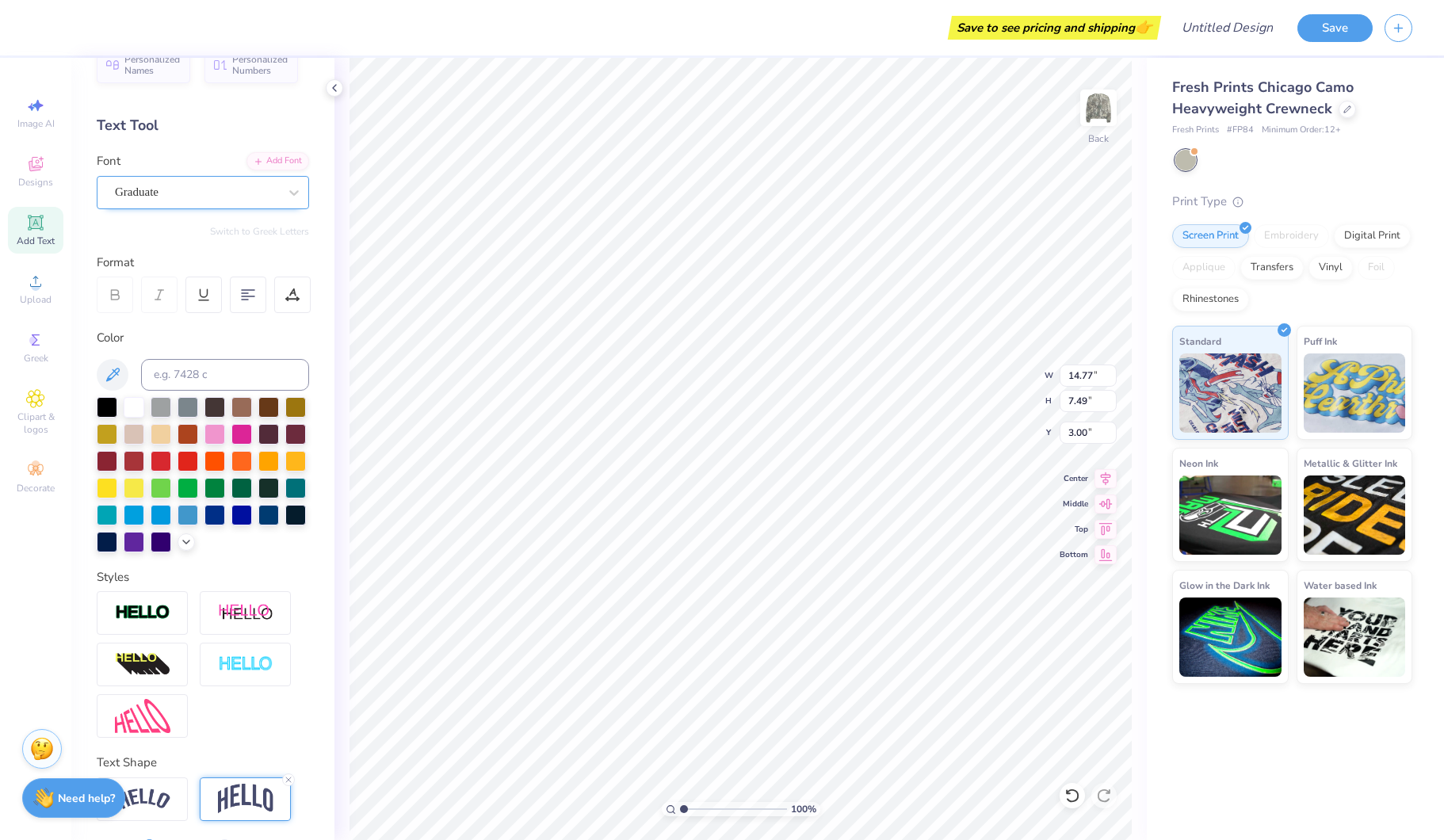
type input "16.02"
type input "8.17"
type input "2.66"
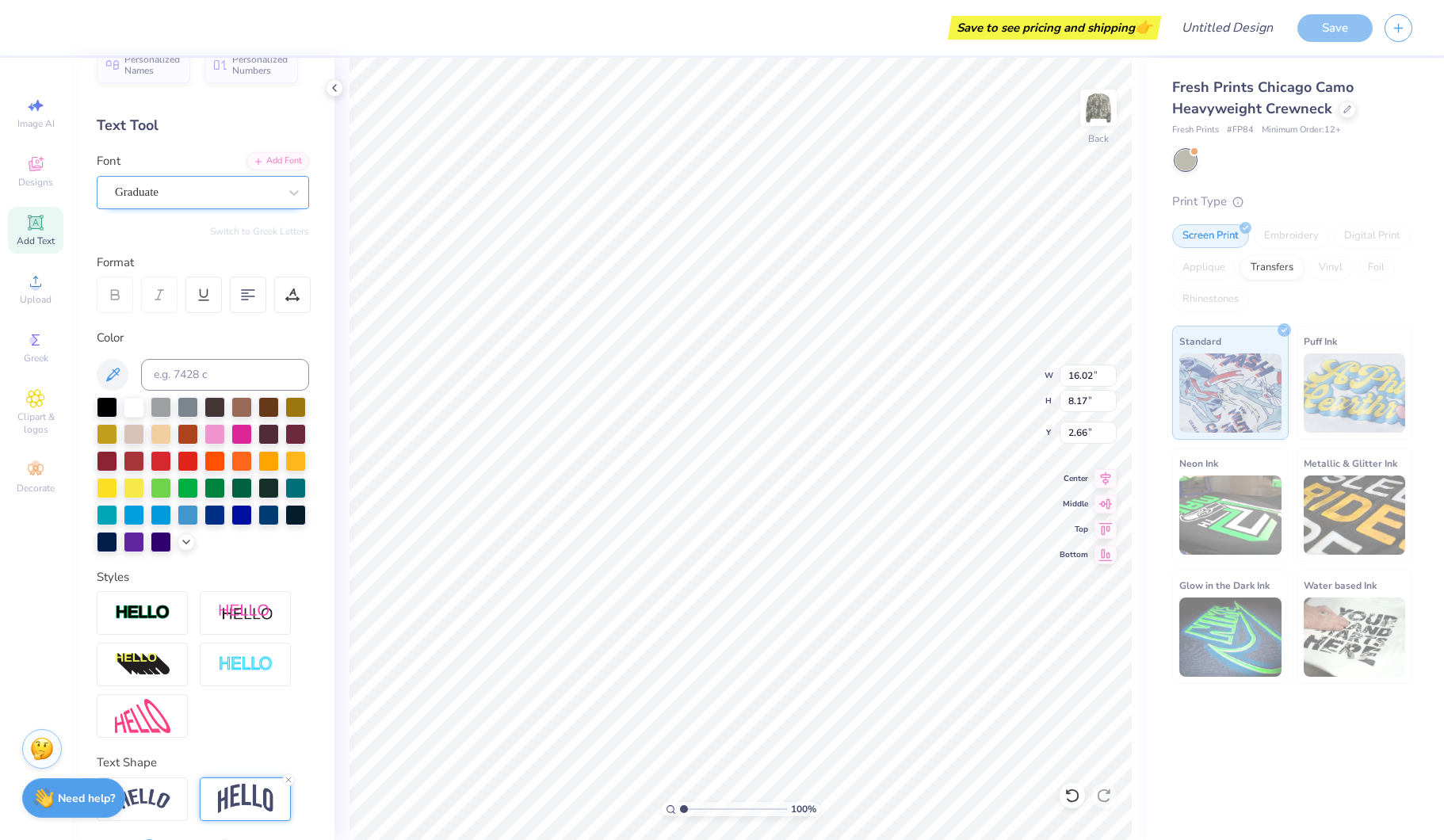
click at [214, 199] on div "Graduate" at bounding box center [196, 192] width 166 height 24
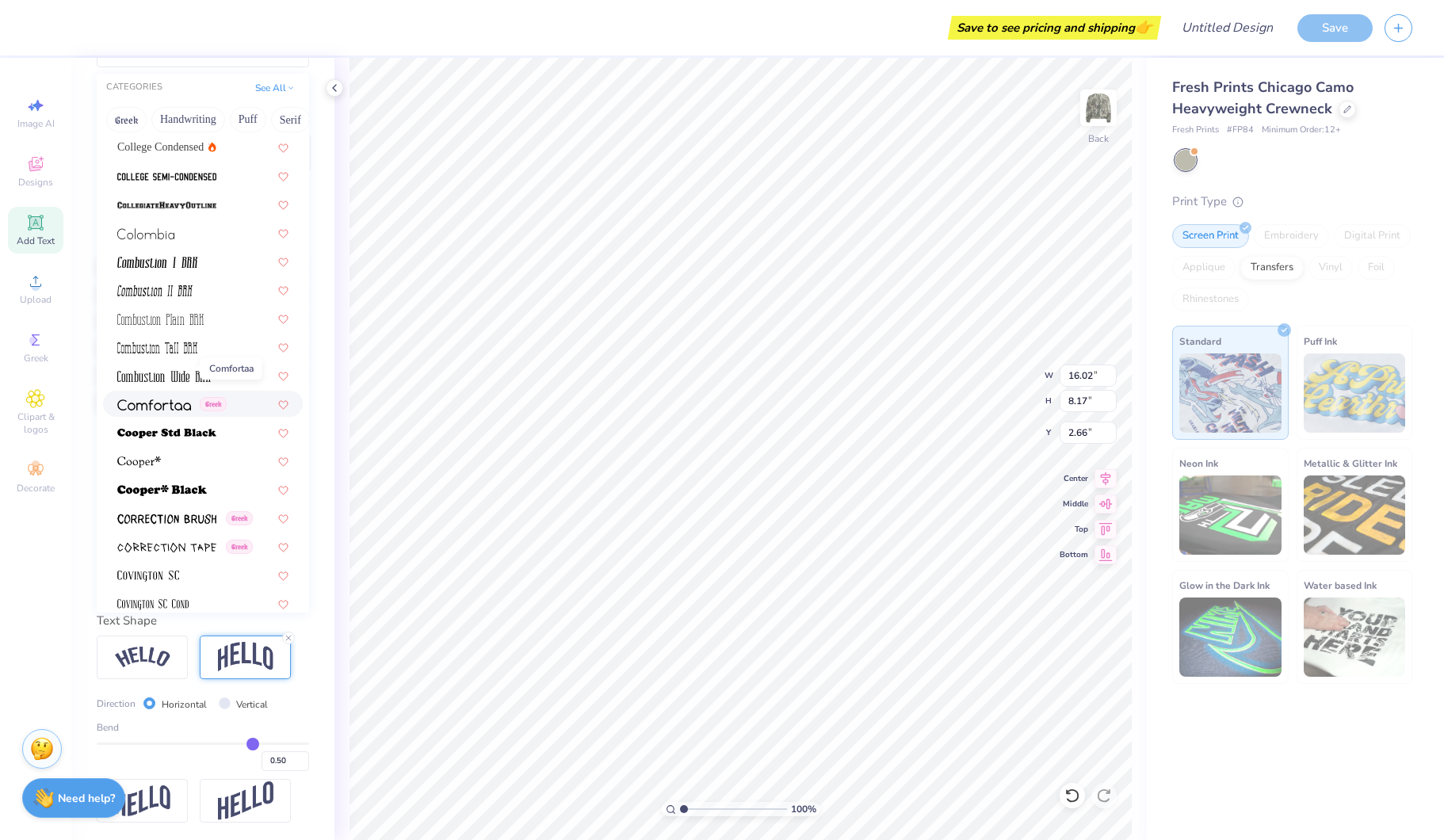
scroll to position [2149, 0]
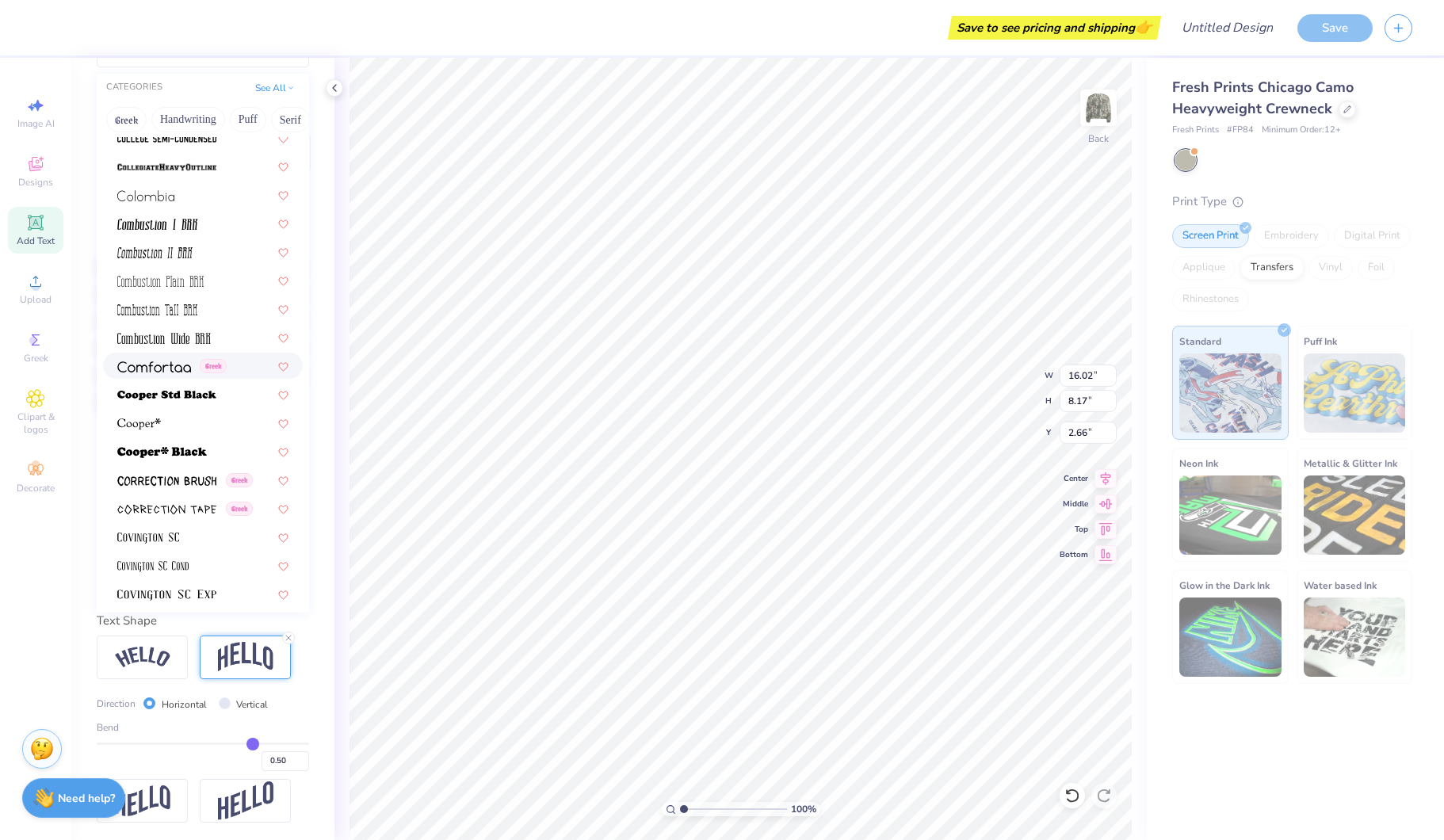
drag, startPoint x: 170, startPoint y: 373, endPoint x: 169, endPoint y: 388, distance: 15.0
click at [170, 373] on span at bounding box center [153, 365] width 74 height 17
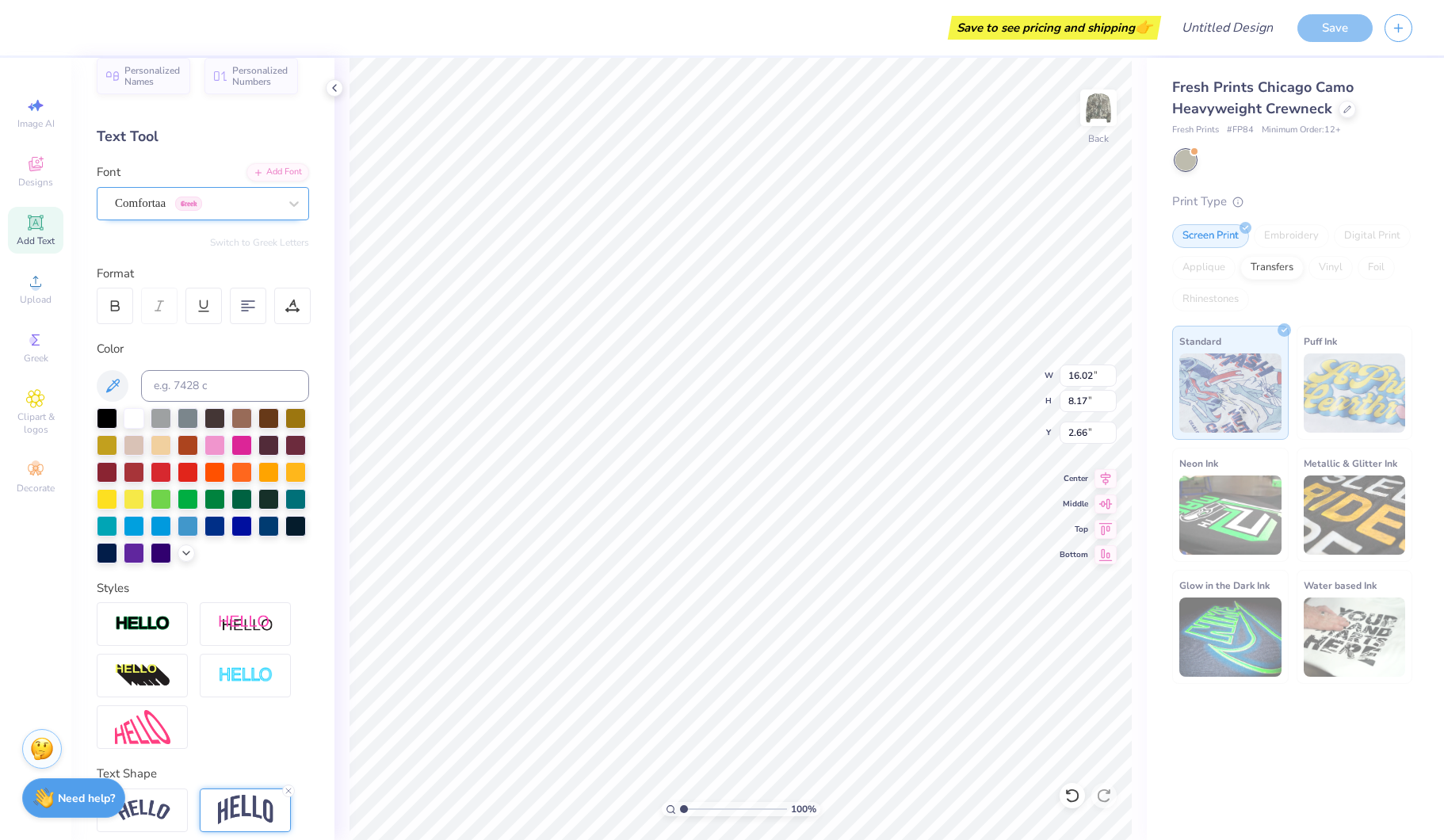
scroll to position [0, 0]
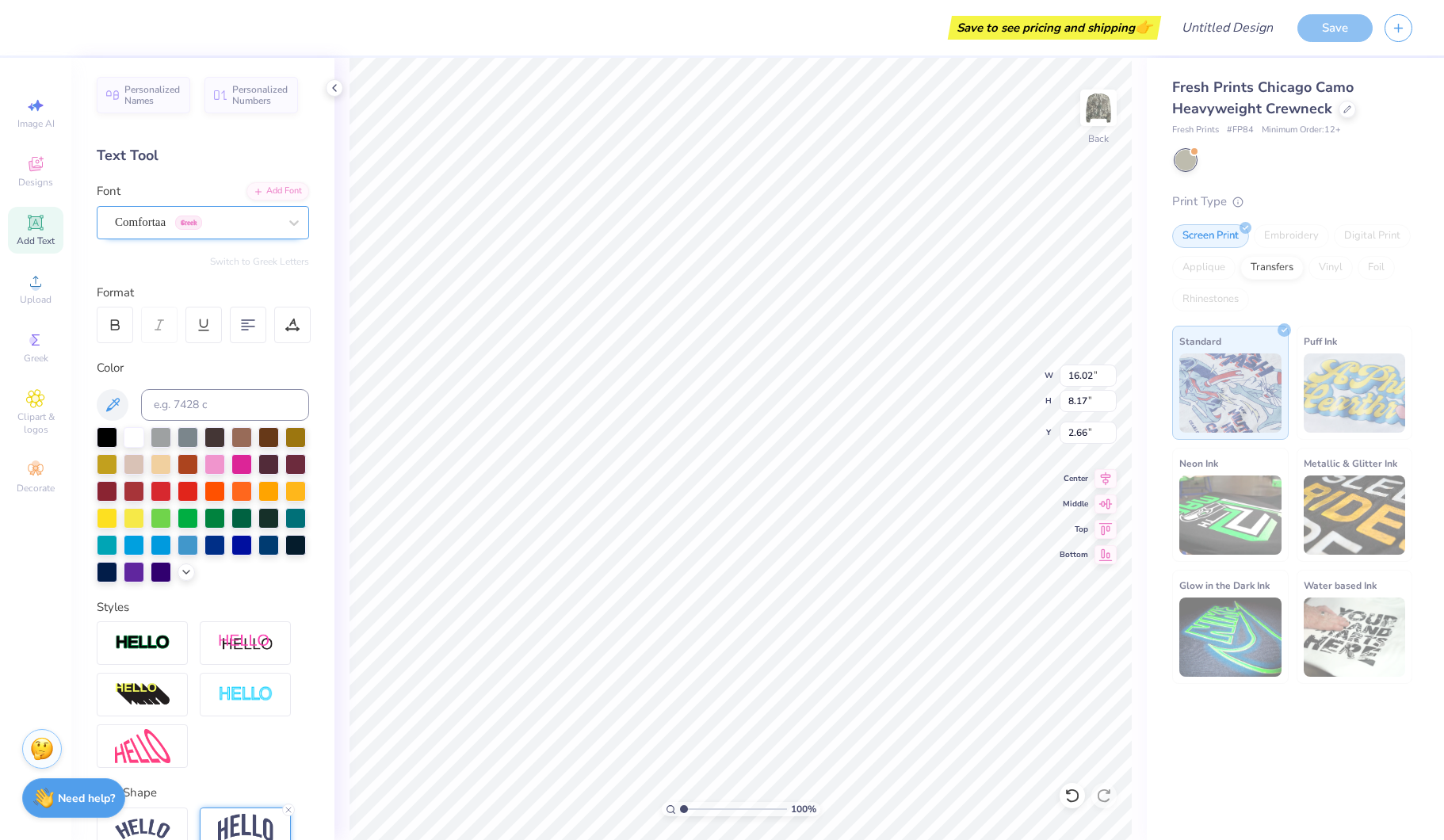
type input "15.02"
type input "8.01"
type input "2.74"
click at [188, 221] on div "Comfortaa Greek" at bounding box center [196, 222] width 166 height 24
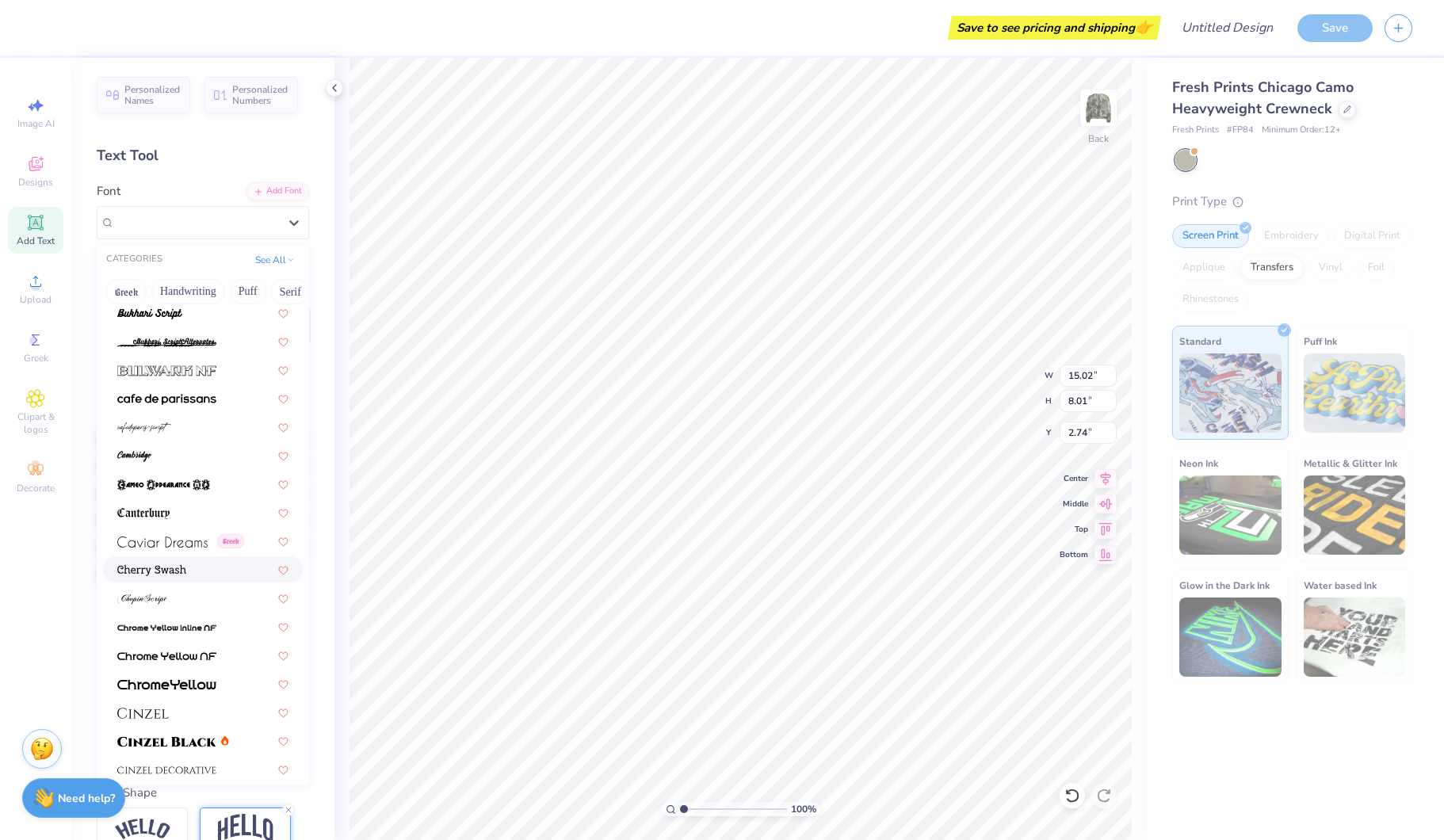
scroll to position [1518, 0]
